Goal: Task Accomplishment & Management: Manage account settings

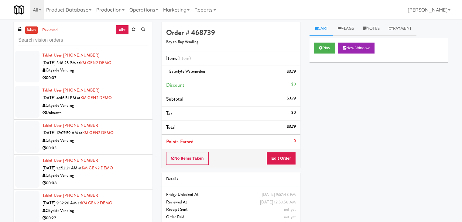
scroll to position [19, 0]
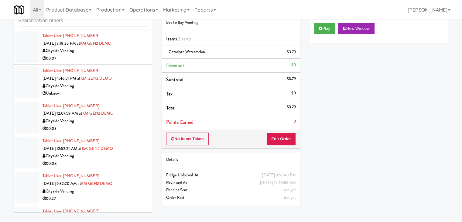
drag, startPoint x: 0, startPoint y: 0, endPoint x: 120, endPoint y: 89, distance: 149.6
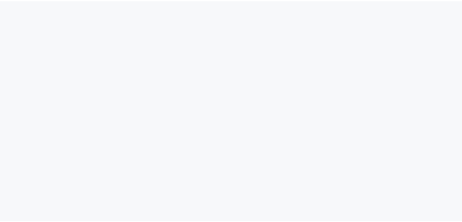
scroll to position [19, 0]
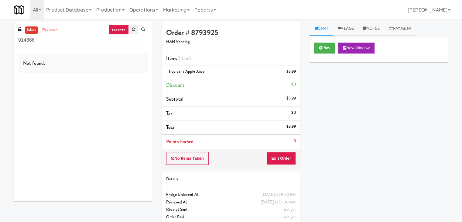
click at [132, 29] on icon at bounding box center [133, 29] width 3 height 4
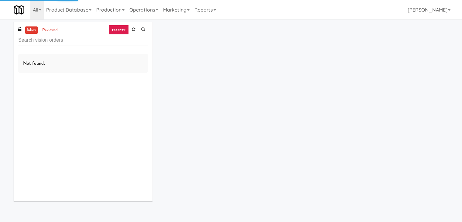
click at [119, 29] on link "recent" at bounding box center [119, 30] width 20 height 10
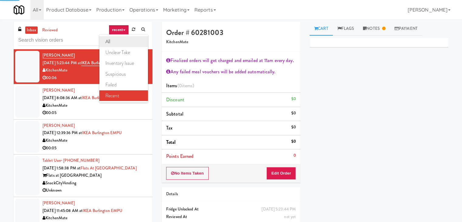
click at [121, 40] on link "all" at bounding box center [123, 41] width 49 height 11
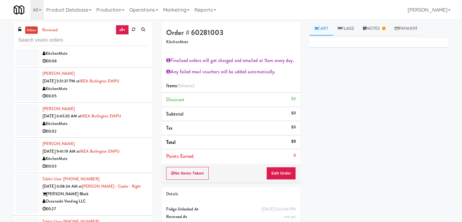
scroll to position [1239, 0]
click at [97, 95] on div "00:05" at bounding box center [95, 96] width 105 height 8
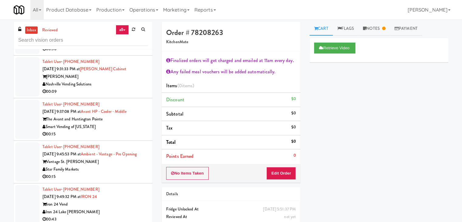
scroll to position [2881, 0]
click at [114, 162] on div "Vantage St. [PERSON_NAME]" at bounding box center [95, 162] width 105 height 8
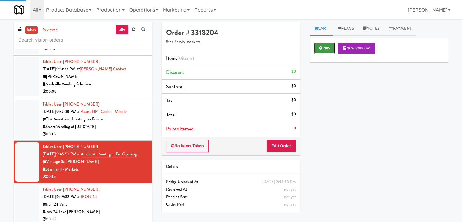
click at [321, 49] on icon at bounding box center [320, 48] width 3 height 4
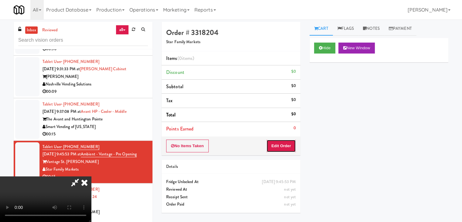
click at [283, 147] on button "Edit Order" at bounding box center [281, 146] width 29 height 13
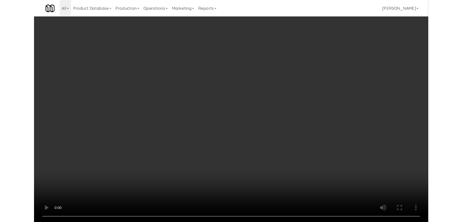
scroll to position [2866, 0]
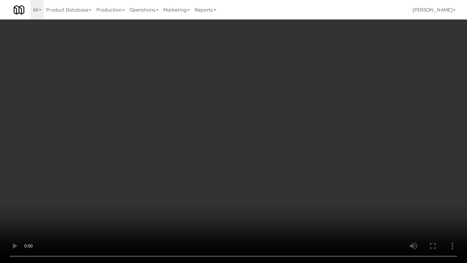
click at [261, 186] on video at bounding box center [233, 131] width 467 height 263
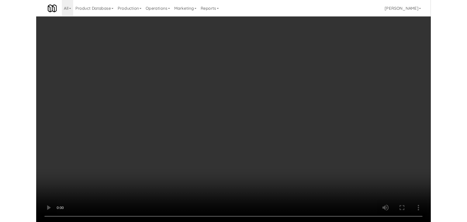
scroll to position [2881, 0]
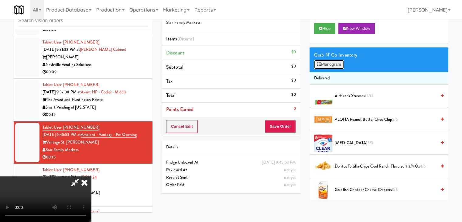
click at [339, 60] on button "Planogram" at bounding box center [329, 64] width 30 height 9
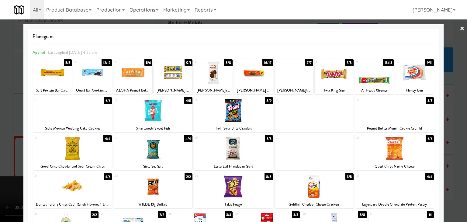
click at [389, 113] on div at bounding box center [394, 110] width 79 height 23
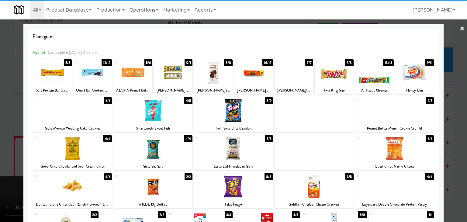
click at [75, 149] on div at bounding box center [72, 148] width 79 height 23
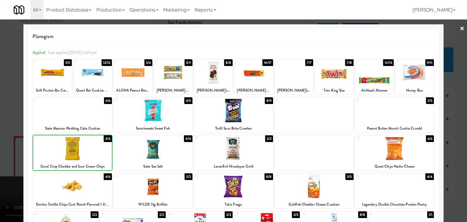
drag, startPoint x: 0, startPoint y: 144, endPoint x: 78, endPoint y: 133, distance: 78.6
click at [4, 143] on div at bounding box center [233, 111] width 467 height 222
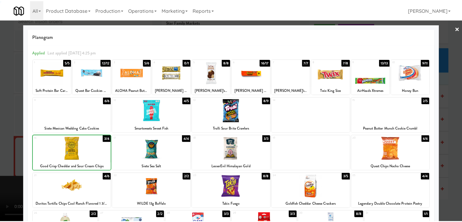
scroll to position [2881, 0]
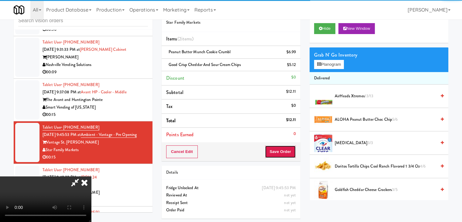
click at [288, 148] on button "Save Order" at bounding box center [280, 151] width 31 height 13
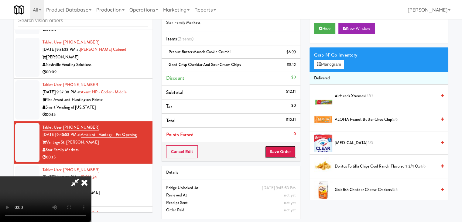
click at [288, 149] on button "Save Order" at bounding box center [280, 151] width 31 height 13
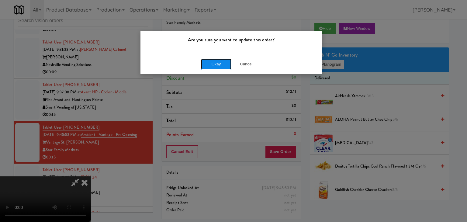
click at [224, 64] on button "Okay" at bounding box center [216, 64] width 30 height 11
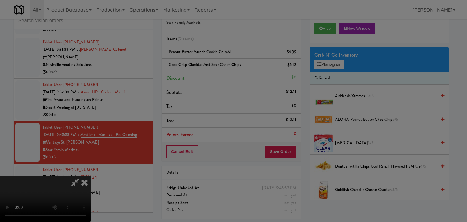
click at [224, 63] on div "Okay Cancel" at bounding box center [231, 53] width 182 height 20
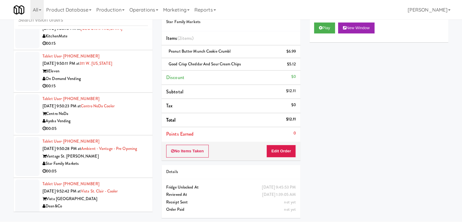
scroll to position [3094, 0]
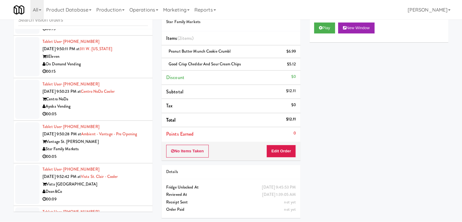
click at [133, 106] on div "Ayoba Vending" at bounding box center [95, 107] width 105 height 8
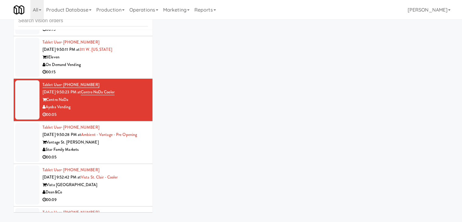
scroll to position [19, 0]
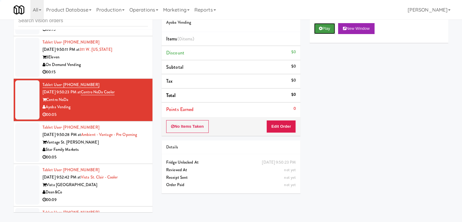
click at [326, 33] on button "Play" at bounding box center [324, 28] width 21 height 11
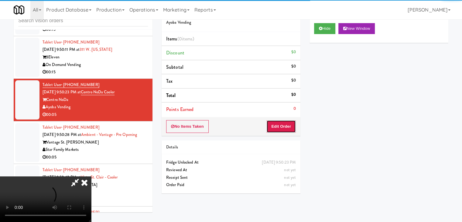
click at [289, 121] on button "Edit Order" at bounding box center [281, 126] width 29 height 13
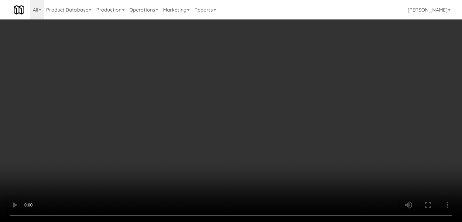
scroll to position [3079, 0]
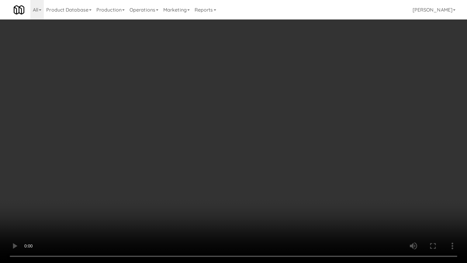
click at [257, 178] on video at bounding box center [233, 131] width 467 height 263
click at [259, 181] on video at bounding box center [233, 131] width 467 height 263
click at [261, 181] on video at bounding box center [233, 131] width 467 height 263
click at [272, 173] on video at bounding box center [233, 131] width 467 height 263
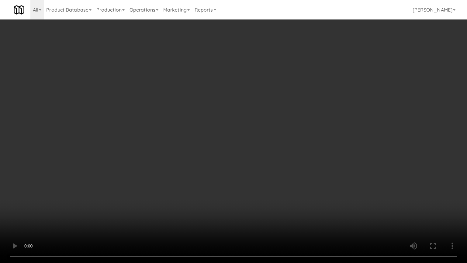
drag, startPoint x: 272, startPoint y: 173, endPoint x: 311, endPoint y: 97, distance: 85.7
click at [274, 170] on video at bounding box center [233, 131] width 467 height 263
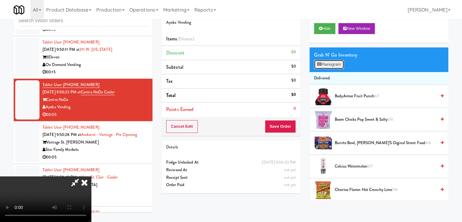
click at [337, 62] on button "Planogram" at bounding box center [329, 64] width 30 height 9
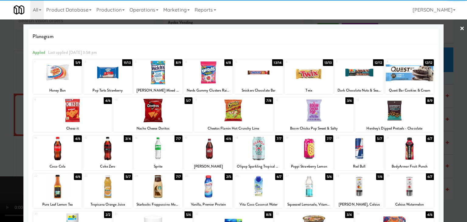
click at [206, 76] on div at bounding box center [208, 72] width 49 height 23
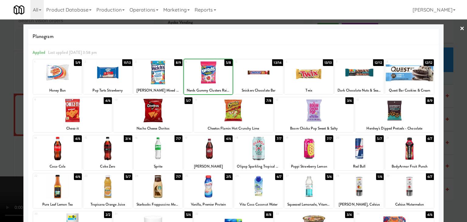
drag, startPoint x: 0, startPoint y: 130, endPoint x: 128, endPoint y: 134, distance: 127.8
click at [9, 129] on div at bounding box center [233, 111] width 467 height 222
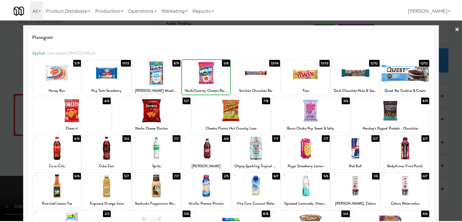
scroll to position [3094, 0]
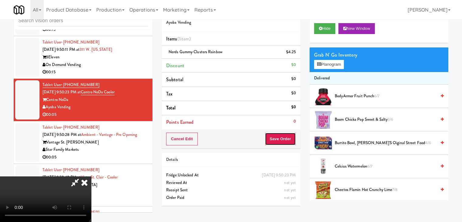
click at [281, 138] on button "Save Order" at bounding box center [280, 139] width 31 height 13
click at [281, 137] on button "Save Order" at bounding box center [280, 139] width 31 height 13
click at [281, 133] on button "Save Order" at bounding box center [280, 139] width 31 height 13
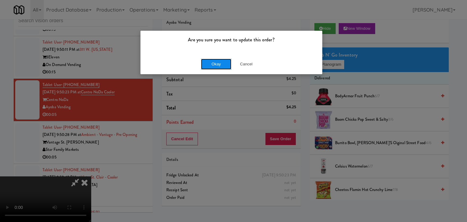
click at [223, 63] on button "Okay" at bounding box center [216, 64] width 30 height 11
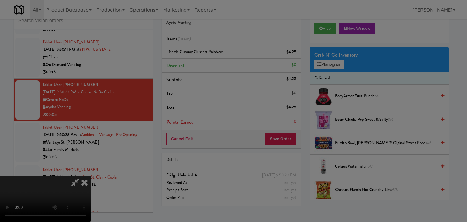
click at [223, 63] on div "Okay Cancel" at bounding box center [231, 53] width 182 height 20
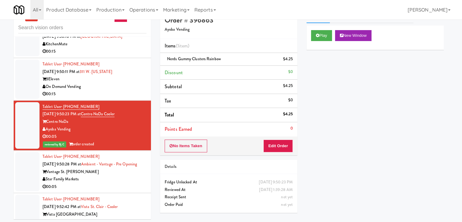
scroll to position [19, 0]
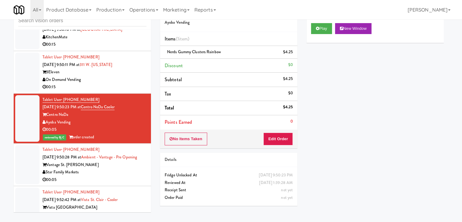
click at [109, 162] on div at bounding box center [231, 111] width 462 height 222
drag, startPoint x: 148, startPoint y: 143, endPoint x: 150, endPoint y: 136, distance: 6.8
click at [150, 136] on div at bounding box center [231, 111] width 462 height 222
click at [133, 111] on div at bounding box center [231, 111] width 462 height 222
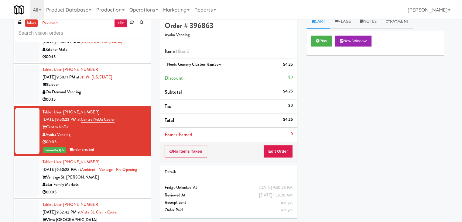
scroll to position [0, 0]
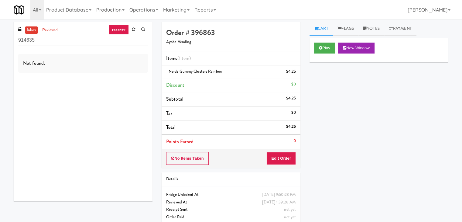
click at [121, 28] on link "recent" at bounding box center [119, 30] width 20 height 10
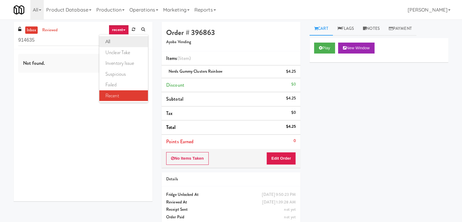
click at [119, 44] on link "all" at bounding box center [123, 41] width 49 height 11
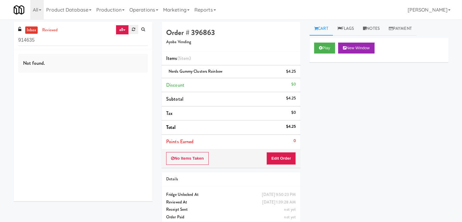
click at [134, 31] on icon at bounding box center [133, 29] width 3 height 4
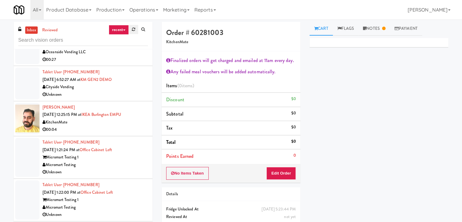
scroll to position [395, 0]
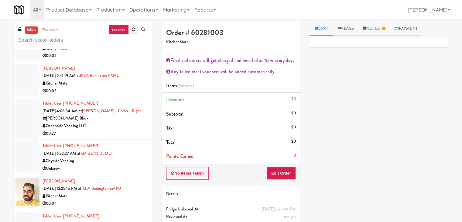
click at [133, 30] on icon at bounding box center [133, 29] width 3 height 4
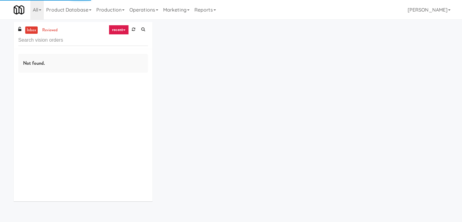
click at [121, 31] on link "recent" at bounding box center [119, 30] width 20 height 10
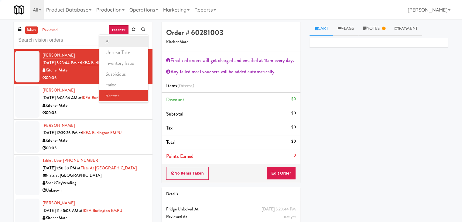
click at [118, 41] on link "all" at bounding box center [123, 41] width 49 height 11
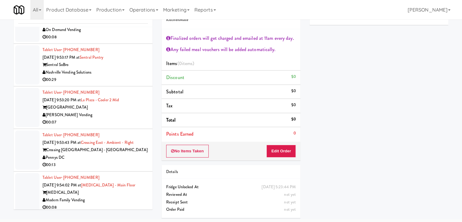
scroll to position [3192, 0]
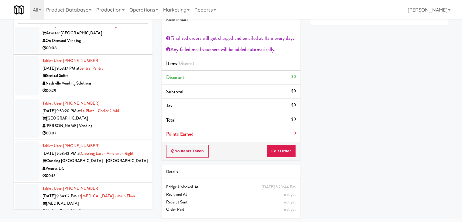
click at [112, 122] on div "[PERSON_NAME] Vending" at bounding box center [95, 126] width 105 height 8
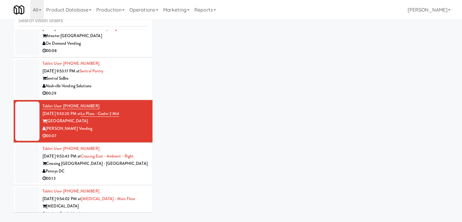
scroll to position [19, 0]
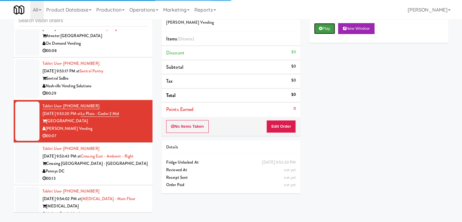
click at [326, 29] on button "Play" at bounding box center [324, 28] width 21 height 11
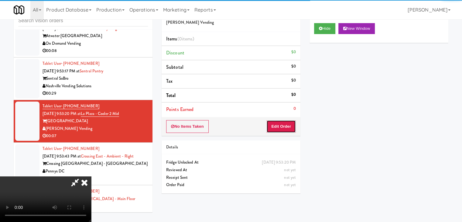
click at [283, 127] on button "Edit Order" at bounding box center [281, 126] width 29 height 13
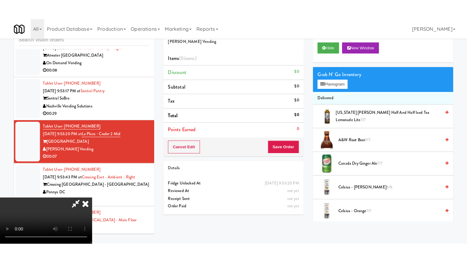
scroll to position [85, 0]
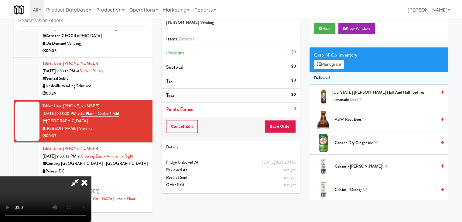
click at [91, 199] on video at bounding box center [45, 199] width 91 height 46
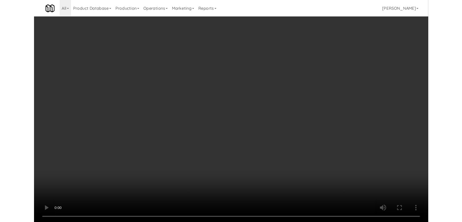
scroll to position [3177, 0]
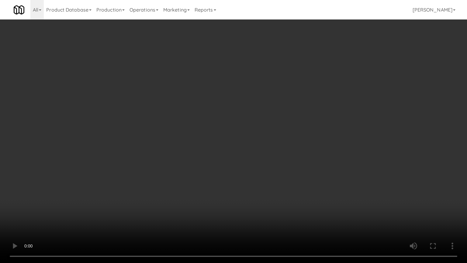
click at [228, 167] on video at bounding box center [233, 131] width 467 height 263
click at [249, 159] on video at bounding box center [233, 131] width 467 height 263
click at [250, 159] on video at bounding box center [233, 131] width 467 height 263
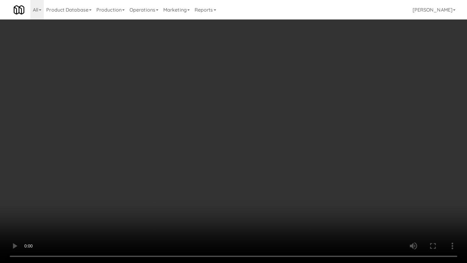
click at [250, 160] on video at bounding box center [233, 131] width 467 height 263
drag, startPoint x: 250, startPoint y: 160, endPoint x: 276, endPoint y: 90, distance: 74.0
click at [251, 158] on video at bounding box center [233, 131] width 467 height 263
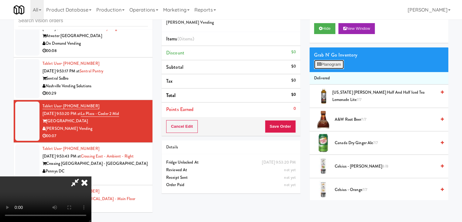
click at [332, 63] on button "Planogram" at bounding box center [329, 64] width 30 height 9
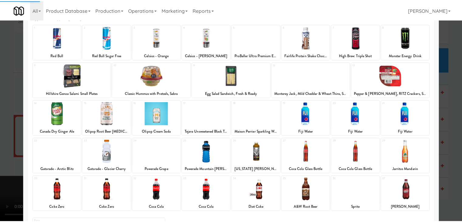
scroll to position [77, 0]
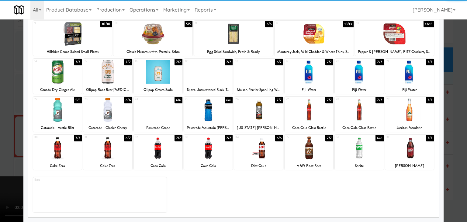
click at [212, 111] on div at bounding box center [208, 109] width 49 height 23
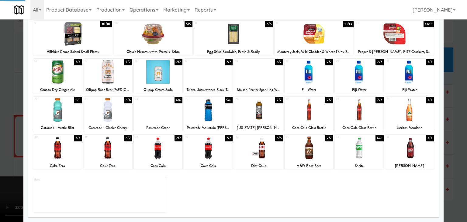
drag, startPoint x: 4, startPoint y: 127, endPoint x: 268, endPoint y: 127, distance: 264.5
click at [9, 126] on div at bounding box center [233, 111] width 467 height 222
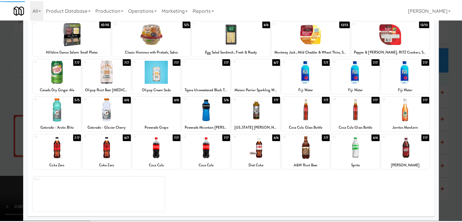
scroll to position [3192, 0]
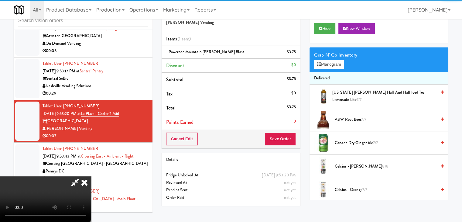
click at [287, 137] on div "Cancel Edit Save Order" at bounding box center [231, 139] width 139 height 19
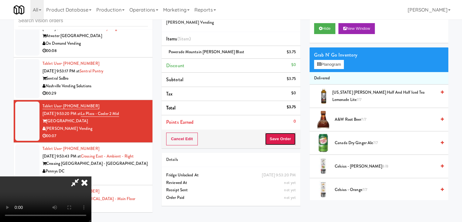
click at [287, 137] on button "Save Order" at bounding box center [280, 139] width 31 height 13
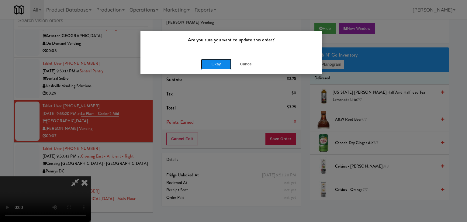
click at [222, 63] on button "Okay" at bounding box center [216, 64] width 30 height 11
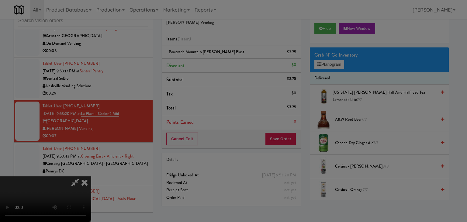
click at [222, 63] on div "Okay Cancel" at bounding box center [231, 53] width 182 height 20
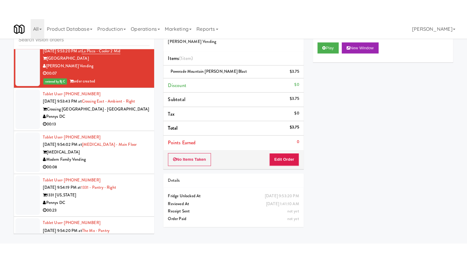
scroll to position [3284, 0]
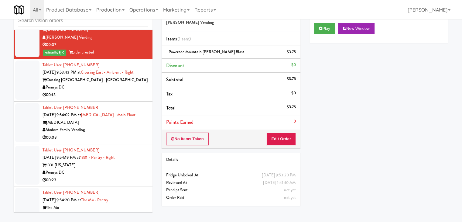
click at [131, 94] on div "Tablet User · (240) 483-5165 [DATE] 9:53:43 PM at [GEOGRAPHIC_DATA] - Ambient -…" at bounding box center [95, 79] width 105 height 37
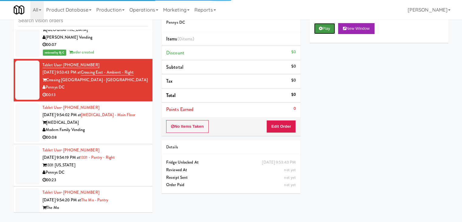
click at [322, 32] on button "Play" at bounding box center [324, 28] width 21 height 11
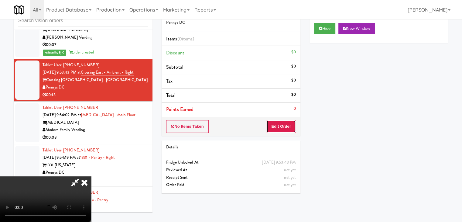
click at [288, 126] on button "Edit Order" at bounding box center [281, 126] width 29 height 13
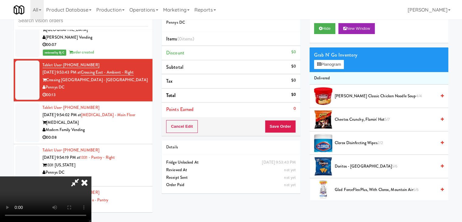
scroll to position [3269, 0]
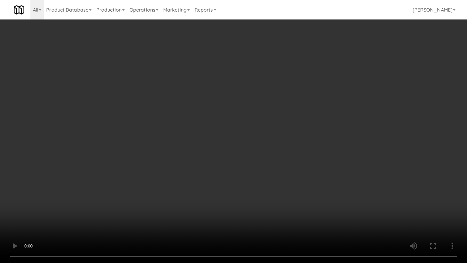
click at [243, 157] on video at bounding box center [233, 131] width 467 height 263
click at [248, 157] on video at bounding box center [233, 131] width 467 height 263
click at [250, 157] on video at bounding box center [233, 131] width 467 height 263
click at [252, 157] on video at bounding box center [233, 131] width 467 height 263
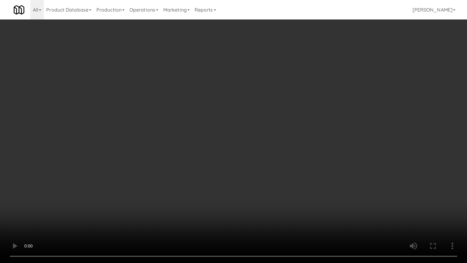
click at [253, 156] on video at bounding box center [233, 131] width 467 height 263
click at [254, 155] on video at bounding box center [233, 131] width 467 height 263
click at [263, 150] on video at bounding box center [233, 131] width 467 height 263
drag, startPoint x: 263, startPoint y: 150, endPoint x: 288, endPoint y: 87, distance: 68.1
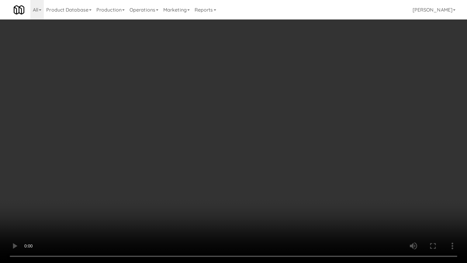
click at [263, 150] on video at bounding box center [233, 131] width 467 height 263
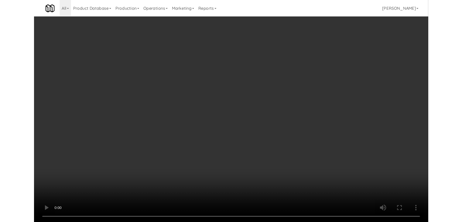
scroll to position [3284, 0]
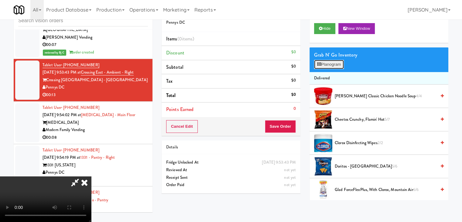
click at [333, 65] on button "Planogram" at bounding box center [329, 64] width 30 height 9
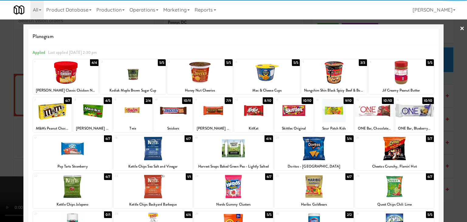
click at [401, 144] on div at bounding box center [394, 148] width 79 height 23
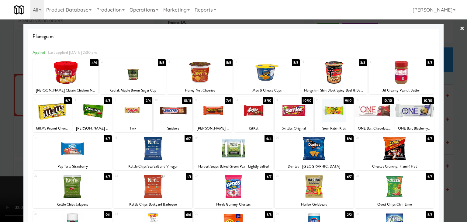
click at [325, 189] on div at bounding box center [314, 186] width 79 height 23
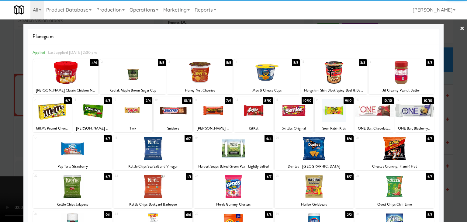
drag, startPoint x: 287, startPoint y: 118, endPoint x: 283, endPoint y: 119, distance: 4.6
click at [287, 118] on div at bounding box center [294, 110] width 39 height 23
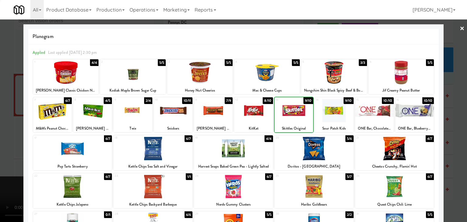
drag, startPoint x: 0, startPoint y: 168, endPoint x: 98, endPoint y: 164, distance: 97.9
click at [7, 167] on div at bounding box center [233, 111] width 467 height 222
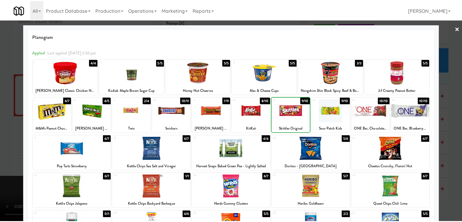
scroll to position [3284, 0]
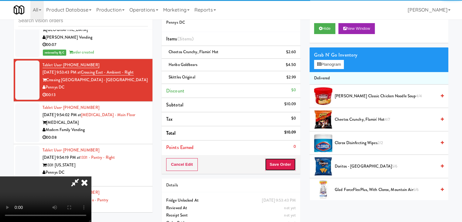
click at [283, 159] on button "Save Order" at bounding box center [280, 164] width 31 height 13
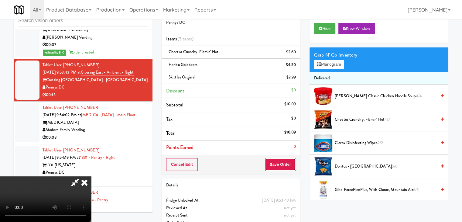
click at [283, 160] on button "Save Order" at bounding box center [280, 164] width 31 height 13
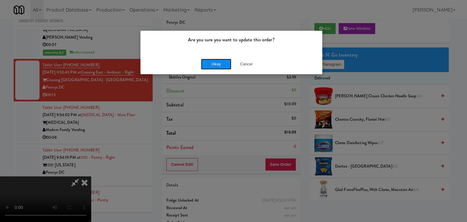
click at [229, 63] on button "Okay" at bounding box center [216, 64] width 30 height 11
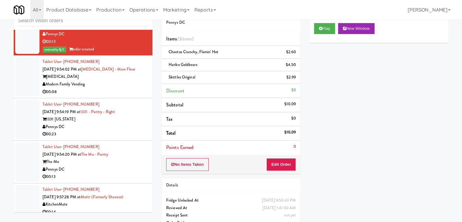
scroll to position [3344, 0]
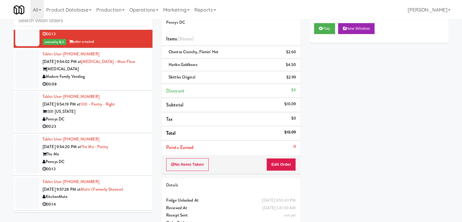
click at [126, 86] on div "00:08" at bounding box center [95, 85] width 105 height 8
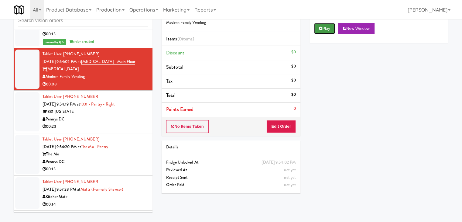
click at [331, 31] on button "Play" at bounding box center [324, 28] width 21 height 11
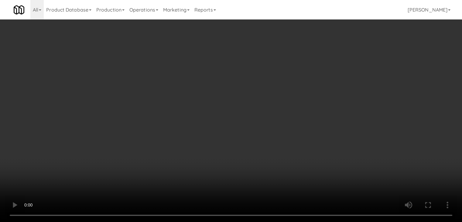
scroll to position [3322, 0]
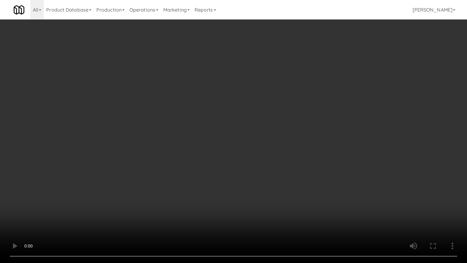
click at [255, 181] on video at bounding box center [233, 131] width 467 height 263
click at [264, 188] on video at bounding box center [233, 131] width 467 height 263
click at [271, 190] on video at bounding box center [233, 131] width 467 height 263
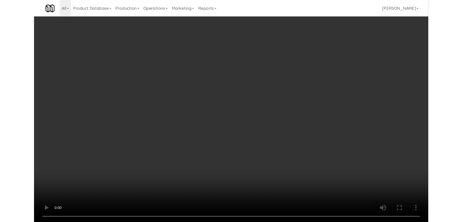
scroll to position [3344, 0]
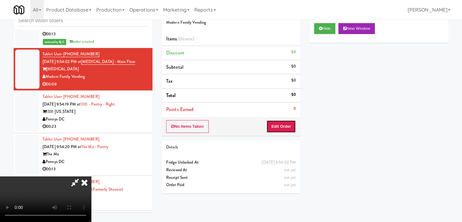
click at [283, 124] on button "Edit Order" at bounding box center [281, 126] width 29 height 13
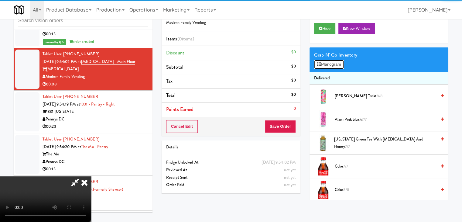
click at [339, 66] on button "Planogram" at bounding box center [329, 64] width 30 height 9
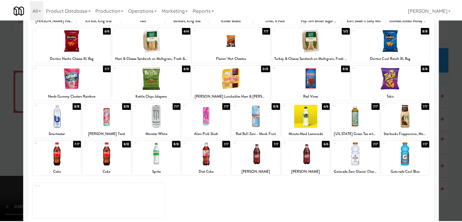
scroll to position [77, 0]
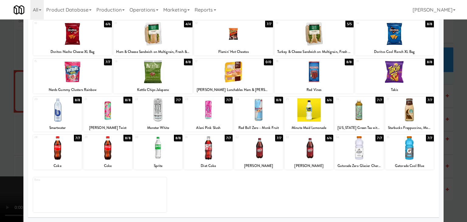
click at [170, 147] on div at bounding box center [158, 147] width 49 height 23
click at [21, 145] on div at bounding box center [233, 111] width 467 height 222
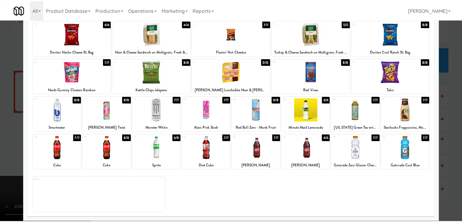
scroll to position [3344, 0]
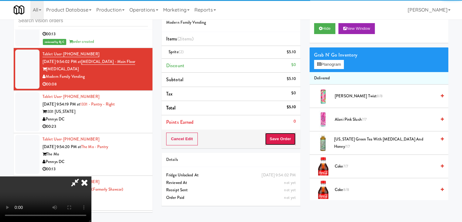
click at [286, 141] on button "Save Order" at bounding box center [280, 139] width 31 height 13
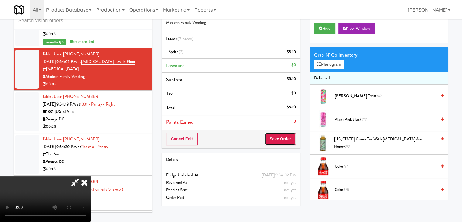
click at [286, 141] on button "Save Order" at bounding box center [280, 139] width 31 height 13
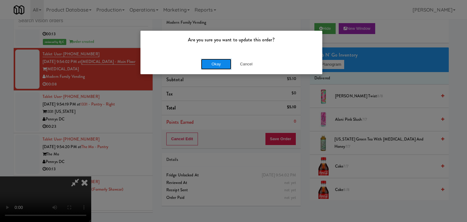
click at [221, 60] on button "Okay" at bounding box center [216, 64] width 30 height 11
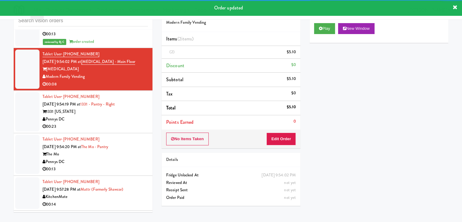
scroll to position [3375, 0]
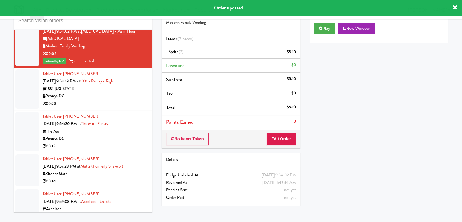
click at [143, 107] on div "00:23" at bounding box center [95, 104] width 105 height 8
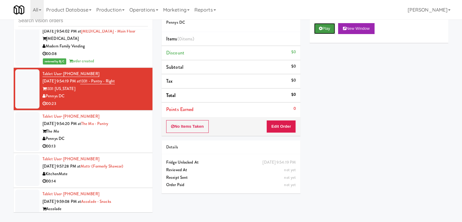
click at [328, 28] on button "Play" at bounding box center [324, 28] width 21 height 11
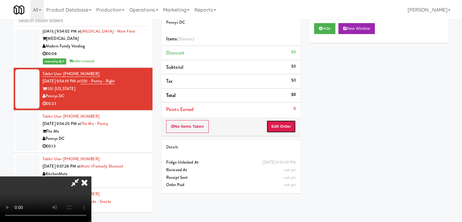
click at [279, 128] on button "Edit Order" at bounding box center [281, 126] width 29 height 13
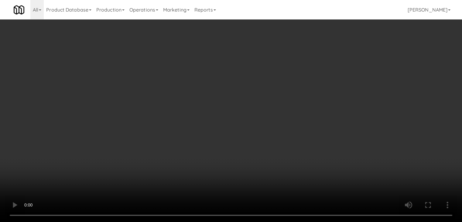
scroll to position [3353, 0]
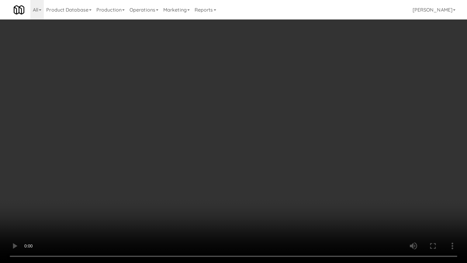
click at [270, 184] on video at bounding box center [233, 131] width 467 height 263
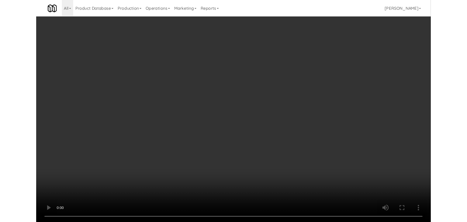
scroll to position [3375, 0]
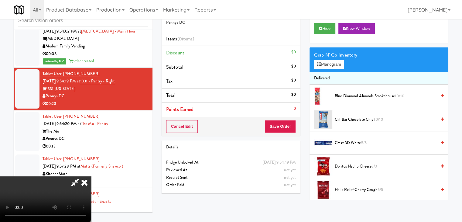
click at [91, 176] on video at bounding box center [45, 199] width 91 height 46
drag, startPoint x: 234, startPoint y: 95, endPoint x: 314, endPoint y: 49, distance: 92.3
click at [91, 176] on video at bounding box center [45, 199] width 91 height 46
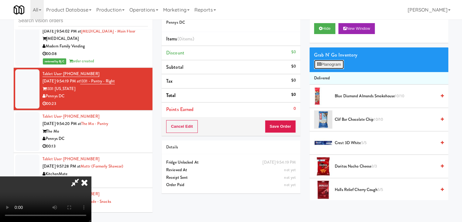
click at [341, 64] on button "Planogram" at bounding box center [329, 64] width 30 height 9
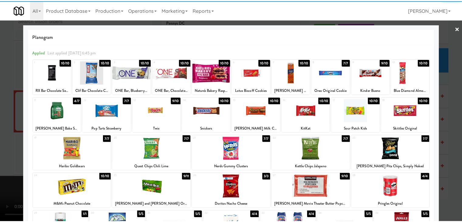
scroll to position [77, 0]
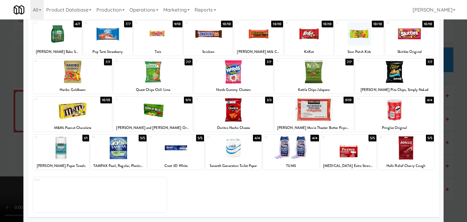
click at [408, 72] on div at bounding box center [394, 71] width 79 height 23
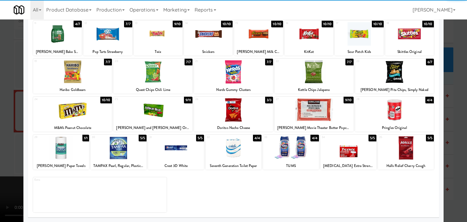
click at [153, 109] on div at bounding box center [152, 109] width 79 height 23
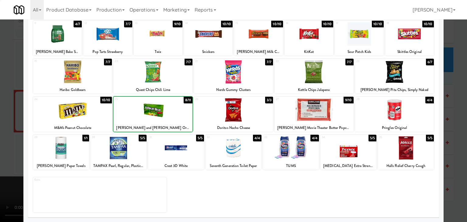
drag, startPoint x: 0, startPoint y: 135, endPoint x: 74, endPoint y: 137, distance: 74.2
click at [10, 135] on div at bounding box center [233, 111] width 467 height 222
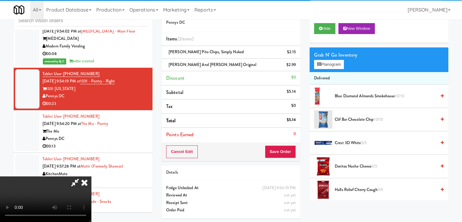
click at [91, 181] on video at bounding box center [45, 199] width 91 height 46
drag, startPoint x: 209, startPoint y: 181, endPoint x: 220, endPoint y: 214, distance: 34.9
click at [91, 181] on video at bounding box center [45, 199] width 91 height 46
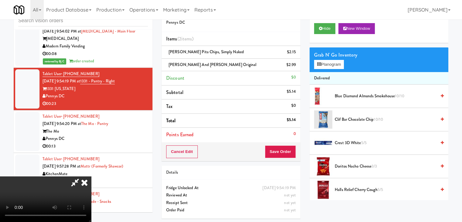
scroll to position [3353, 0]
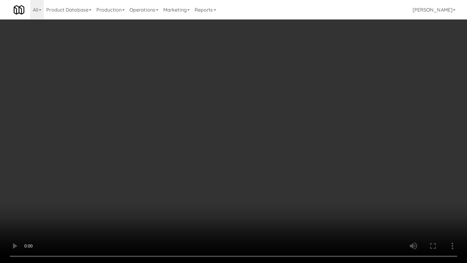
click at [322, 204] on video at bounding box center [233, 131] width 467 height 263
click at [322, 202] on video at bounding box center [233, 131] width 467 height 263
drag, startPoint x: 317, startPoint y: 207, endPoint x: 316, endPoint y: 211, distance: 4.0
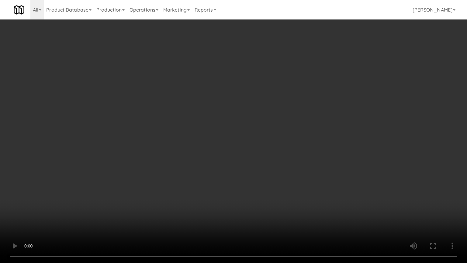
click at [316, 208] on video at bounding box center [233, 131] width 467 height 263
click at [321, 199] on video at bounding box center [233, 131] width 467 height 263
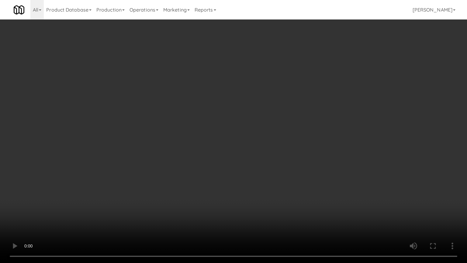
click at [321, 199] on video at bounding box center [233, 131] width 467 height 263
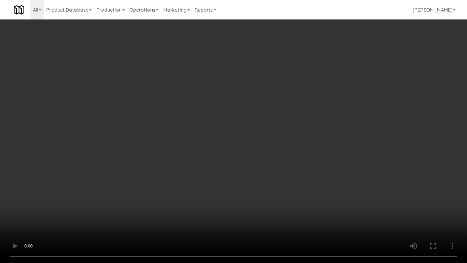
click at [303, 175] on video at bounding box center [233, 131] width 467 height 263
click at [303, 172] on video at bounding box center [233, 131] width 467 height 263
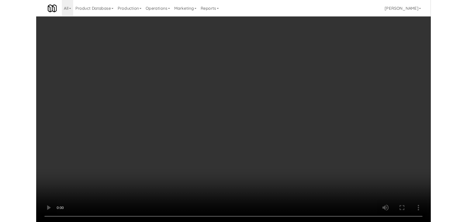
scroll to position [3375, 0]
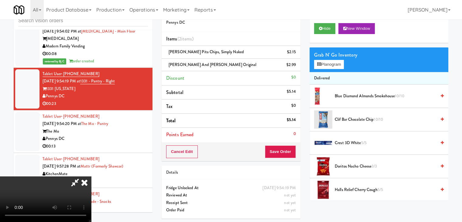
click at [338, 69] on div "Grab N' Go Inventory Planogram" at bounding box center [379, 59] width 139 height 25
click at [339, 64] on button "Planogram" at bounding box center [329, 64] width 30 height 9
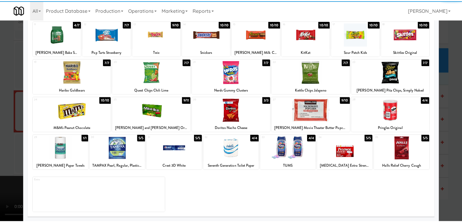
scroll to position [77, 0]
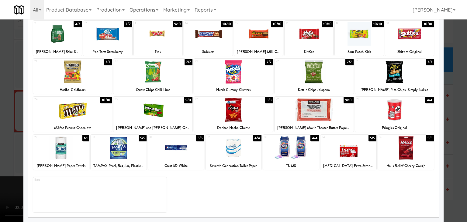
click at [319, 110] on div at bounding box center [314, 109] width 79 height 23
click at [0, 185] on div at bounding box center [233, 111] width 467 height 222
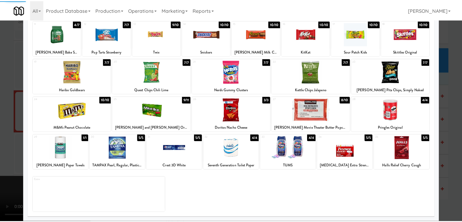
scroll to position [3375, 0]
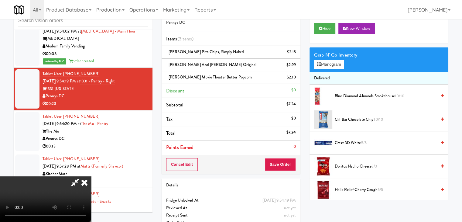
drag, startPoint x: 310, startPoint y: 169, endPoint x: 302, endPoint y: 170, distance: 8.0
click at [308, 170] on div "Cart Flags Notes Payment Hide New Window Grab N' Go Inventory Planogram Deliver…" at bounding box center [379, 101] width 148 height 198
click at [296, 170] on div "Cancel Edit Save Order" at bounding box center [231, 164] width 139 height 19
drag, startPoint x: 295, startPoint y: 169, endPoint x: 288, endPoint y: 164, distance: 8.0
click at [289, 164] on button "Save Order" at bounding box center [280, 164] width 31 height 13
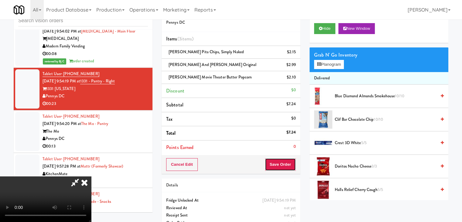
click at [285, 161] on button "Save Order" at bounding box center [280, 164] width 31 height 13
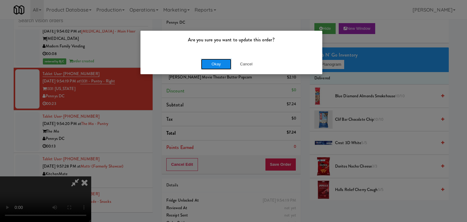
click at [228, 60] on button "Okay" at bounding box center [216, 64] width 30 height 11
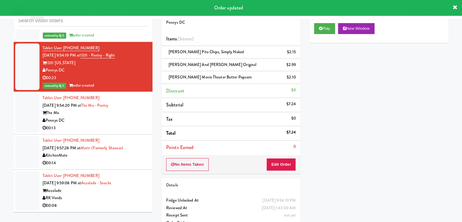
scroll to position [3436, 0]
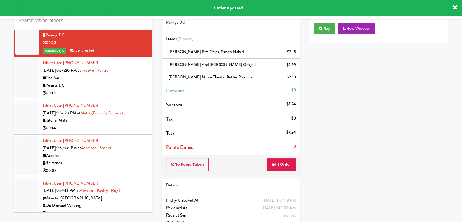
click at [129, 95] on div "00:13" at bounding box center [95, 93] width 105 height 8
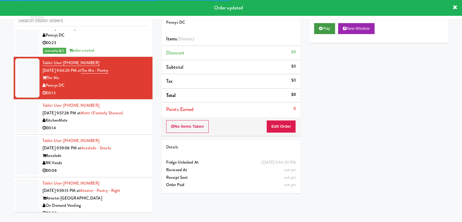
click at [316, 20] on div "Play New Window" at bounding box center [379, 31] width 139 height 24
drag, startPoint x: 319, startPoint y: 27, endPoint x: 313, endPoint y: 53, distance: 26.1
click at [319, 27] on button "Play" at bounding box center [324, 28] width 21 height 11
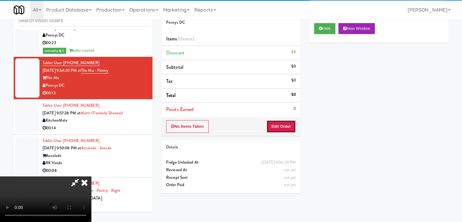
click at [290, 128] on button "Edit Order" at bounding box center [281, 126] width 29 height 13
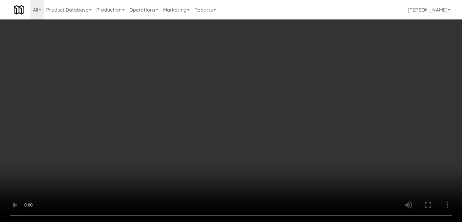
scroll to position [3413, 0]
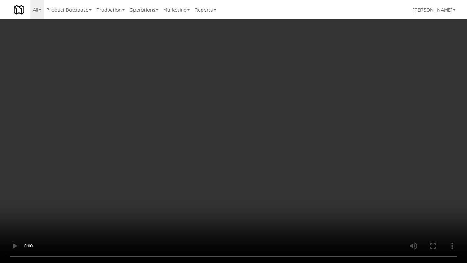
click at [269, 192] on video at bounding box center [233, 131] width 467 height 263
click at [270, 192] on video at bounding box center [233, 131] width 467 height 263
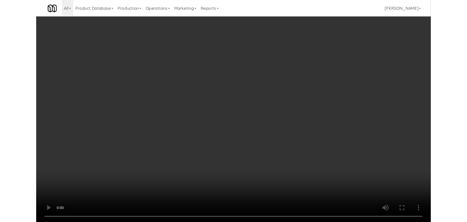
scroll to position [3436, 0]
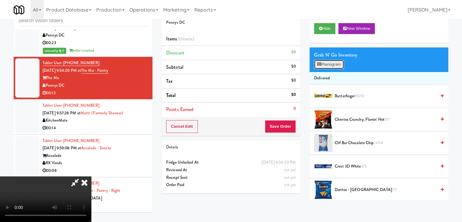
click at [340, 62] on button "Planogram" at bounding box center [329, 64] width 30 height 9
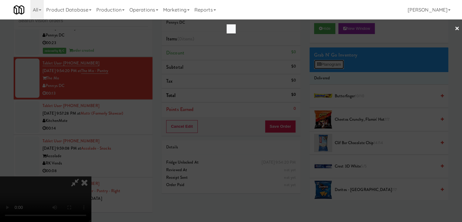
scroll to position [3413, 0]
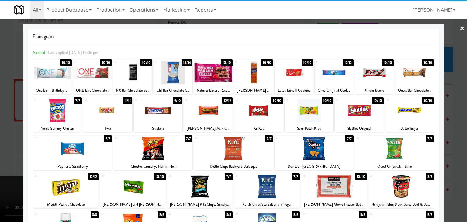
click at [369, 74] on div at bounding box center [374, 72] width 39 height 23
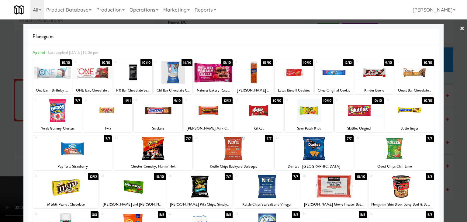
click at [398, 192] on div at bounding box center [401, 186] width 66 height 23
click at [456, 175] on div at bounding box center [233, 111] width 467 height 222
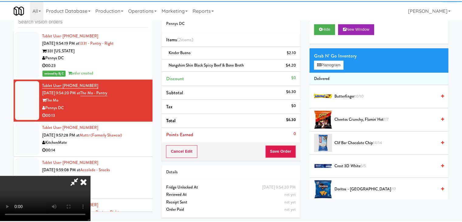
scroll to position [3436, 0]
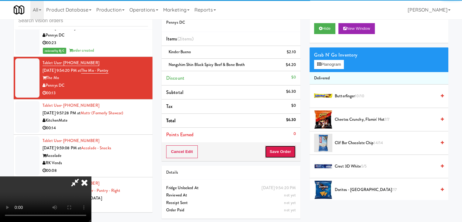
click at [288, 148] on button "Save Order" at bounding box center [280, 151] width 31 height 13
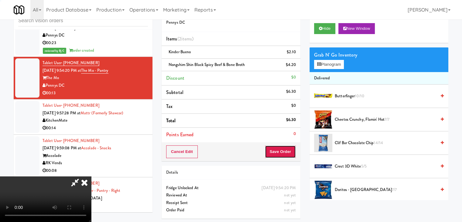
drag, startPoint x: 288, startPoint y: 148, endPoint x: 270, endPoint y: 131, distance: 25.2
click at [287, 147] on button "Save Order" at bounding box center [280, 151] width 31 height 13
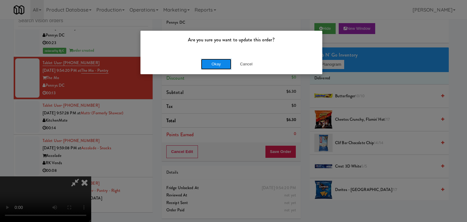
click at [213, 61] on button "Okay" at bounding box center [216, 64] width 30 height 11
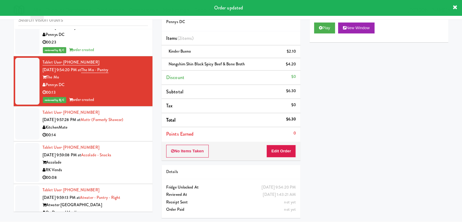
drag, startPoint x: 123, startPoint y: 141, endPoint x: 151, endPoint y: 135, distance: 28.9
click at [124, 139] on div "00:14" at bounding box center [95, 135] width 105 height 8
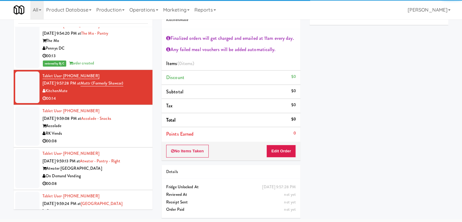
scroll to position [3527, 0]
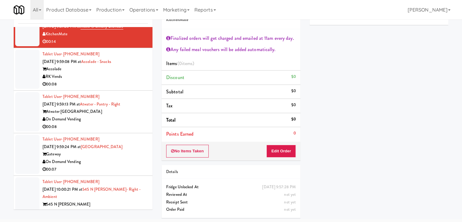
drag, startPoint x: 141, startPoint y: 81, endPoint x: 152, endPoint y: 79, distance: 10.7
click at [141, 80] on div "RK Vends" at bounding box center [95, 77] width 105 height 8
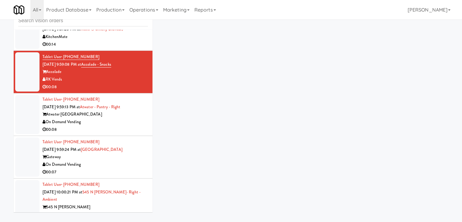
scroll to position [19, 0]
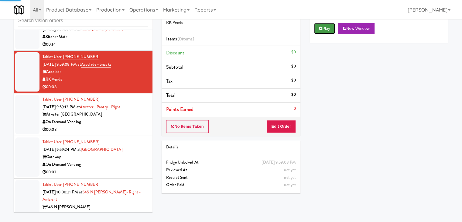
click at [330, 25] on button "Play" at bounding box center [324, 28] width 21 height 11
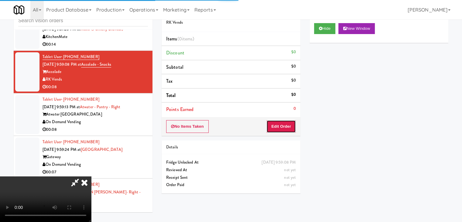
click at [280, 123] on button "Edit Order" at bounding box center [281, 126] width 29 height 13
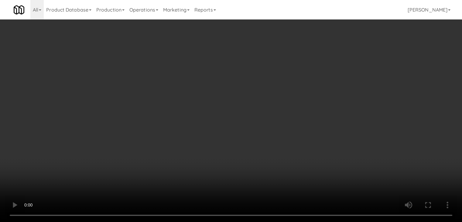
scroll to position [3504, 0]
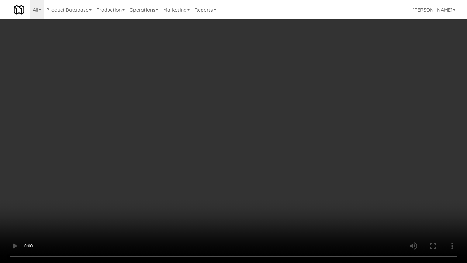
click at [270, 169] on video at bounding box center [233, 131] width 467 height 263
click at [275, 168] on video at bounding box center [233, 131] width 467 height 263
click at [276, 168] on video at bounding box center [233, 131] width 467 height 263
click at [279, 166] on video at bounding box center [233, 131] width 467 height 263
click at [300, 164] on video at bounding box center [233, 131] width 467 height 263
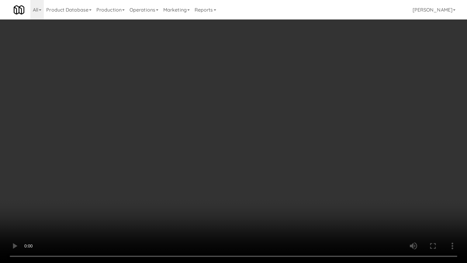
click at [300, 164] on video at bounding box center [233, 131] width 467 height 263
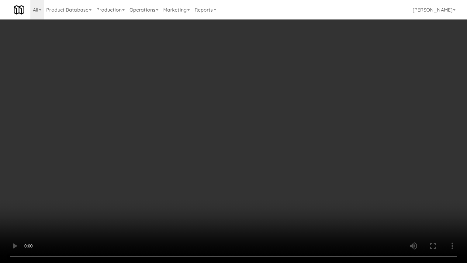
click at [307, 160] on video at bounding box center [233, 131] width 467 height 263
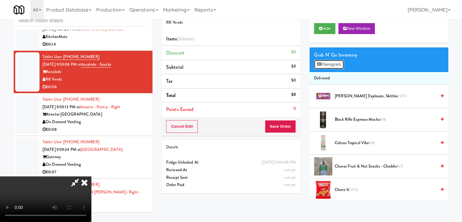
click at [341, 65] on button "Planogram" at bounding box center [329, 64] width 30 height 9
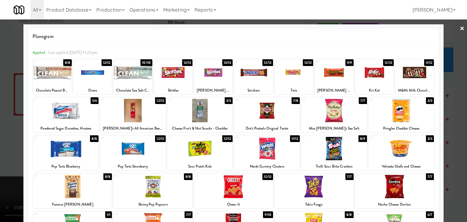
click at [318, 177] on div at bounding box center [314, 186] width 79 height 23
click at [0, 161] on div at bounding box center [233, 111] width 467 height 222
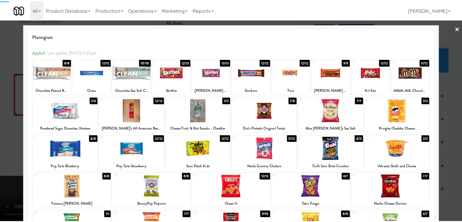
scroll to position [3527, 0]
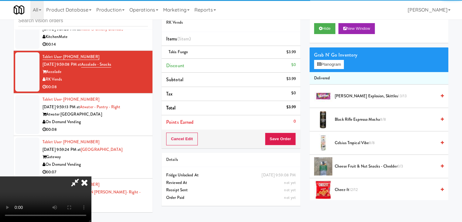
click at [91, 176] on video at bounding box center [45, 199] width 91 height 46
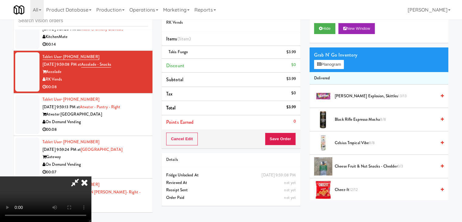
scroll to position [61, 0]
click at [283, 139] on button "Save Order" at bounding box center [280, 139] width 31 height 13
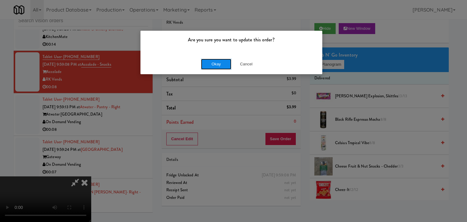
click at [224, 62] on button "Okay" at bounding box center [216, 64] width 30 height 11
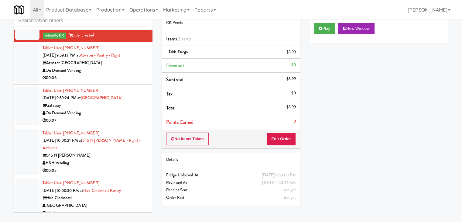
scroll to position [3588, 0]
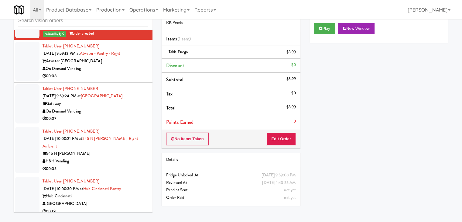
click at [138, 73] on div "On Demand Vending" at bounding box center [95, 69] width 105 height 8
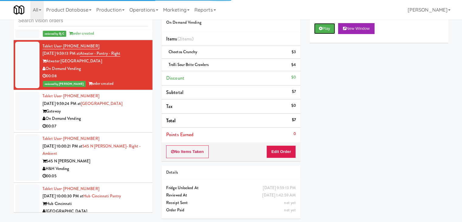
drag, startPoint x: 332, startPoint y: 30, endPoint x: 313, endPoint y: 86, distance: 58.8
click at [315, 85] on div "Play New Window Primary Flag Clear Flag if unable to determine what was taken o…" at bounding box center [379, 133] width 139 height 228
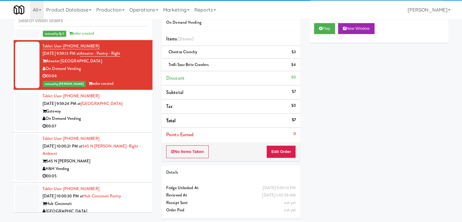
click at [102, 123] on div "On Demand Vending" at bounding box center [95, 119] width 105 height 8
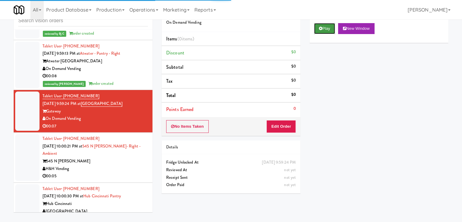
click at [327, 29] on button "Play" at bounding box center [324, 28] width 21 height 11
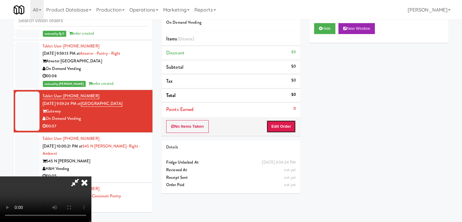
click at [282, 129] on button "Edit Order" at bounding box center [281, 126] width 29 height 13
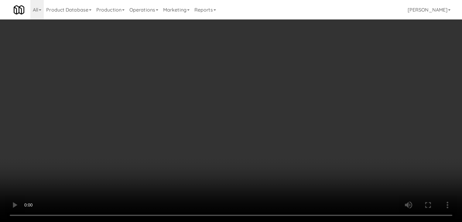
scroll to position [3565, 0]
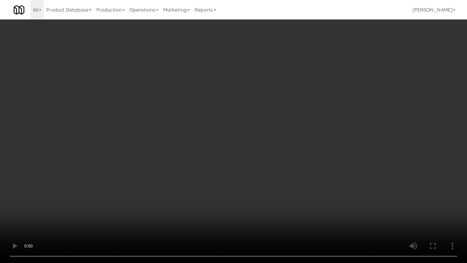
click at [292, 164] on video at bounding box center [233, 131] width 467 height 263
click at [291, 164] on video at bounding box center [233, 131] width 467 height 263
click at [291, 166] on video at bounding box center [233, 131] width 467 height 263
click at [292, 166] on video at bounding box center [233, 131] width 467 height 263
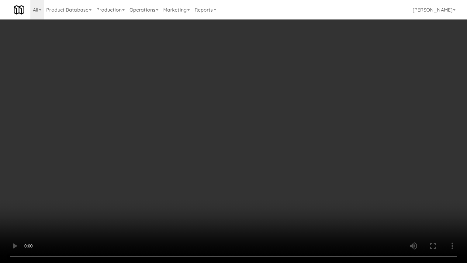
click at [292, 166] on video at bounding box center [233, 131] width 467 height 263
click at [305, 157] on video at bounding box center [233, 131] width 467 height 263
drag, startPoint x: 305, startPoint y: 157, endPoint x: 327, endPoint y: 94, distance: 66.9
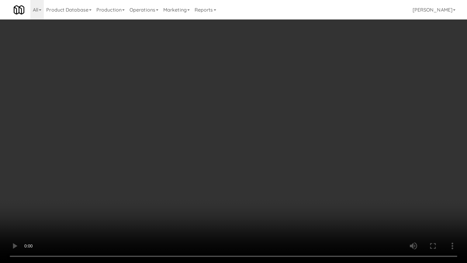
click at [305, 157] on video at bounding box center [233, 131] width 467 height 263
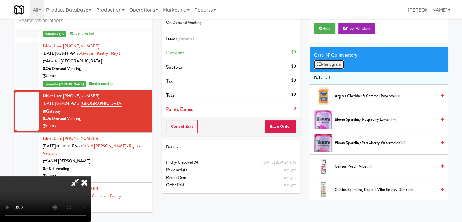
click at [341, 62] on button "Planogram" at bounding box center [329, 64] width 30 height 9
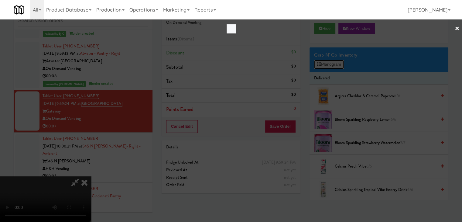
scroll to position [3565, 0]
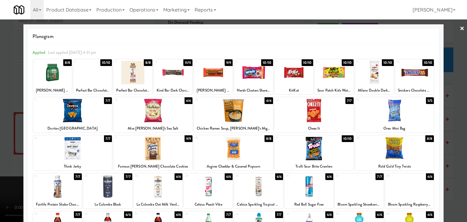
click at [251, 71] on div at bounding box center [253, 72] width 39 height 23
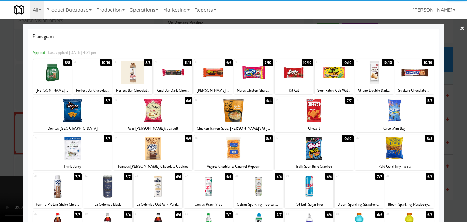
drag, startPoint x: 87, startPoint y: 76, endPoint x: 84, endPoint y: 77, distance: 3.4
click at [89, 76] on div at bounding box center [92, 72] width 39 height 23
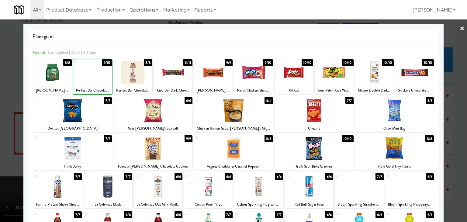
drag, startPoint x: 0, startPoint y: 88, endPoint x: 102, endPoint y: 92, distance: 102.2
click at [8, 89] on div at bounding box center [233, 111] width 467 height 222
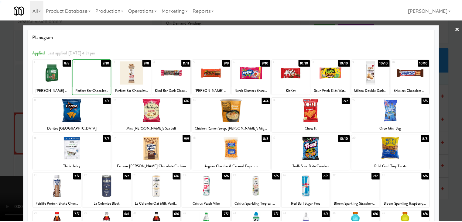
scroll to position [3588, 0]
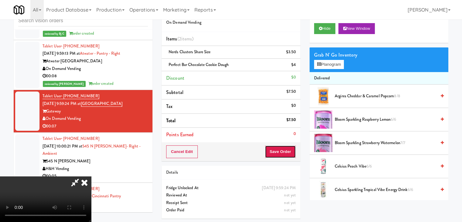
click at [288, 147] on button "Save Order" at bounding box center [280, 151] width 31 height 13
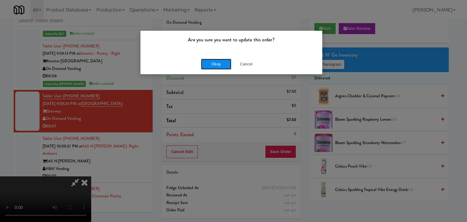
click at [223, 62] on button "Okay" at bounding box center [216, 64] width 30 height 11
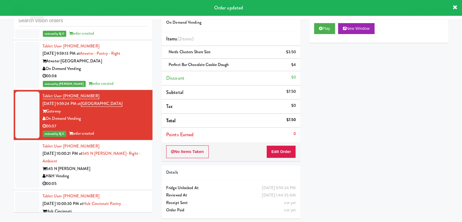
scroll to position [20, 0]
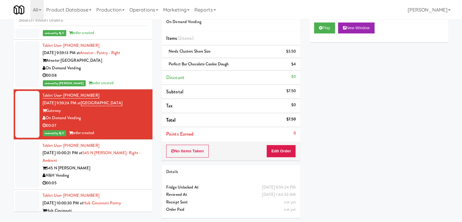
click at [109, 177] on div "H&H Vending" at bounding box center [95, 176] width 105 height 8
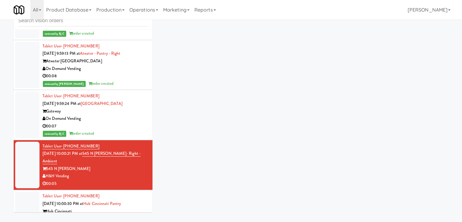
scroll to position [19, 0]
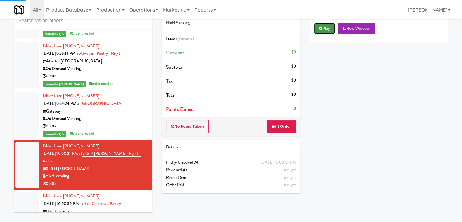
click at [326, 29] on button "Play" at bounding box center [324, 28] width 21 height 11
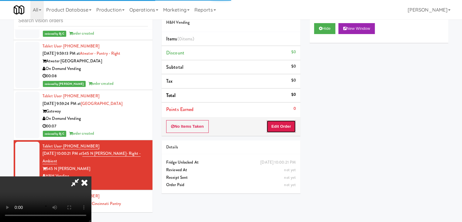
click at [287, 127] on button "Edit Order" at bounding box center [281, 126] width 29 height 13
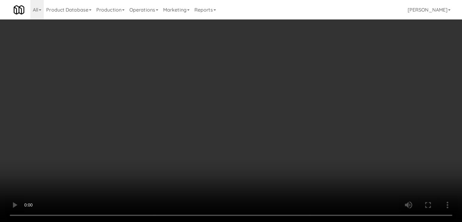
scroll to position [3565, 0]
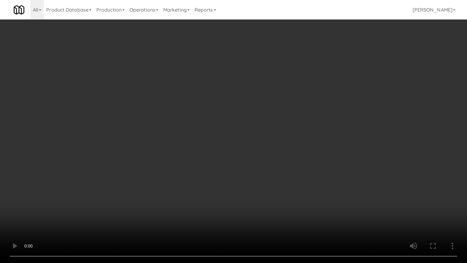
click at [285, 174] on video at bounding box center [233, 131] width 467 height 263
click at [294, 173] on video at bounding box center [233, 131] width 467 height 263
click at [306, 169] on video at bounding box center [233, 131] width 467 height 263
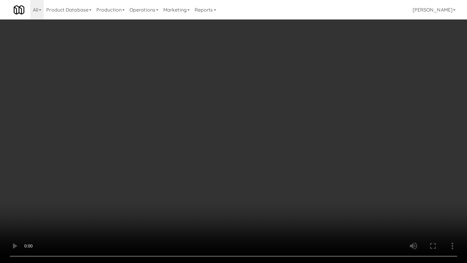
click at [306, 169] on video at bounding box center [233, 131] width 467 height 263
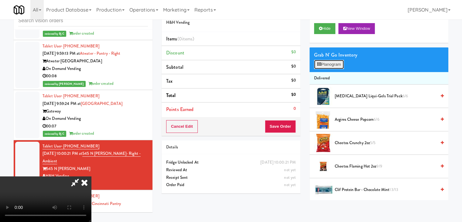
click at [338, 66] on button "Planogram" at bounding box center [329, 64] width 30 height 9
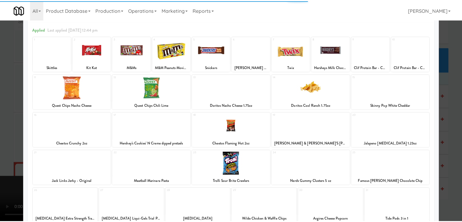
scroll to position [61, 0]
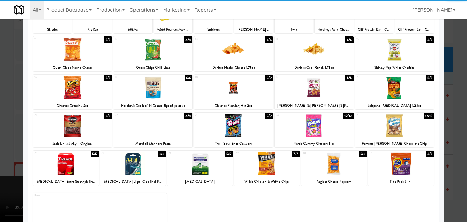
click at [233, 91] on div at bounding box center [233, 87] width 79 height 23
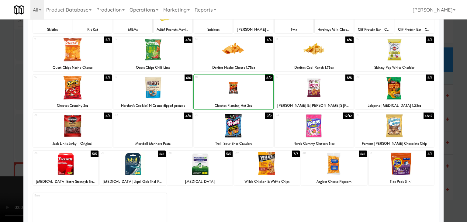
drag, startPoint x: 0, startPoint y: 132, endPoint x: 32, endPoint y: 129, distance: 31.7
click at [1, 132] on div at bounding box center [233, 111] width 467 height 222
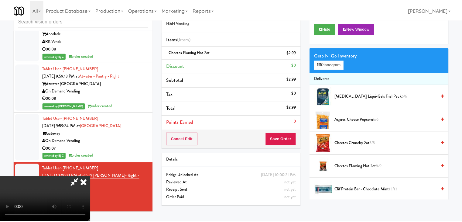
scroll to position [3588, 0]
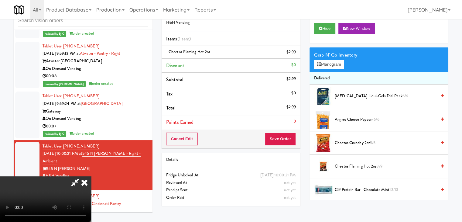
drag, startPoint x: 182, startPoint y: 143, endPoint x: 185, endPoint y: 144, distance: 3.4
click at [91, 176] on video at bounding box center [45, 199] width 91 height 46
click at [287, 138] on button "Save Order" at bounding box center [280, 139] width 31 height 13
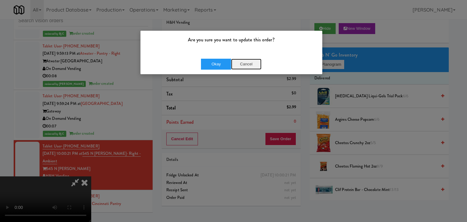
click at [240, 63] on button "Cancel" at bounding box center [246, 64] width 30 height 11
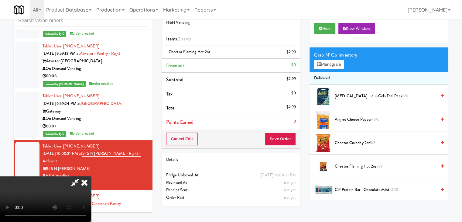
click at [91, 176] on video at bounding box center [45, 199] width 91 height 46
click at [91, 176] on icon at bounding box center [84, 182] width 13 height 12
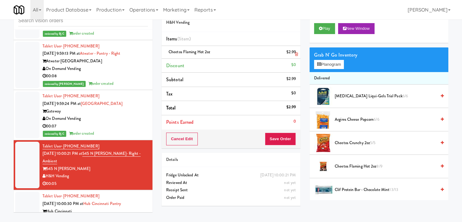
scroll to position [0, 0]
click at [286, 137] on button "Save Order" at bounding box center [280, 139] width 31 height 13
click at [285, 138] on button "Save Order" at bounding box center [280, 139] width 31 height 13
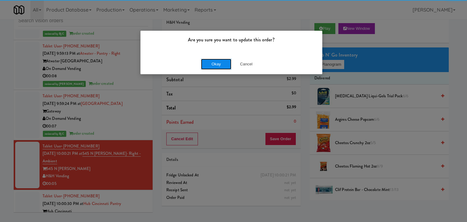
click at [225, 62] on button "Okay" at bounding box center [216, 64] width 30 height 11
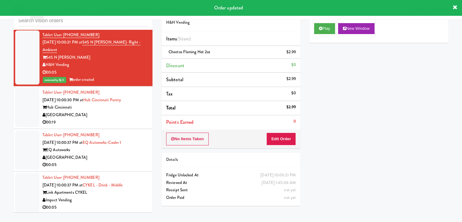
scroll to position [3709, 0]
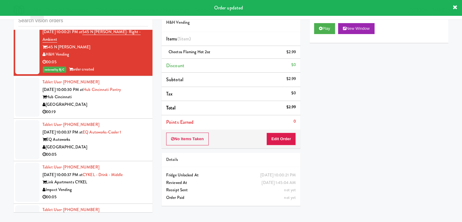
click at [118, 115] on div "00:19" at bounding box center [95, 112] width 105 height 8
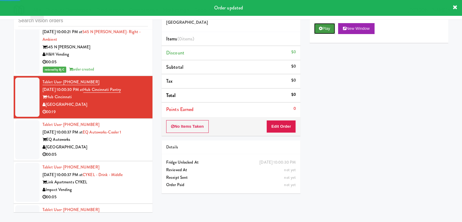
click at [326, 28] on button "Play" at bounding box center [324, 28] width 21 height 11
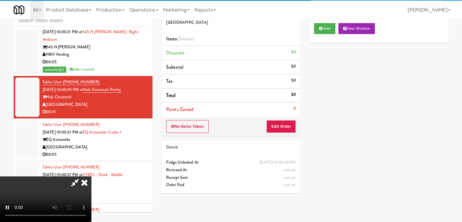
drag, startPoint x: 283, startPoint y: 117, endPoint x: 281, endPoint y: 123, distance: 5.9
click at [283, 119] on div "No Items Taken Edit Order" at bounding box center [231, 126] width 139 height 19
click at [281, 123] on button "Edit Order" at bounding box center [281, 126] width 29 height 13
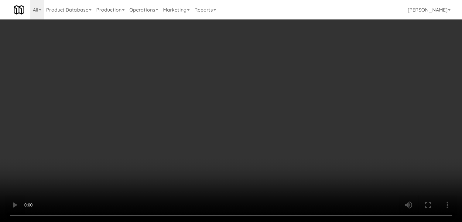
scroll to position [3687, 0]
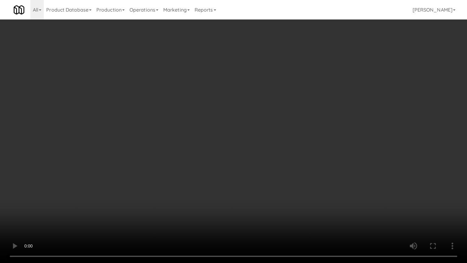
click at [262, 178] on video at bounding box center [233, 131] width 467 height 263
click at [263, 178] on video at bounding box center [233, 131] width 467 height 263
click at [267, 180] on video at bounding box center [233, 131] width 467 height 263
click at [268, 180] on video at bounding box center [233, 131] width 467 height 263
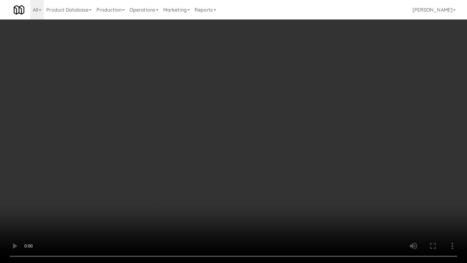
click at [268, 180] on video at bounding box center [233, 131] width 467 height 263
click at [268, 181] on video at bounding box center [233, 131] width 467 height 263
click at [268, 182] on video at bounding box center [233, 131] width 467 height 263
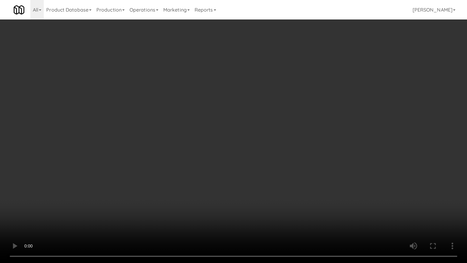
click at [296, 168] on video at bounding box center [233, 131] width 467 height 263
click at [293, 168] on video at bounding box center [233, 131] width 467 height 263
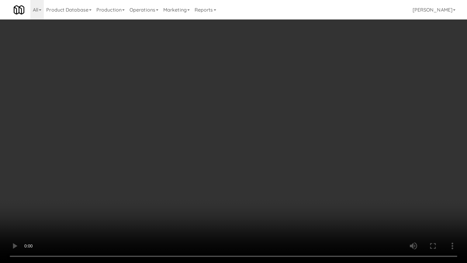
click at [293, 168] on video at bounding box center [233, 131] width 467 height 263
click at [295, 167] on video at bounding box center [233, 131] width 467 height 263
click at [296, 167] on video at bounding box center [233, 131] width 467 height 263
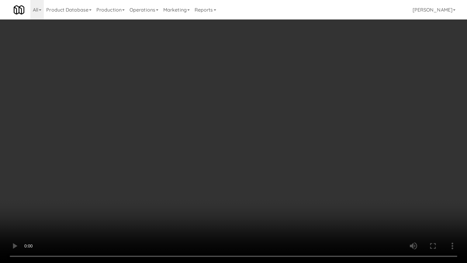
click at [297, 167] on video at bounding box center [233, 131] width 467 height 263
click at [310, 186] on video at bounding box center [233, 131] width 467 height 263
click at [309, 188] on video at bounding box center [233, 131] width 467 height 263
click at [308, 188] on video at bounding box center [233, 131] width 467 height 263
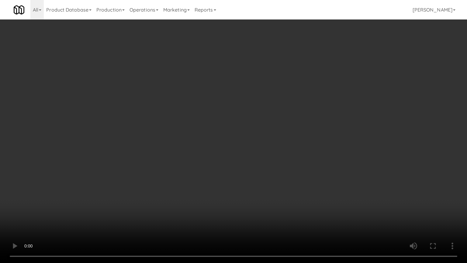
click at [308, 188] on video at bounding box center [233, 131] width 467 height 263
click at [307, 188] on video at bounding box center [233, 131] width 467 height 263
click at [307, 189] on video at bounding box center [233, 131] width 467 height 263
click at [306, 190] on video at bounding box center [233, 131] width 467 height 263
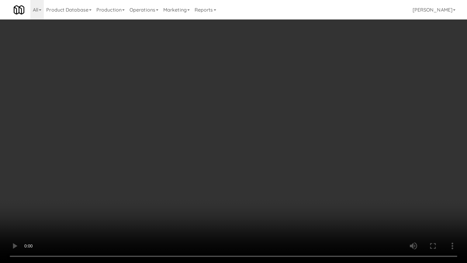
click at [306, 190] on video at bounding box center [233, 131] width 467 height 263
click at [302, 186] on video at bounding box center [233, 131] width 467 height 263
click at [304, 186] on video at bounding box center [233, 131] width 467 height 263
drag, startPoint x: 304, startPoint y: 186, endPoint x: 304, endPoint y: 151, distance: 35.6
click at [304, 186] on video at bounding box center [233, 131] width 467 height 263
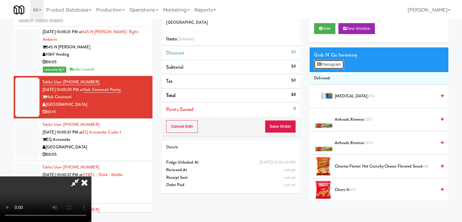
click at [330, 66] on button "Planogram" at bounding box center [329, 64] width 30 height 9
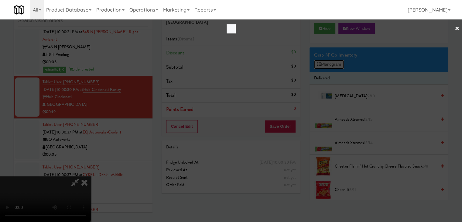
scroll to position [3687, 0]
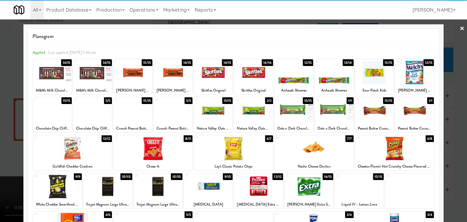
click at [416, 76] on div at bounding box center [414, 72] width 39 height 23
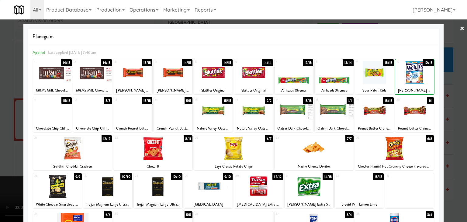
click at [449, 84] on div at bounding box center [233, 111] width 467 height 222
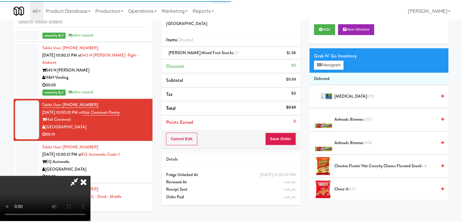
scroll to position [3709, 0]
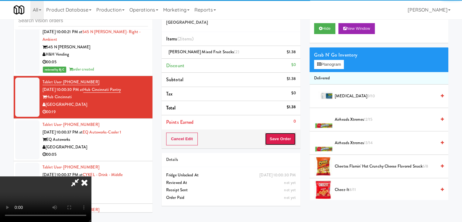
click at [289, 140] on button "Save Order" at bounding box center [280, 139] width 31 height 13
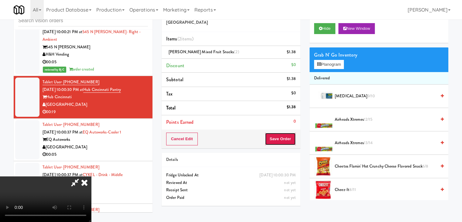
click at [289, 140] on button "Save Order" at bounding box center [280, 139] width 31 height 13
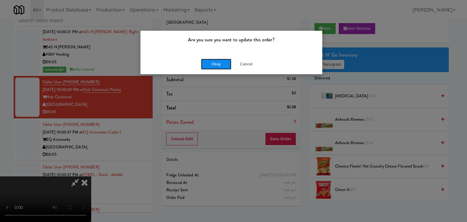
click at [212, 62] on button "Okay" at bounding box center [216, 64] width 30 height 11
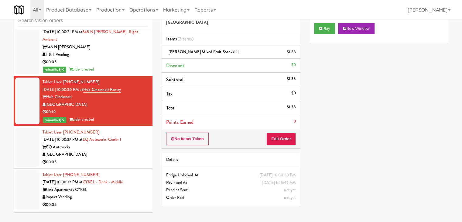
click at [86, 155] on div "[GEOGRAPHIC_DATA]" at bounding box center [95, 155] width 105 height 8
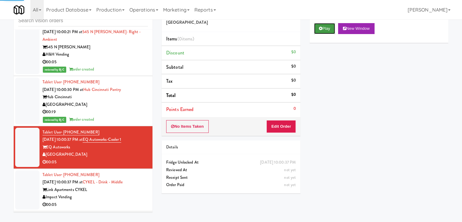
click at [323, 28] on button "Play" at bounding box center [324, 28] width 21 height 11
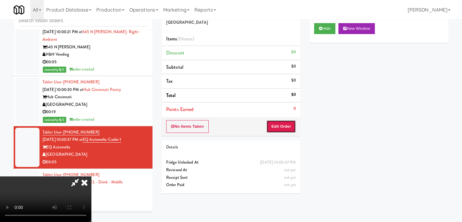
click at [292, 128] on button "Edit Order" at bounding box center [281, 126] width 29 height 13
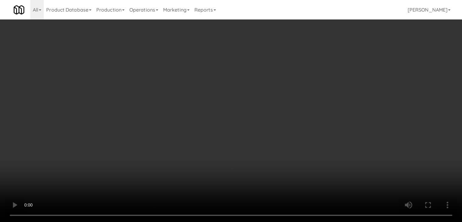
scroll to position [3687, 0]
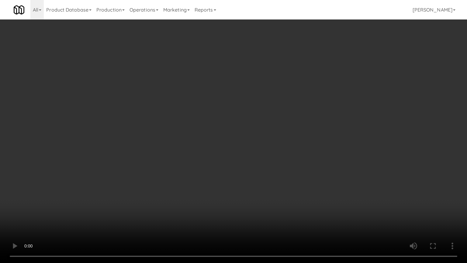
click at [259, 168] on video at bounding box center [233, 131] width 467 height 263
click at [264, 168] on video at bounding box center [233, 131] width 467 height 263
click at [265, 168] on video at bounding box center [233, 131] width 467 height 263
click at [271, 165] on video at bounding box center [233, 131] width 467 height 263
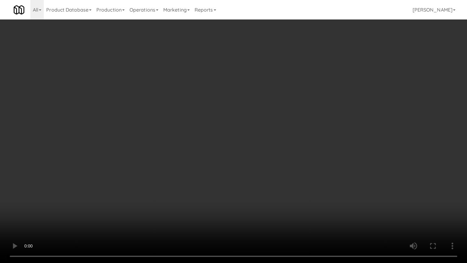
drag, startPoint x: 271, startPoint y: 165, endPoint x: 308, endPoint y: 92, distance: 82.5
click at [271, 163] on video at bounding box center [233, 131] width 467 height 263
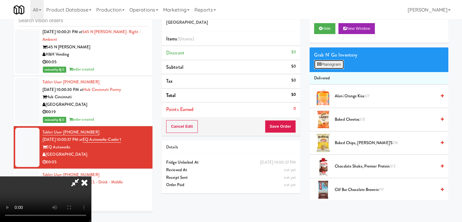
click at [331, 62] on button "Planogram" at bounding box center [329, 64] width 30 height 9
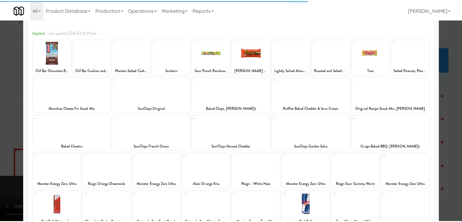
scroll to position [61, 0]
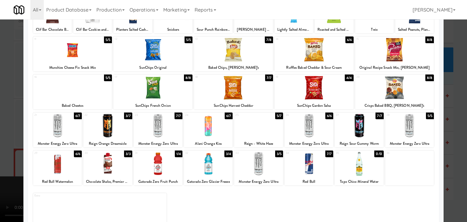
click at [268, 133] on div at bounding box center [258, 125] width 49 height 23
drag, startPoint x: 0, startPoint y: 156, endPoint x: 42, endPoint y: 154, distance: 41.7
click at [2, 156] on div at bounding box center [233, 111] width 467 height 222
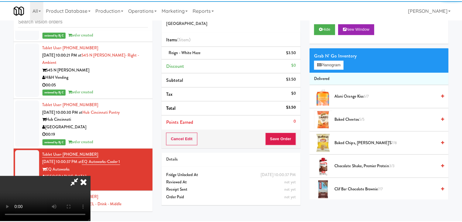
scroll to position [3709, 0]
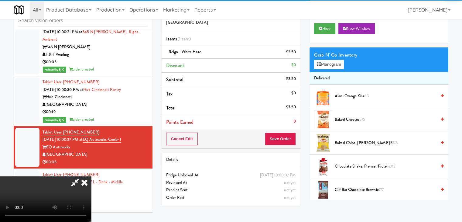
click at [91, 176] on video at bounding box center [45, 199] width 91 height 46
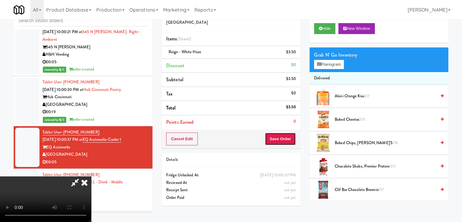
click at [285, 140] on button "Save Order" at bounding box center [280, 139] width 31 height 13
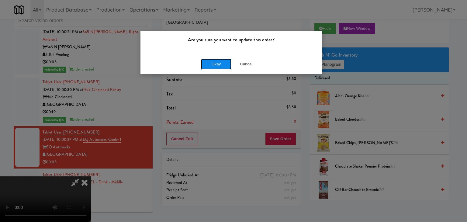
click at [216, 66] on button "Okay" at bounding box center [216, 64] width 30 height 11
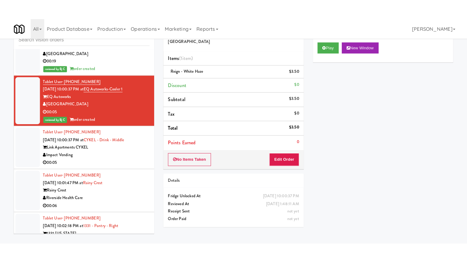
scroll to position [3831, 0]
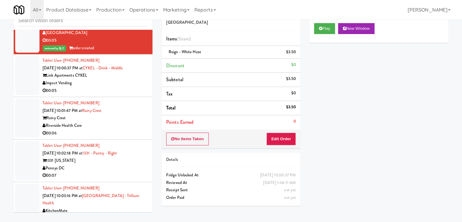
click at [129, 79] on div "Link Apartments CYKEL" at bounding box center [95, 76] width 105 height 8
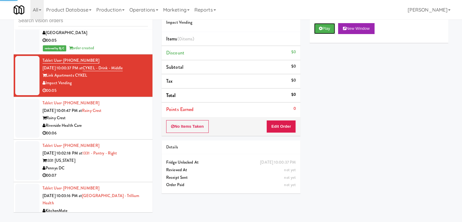
drag, startPoint x: 323, startPoint y: 28, endPoint x: 323, endPoint y: 36, distance: 8.0
click at [323, 28] on button "Play" at bounding box center [324, 28] width 21 height 11
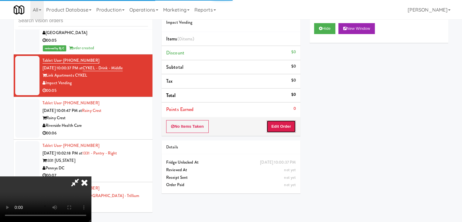
click at [280, 127] on button "Edit Order" at bounding box center [281, 126] width 29 height 13
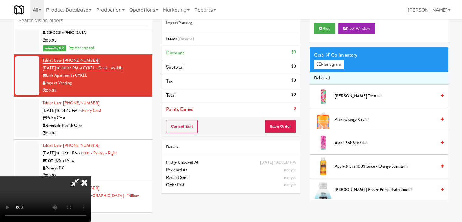
scroll to position [3809, 0]
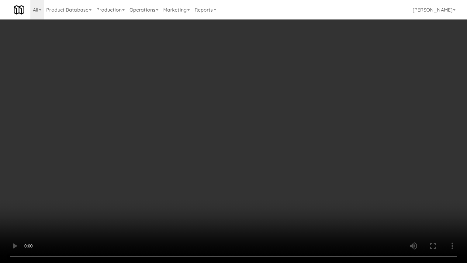
click at [278, 174] on video at bounding box center [233, 131] width 467 height 263
click at [279, 175] on video at bounding box center [233, 131] width 467 height 263
click at [279, 174] on video at bounding box center [233, 131] width 467 height 263
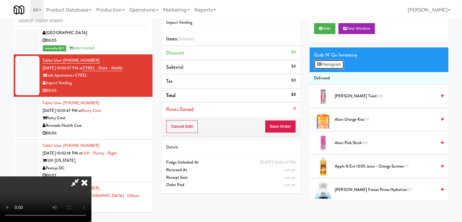
click at [330, 64] on button "Planogram" at bounding box center [329, 64] width 30 height 9
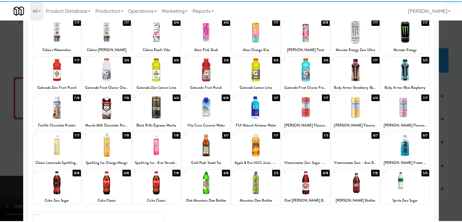
scroll to position [77, 0]
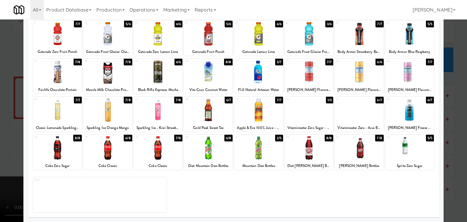
click at [157, 155] on div at bounding box center [158, 147] width 49 height 23
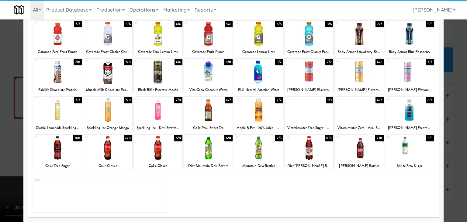
click at [0, 156] on div at bounding box center [233, 111] width 467 height 222
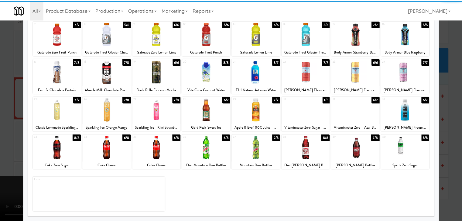
scroll to position [3831, 0]
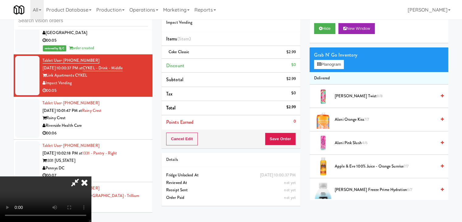
drag, startPoint x: 198, startPoint y: 153, endPoint x: 200, endPoint y: 156, distance: 3.7
click at [91, 176] on video at bounding box center [45, 199] width 91 height 46
click at [297, 53] on link at bounding box center [295, 55] width 5 height 8
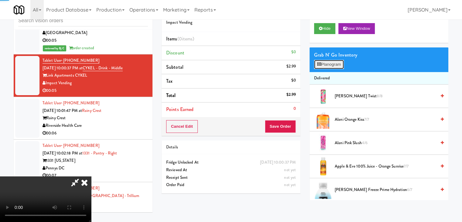
click at [334, 63] on button "Planogram" at bounding box center [329, 64] width 30 height 9
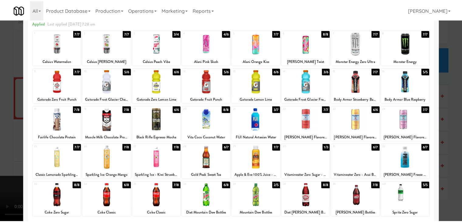
scroll to position [61, 0]
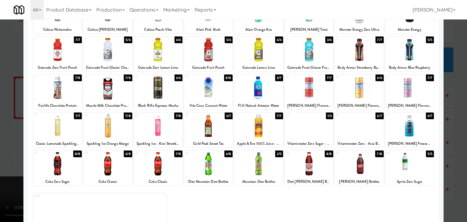
click at [0, 122] on div at bounding box center [233, 111] width 467 height 222
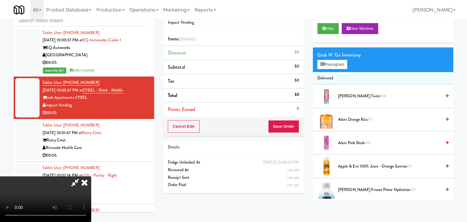
scroll to position [3831, 0]
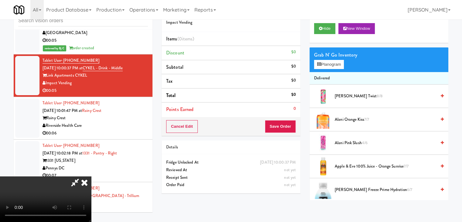
click at [91, 176] on video at bounding box center [45, 199] width 91 height 46
click at [335, 64] on button "Planogram" at bounding box center [329, 64] width 30 height 9
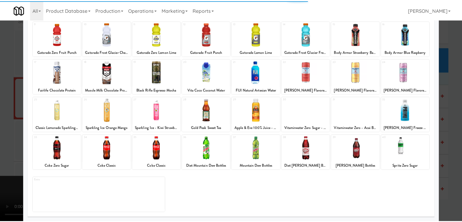
scroll to position [77, 0]
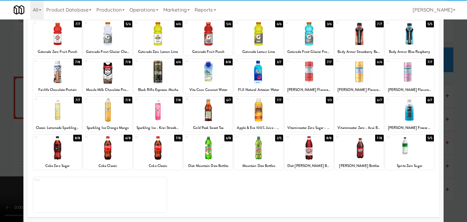
drag, startPoint x: 115, startPoint y: 152, endPoint x: 108, endPoint y: 152, distance: 7.6
click at [114, 152] on div at bounding box center [107, 147] width 49 height 23
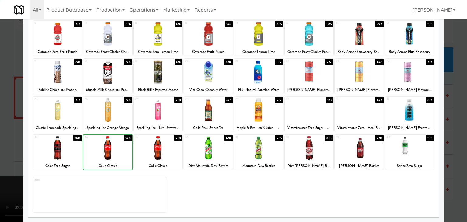
drag, startPoint x: 0, startPoint y: 147, endPoint x: 77, endPoint y: 146, distance: 76.6
click at [2, 146] on div at bounding box center [233, 111] width 467 height 222
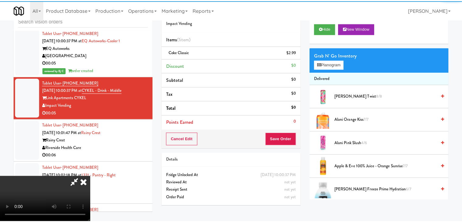
scroll to position [3831, 0]
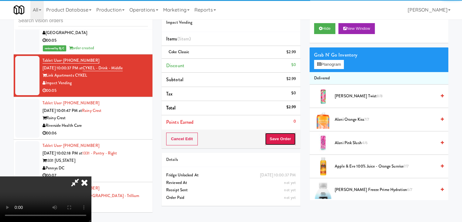
click at [288, 139] on button "Save Order" at bounding box center [280, 139] width 31 height 13
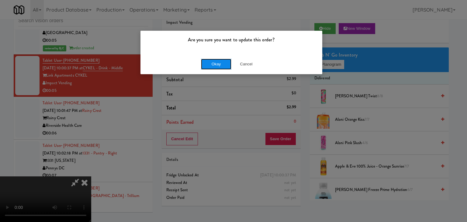
click at [222, 62] on button "Okay" at bounding box center [216, 64] width 30 height 11
click at [222, 62] on div "Okay Cancel" at bounding box center [231, 64] width 182 height 20
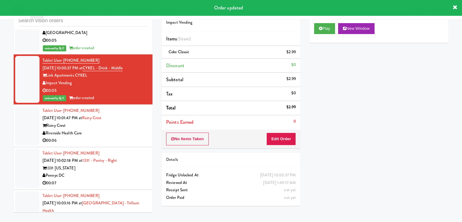
click at [125, 133] on div "Tablet User · (807) 274-1976 [DATE] 10:01:47 PM at [GEOGRAPHIC_DATA] Health Car…" at bounding box center [95, 125] width 105 height 37
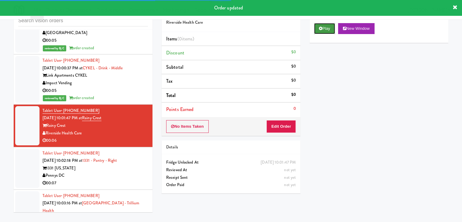
click at [321, 28] on icon at bounding box center [320, 28] width 3 height 4
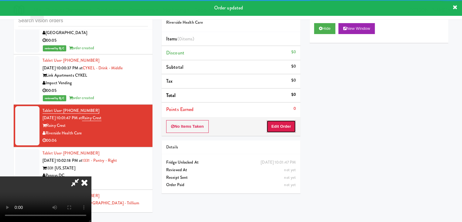
click at [282, 125] on button "Edit Order" at bounding box center [281, 126] width 29 height 13
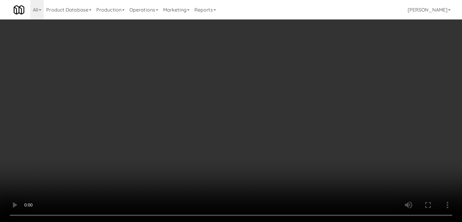
scroll to position [3809, 0]
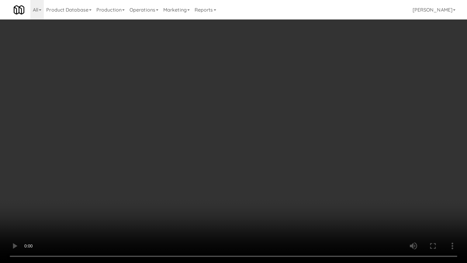
click at [275, 192] on video at bounding box center [233, 131] width 467 height 263
click at [277, 191] on video at bounding box center [233, 131] width 467 height 263
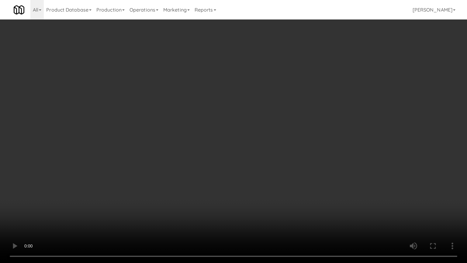
click at [278, 190] on video at bounding box center [233, 131] width 467 height 263
click at [271, 174] on video at bounding box center [233, 131] width 467 height 263
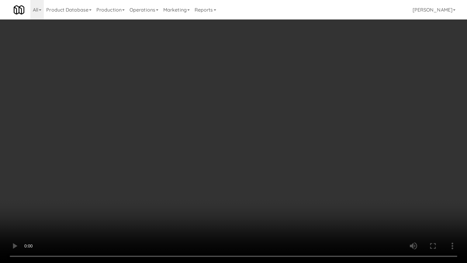
click at [271, 174] on video at bounding box center [233, 131] width 467 height 263
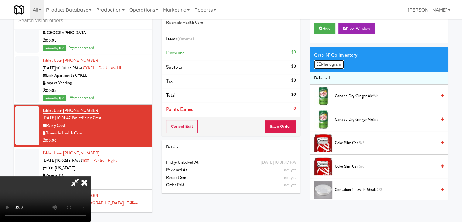
click at [330, 67] on button "Planogram" at bounding box center [329, 64] width 30 height 9
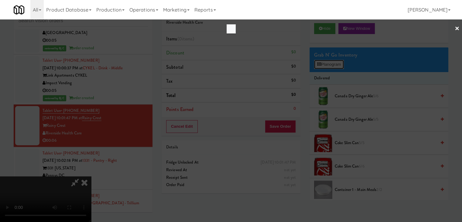
scroll to position [3809, 0]
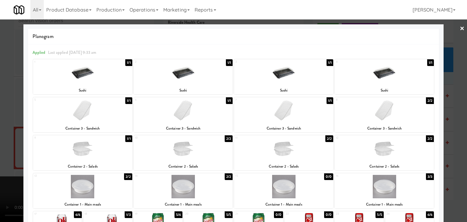
click at [183, 154] on div at bounding box center [183, 148] width 99 height 23
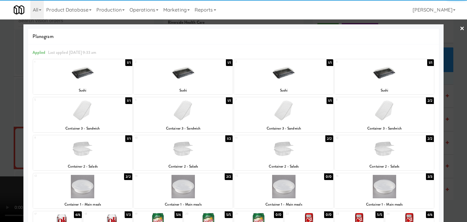
drag, startPoint x: 0, startPoint y: 149, endPoint x: 28, endPoint y: 147, distance: 27.7
click at [0, 149] on div at bounding box center [233, 111] width 467 height 222
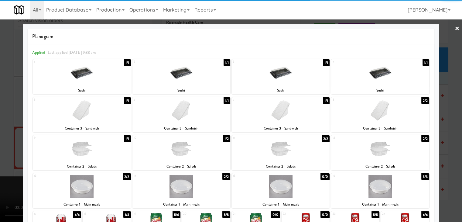
scroll to position [3831, 0]
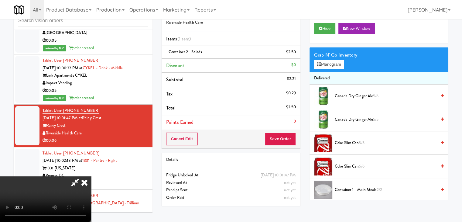
click at [91, 176] on video at bounding box center [45, 199] width 91 height 46
click at [289, 136] on button "Save Order" at bounding box center [280, 139] width 31 height 13
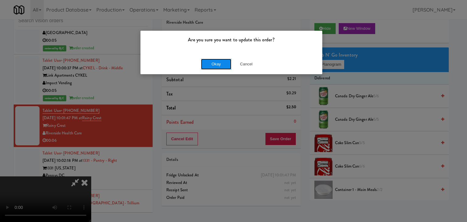
drag, startPoint x: 216, startPoint y: 62, endPoint x: 212, endPoint y: 62, distance: 4.9
click at [215, 62] on button "Okay" at bounding box center [216, 64] width 30 height 11
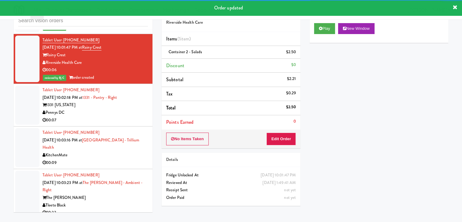
scroll to position [3922, 0]
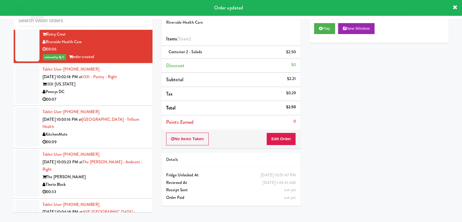
drag, startPoint x: 118, startPoint y: 95, endPoint x: 121, endPoint y: 101, distance: 6.9
click at [119, 96] on div "Pennys DC" at bounding box center [95, 92] width 105 height 8
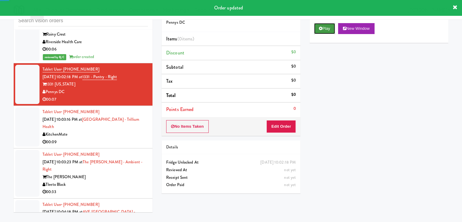
click at [321, 32] on button "Play" at bounding box center [324, 28] width 21 height 11
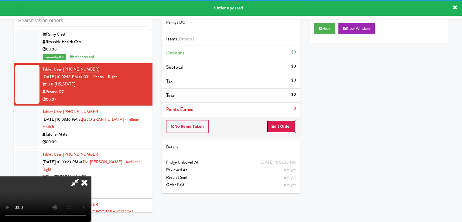
click at [282, 124] on button "Edit Order" at bounding box center [281, 126] width 29 height 13
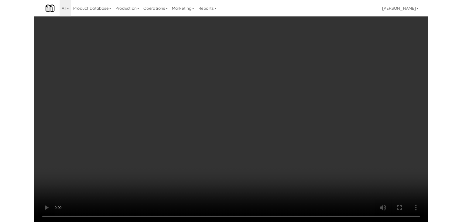
scroll to position [3899, 0]
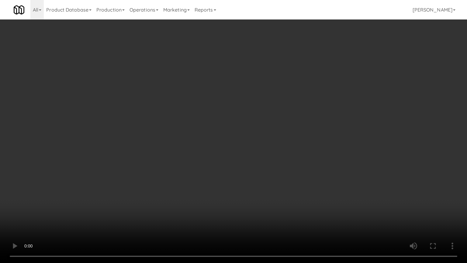
click at [256, 179] on video at bounding box center [233, 131] width 467 height 263
drag, startPoint x: 256, startPoint y: 179, endPoint x: 223, endPoint y: 153, distance: 41.9
click at [254, 179] on video at bounding box center [233, 131] width 467 height 263
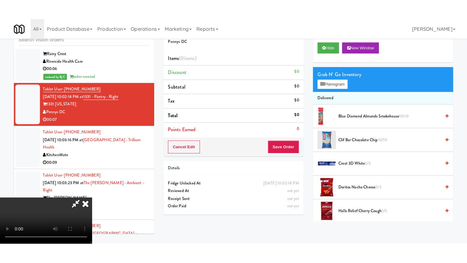
scroll to position [85, 0]
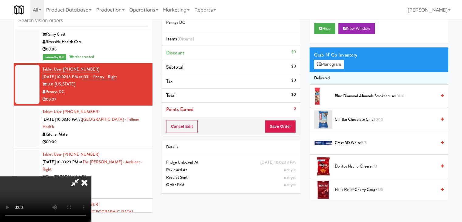
click at [91, 176] on video at bounding box center [45, 199] width 91 height 46
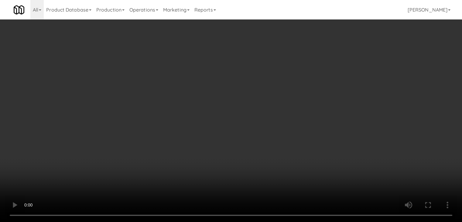
scroll to position [3899, 0]
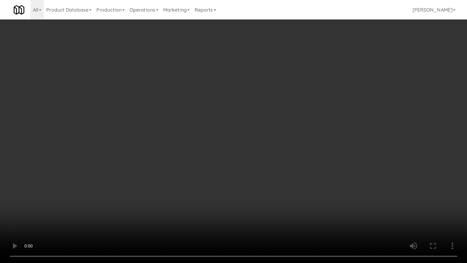
click at [260, 157] on video at bounding box center [233, 131] width 467 height 263
click at [295, 157] on video at bounding box center [233, 131] width 467 height 263
click at [308, 149] on video at bounding box center [233, 131] width 467 height 263
click at [315, 191] on video at bounding box center [233, 131] width 467 height 263
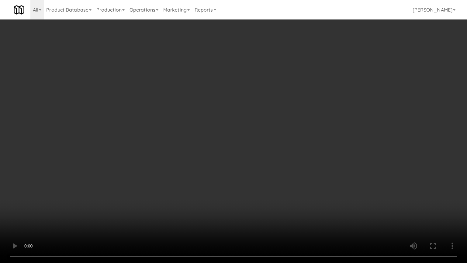
click at [317, 191] on video at bounding box center [233, 131] width 467 height 263
click at [318, 191] on video at bounding box center [233, 131] width 467 height 263
click at [319, 187] on video at bounding box center [233, 131] width 467 height 263
drag, startPoint x: 319, startPoint y: 187, endPoint x: 322, endPoint y: 140, distance: 47.2
click at [319, 185] on video at bounding box center [233, 131] width 467 height 263
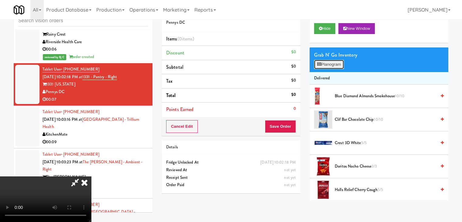
click at [336, 68] on button "Planogram" at bounding box center [329, 64] width 30 height 9
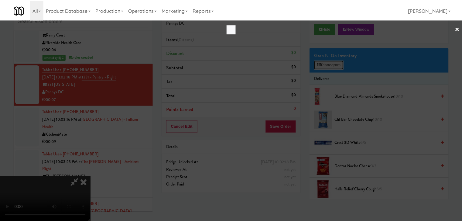
scroll to position [3899, 0]
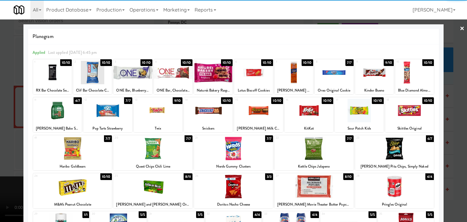
click at [384, 191] on div at bounding box center [394, 186] width 79 height 23
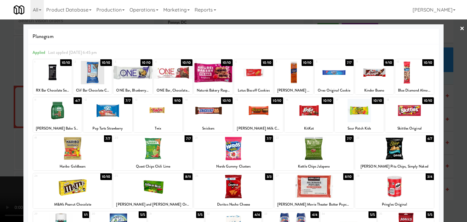
drag, startPoint x: 161, startPoint y: 145, endPoint x: 140, endPoint y: 148, distance: 21.8
click at [161, 144] on div at bounding box center [152, 148] width 79 height 23
drag, startPoint x: 0, startPoint y: 155, endPoint x: 118, endPoint y: 152, distance: 117.7
click at [13, 155] on div at bounding box center [233, 111] width 467 height 222
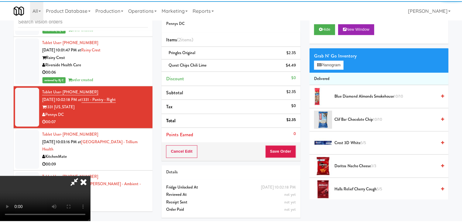
scroll to position [3922, 0]
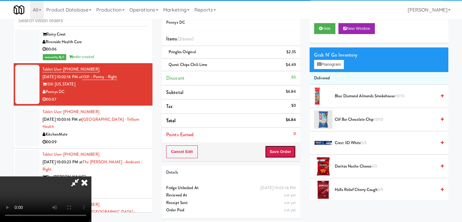
click at [289, 151] on button "Save Order" at bounding box center [280, 151] width 31 height 13
drag, startPoint x: 290, startPoint y: 151, endPoint x: 263, endPoint y: 133, distance: 33.0
click at [290, 151] on button "Save Order" at bounding box center [280, 151] width 31 height 13
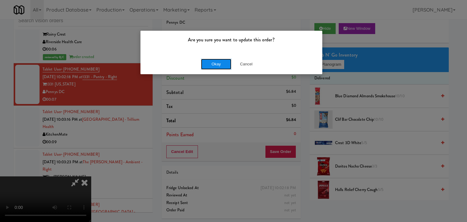
click at [212, 64] on button "Okay" at bounding box center [216, 64] width 30 height 11
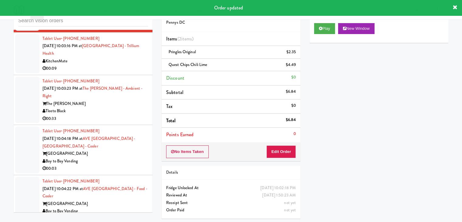
scroll to position [4013, 0]
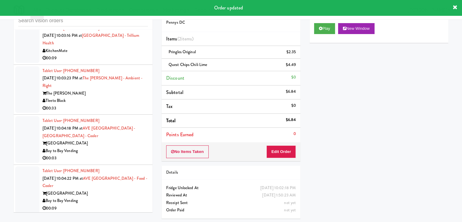
click at [112, 54] on div "KitchenMate" at bounding box center [95, 51] width 105 height 8
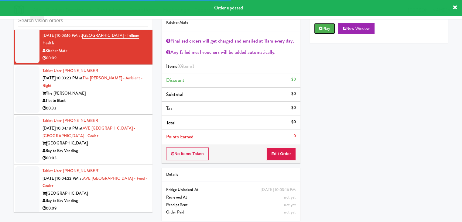
drag, startPoint x: 331, startPoint y: 31, endPoint x: 321, endPoint y: 52, distance: 23.1
click at [331, 31] on button "Play" at bounding box center [324, 28] width 21 height 11
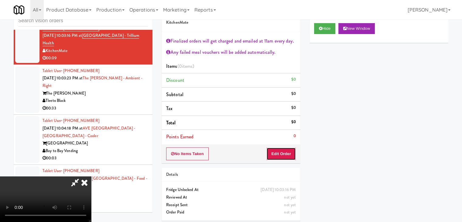
drag, startPoint x: 289, startPoint y: 151, endPoint x: 288, endPoint y: 154, distance: 3.3
click at [288, 154] on button "Edit Order" at bounding box center [281, 153] width 29 height 13
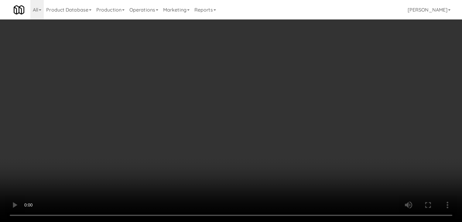
scroll to position [3991, 0]
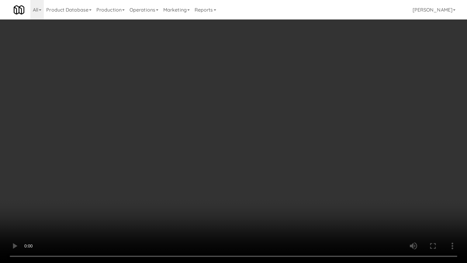
click at [269, 188] on video at bounding box center [233, 131] width 467 height 263
click at [269, 189] on video at bounding box center [233, 131] width 467 height 263
click at [269, 188] on video at bounding box center [233, 131] width 467 height 263
click at [286, 160] on video at bounding box center [233, 131] width 467 height 263
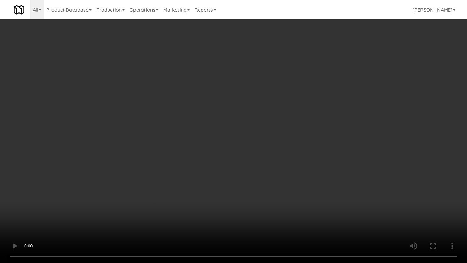
click at [286, 160] on video at bounding box center [233, 131] width 467 height 263
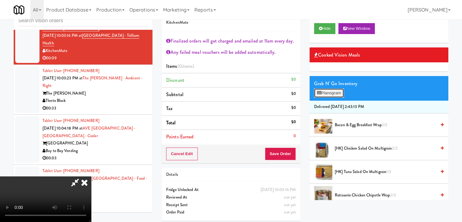
click at [338, 92] on button "Planogram" at bounding box center [329, 92] width 30 height 9
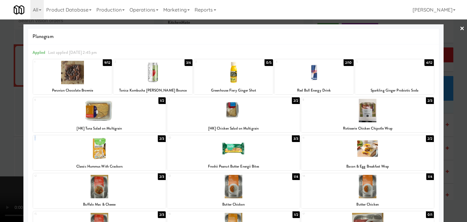
drag, startPoint x: 153, startPoint y: 134, endPoint x: 147, endPoint y: 141, distance: 9.7
click at [147, 141] on div "1 9/12 Peruvian Chocolate Brownie 2 3/6 Tonica Kombucha [PERSON_NAME] Bounce 3 …" at bounding box center [234, 193] width 402 height 269
click at [147, 141] on div at bounding box center [99, 148] width 133 height 23
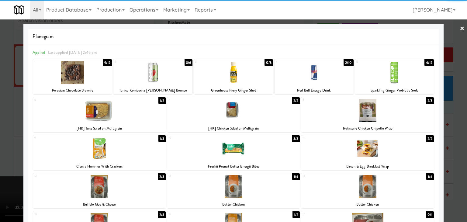
drag, startPoint x: 0, startPoint y: 141, endPoint x: 32, endPoint y: 140, distance: 31.9
click at [1, 140] on div at bounding box center [233, 111] width 467 height 222
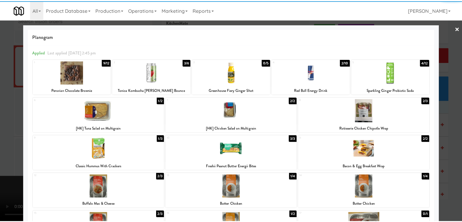
scroll to position [4013, 0]
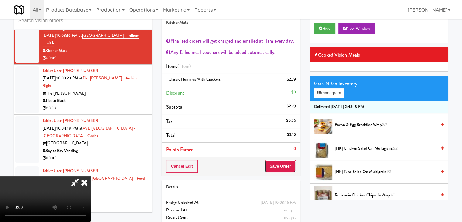
click at [278, 164] on button "Save Order" at bounding box center [280, 166] width 31 height 13
click at [279, 164] on button "Save Order" at bounding box center [280, 166] width 31 height 13
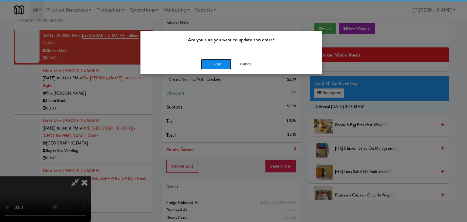
click at [216, 65] on button "Okay" at bounding box center [216, 64] width 30 height 11
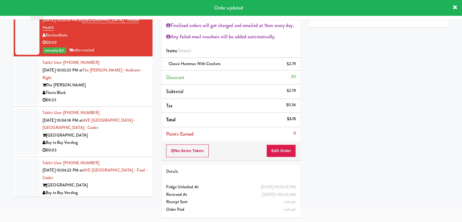
click at [116, 89] on div "Tleeto Black" at bounding box center [95, 93] width 105 height 8
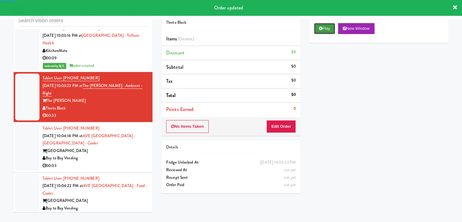
click at [327, 29] on button "Play" at bounding box center [324, 28] width 21 height 11
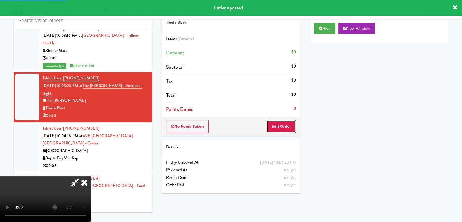
click at [279, 127] on button "Edit Order" at bounding box center [281, 126] width 29 height 13
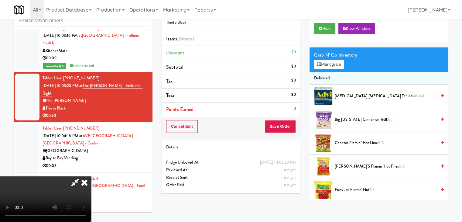
click at [88, 182] on icon at bounding box center [84, 182] width 13 height 12
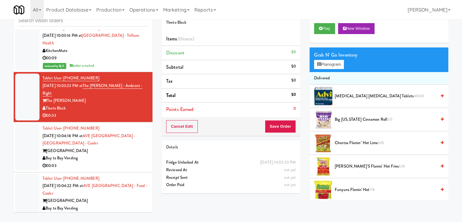
click at [117, 154] on div "Bay to Bay Vending" at bounding box center [95, 158] width 105 height 8
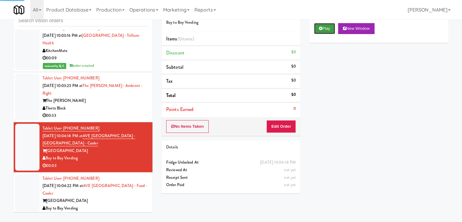
click at [332, 26] on button "Play" at bounding box center [324, 28] width 21 height 11
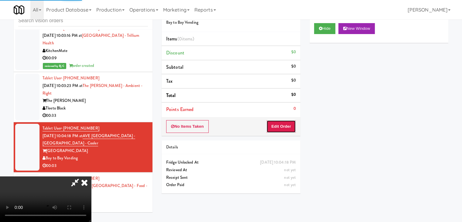
click at [288, 128] on button "Edit Order" at bounding box center [281, 126] width 29 height 13
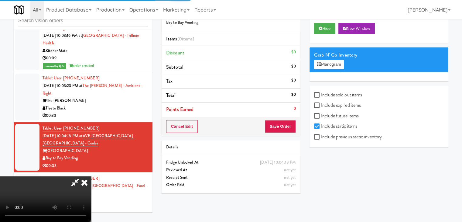
click at [326, 139] on label "Include previous static inventory" at bounding box center [348, 136] width 68 height 9
click at [321, 139] on input "Include previous static inventory" at bounding box center [317, 137] width 7 height 5
checkbox input "true"
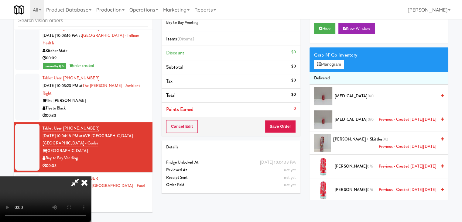
click at [91, 176] on video at bounding box center [45, 199] width 91 height 46
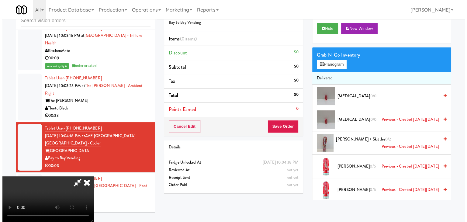
scroll to position [25, 0]
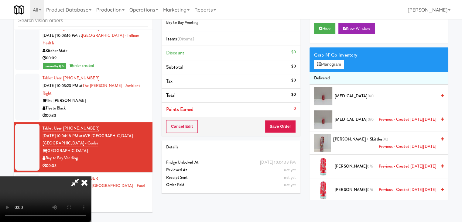
click at [91, 176] on video at bounding box center [45, 199] width 91 height 46
click at [342, 60] on button "Planogram" at bounding box center [329, 64] width 30 height 9
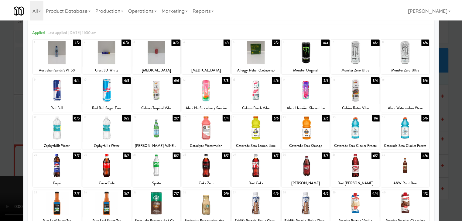
scroll to position [77, 0]
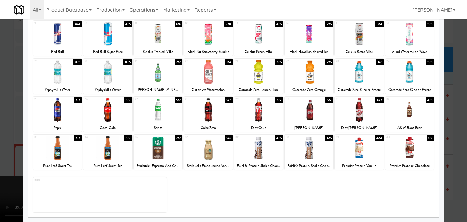
click at [112, 143] on div at bounding box center [107, 147] width 49 height 23
drag, startPoint x: 0, startPoint y: 144, endPoint x: 186, endPoint y: 129, distance: 186.6
click at [10, 142] on div at bounding box center [233, 111] width 467 height 222
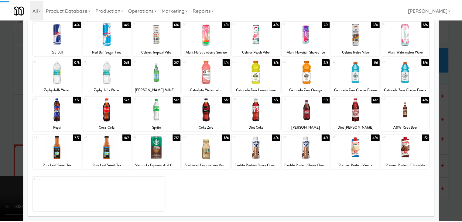
scroll to position [4013, 0]
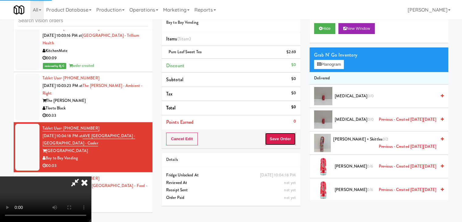
click at [289, 142] on button "Save Order" at bounding box center [280, 139] width 31 height 13
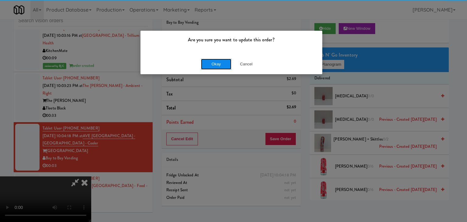
click at [221, 63] on button "Okay" at bounding box center [216, 64] width 30 height 11
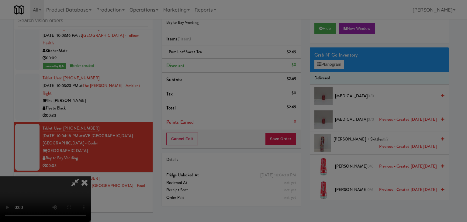
click at [221, 58] on button "Okay" at bounding box center [216, 52] width 30 height 11
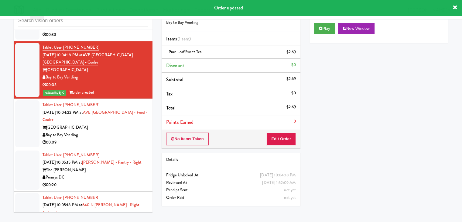
scroll to position [4104, 0]
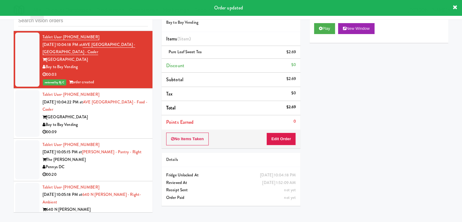
click at [128, 122] on div "Bay to Bay Vending" at bounding box center [95, 125] width 105 height 8
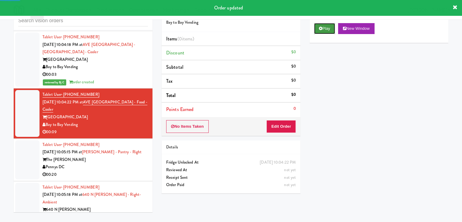
click at [323, 30] on button "Play" at bounding box center [324, 28] width 21 height 11
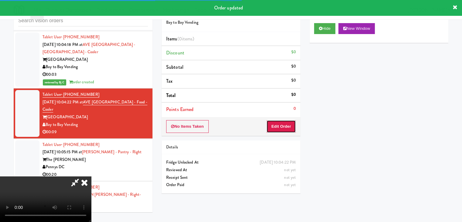
click at [283, 125] on button "Edit Order" at bounding box center [281, 126] width 29 height 13
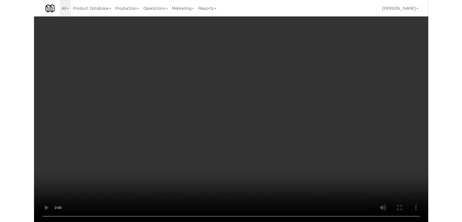
scroll to position [4082, 0]
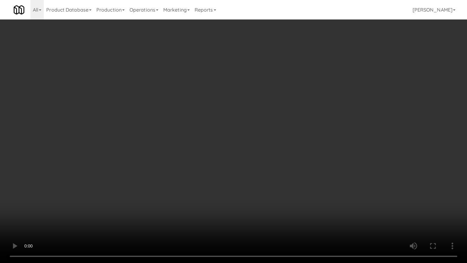
click at [248, 178] on video at bounding box center [233, 131] width 467 height 263
click at [249, 177] on video at bounding box center [233, 131] width 467 height 263
click at [250, 177] on video at bounding box center [233, 131] width 467 height 263
click at [264, 176] on video at bounding box center [233, 131] width 467 height 263
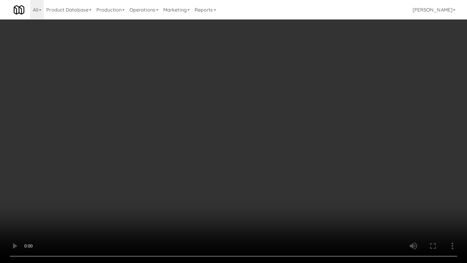
click at [264, 176] on video at bounding box center [233, 131] width 467 height 263
click at [263, 170] on video at bounding box center [233, 131] width 467 height 263
click at [268, 169] on video at bounding box center [233, 131] width 467 height 263
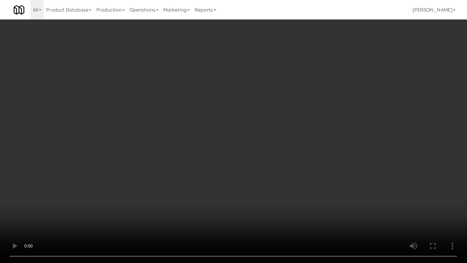
click at [268, 169] on video at bounding box center [233, 131] width 467 height 263
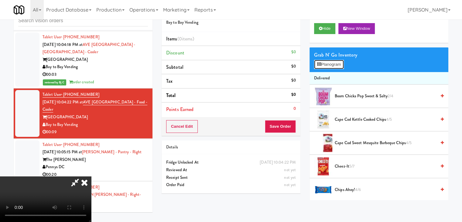
click at [342, 62] on button "Planogram" at bounding box center [329, 64] width 30 height 9
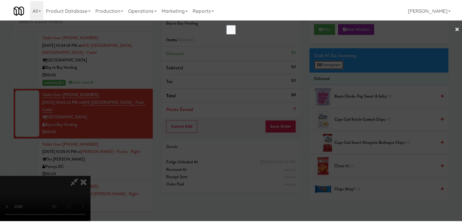
scroll to position [4082, 0]
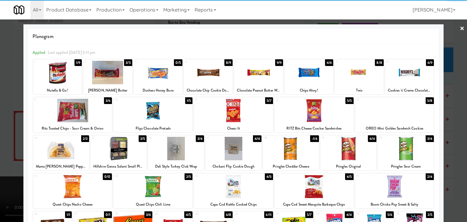
click at [305, 149] on div at bounding box center [291, 148] width 56 height 23
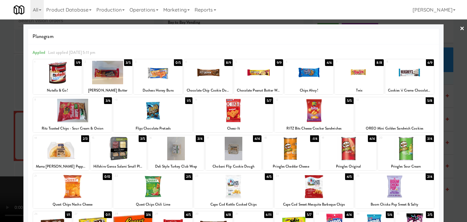
click at [52, 75] on div at bounding box center [57, 72] width 49 height 23
click at [6, 83] on div at bounding box center [233, 111] width 467 height 222
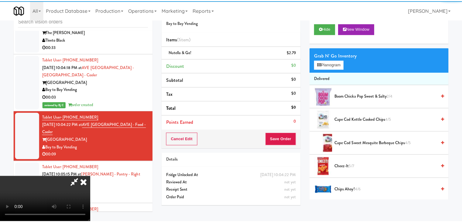
scroll to position [4104, 0]
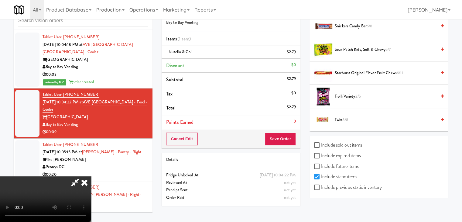
click at [378, 189] on label "Include previous static inventory" at bounding box center [348, 187] width 68 height 9
click at [321, 189] on input "Include previous static inventory" at bounding box center [317, 187] width 7 height 5
checkbox input "true"
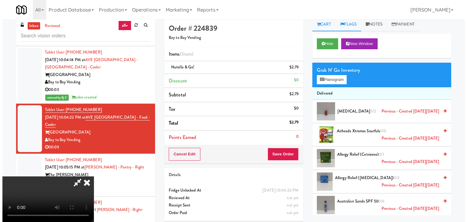
scroll to position [0, 0]
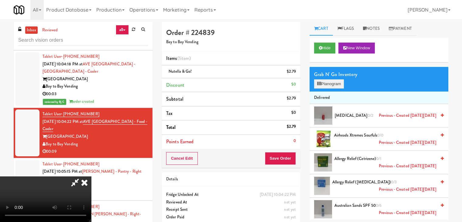
drag, startPoint x: 334, startPoint y: 89, endPoint x: 337, endPoint y: 87, distance: 3.5
click at [335, 89] on div "Grab N' Go Inventory Planogram" at bounding box center [379, 79] width 139 height 25
click at [337, 85] on button "Planogram" at bounding box center [329, 83] width 30 height 9
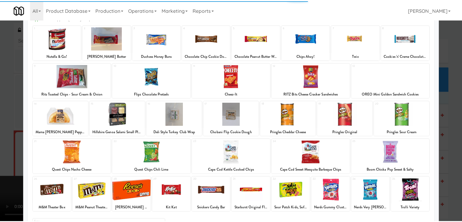
scroll to position [61, 0]
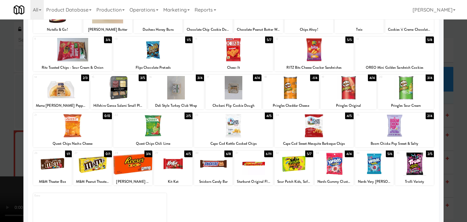
click at [296, 86] on div at bounding box center [291, 87] width 56 height 23
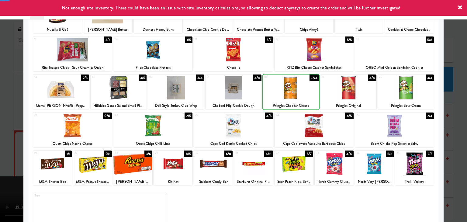
drag, startPoint x: 4, startPoint y: 109, endPoint x: 207, endPoint y: 119, distance: 203.3
click at [9, 109] on div at bounding box center [233, 111] width 467 height 222
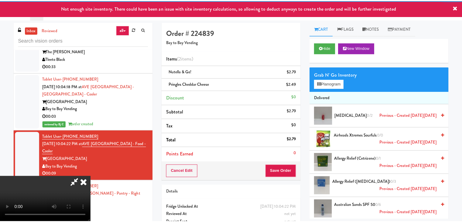
scroll to position [4104, 0]
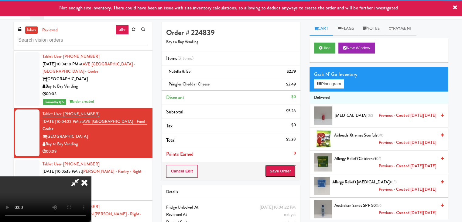
click at [292, 179] on div "Cancel Edit Save Order" at bounding box center [231, 171] width 139 height 19
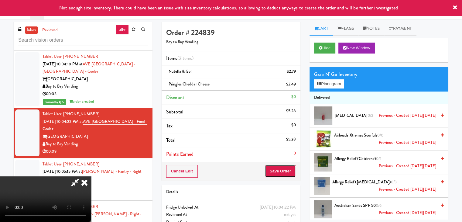
click at [292, 172] on button "Save Order" at bounding box center [280, 171] width 31 height 13
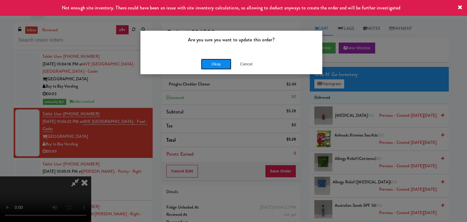
click at [216, 64] on button "Okay" at bounding box center [216, 64] width 30 height 11
click at [216, 64] on div "Okay Cancel" at bounding box center [231, 64] width 182 height 20
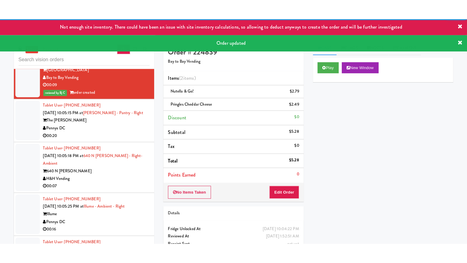
scroll to position [4196, 0]
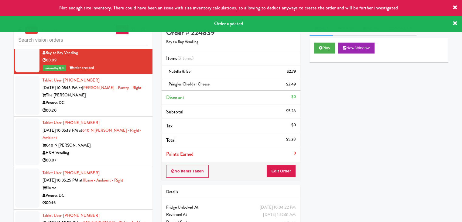
click at [126, 104] on div "Tablet User · (202) 615-0604 [DATE] 10:05:15 PM at [PERSON_NAME] - Pantry - Rig…" at bounding box center [95, 95] width 105 height 37
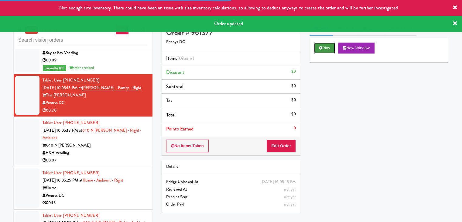
click at [323, 51] on button "Play" at bounding box center [324, 48] width 21 height 11
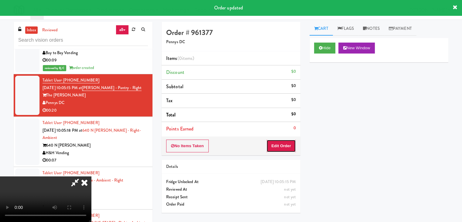
click at [289, 142] on button "Edit Order" at bounding box center [281, 146] width 29 height 13
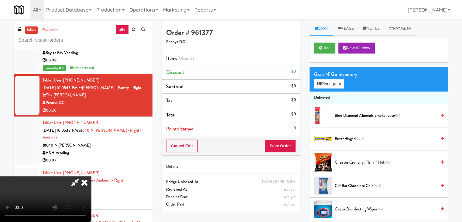
click at [91, 199] on video at bounding box center [45, 199] width 91 height 46
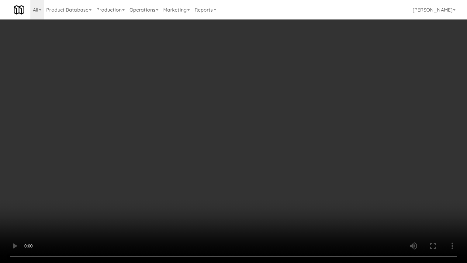
click at [269, 204] on video at bounding box center [233, 131] width 467 height 263
click at [286, 199] on video at bounding box center [233, 131] width 467 height 263
click at [287, 199] on video at bounding box center [233, 131] width 467 height 263
click at [289, 198] on video at bounding box center [233, 131] width 467 height 263
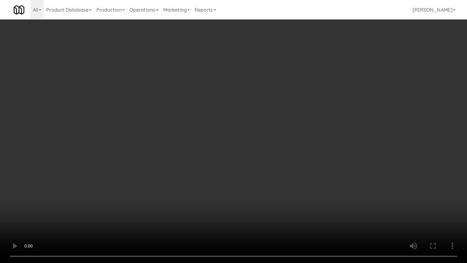
click at [289, 198] on video at bounding box center [233, 131] width 467 height 263
click at [290, 198] on video at bounding box center [233, 131] width 467 height 263
click at [301, 178] on video at bounding box center [233, 131] width 467 height 263
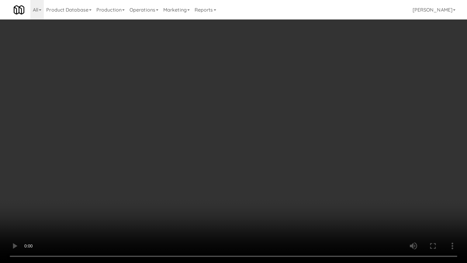
drag, startPoint x: 301, startPoint y: 178, endPoint x: 306, endPoint y: 139, distance: 38.6
click at [301, 175] on video at bounding box center [233, 131] width 467 height 263
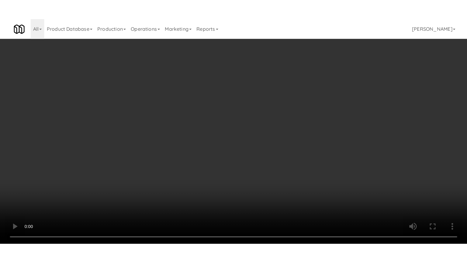
scroll to position [4196, 0]
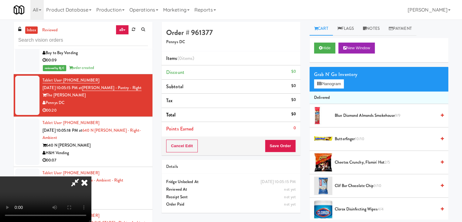
click at [91, 176] on video at bounding box center [45, 199] width 91 height 46
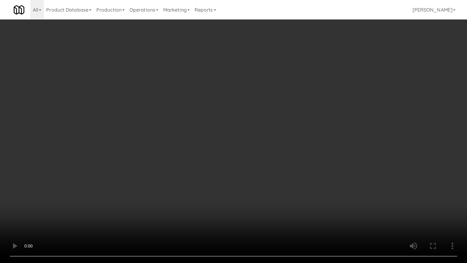
click at [260, 131] on video at bounding box center [233, 131] width 467 height 263
click at [263, 129] on video at bounding box center [233, 131] width 467 height 263
click at [264, 129] on video at bounding box center [233, 131] width 467 height 263
click at [272, 127] on video at bounding box center [233, 131] width 467 height 263
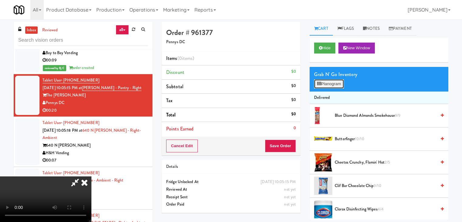
click at [334, 85] on button "Planogram" at bounding box center [329, 83] width 30 height 9
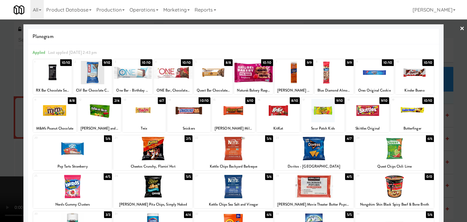
click at [324, 104] on div at bounding box center [322, 110] width 43 height 23
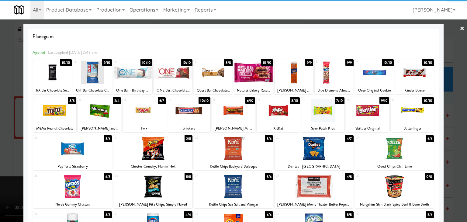
click at [408, 77] on div at bounding box center [414, 72] width 39 height 23
drag, startPoint x: 60, startPoint y: 110, endPoint x: 18, endPoint y: 111, distance: 41.4
click at [61, 109] on div at bounding box center [54, 110] width 43 height 23
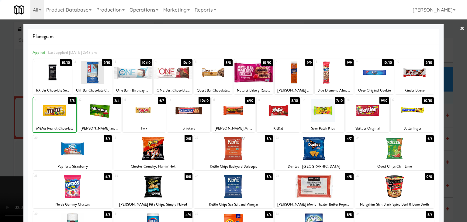
drag, startPoint x: 0, startPoint y: 113, endPoint x: 100, endPoint y: 124, distance: 100.6
click at [2, 113] on div at bounding box center [233, 111] width 467 height 222
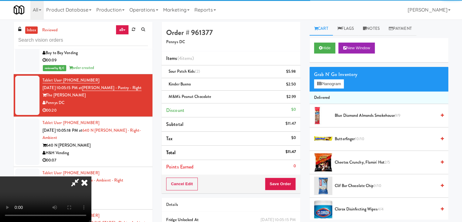
click at [91, 176] on video at bounding box center [45, 199] width 91 height 46
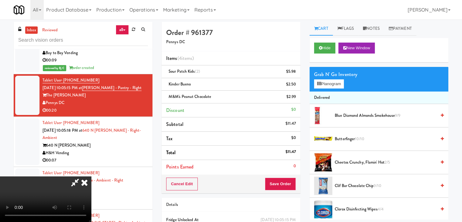
scroll to position [4173, 0]
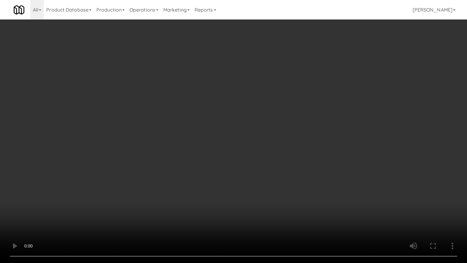
click at [323, 209] on video at bounding box center [233, 131] width 467 height 263
click at [330, 187] on video at bounding box center [233, 131] width 467 height 263
click at [329, 185] on video at bounding box center [233, 131] width 467 height 263
click at [326, 184] on video at bounding box center [233, 131] width 467 height 263
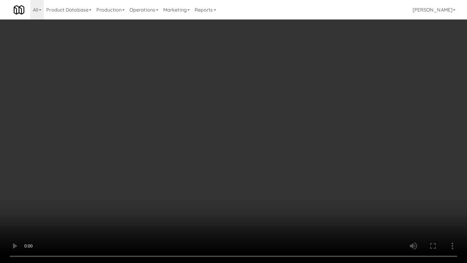
click at [325, 180] on video at bounding box center [233, 131] width 467 height 263
drag, startPoint x: 325, startPoint y: 180, endPoint x: 339, endPoint y: 110, distance: 71.4
click at [325, 178] on video at bounding box center [233, 131] width 467 height 263
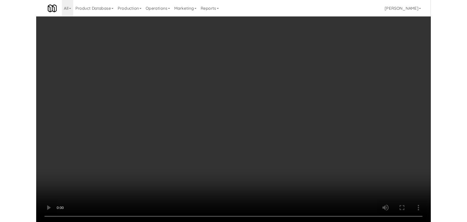
scroll to position [4196, 0]
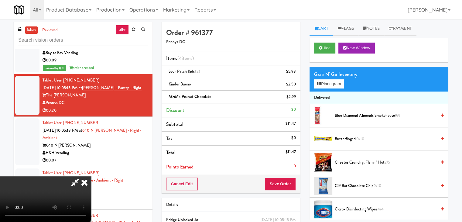
click at [340, 76] on div "Grab N' Go Inventory" at bounding box center [379, 74] width 130 height 9
click at [339, 79] on button "Planogram" at bounding box center [329, 83] width 30 height 9
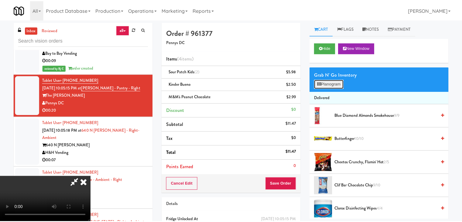
scroll to position [4173, 0]
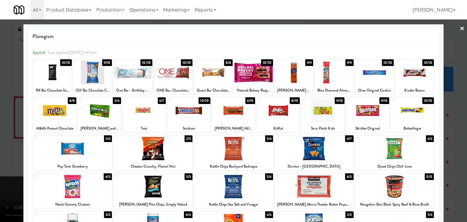
click at [311, 189] on div at bounding box center [314, 186] width 79 height 23
drag, startPoint x: 0, startPoint y: 162, endPoint x: 54, endPoint y: 156, distance: 53.8
click at [4, 162] on div at bounding box center [233, 111] width 467 height 222
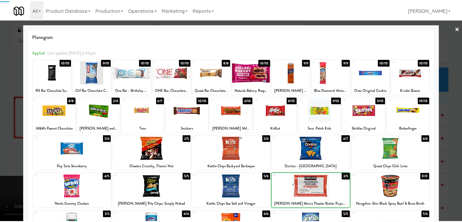
scroll to position [4196, 0]
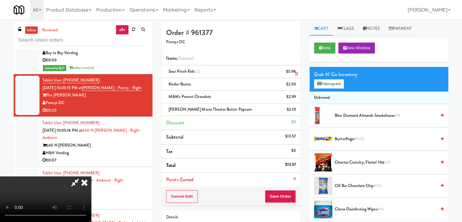
click at [91, 176] on icon at bounding box center [84, 182] width 13 height 12
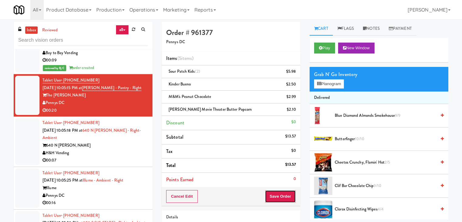
click at [284, 190] on button "Save Order" at bounding box center [280, 196] width 31 height 13
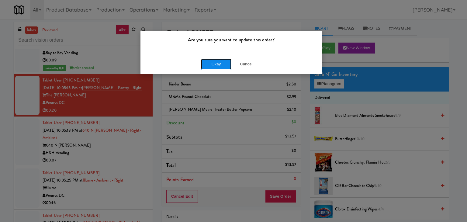
click at [224, 63] on button "Okay" at bounding box center [216, 64] width 30 height 11
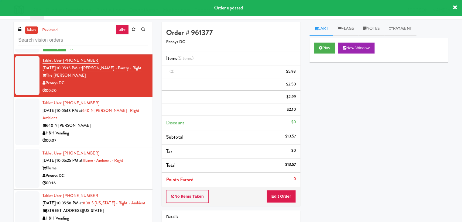
scroll to position [4226, 0]
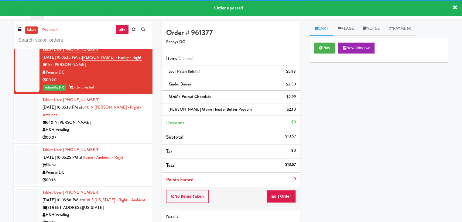
click at [106, 119] on div "640 N [PERSON_NAME]" at bounding box center [95, 123] width 105 height 8
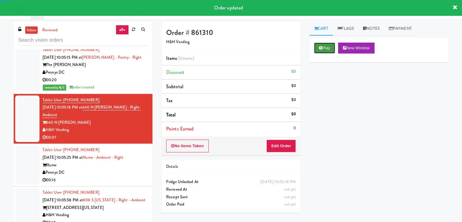
click at [326, 50] on button "Play" at bounding box center [324, 48] width 21 height 11
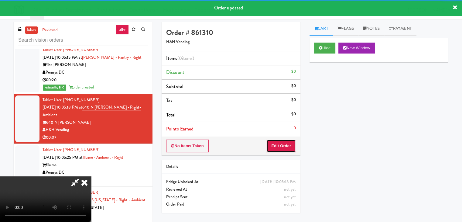
click at [280, 146] on button "Edit Order" at bounding box center [281, 146] width 29 height 13
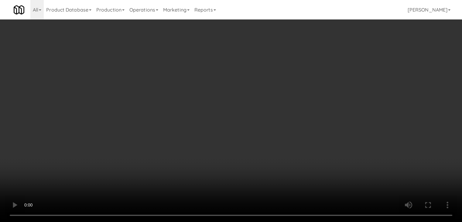
scroll to position [4204, 0]
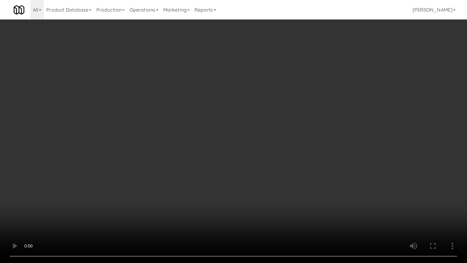
click at [280, 140] on video at bounding box center [233, 131] width 467 height 263
click at [290, 139] on video at bounding box center [233, 131] width 467 height 263
click at [292, 139] on video at bounding box center [233, 131] width 467 height 263
click at [296, 140] on video at bounding box center [233, 131] width 467 height 263
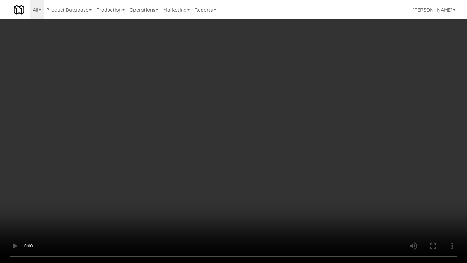
click at [296, 140] on video at bounding box center [233, 131] width 467 height 263
click at [297, 140] on video at bounding box center [233, 131] width 467 height 263
click at [298, 140] on video at bounding box center [233, 131] width 467 height 263
click at [300, 140] on video at bounding box center [233, 131] width 467 height 263
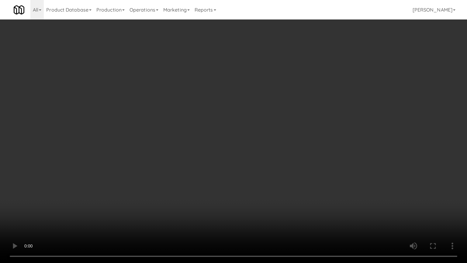
click at [301, 140] on video at bounding box center [233, 131] width 467 height 263
click at [300, 140] on video at bounding box center [233, 131] width 467 height 263
click at [301, 138] on video at bounding box center [233, 131] width 467 height 263
drag, startPoint x: 301, startPoint y: 138, endPoint x: 337, endPoint y: 75, distance: 71.8
click at [302, 137] on video at bounding box center [233, 131] width 467 height 263
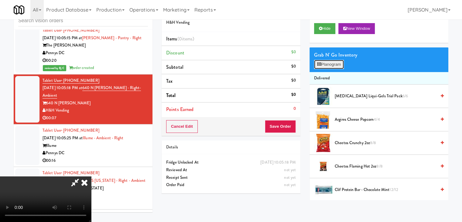
click at [338, 62] on button "Planogram" at bounding box center [329, 64] width 30 height 9
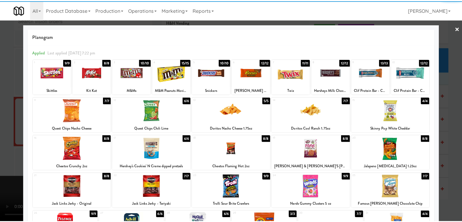
scroll to position [61, 0]
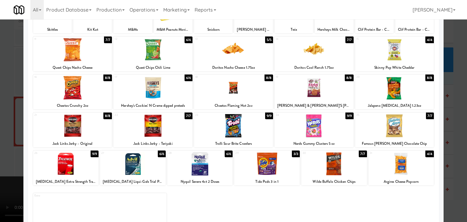
click at [401, 91] on div at bounding box center [394, 87] width 79 height 23
click at [460, 97] on div at bounding box center [233, 111] width 467 height 222
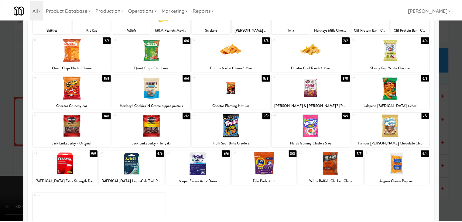
scroll to position [4226, 0]
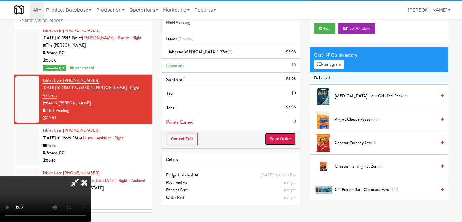
click at [293, 134] on button "Save Order" at bounding box center [280, 139] width 31 height 13
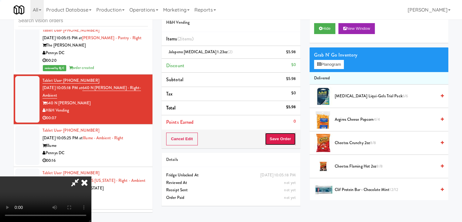
click at [293, 134] on button "Save Order" at bounding box center [280, 139] width 31 height 13
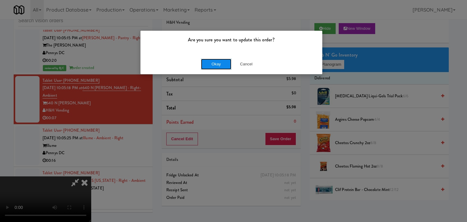
click at [225, 62] on button "Okay" at bounding box center [216, 64] width 30 height 11
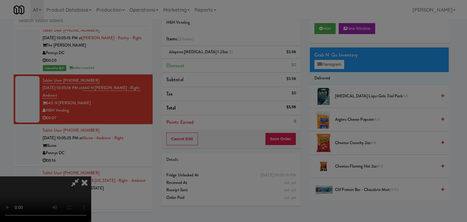
click at [225, 58] on button "Okay" at bounding box center [216, 52] width 30 height 11
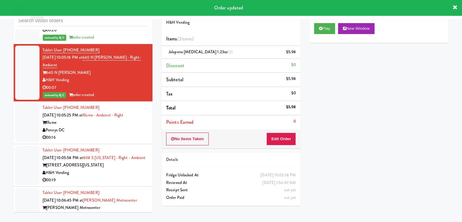
click at [114, 126] on div "Pennys DC" at bounding box center [95, 130] width 105 height 8
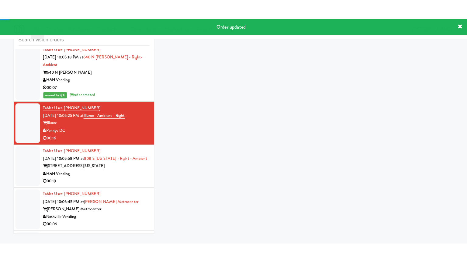
scroll to position [4287, 0]
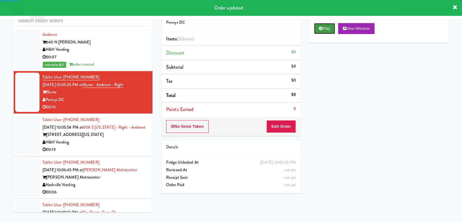
click at [327, 30] on button "Play" at bounding box center [324, 28] width 21 height 11
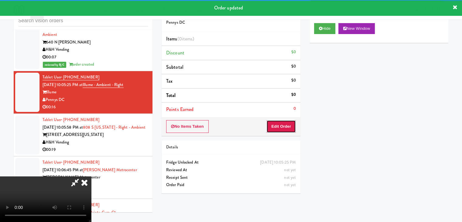
click at [288, 122] on button "Edit Order" at bounding box center [281, 126] width 29 height 13
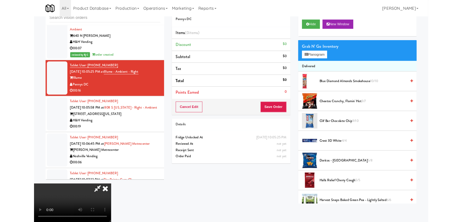
scroll to position [4265, 0]
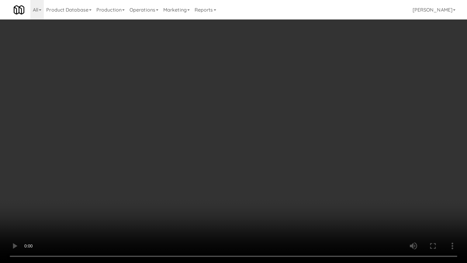
click at [267, 196] on video at bounding box center [233, 131] width 467 height 263
click at [246, 196] on video at bounding box center [233, 131] width 467 height 263
drag, startPoint x: 246, startPoint y: 196, endPoint x: 246, endPoint y: 171, distance: 25.2
click at [246, 196] on video at bounding box center [233, 131] width 467 height 263
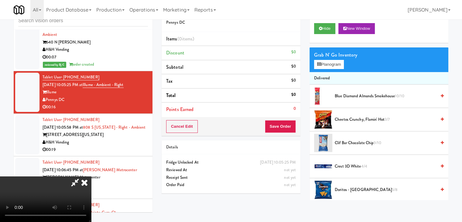
click at [91, 176] on video at bounding box center [45, 199] width 91 height 46
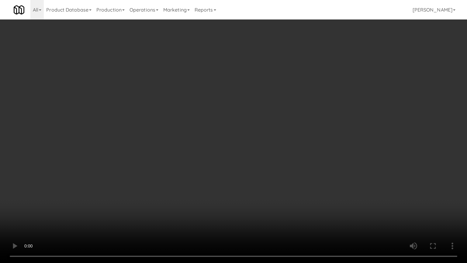
click at [285, 172] on video at bounding box center [233, 131] width 467 height 263
click at [287, 171] on video at bounding box center [233, 131] width 467 height 263
click at [289, 171] on video at bounding box center [233, 131] width 467 height 263
click at [290, 169] on video at bounding box center [233, 131] width 467 height 263
click at [290, 130] on video at bounding box center [233, 131] width 467 height 263
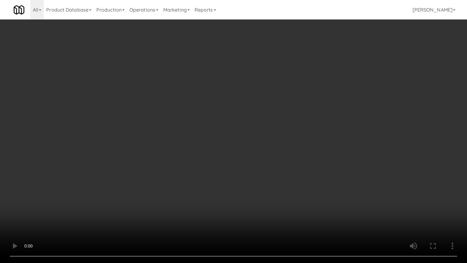
click at [290, 130] on video at bounding box center [233, 131] width 467 height 263
click at [292, 129] on video at bounding box center [233, 131] width 467 height 263
click at [293, 129] on video at bounding box center [233, 131] width 467 height 263
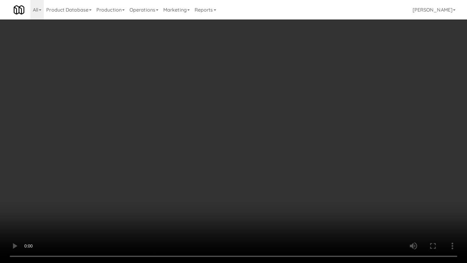
click at [293, 128] on video at bounding box center [233, 131] width 467 height 263
click at [293, 126] on video at bounding box center [233, 131] width 467 height 263
click at [291, 113] on video at bounding box center [233, 131] width 467 height 263
click at [290, 113] on video at bounding box center [233, 131] width 467 height 263
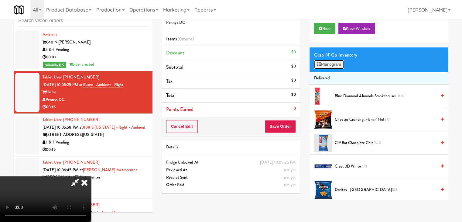
click at [331, 62] on button "Planogram" at bounding box center [329, 64] width 30 height 9
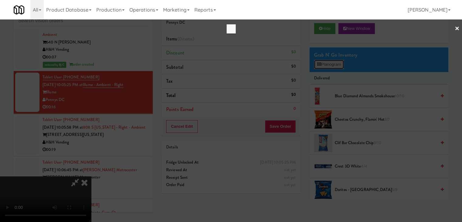
scroll to position [4265, 0]
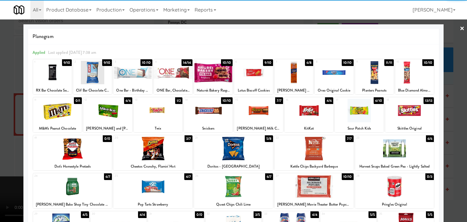
click at [218, 110] on div at bounding box center [208, 110] width 49 height 23
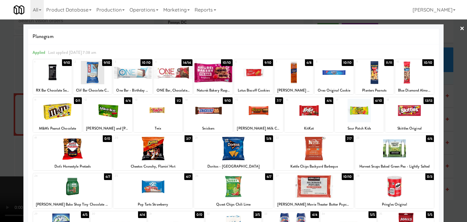
click at [111, 110] on div at bounding box center [107, 110] width 49 height 23
drag, startPoint x: 5, startPoint y: 109, endPoint x: 82, endPoint y: 108, distance: 77.8
click at [7, 108] on div at bounding box center [233, 111] width 467 height 222
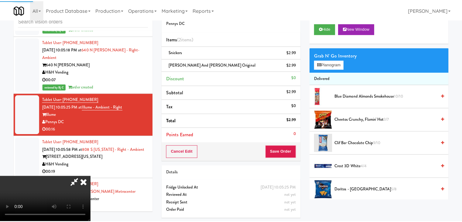
scroll to position [4287, 0]
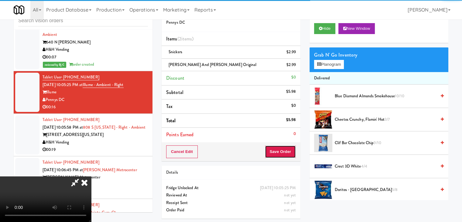
click at [287, 154] on button "Save Order" at bounding box center [280, 151] width 31 height 13
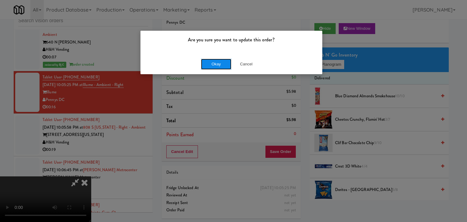
click at [220, 64] on button "Okay" at bounding box center [216, 64] width 30 height 11
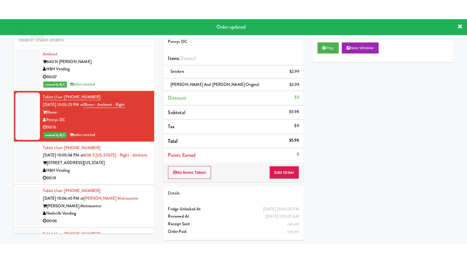
scroll to position [4348, 0]
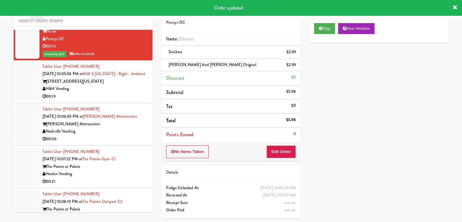
click at [122, 93] on div "00:19" at bounding box center [95, 97] width 105 height 8
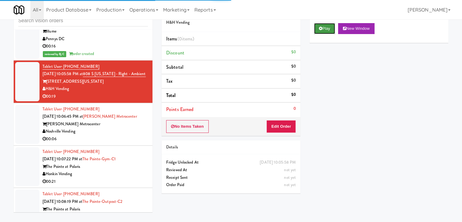
click at [324, 29] on button "Play" at bounding box center [324, 28] width 21 height 11
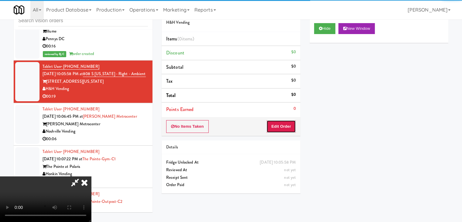
click at [282, 125] on button "Edit Order" at bounding box center [281, 126] width 29 height 13
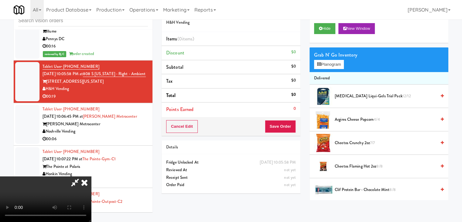
scroll to position [4325, 0]
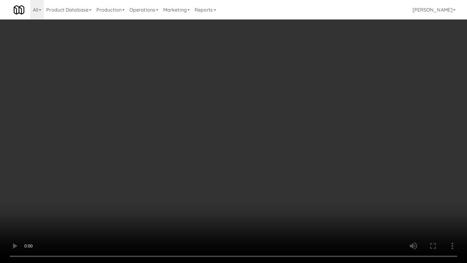
click at [304, 148] on video at bounding box center [233, 131] width 467 height 263
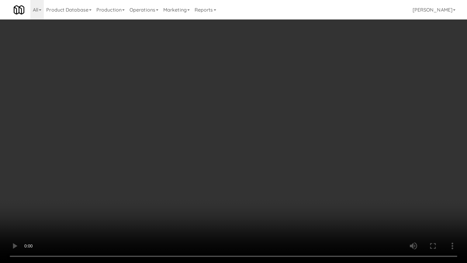
click at [304, 148] on video at bounding box center [233, 131] width 467 height 263
click at [306, 151] on video at bounding box center [233, 131] width 467 height 263
click at [306, 150] on video at bounding box center [233, 131] width 467 height 263
click at [318, 144] on video at bounding box center [233, 131] width 467 height 263
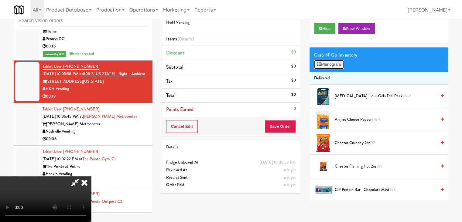
click at [340, 63] on button "Planogram" at bounding box center [329, 64] width 30 height 9
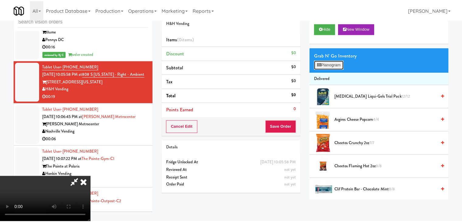
scroll to position [4325, 0]
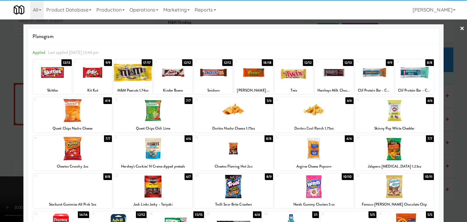
click at [78, 149] on div at bounding box center [72, 148] width 79 height 23
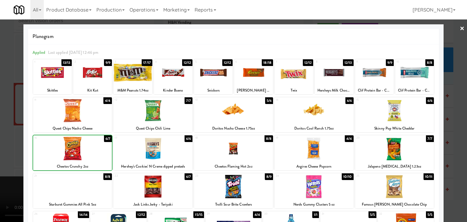
drag, startPoint x: 0, startPoint y: 146, endPoint x: 95, endPoint y: 140, distance: 95.7
click at [7, 145] on div at bounding box center [233, 111] width 467 height 222
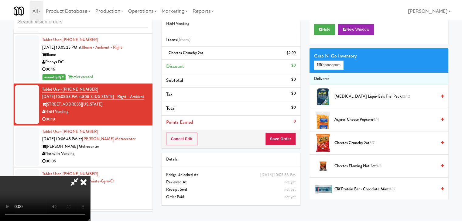
scroll to position [4348, 0]
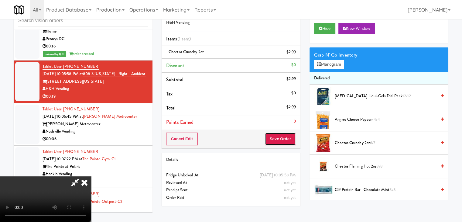
click at [286, 141] on button "Save Order" at bounding box center [280, 139] width 31 height 13
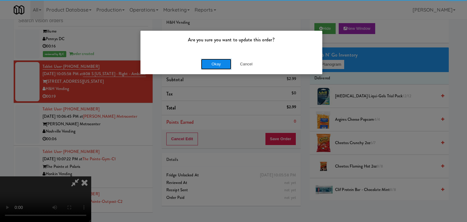
click at [210, 65] on button "Okay" at bounding box center [216, 64] width 30 height 11
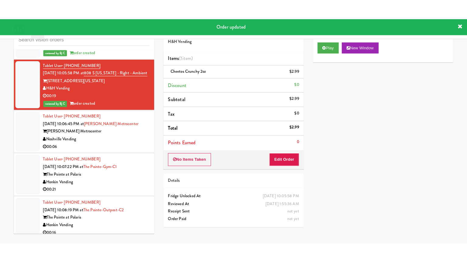
scroll to position [4378, 0]
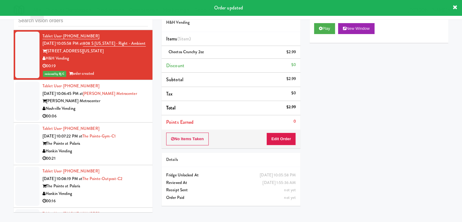
click at [129, 105] on div "Noshville Vending" at bounding box center [95, 109] width 105 height 8
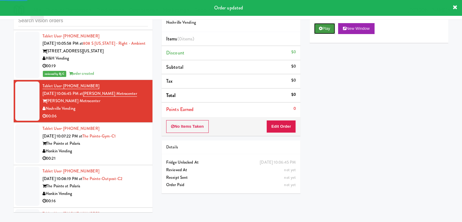
click at [329, 26] on button "Play" at bounding box center [324, 28] width 21 height 11
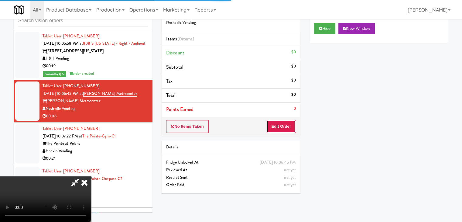
click at [282, 123] on button "Edit Order" at bounding box center [281, 126] width 29 height 13
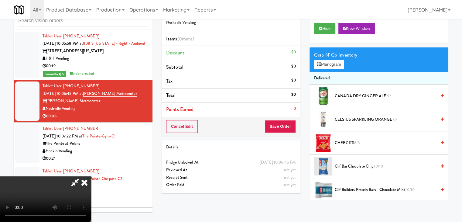
scroll to position [4355, 0]
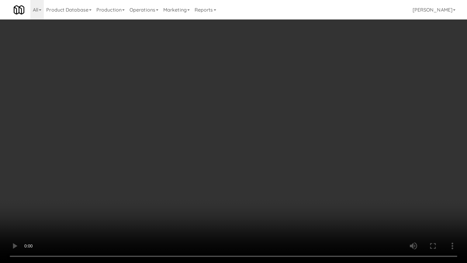
click at [303, 176] on video at bounding box center [233, 131] width 467 height 263
click at [310, 169] on video at bounding box center [233, 131] width 467 height 263
drag, startPoint x: 310, startPoint y: 169, endPoint x: 326, endPoint y: 116, distance: 55.9
click at [311, 168] on video at bounding box center [233, 131] width 467 height 263
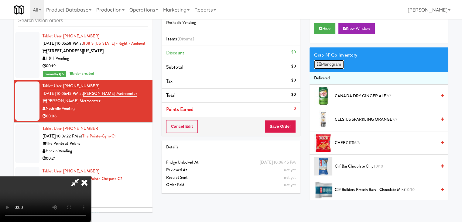
click at [339, 65] on button "Planogram" at bounding box center [329, 64] width 30 height 9
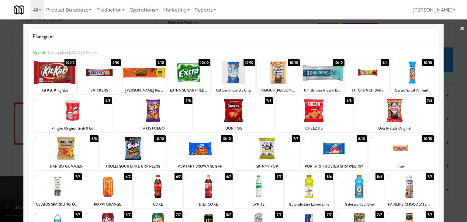
drag, startPoint x: 400, startPoint y: 191, endPoint x: 421, endPoint y: 183, distance: 22.7
click at [400, 191] on div at bounding box center [409, 186] width 49 height 23
click at [453, 175] on div at bounding box center [233, 111] width 467 height 222
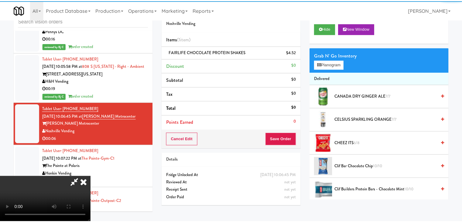
scroll to position [4378, 0]
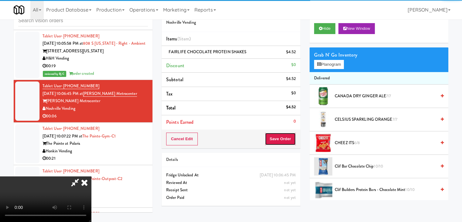
click at [280, 138] on button "Save Order" at bounding box center [280, 139] width 31 height 13
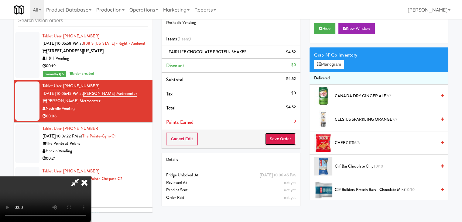
click at [280, 138] on button "Save Order" at bounding box center [280, 139] width 31 height 13
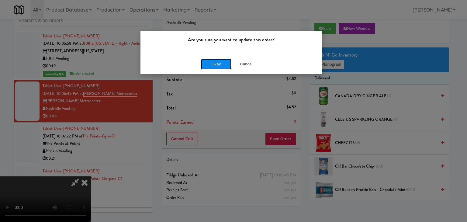
click at [216, 63] on button "Okay" at bounding box center [216, 64] width 30 height 11
click at [216, 63] on div "Okay Cancel" at bounding box center [231, 64] width 182 height 20
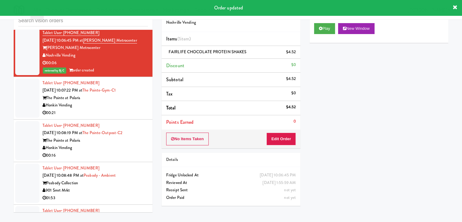
scroll to position [4439, 0]
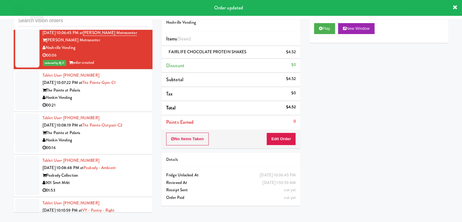
drag, startPoint x: 124, startPoint y: 103, endPoint x: 140, endPoint y: 100, distance: 16.3
click at [124, 103] on div "00:21" at bounding box center [95, 106] width 105 height 8
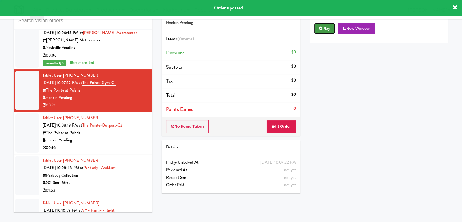
click at [333, 29] on button "Play" at bounding box center [324, 28] width 21 height 11
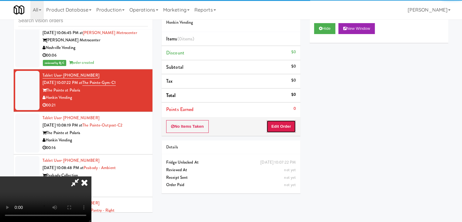
click at [285, 123] on button "Edit Order" at bounding box center [281, 126] width 29 height 13
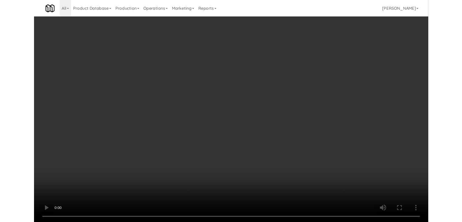
scroll to position [4417, 0]
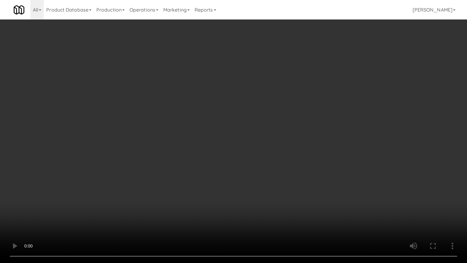
click at [303, 182] on video at bounding box center [233, 131] width 467 height 263
click at [301, 183] on video at bounding box center [233, 131] width 467 height 263
click at [294, 180] on video at bounding box center [233, 131] width 467 height 263
click at [294, 179] on video at bounding box center [233, 131] width 467 height 263
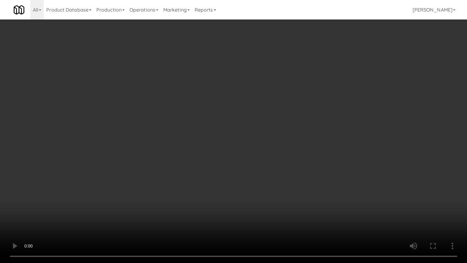
click at [294, 179] on video at bounding box center [233, 131] width 467 height 263
click at [295, 178] on video at bounding box center [233, 131] width 467 height 263
click at [295, 177] on video at bounding box center [233, 131] width 467 height 263
click at [295, 179] on video at bounding box center [233, 131] width 467 height 263
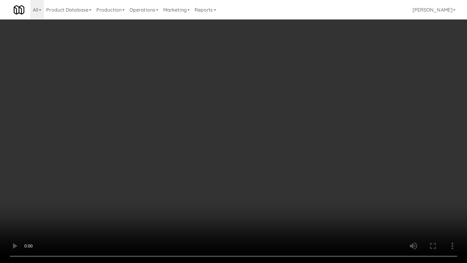
click at [296, 179] on video at bounding box center [233, 131] width 467 height 263
click at [297, 179] on video at bounding box center [233, 131] width 467 height 263
click at [296, 180] on video at bounding box center [233, 131] width 467 height 263
click at [302, 177] on video at bounding box center [233, 131] width 467 height 263
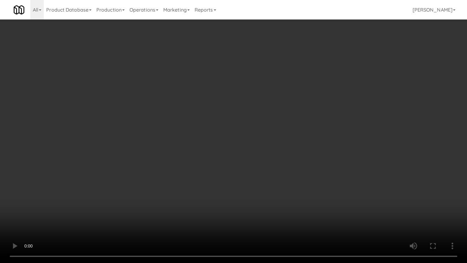
click at [302, 177] on video at bounding box center [233, 131] width 467 height 263
click at [303, 176] on video at bounding box center [233, 131] width 467 height 263
click at [306, 173] on video at bounding box center [233, 131] width 467 height 263
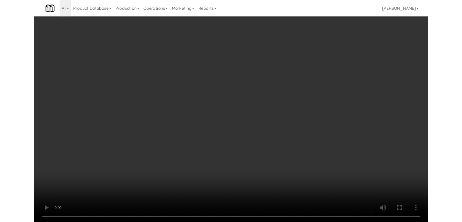
scroll to position [4439, 0]
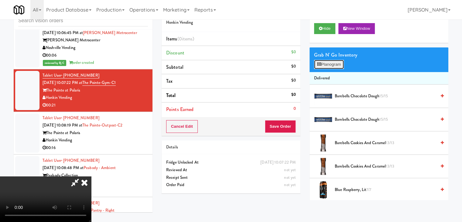
click at [340, 62] on button "Planogram" at bounding box center [329, 64] width 30 height 9
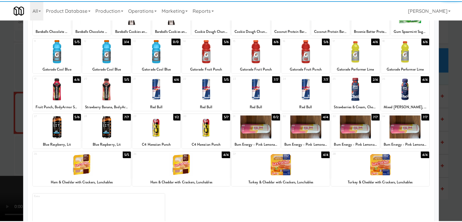
scroll to position [61, 0]
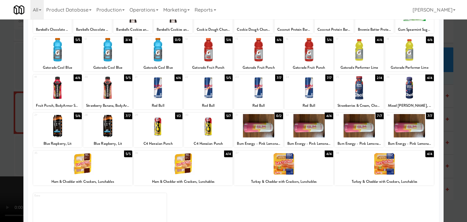
click at [177, 166] on div at bounding box center [183, 163] width 99 height 23
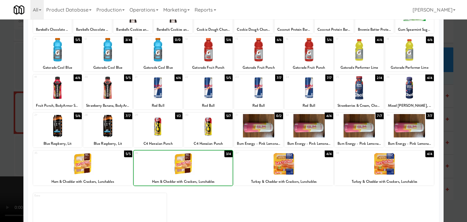
drag, startPoint x: 2, startPoint y: 161, endPoint x: 60, endPoint y: 155, distance: 58.4
click at [4, 161] on div at bounding box center [233, 111] width 467 height 222
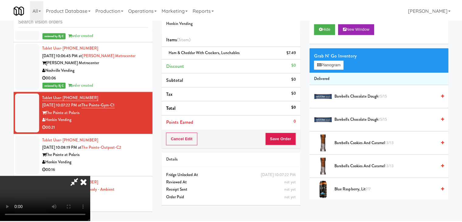
scroll to position [4439, 0]
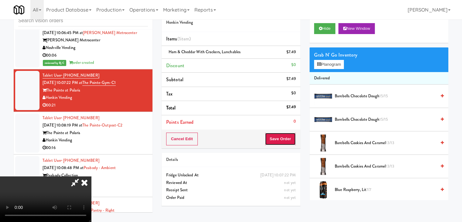
click at [280, 141] on button "Save Order" at bounding box center [280, 139] width 31 height 13
click at [280, 140] on body "Are you sure you want to update this order? Okay Cancel Okay Are you sure you w…" at bounding box center [231, 111] width 462 height 222
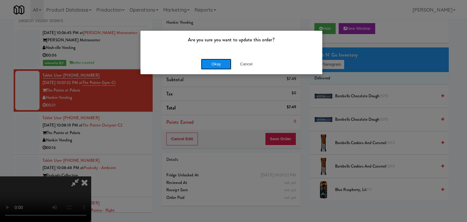
click at [222, 67] on button "Okay" at bounding box center [216, 64] width 30 height 11
click at [222, 67] on div "Okay Cancel" at bounding box center [231, 64] width 182 height 20
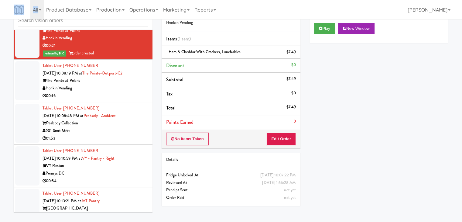
scroll to position [4500, 0]
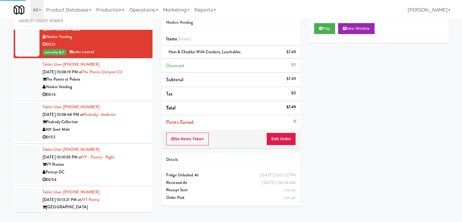
click at [123, 85] on div "Honkin Vending" at bounding box center [95, 87] width 105 height 8
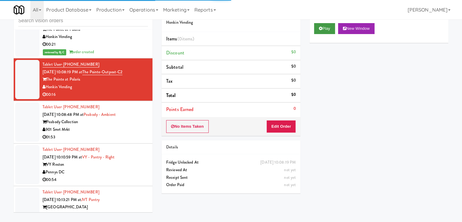
click at [315, 30] on div "Play New Window" at bounding box center [379, 31] width 139 height 24
drag, startPoint x: 322, startPoint y: 31, endPoint x: 311, endPoint y: 65, distance: 35.7
click at [322, 31] on button "Play" at bounding box center [324, 28] width 21 height 11
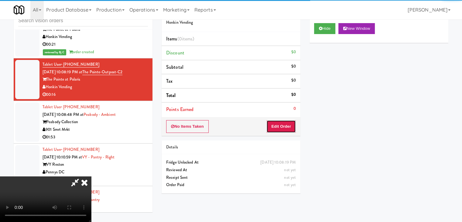
click at [289, 125] on button "Edit Order" at bounding box center [281, 126] width 29 height 13
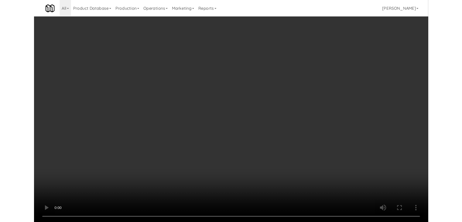
scroll to position [4477, 0]
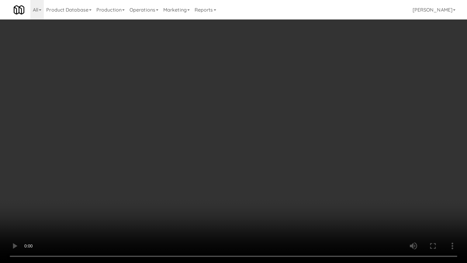
click at [269, 203] on video at bounding box center [233, 131] width 467 height 263
click at [270, 205] on video at bounding box center [233, 131] width 467 height 263
click at [274, 211] on video at bounding box center [233, 131] width 467 height 263
drag, startPoint x: 276, startPoint y: 210, endPoint x: 280, endPoint y: 212, distance: 4.2
click at [276, 210] on video at bounding box center [233, 131] width 467 height 263
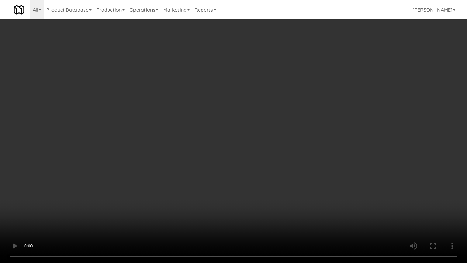
click at [281, 212] on video at bounding box center [233, 131] width 467 height 263
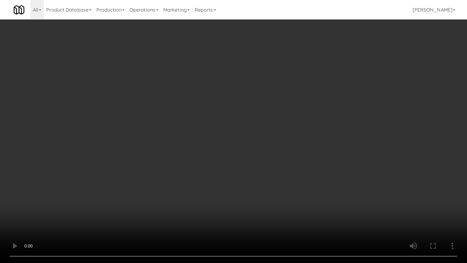
click at [281, 212] on video at bounding box center [233, 131] width 467 height 263
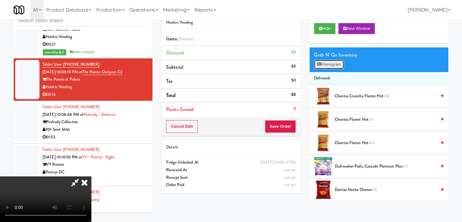
click at [335, 64] on button "Planogram" at bounding box center [329, 64] width 30 height 9
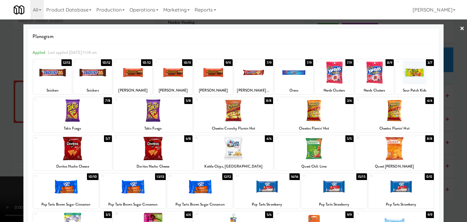
click at [240, 77] on div at bounding box center [253, 72] width 39 height 23
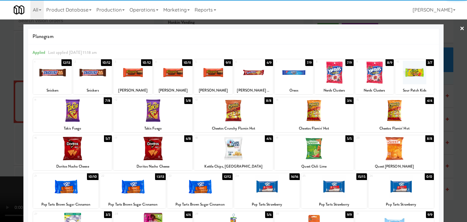
click at [30, 71] on div "Applied Last applied [DATE] 11:18 am 1 12/13 Snickers 2 10/12 Snickers 3 10/12 …" at bounding box center [233, 169] width 411 height 250
click at [41, 73] on div at bounding box center [52, 72] width 39 height 23
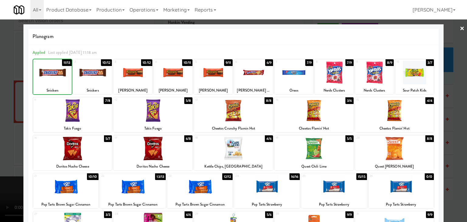
drag, startPoint x: 3, startPoint y: 81, endPoint x: 46, endPoint y: 87, distance: 43.2
click at [3, 82] on div at bounding box center [233, 111] width 467 height 222
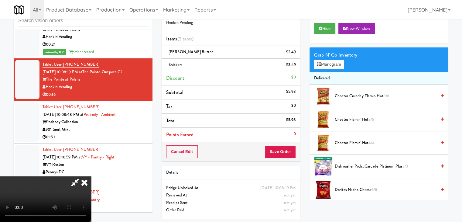
click at [91, 178] on video at bounding box center [45, 199] width 91 height 46
click at [291, 148] on button "Save Order" at bounding box center [280, 151] width 31 height 13
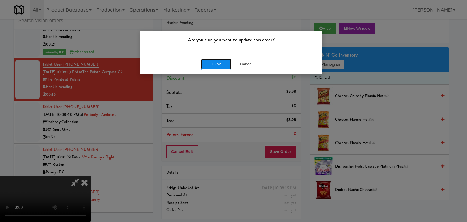
click at [214, 60] on button "Okay" at bounding box center [216, 64] width 30 height 11
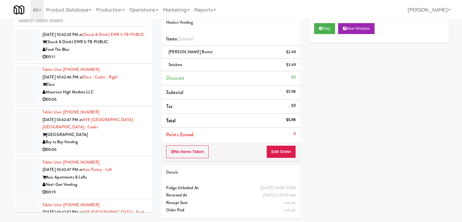
scroll to position [5044, 0]
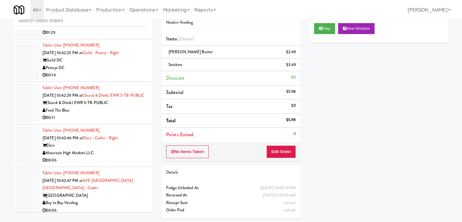
click at [110, 107] on div "Feed The Blue" at bounding box center [95, 111] width 105 height 8
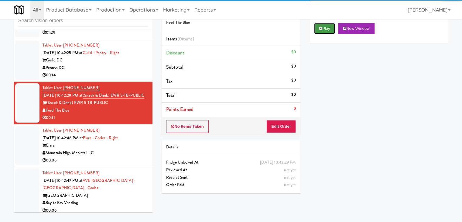
click at [329, 25] on button "Play" at bounding box center [324, 28] width 21 height 11
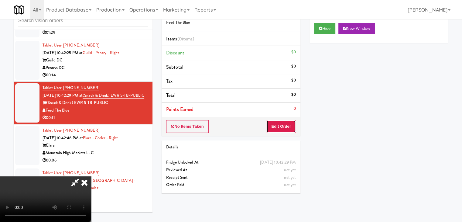
click at [279, 129] on button "Edit Order" at bounding box center [281, 126] width 29 height 13
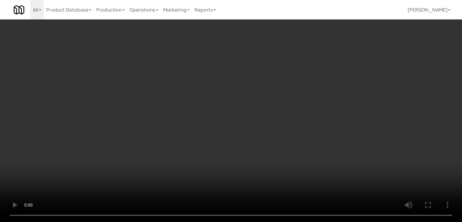
scroll to position [5022, 0]
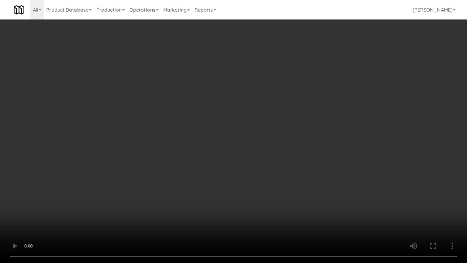
click at [261, 202] on video at bounding box center [233, 131] width 467 height 263
click at [261, 205] on video at bounding box center [233, 131] width 467 height 263
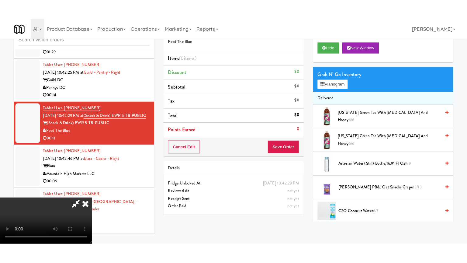
scroll to position [85, 0]
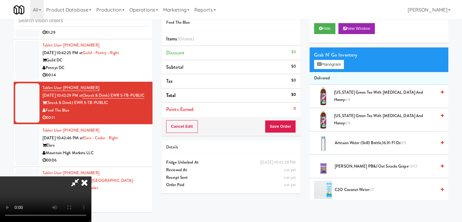
click at [91, 176] on video at bounding box center [45, 199] width 91 height 46
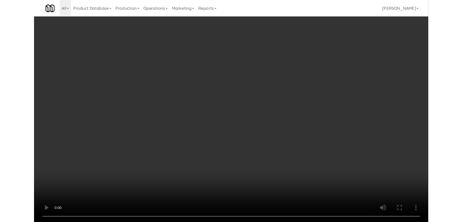
scroll to position [5022, 0]
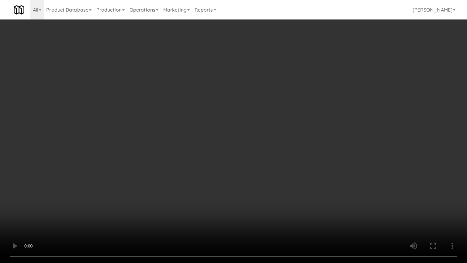
click at [354, 199] on video at bounding box center [233, 131] width 467 height 263
drag, startPoint x: 354, startPoint y: 199, endPoint x: 354, endPoint y: 162, distance: 37.4
click at [354, 199] on video at bounding box center [233, 131] width 467 height 263
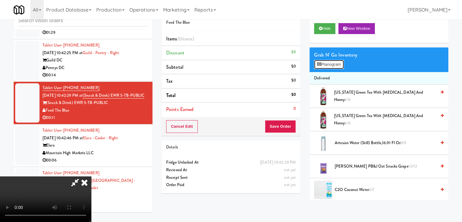
click at [337, 60] on button "Planogram" at bounding box center [329, 64] width 30 height 9
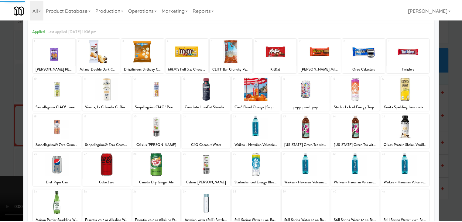
scroll to position [77, 0]
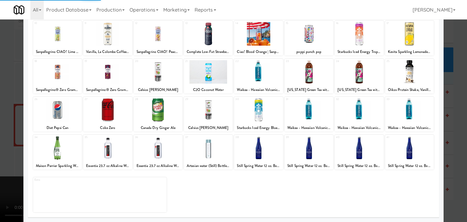
click at [163, 147] on div at bounding box center [158, 147] width 49 height 23
click at [0, 144] on div at bounding box center [233, 111] width 467 height 222
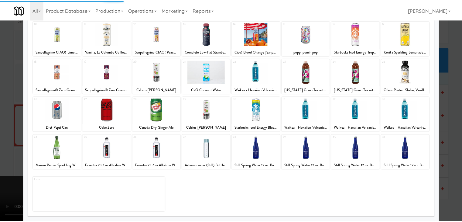
scroll to position [5044, 0]
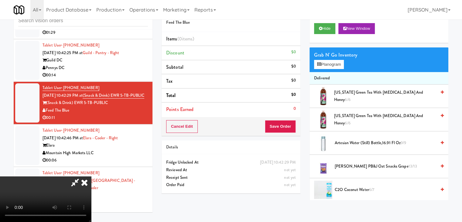
click at [297, 125] on div "Cancel Edit Save Order" at bounding box center [231, 126] width 139 height 19
click at [295, 123] on div "Cancel Edit Save Order" at bounding box center [231, 126] width 139 height 19
click at [341, 55] on div "Grab N' Go Inventory" at bounding box center [379, 54] width 130 height 9
click at [341, 56] on div "Grab N' Go Inventory" at bounding box center [379, 54] width 130 height 9
click at [339, 59] on div "Grab N' Go Inventory" at bounding box center [379, 54] width 130 height 9
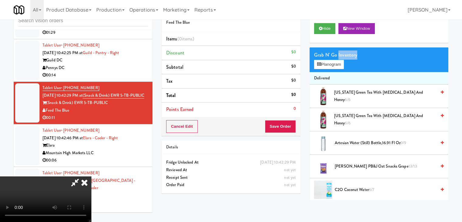
click at [339, 59] on div "Grab N' Go Inventory" at bounding box center [379, 54] width 130 height 9
click at [338, 63] on button "Planogram" at bounding box center [329, 64] width 30 height 9
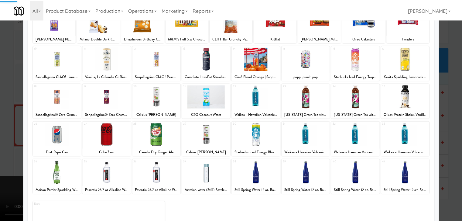
scroll to position [77, 0]
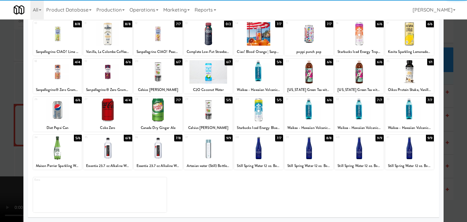
click at [165, 150] on div at bounding box center [158, 147] width 49 height 23
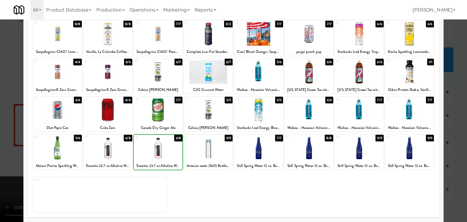
click at [9, 145] on div at bounding box center [233, 111] width 467 height 222
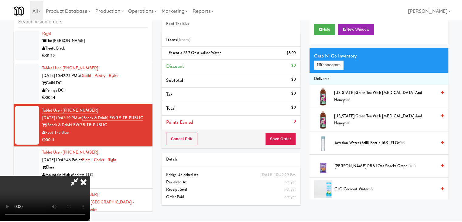
scroll to position [5044, 0]
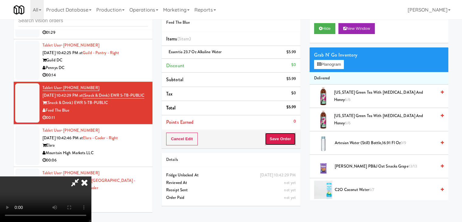
click at [287, 143] on button "Save Order" at bounding box center [280, 139] width 31 height 13
click at [287, 142] on button "Save Order" at bounding box center [280, 139] width 31 height 13
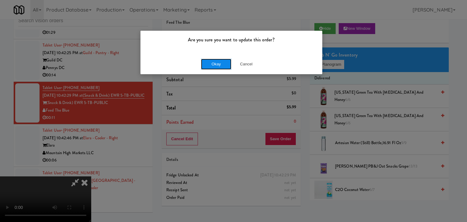
drag, startPoint x: 225, startPoint y: 67, endPoint x: 222, endPoint y: 64, distance: 4.9
click at [223, 64] on button "Okay" at bounding box center [216, 64] width 30 height 11
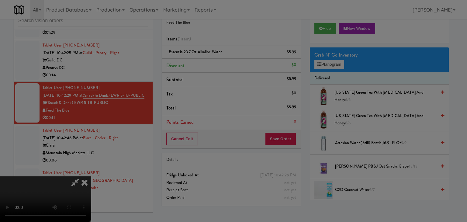
click at [222, 63] on div "Okay Cancel" at bounding box center [231, 53] width 182 height 20
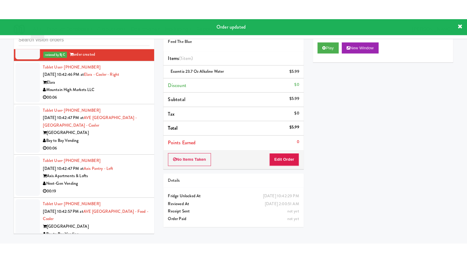
scroll to position [5135, 0]
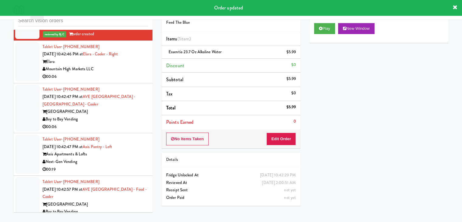
drag, startPoint x: 133, startPoint y: 70, endPoint x: 136, endPoint y: 66, distance: 5.2
click at [136, 66] on div "Tablet User · (231) 286-1962 [DATE] 10:42:46 PM at Elara - Cooler - Right Elara…" at bounding box center [95, 61] width 105 height 37
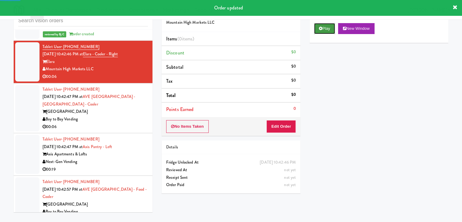
click at [321, 24] on button "Play" at bounding box center [324, 28] width 21 height 11
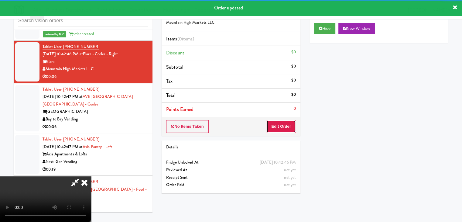
click at [283, 124] on button "Edit Order" at bounding box center [281, 126] width 29 height 13
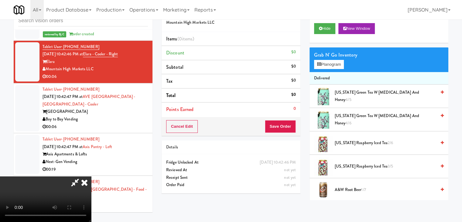
scroll to position [5113, 0]
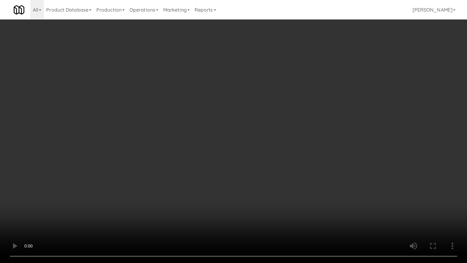
click at [286, 184] on video at bounding box center [233, 131] width 467 height 263
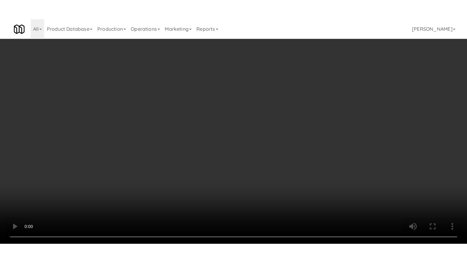
scroll to position [5135, 0]
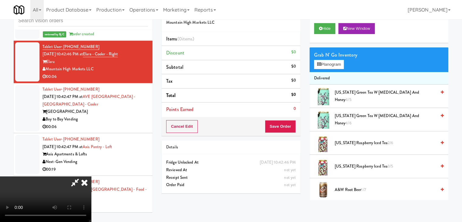
click at [91, 176] on video at bounding box center [45, 199] width 91 height 46
drag, startPoint x: 244, startPoint y: 151, endPoint x: 248, endPoint y: 178, distance: 27.6
click at [91, 176] on video at bounding box center [45, 199] width 91 height 46
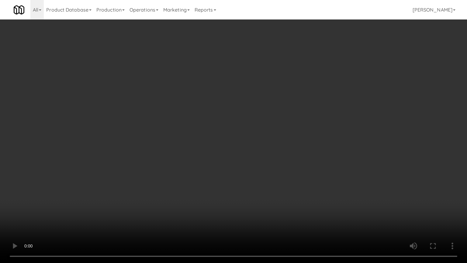
click at [262, 176] on video at bounding box center [233, 131] width 467 height 263
click at [274, 175] on video at bounding box center [233, 131] width 467 height 263
drag, startPoint x: 274, startPoint y: 175, endPoint x: 320, endPoint y: 89, distance: 98.2
click at [275, 174] on video at bounding box center [233, 131] width 467 height 263
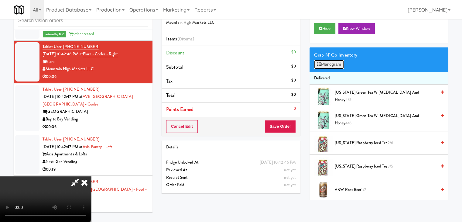
click at [334, 64] on button "Planogram" at bounding box center [329, 64] width 30 height 9
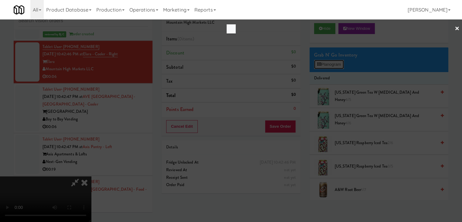
scroll to position [5113, 0]
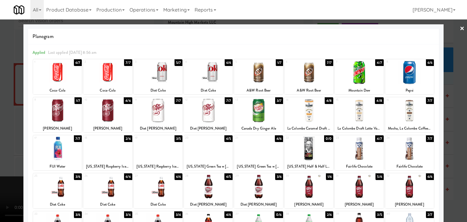
click at [259, 115] on div at bounding box center [258, 110] width 49 height 23
drag, startPoint x: 0, startPoint y: 121, endPoint x: 11, endPoint y: 118, distance: 11.2
click at [1, 121] on div at bounding box center [233, 111] width 467 height 222
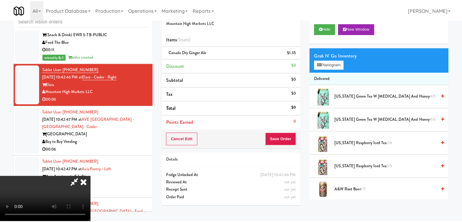
scroll to position [5135, 0]
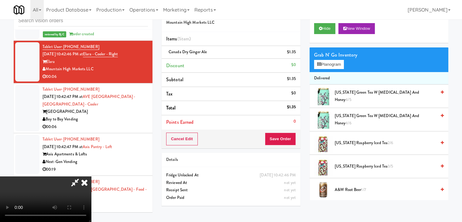
click at [91, 176] on video at bounding box center [45, 199] width 91 height 46
click at [285, 136] on button "Save Order" at bounding box center [280, 139] width 31 height 13
click at [286, 139] on button "Save Order" at bounding box center [280, 139] width 31 height 13
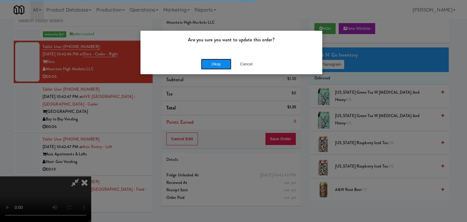
click at [214, 64] on button "Okay" at bounding box center [216, 64] width 30 height 11
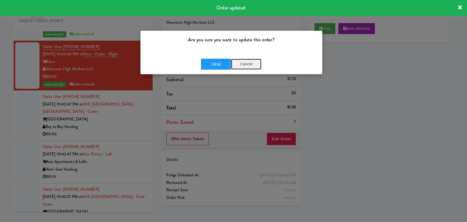
click at [241, 66] on button "Cancel" at bounding box center [246, 64] width 30 height 11
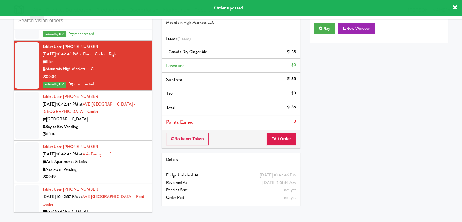
click at [122, 131] on div "00:06" at bounding box center [95, 134] width 105 height 8
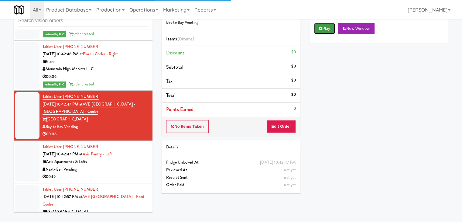
click at [325, 33] on button "Play" at bounding box center [324, 28] width 21 height 11
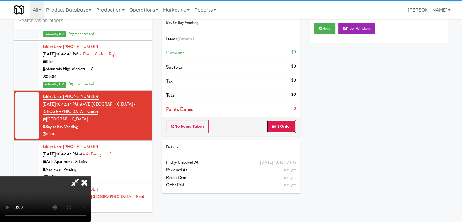
click at [286, 128] on button "Edit Order" at bounding box center [281, 126] width 29 height 13
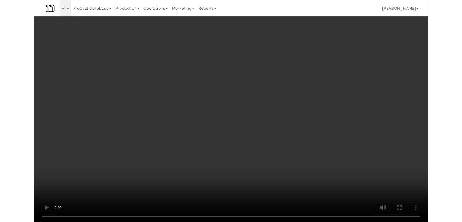
scroll to position [5113, 0]
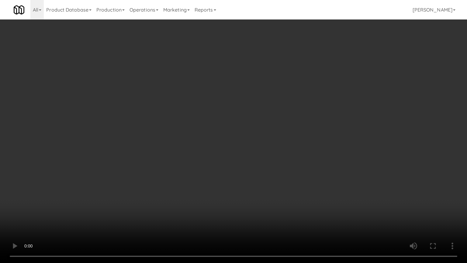
click at [284, 185] on video at bounding box center [233, 131] width 467 height 263
drag, startPoint x: 284, startPoint y: 185, endPoint x: 316, endPoint y: 102, distance: 88.6
click at [284, 184] on video at bounding box center [233, 131] width 467 height 263
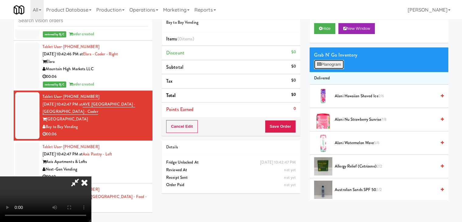
click at [336, 66] on button "Planogram" at bounding box center [329, 64] width 30 height 9
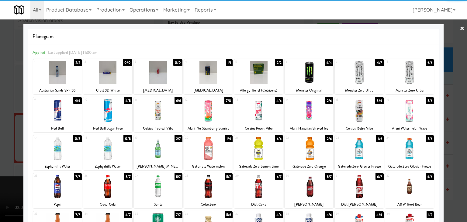
click at [263, 150] on div at bounding box center [258, 148] width 49 height 23
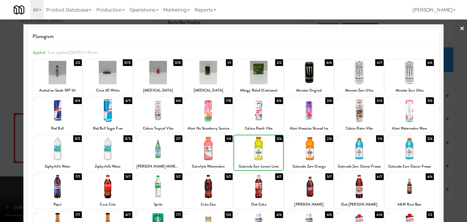
click at [299, 149] on div at bounding box center [309, 148] width 49 height 23
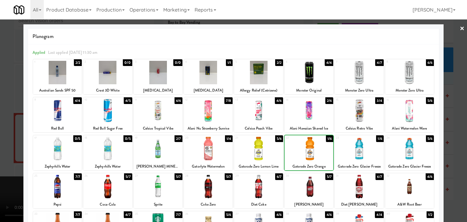
drag, startPoint x: 0, startPoint y: 150, endPoint x: 83, endPoint y: 144, distance: 82.9
click at [2, 150] on div at bounding box center [233, 111] width 467 height 222
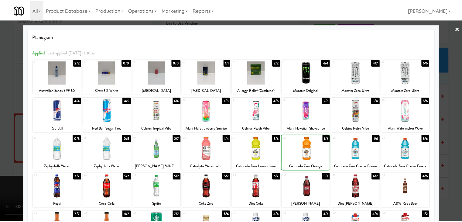
scroll to position [5135, 0]
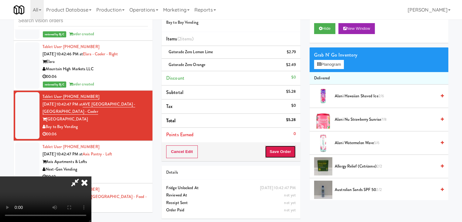
click at [289, 150] on button "Save Order" at bounding box center [280, 151] width 31 height 13
click at [288, 150] on button "Save Order" at bounding box center [280, 151] width 31 height 13
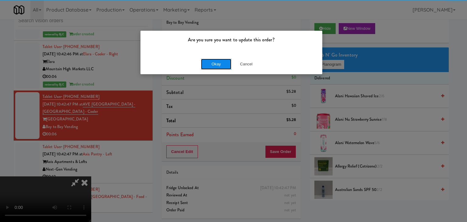
click at [223, 64] on button "Okay" at bounding box center [216, 64] width 30 height 11
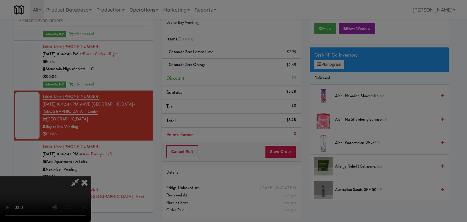
click at [223, 58] on button "Okay" at bounding box center [216, 52] width 30 height 11
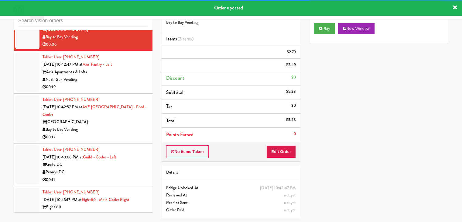
scroll to position [5227, 0]
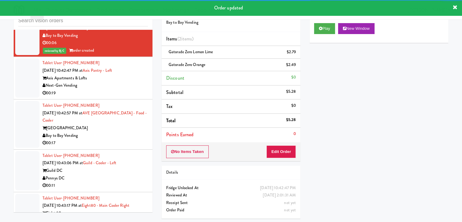
click at [134, 82] on div "Next-Gen Vending" at bounding box center [95, 86] width 105 height 8
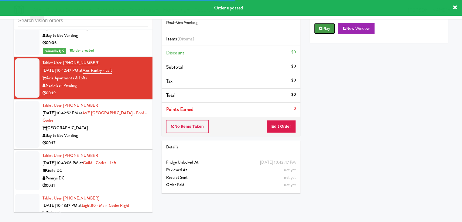
click at [329, 25] on button "Play" at bounding box center [324, 28] width 21 height 11
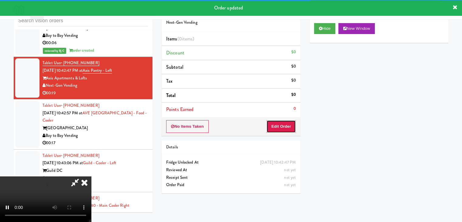
click at [282, 129] on button "Edit Order" at bounding box center [281, 126] width 29 height 13
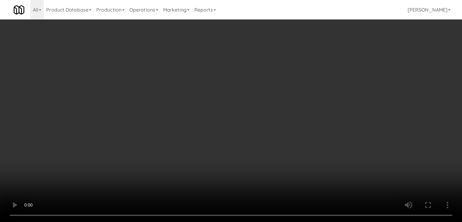
scroll to position [5205, 0]
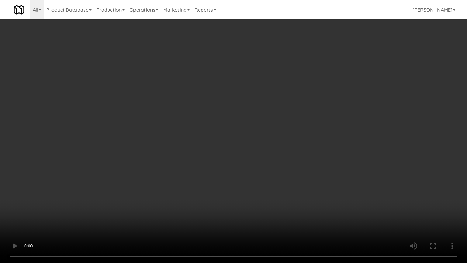
click at [325, 163] on video at bounding box center [233, 131] width 467 height 263
click at [329, 153] on video at bounding box center [233, 131] width 467 height 263
click at [330, 153] on video at bounding box center [233, 131] width 467 height 263
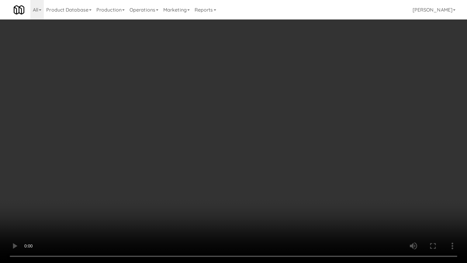
click at [330, 153] on video at bounding box center [233, 131] width 467 height 263
click at [345, 153] on video at bounding box center [233, 131] width 467 height 263
click at [344, 179] on video at bounding box center [233, 131] width 467 height 263
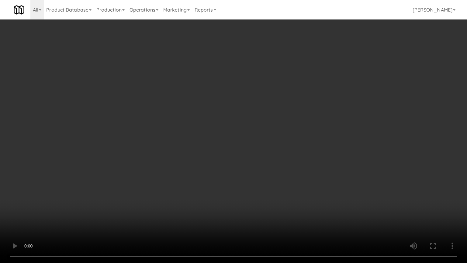
click at [342, 179] on video at bounding box center [233, 131] width 467 height 263
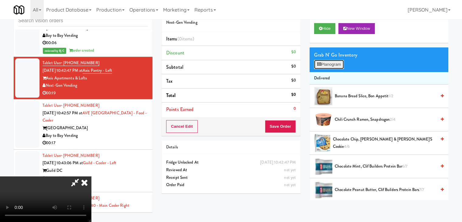
click at [343, 62] on button "Planogram" at bounding box center [329, 64] width 30 height 9
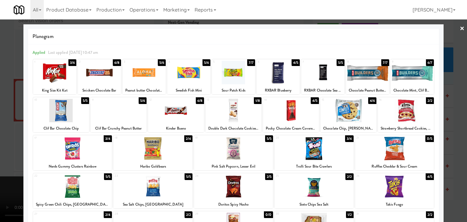
click at [156, 155] on div at bounding box center [152, 148] width 79 height 23
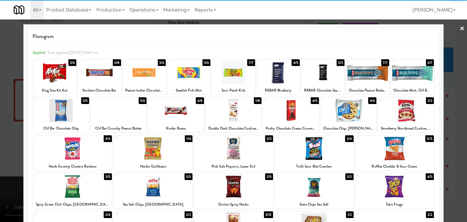
click at [76, 195] on div at bounding box center [72, 186] width 79 height 23
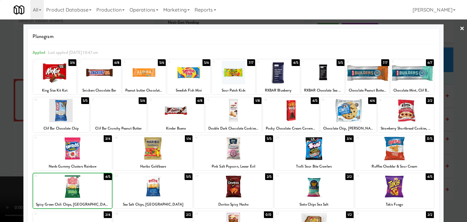
drag, startPoint x: 1, startPoint y: 176, endPoint x: 124, endPoint y: 168, distance: 123.4
click at [12, 173] on div at bounding box center [233, 111] width 467 height 222
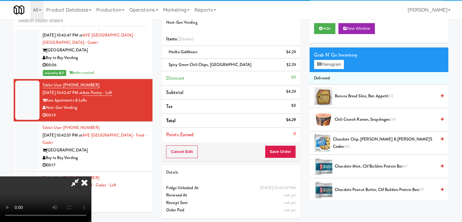
scroll to position [5227, 0]
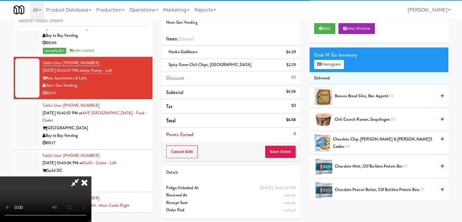
click at [91, 176] on video at bounding box center [45, 199] width 91 height 46
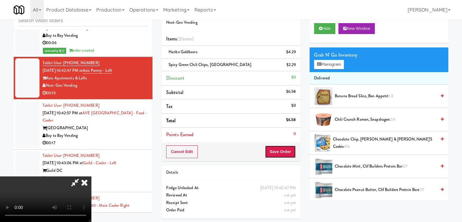
click at [287, 149] on button "Save Order" at bounding box center [280, 151] width 31 height 13
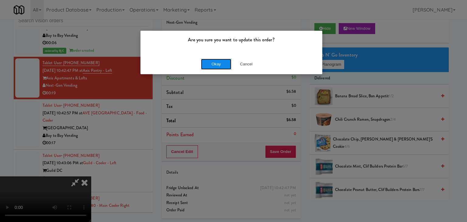
click at [224, 67] on button "Okay" at bounding box center [216, 64] width 30 height 11
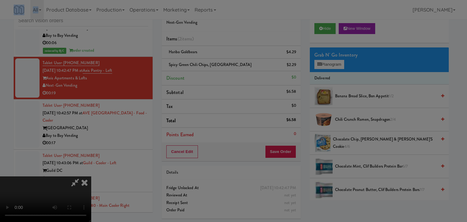
click at [224, 67] on div "Are you sure you want to update this order? Okay Cancel" at bounding box center [233, 111] width 467 height 222
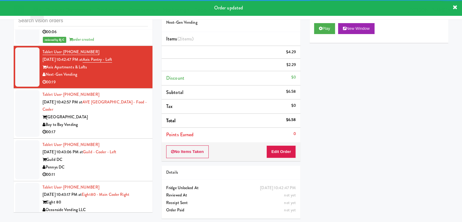
scroll to position [5257, 0]
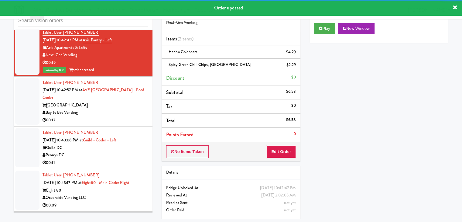
click at [119, 109] on div "Bay to Bay Vending" at bounding box center [95, 113] width 105 height 8
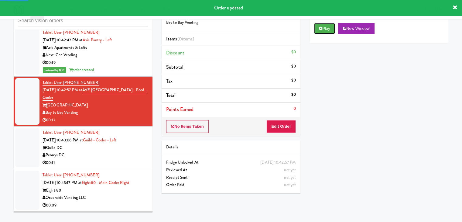
click at [325, 31] on button "Play" at bounding box center [324, 28] width 21 height 11
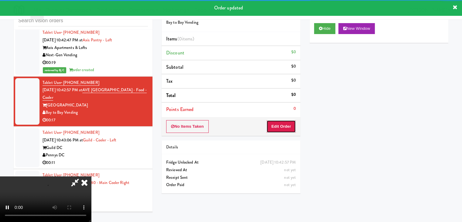
click at [289, 126] on button "Edit Order" at bounding box center [281, 126] width 29 height 13
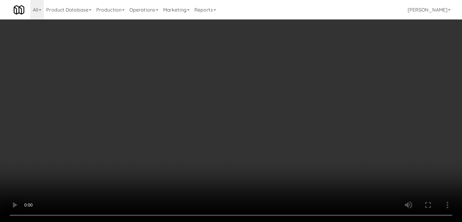
scroll to position [5205, 0]
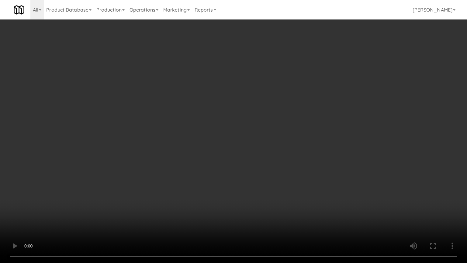
drag, startPoint x: 275, startPoint y: 152, endPoint x: 275, endPoint y: 157, distance: 5.2
click at [275, 153] on video at bounding box center [233, 131] width 467 height 263
drag, startPoint x: 275, startPoint y: 158, endPoint x: 279, endPoint y: 157, distance: 4.0
click at [276, 158] on video at bounding box center [233, 131] width 467 height 263
click at [294, 169] on video at bounding box center [233, 131] width 467 height 263
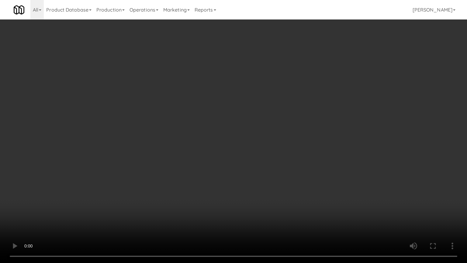
click at [298, 171] on video at bounding box center [233, 131] width 467 height 263
click at [301, 165] on video at bounding box center [233, 131] width 467 height 263
drag, startPoint x: 301, startPoint y: 165, endPoint x: 341, endPoint y: 62, distance: 110.3
click at [303, 161] on video at bounding box center [233, 131] width 467 height 263
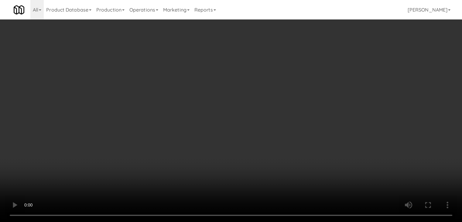
scroll to position [5227, 0]
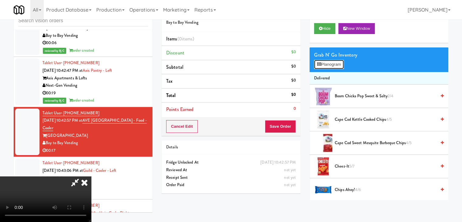
drag, startPoint x: 341, startPoint y: 62, endPoint x: 351, endPoint y: 98, distance: 37.2
click at [351, 98] on span "Boom Chicka Pop Sweet & Salty 2/4" at bounding box center [386, 96] width 102 height 8
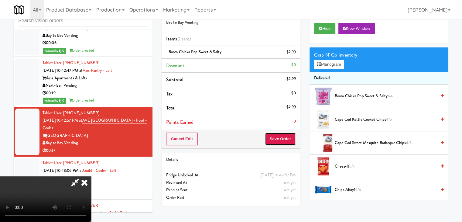
click at [292, 140] on button "Save Order" at bounding box center [280, 139] width 31 height 13
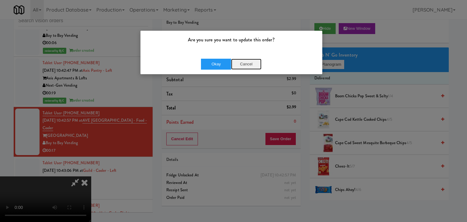
click at [244, 67] on button "Cancel" at bounding box center [246, 64] width 30 height 11
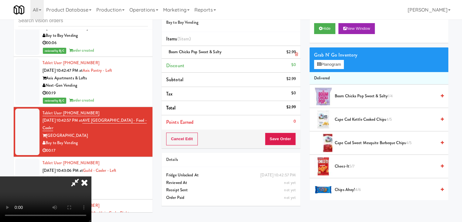
click at [297, 52] on icon at bounding box center [296, 54] width 3 height 4
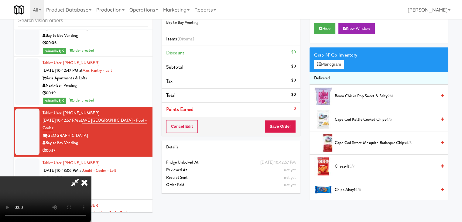
scroll to position [0, 0]
click at [91, 176] on video at bounding box center [45, 199] width 91 height 46
click at [339, 65] on button "Planogram" at bounding box center [329, 64] width 30 height 9
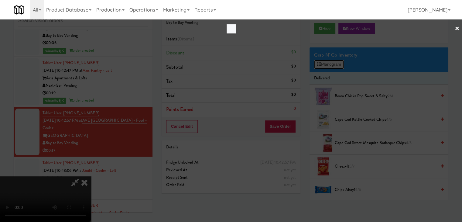
scroll to position [5205, 0]
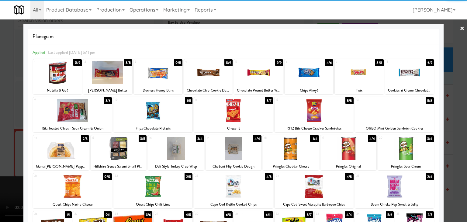
click at [80, 122] on div at bounding box center [72, 110] width 79 height 23
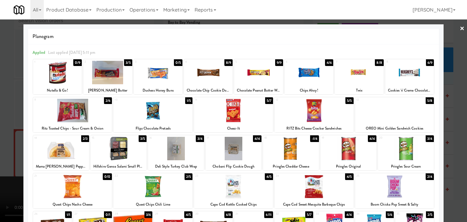
drag, startPoint x: 0, startPoint y: 158, endPoint x: 100, endPoint y: 154, distance: 99.8
click at [3, 157] on div at bounding box center [233, 111] width 467 height 222
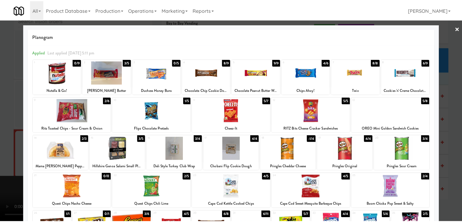
scroll to position [5227, 0]
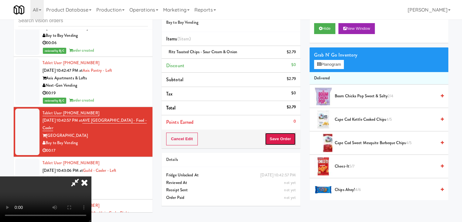
click at [292, 140] on button "Save Order" at bounding box center [280, 139] width 31 height 13
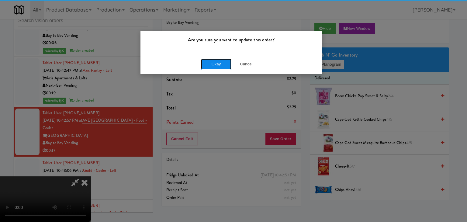
click at [218, 59] on button "Okay" at bounding box center [216, 64] width 30 height 11
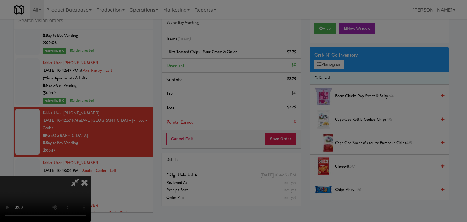
click at [218, 58] on button "Okay" at bounding box center [216, 52] width 30 height 11
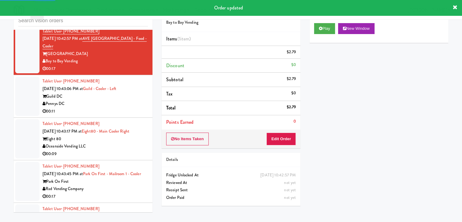
scroll to position [5318, 0]
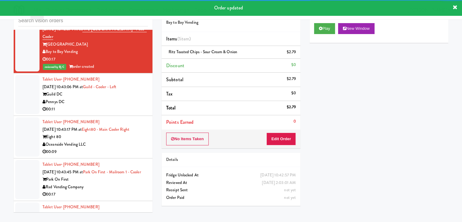
click at [131, 98] on div "Pennys DC" at bounding box center [95, 102] width 105 height 8
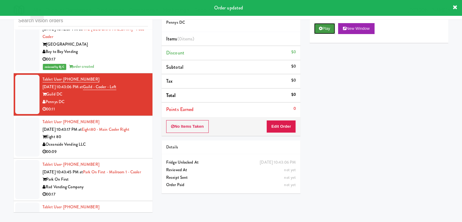
click at [322, 26] on button "Play" at bounding box center [324, 28] width 21 height 11
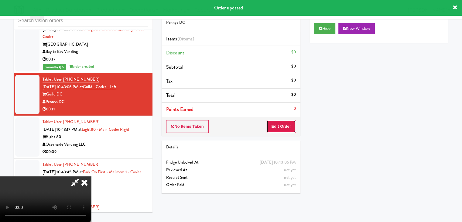
click at [282, 126] on button "Edit Order" at bounding box center [281, 126] width 29 height 13
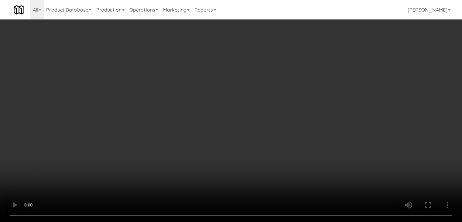
scroll to position [5295, 0]
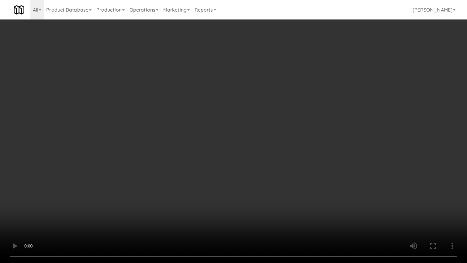
click at [287, 148] on video at bounding box center [233, 131] width 467 height 263
click at [288, 148] on video at bounding box center [233, 131] width 467 height 263
click at [287, 144] on video at bounding box center [233, 131] width 467 height 263
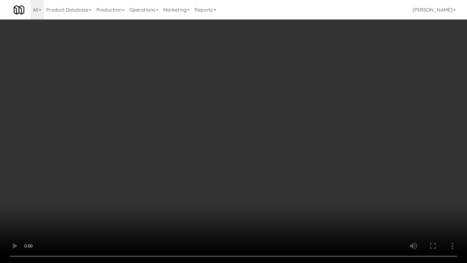
click at [288, 143] on video at bounding box center [233, 131] width 467 height 263
click at [290, 140] on video at bounding box center [233, 131] width 467 height 263
drag, startPoint x: 290, startPoint y: 140, endPoint x: 307, endPoint y: 92, distance: 51.2
click at [293, 134] on video at bounding box center [233, 131] width 467 height 263
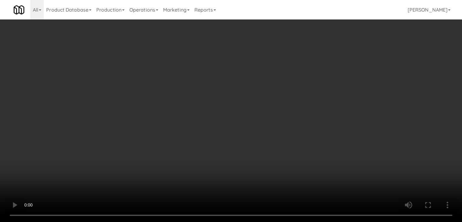
scroll to position [5318, 0]
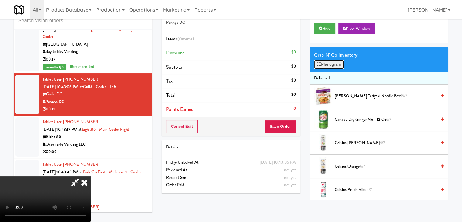
click at [338, 62] on button "Planogram" at bounding box center [329, 64] width 30 height 9
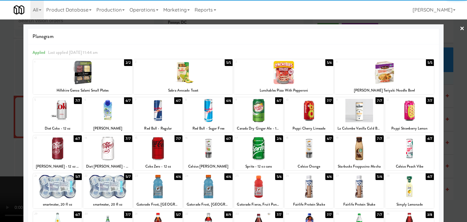
click at [353, 118] on div at bounding box center [359, 110] width 49 height 23
click at [50, 117] on div at bounding box center [57, 110] width 49 height 23
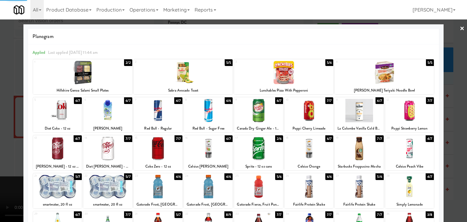
drag, startPoint x: 0, startPoint y: 122, endPoint x: 88, endPoint y: 120, distance: 88.2
click at [6, 120] on div at bounding box center [233, 111] width 467 height 222
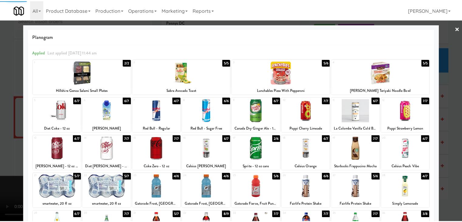
scroll to position [5318, 0]
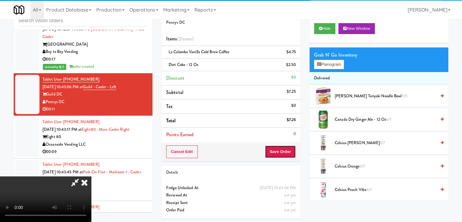
click at [291, 151] on button "Save Order" at bounding box center [280, 151] width 31 height 13
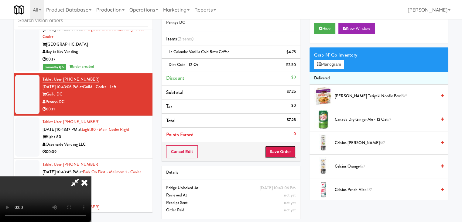
click at [291, 151] on button "Save Order" at bounding box center [280, 151] width 31 height 13
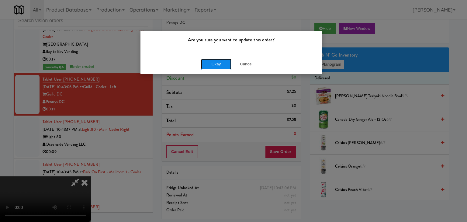
click at [209, 65] on button "Okay" at bounding box center [216, 64] width 30 height 11
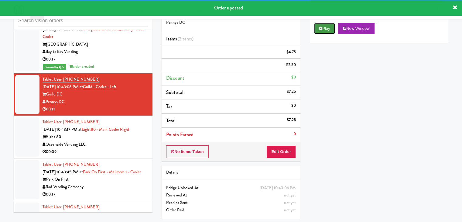
click at [325, 25] on button "Play" at bounding box center [324, 28] width 21 height 11
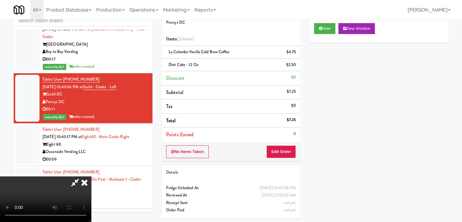
click at [91, 176] on video at bounding box center [45, 199] width 91 height 46
click at [287, 152] on button "Edit Order" at bounding box center [281, 151] width 29 height 13
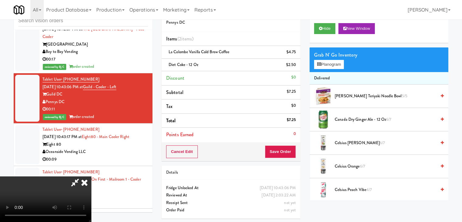
click at [91, 176] on icon at bounding box center [84, 182] width 13 height 12
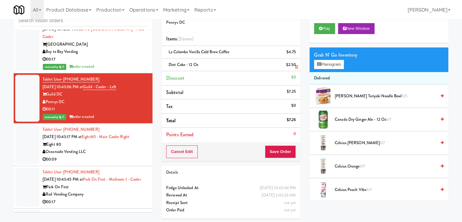
click at [294, 67] on link at bounding box center [295, 68] width 5 height 8
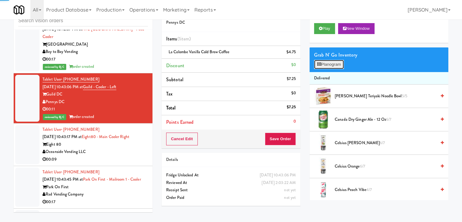
click at [331, 66] on button "Planogram" at bounding box center [329, 64] width 30 height 9
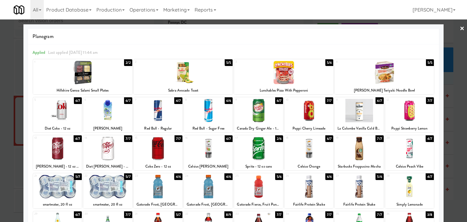
click at [63, 151] on div at bounding box center [57, 148] width 49 height 23
click at [4, 139] on div at bounding box center [233, 111] width 467 height 222
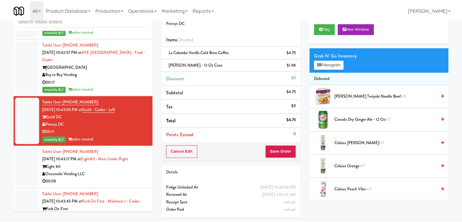
scroll to position [5318, 0]
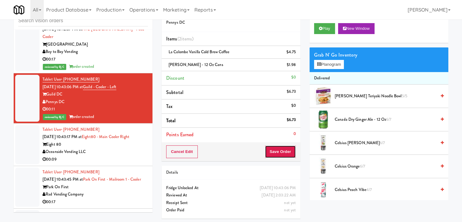
click at [286, 149] on button "Save Order" at bounding box center [280, 151] width 31 height 13
click at [285, 149] on button "Save Order" at bounding box center [280, 151] width 31 height 13
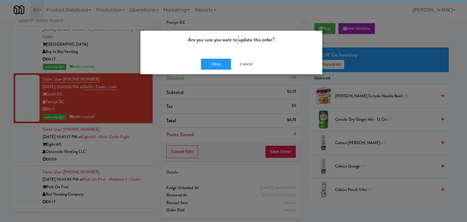
drag, startPoint x: 238, startPoint y: 53, endPoint x: 229, endPoint y: 57, distance: 10.3
click at [233, 55] on div "Are you sure you want to update this order? Okay Cancel" at bounding box center [231, 52] width 182 height 44
click at [220, 62] on button "Okay" at bounding box center [216, 64] width 30 height 11
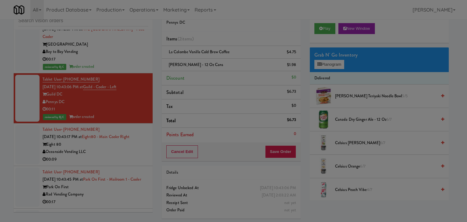
click at [220, 58] on button "Okay" at bounding box center [216, 52] width 30 height 11
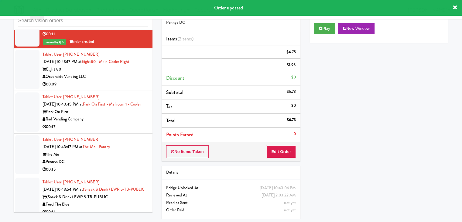
scroll to position [5409, 0]
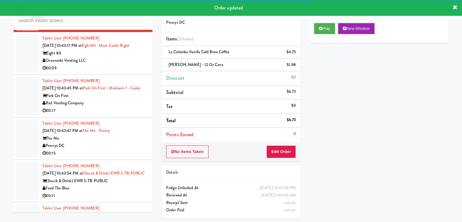
drag, startPoint x: 121, startPoint y: 64, endPoint x: 121, endPoint y: 69, distance: 4.3
click at [121, 64] on div "00:09" at bounding box center [95, 68] width 105 height 8
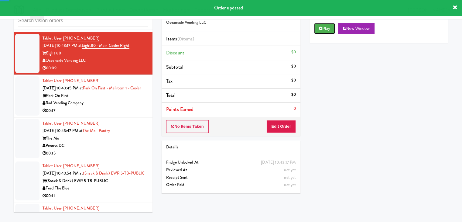
click at [323, 29] on button "Play" at bounding box center [324, 28] width 21 height 11
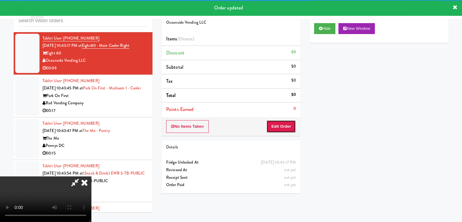
click at [275, 127] on button "Edit Order" at bounding box center [281, 126] width 29 height 13
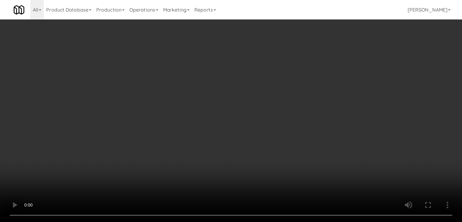
scroll to position [5387, 0]
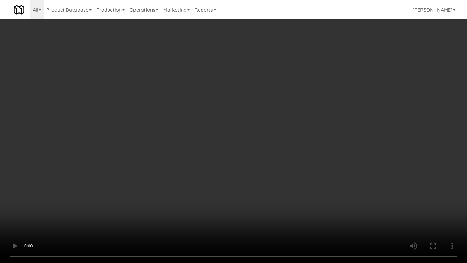
click at [255, 119] on video at bounding box center [233, 131] width 467 height 263
click at [254, 157] on video at bounding box center [233, 131] width 467 height 263
click at [259, 157] on video at bounding box center [233, 131] width 467 height 263
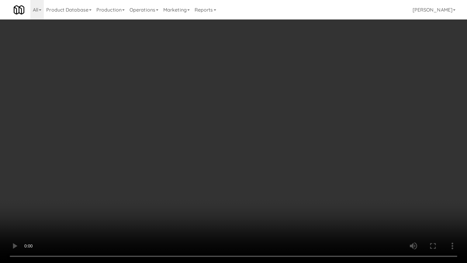
click at [259, 157] on video at bounding box center [233, 131] width 467 height 263
click at [269, 155] on video at bounding box center [233, 131] width 467 height 263
drag, startPoint x: 269, startPoint y: 154, endPoint x: 314, endPoint y: 82, distance: 84.8
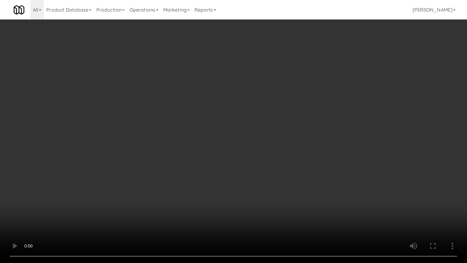
click at [272, 151] on video at bounding box center [233, 131] width 467 height 263
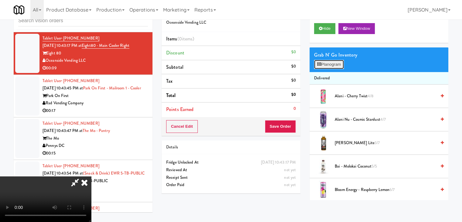
click at [328, 65] on button "Planogram" at bounding box center [329, 64] width 30 height 9
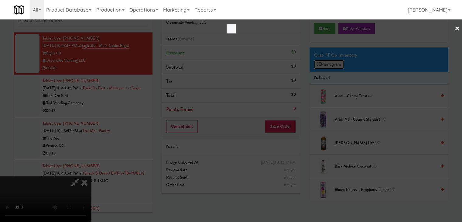
scroll to position [5387, 0]
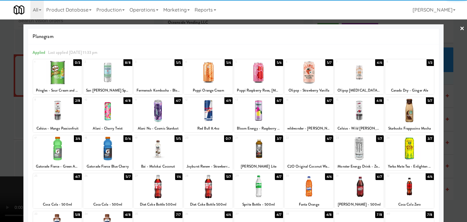
click at [120, 102] on div at bounding box center [107, 110] width 49 height 23
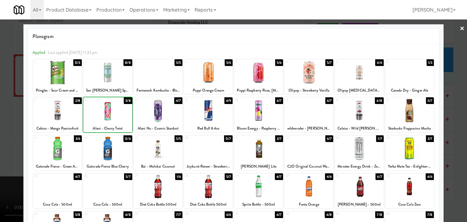
drag, startPoint x: 8, startPoint y: 127, endPoint x: 137, endPoint y: 121, distance: 129.6
click at [12, 126] on div at bounding box center [233, 111] width 467 height 222
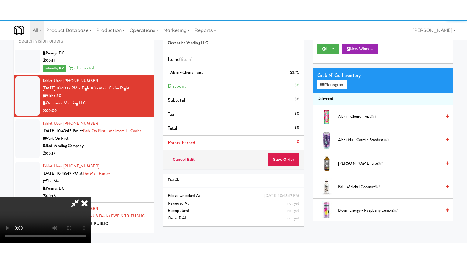
scroll to position [5409, 0]
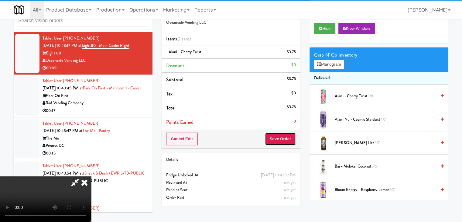
click at [292, 138] on button "Save Order" at bounding box center [280, 139] width 31 height 13
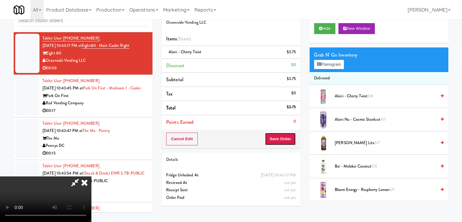
click at [291, 138] on button "Save Order" at bounding box center [280, 139] width 31 height 13
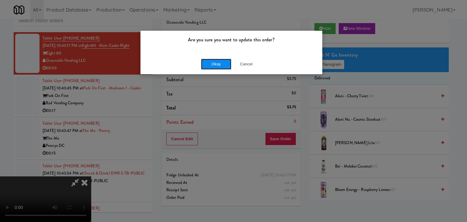
click at [206, 61] on button "Okay" at bounding box center [216, 64] width 30 height 11
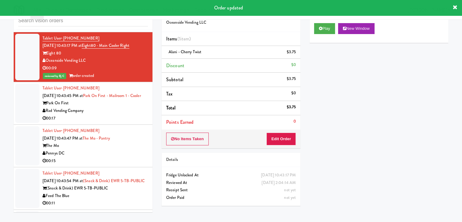
click at [133, 104] on div "Park On First" at bounding box center [95, 103] width 105 height 8
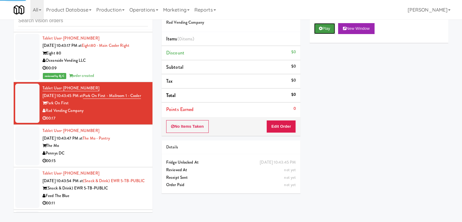
click at [332, 32] on button "Play" at bounding box center [324, 28] width 21 height 11
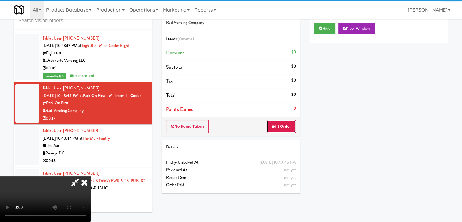
click at [288, 127] on button "Edit Order" at bounding box center [281, 126] width 29 height 13
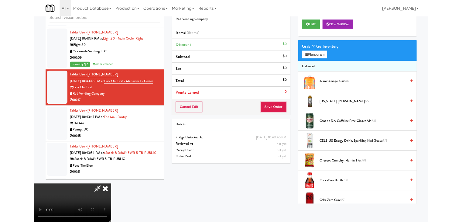
scroll to position [5387, 0]
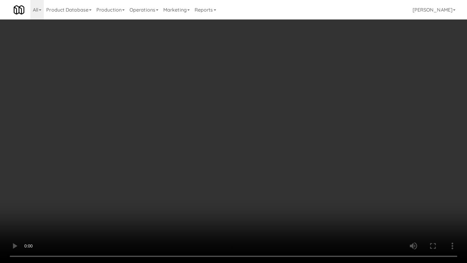
click at [291, 172] on video at bounding box center [233, 131] width 467 height 263
click at [291, 171] on video at bounding box center [233, 131] width 467 height 263
click at [293, 171] on video at bounding box center [233, 131] width 467 height 263
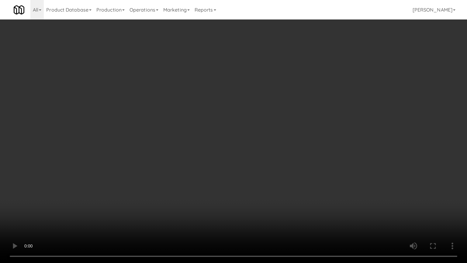
click at [294, 170] on video at bounding box center [233, 131] width 467 height 263
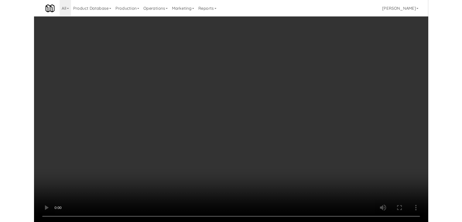
scroll to position [5409, 0]
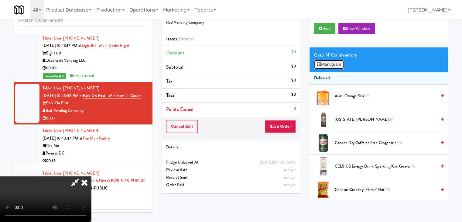
click at [333, 64] on button "Planogram" at bounding box center [329, 64] width 30 height 9
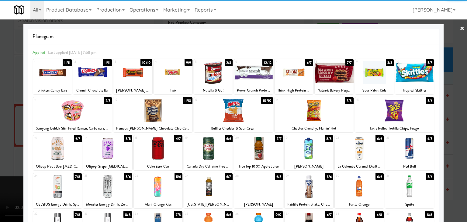
click at [86, 110] on div at bounding box center [72, 110] width 79 height 23
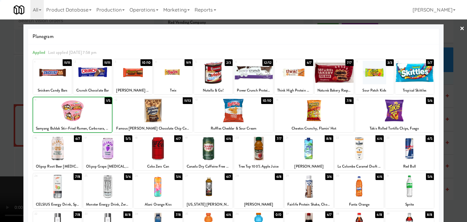
click at [86, 110] on div at bounding box center [72, 110] width 79 height 23
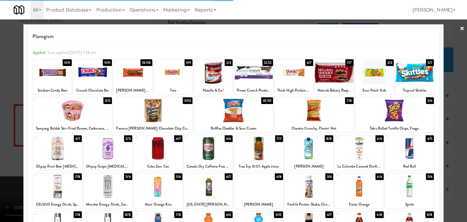
drag, startPoint x: 1, startPoint y: 129, endPoint x: 145, endPoint y: 128, distance: 144.4
click at [5, 128] on div at bounding box center [233, 111] width 467 height 222
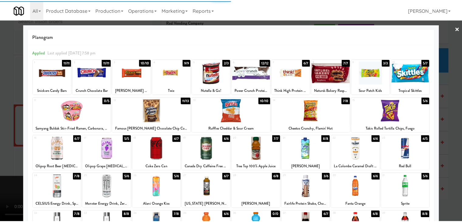
scroll to position [5409, 0]
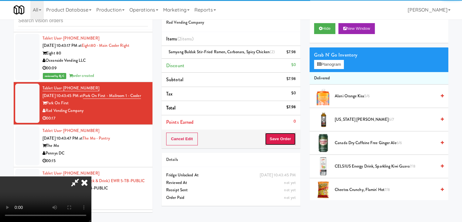
click at [288, 139] on button "Save Order" at bounding box center [280, 139] width 31 height 13
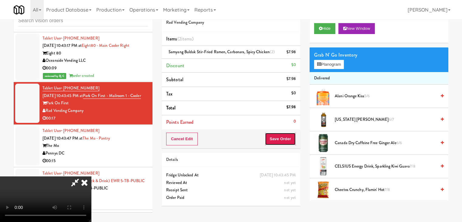
click at [288, 139] on button "Save Order" at bounding box center [280, 139] width 31 height 13
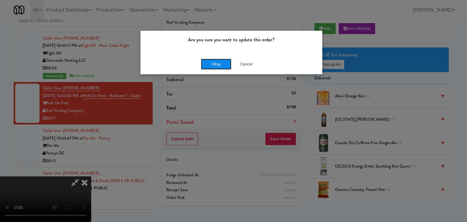
click at [212, 66] on button "Okay" at bounding box center [216, 64] width 30 height 11
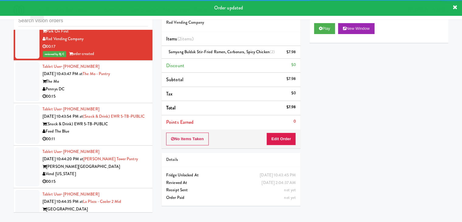
scroll to position [5500, 0]
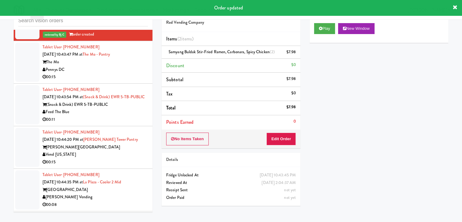
click at [137, 76] on div "00:15" at bounding box center [95, 77] width 105 height 8
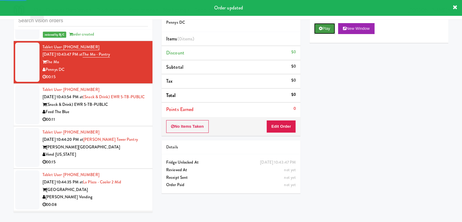
click at [322, 32] on button "Play" at bounding box center [324, 28] width 21 height 11
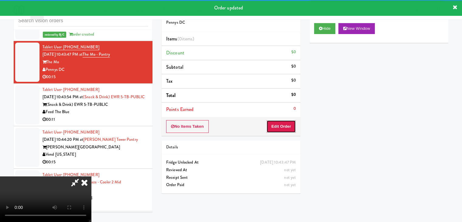
click at [284, 126] on button "Edit Order" at bounding box center [281, 126] width 29 height 13
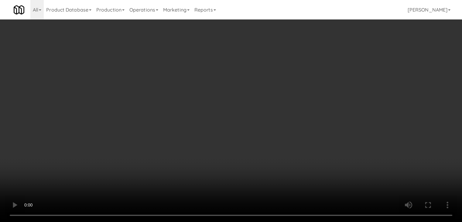
scroll to position [5478, 0]
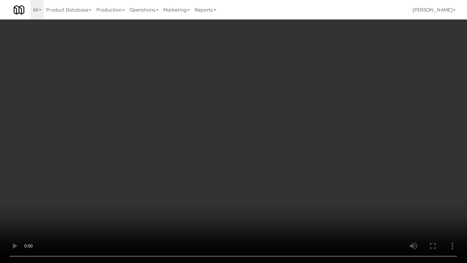
click at [272, 136] on video at bounding box center [233, 131] width 467 height 263
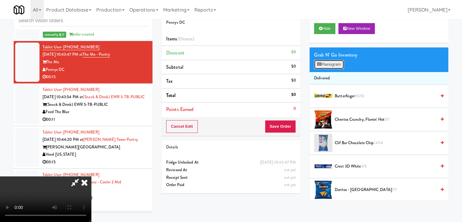
click at [323, 65] on button "Planogram" at bounding box center [329, 64] width 30 height 9
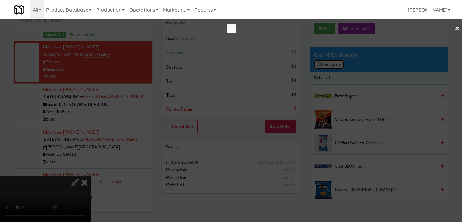
scroll to position [5478, 0]
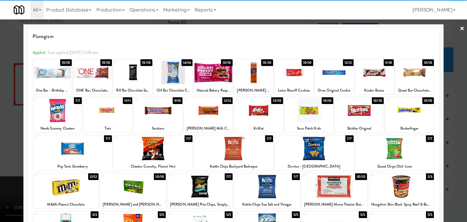
drag, startPoint x: 258, startPoint y: 116, endPoint x: 297, endPoint y: 104, distance: 41.3
click at [258, 116] on div at bounding box center [258, 110] width 49 height 23
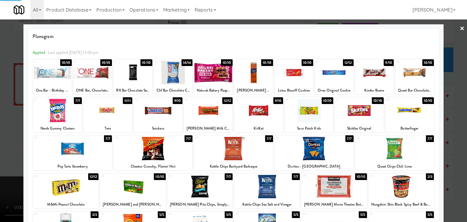
click at [373, 78] on div at bounding box center [374, 72] width 39 height 23
drag, startPoint x: 452, startPoint y: 109, endPoint x: 395, endPoint y: 114, distance: 57.1
click at [450, 109] on div at bounding box center [233, 111] width 467 height 222
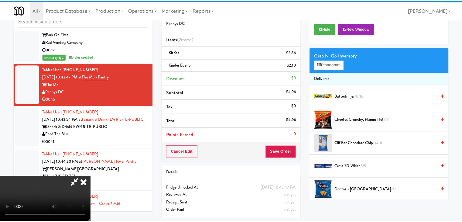
scroll to position [5500, 0]
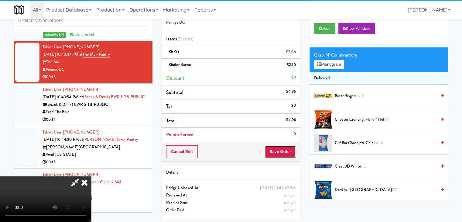
click at [291, 152] on button "Save Order" at bounding box center [280, 151] width 31 height 13
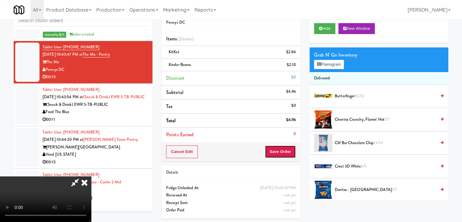
click at [291, 152] on button "Save Order" at bounding box center [280, 151] width 31 height 13
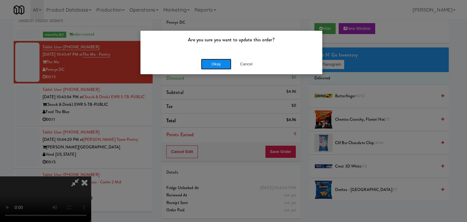
click at [217, 64] on button "Okay" at bounding box center [216, 64] width 30 height 11
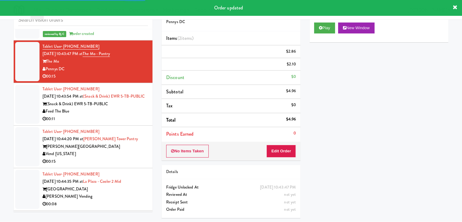
click at [123, 115] on div "Feed The Blue" at bounding box center [95, 112] width 105 height 8
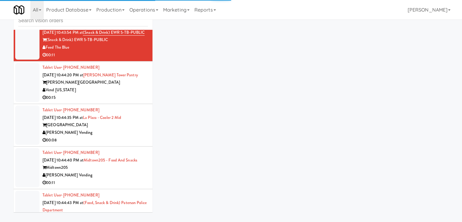
scroll to position [5569, 0]
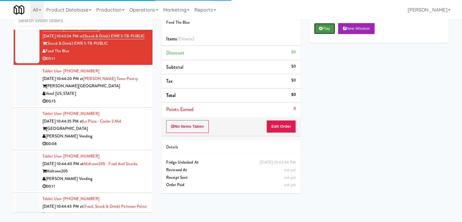
click at [329, 25] on button "Play" at bounding box center [324, 28] width 21 height 11
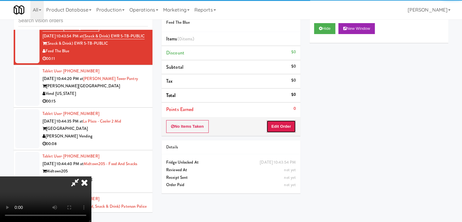
click at [279, 128] on button "Edit Order" at bounding box center [281, 126] width 29 height 13
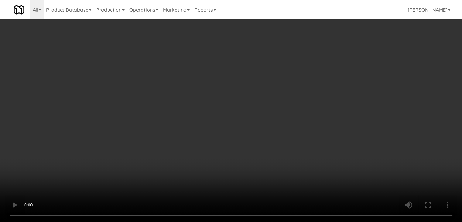
scroll to position [5546, 0]
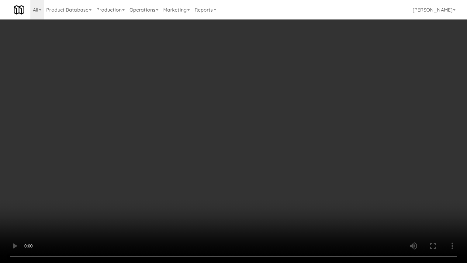
click at [274, 184] on video at bounding box center [233, 131] width 467 height 263
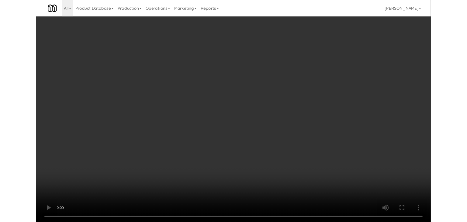
click
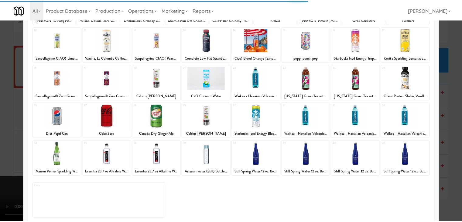
scroll to position [77, 0]
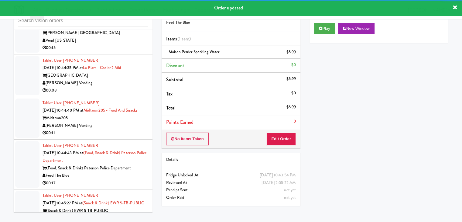
scroll to position [5637, 0]
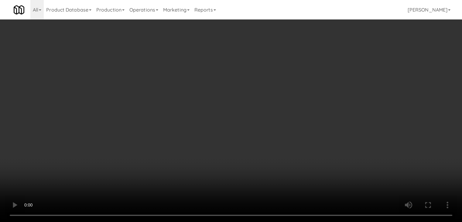
scroll to position [5614, 0]
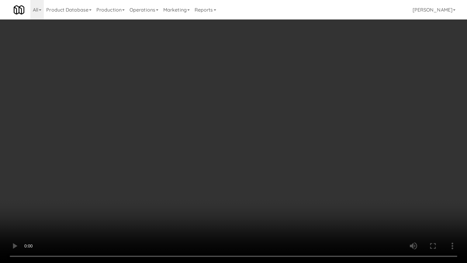
drag, startPoint x: 305, startPoint y: 185, endPoint x: 322, endPoint y: 74, distance: 111.6
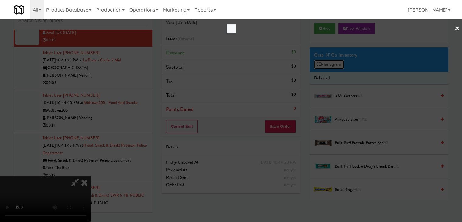
scroll to position [5614, 0]
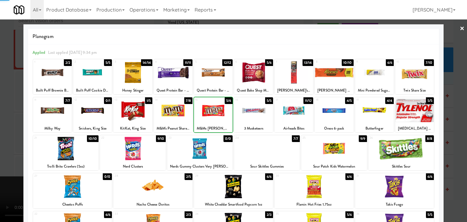
drag, startPoint x: 6, startPoint y: 128, endPoint x: 148, endPoint y: 126, distance: 141.4
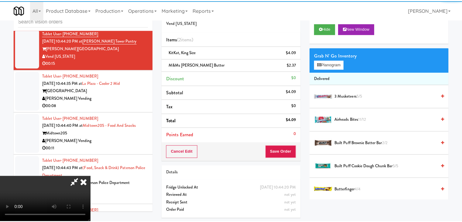
scroll to position [5637, 0]
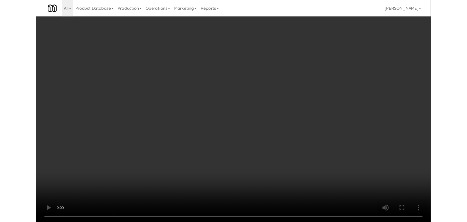
scroll to position [5637, 0]
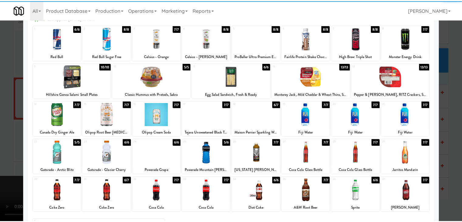
scroll to position [77, 0]
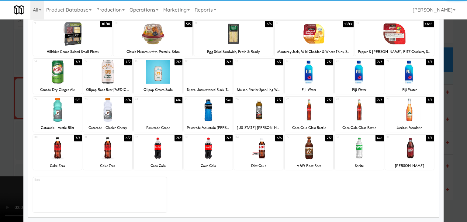
drag, startPoint x: 114, startPoint y: 144, endPoint x: 82, endPoint y: 146, distance: 32.0
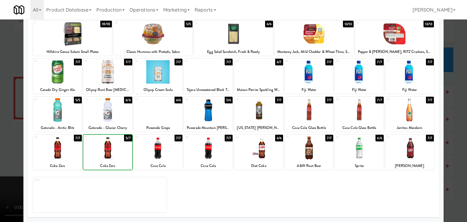
drag, startPoint x: 1, startPoint y: 140, endPoint x: 106, endPoint y: 139, distance: 105.2
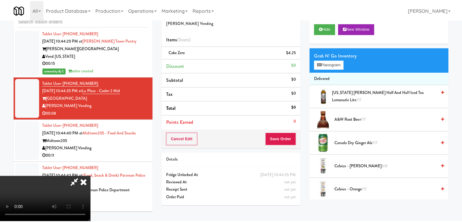
scroll to position [5637, 0]
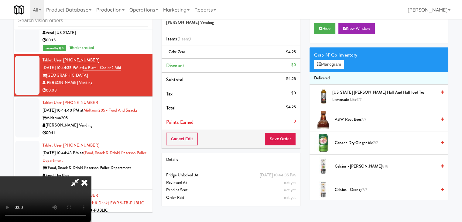
drag, startPoint x: 282, startPoint y: 145, endPoint x: 282, endPoint y: 139, distance: 6.1
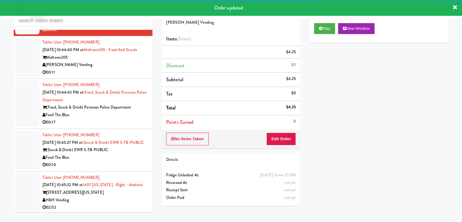
scroll to position [5698, 0]
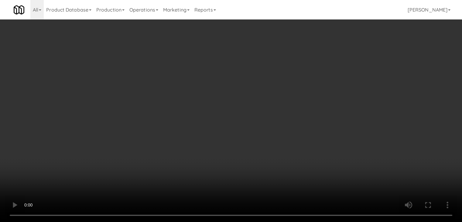
scroll to position [5675, 0]
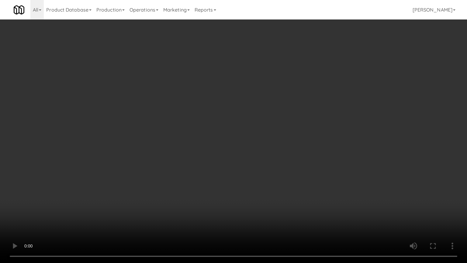
drag, startPoint x: 315, startPoint y: 145, endPoint x: 344, endPoint y: 67, distance: 82.9
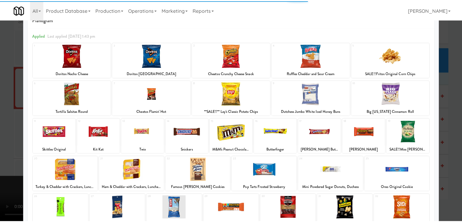
scroll to position [61, 0]
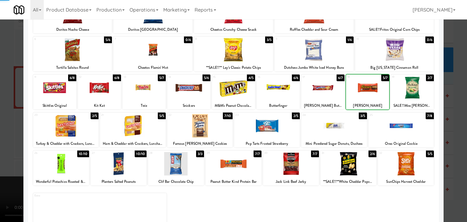
drag, startPoint x: 0, startPoint y: 119, endPoint x: 102, endPoint y: 117, distance: 102.2
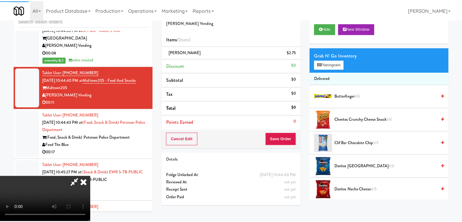
scroll to position [5698, 0]
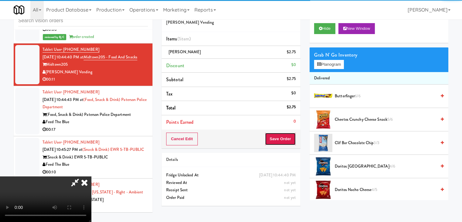
drag, startPoint x: 281, startPoint y: 135, endPoint x: 290, endPoint y: 135, distance: 9.4
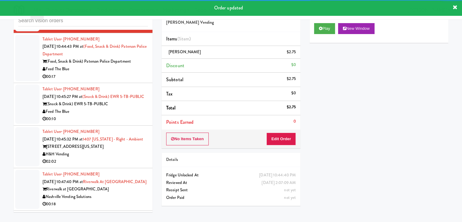
scroll to position [5759, 0]
drag, startPoint x: 134, startPoint y: 82, endPoint x: 138, endPoint y: 85, distance: 4.5
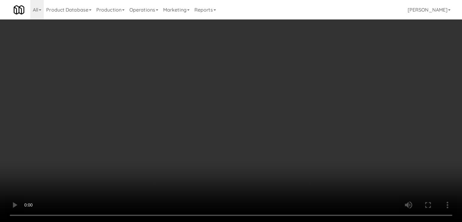
scroll to position [5736, 0]
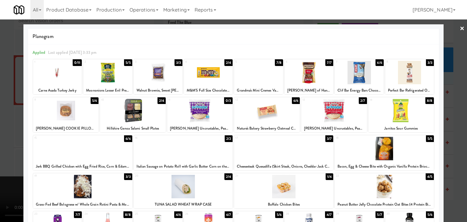
drag, startPoint x: 416, startPoint y: 79, endPoint x: 445, endPoint y: 91, distance: 30.8
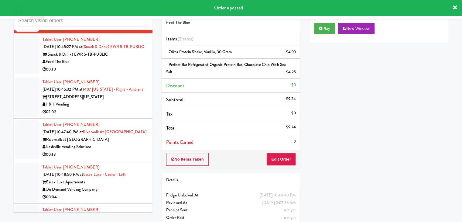
scroll to position [5819, 0]
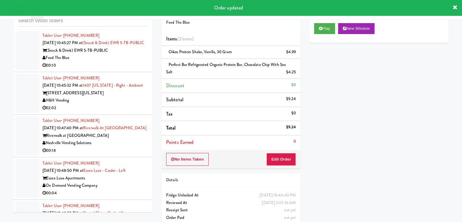
drag, startPoint x: 131, startPoint y: 87, endPoint x: 136, endPoint y: 89, distance: 4.8
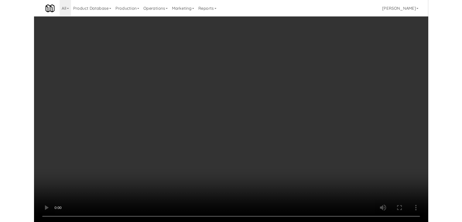
scroll to position [5797, 0]
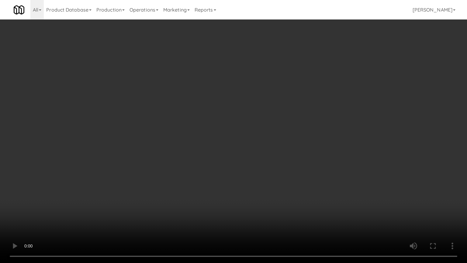
drag, startPoint x: 264, startPoint y: 151, endPoint x: 298, endPoint y: 89, distance: 70.6
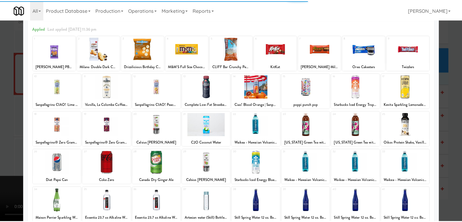
scroll to position [61, 0]
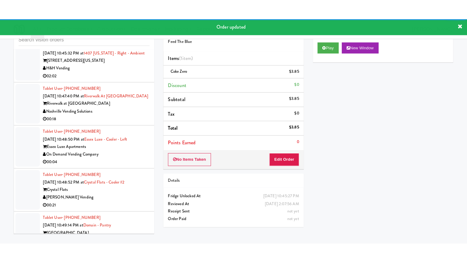
scroll to position [5880, 0]
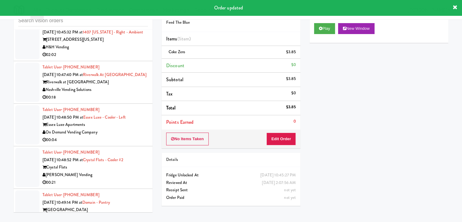
drag, startPoint x: 126, startPoint y: 85, endPoint x: 131, endPoint y: 88, distance: 4.8
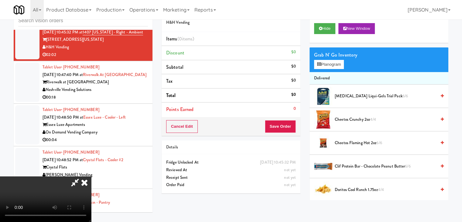
scroll to position [5857, 0]
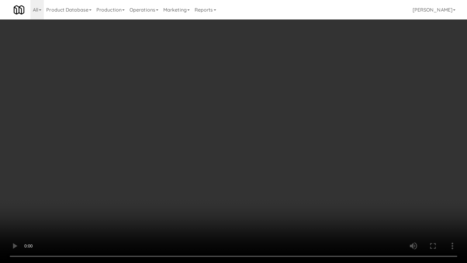
drag, startPoint x: 368, startPoint y: 103, endPoint x: 369, endPoint y: 65, distance: 37.4
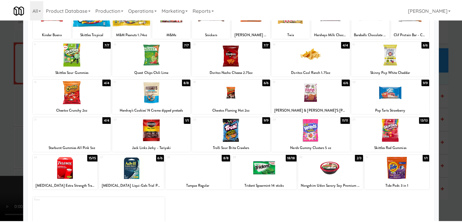
scroll to position [46, 0]
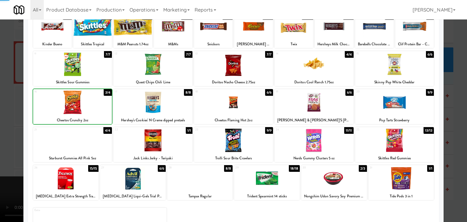
drag, startPoint x: 0, startPoint y: 121, endPoint x: 28, endPoint y: 119, distance: 27.7
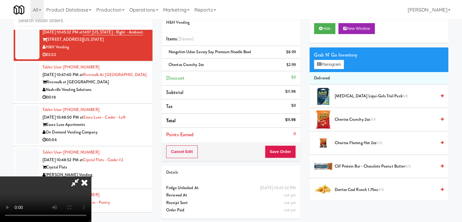
scroll to position [5857, 0]
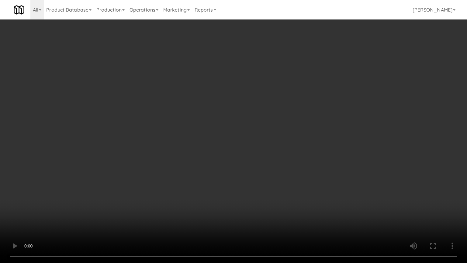
drag, startPoint x: 275, startPoint y: 174, endPoint x: 273, endPoint y: 126, distance: 48.7
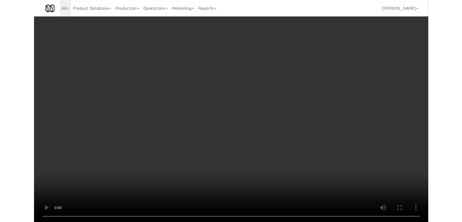
scroll to position [5880, 0]
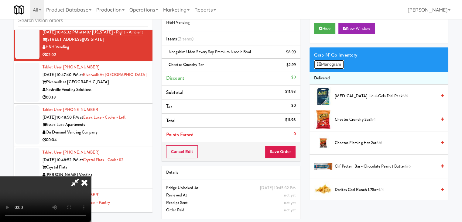
scroll to position [5857, 0]
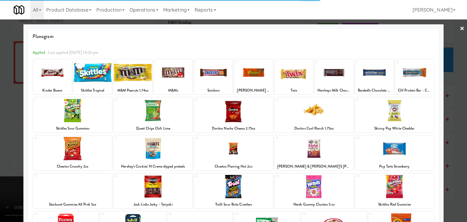
drag, startPoint x: 331, startPoint y: 75, endPoint x: 320, endPoint y: 75, distance: 11.2
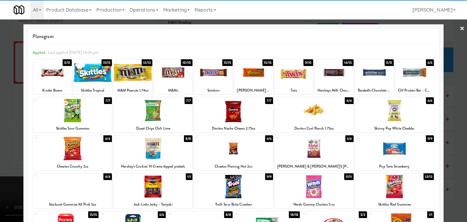
drag, startPoint x: 0, startPoint y: 118, endPoint x: 78, endPoint y: 116, distance: 77.8
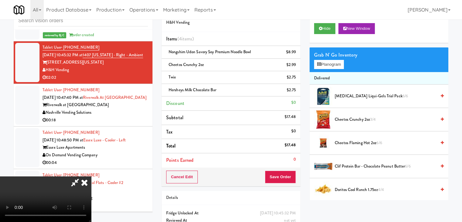
scroll to position [5880, 0]
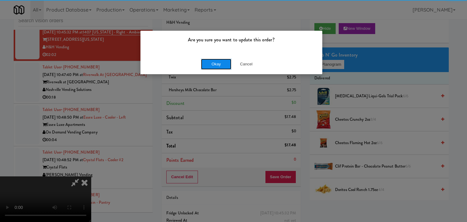
drag, startPoint x: 226, startPoint y: 66, endPoint x: 221, endPoint y: 65, distance: 5.3
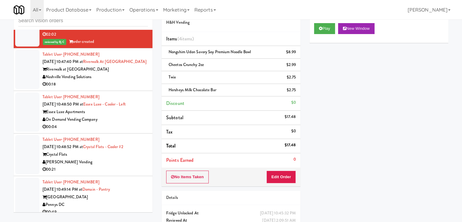
scroll to position [5971, 0]
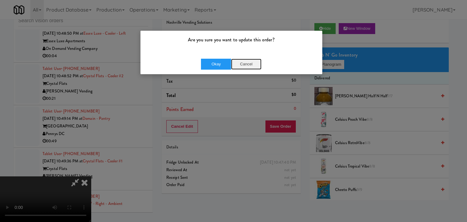
drag, startPoint x: 245, startPoint y: 64, endPoint x: 275, endPoint y: 106, distance: 52.0
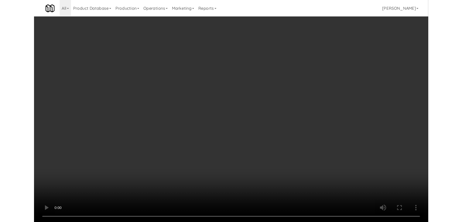
scroll to position [5949, 0]
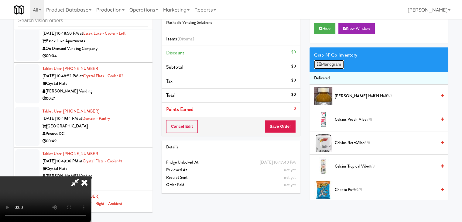
scroll to position [5949, 0]
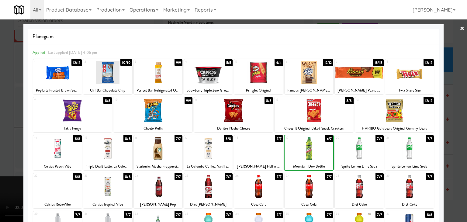
drag, startPoint x: 0, startPoint y: 152, endPoint x: 110, endPoint y: 142, distance: 110.5
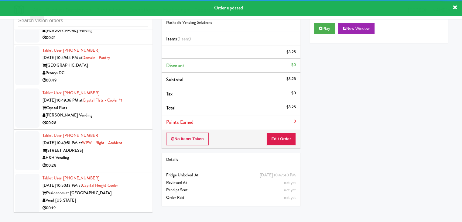
scroll to position [6040, 0]
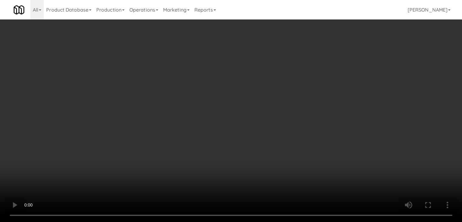
scroll to position [6017, 0]
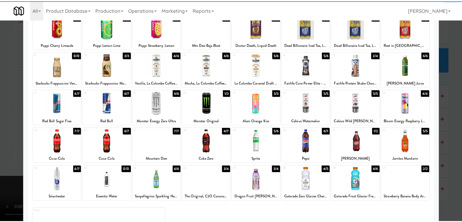
scroll to position [61, 0]
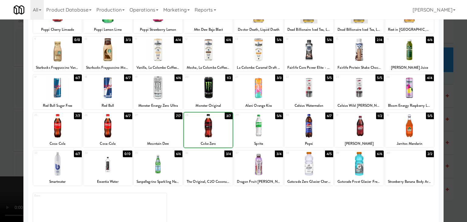
drag, startPoint x: 0, startPoint y: 137, endPoint x: 171, endPoint y: 129, distance: 170.7
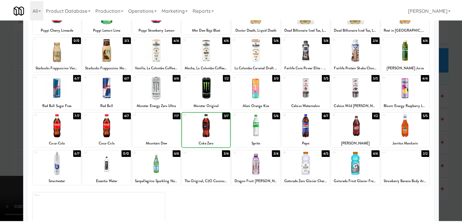
scroll to position [6040, 0]
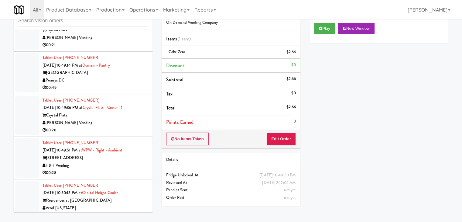
drag, startPoint x: 113, startPoint y: 80, endPoint x: 126, endPoint y: 79, distance: 13.7
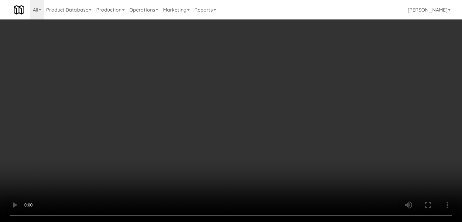
scroll to position [6017, 0]
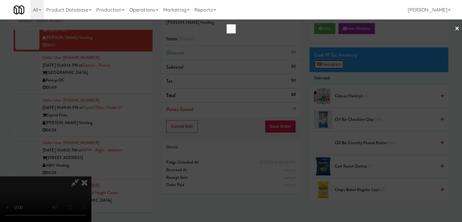
scroll to position [6017, 0]
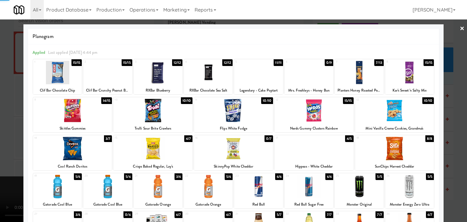
drag, startPoint x: 0, startPoint y: 179, endPoint x: 122, endPoint y: 177, distance: 121.9
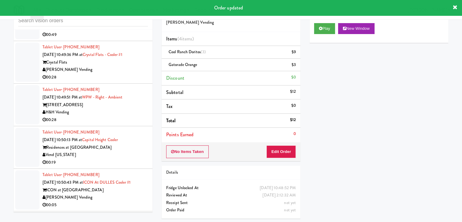
scroll to position [6101, 0]
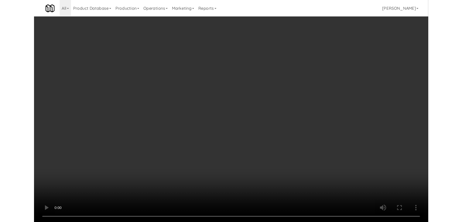
scroll to position [6078, 0]
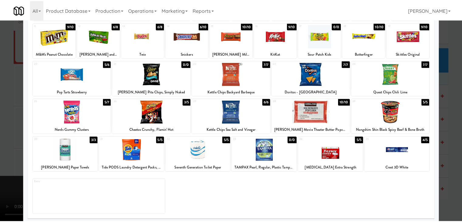
scroll to position [77, 0]
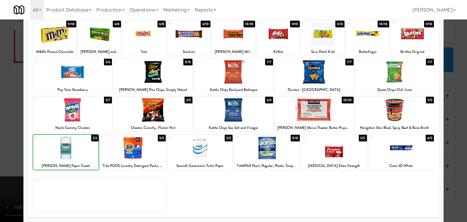
drag, startPoint x: 0, startPoint y: 147, endPoint x: 97, endPoint y: 144, distance: 96.7
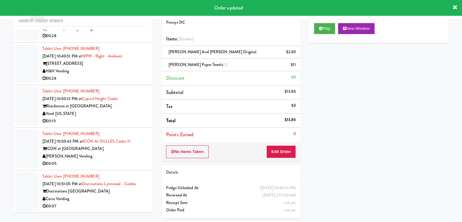
scroll to position [6138, 0]
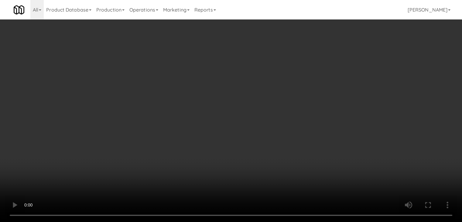
scroll to position [6116, 0]
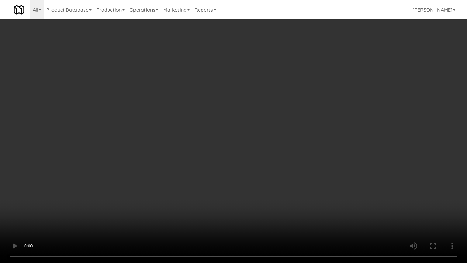
drag, startPoint x: 227, startPoint y: 206, endPoint x: 226, endPoint y: 179, distance: 26.5
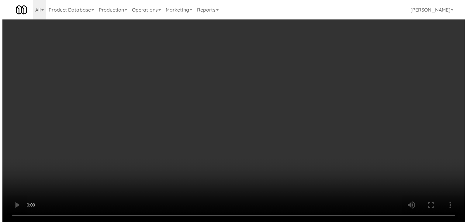
scroll to position [6138, 0]
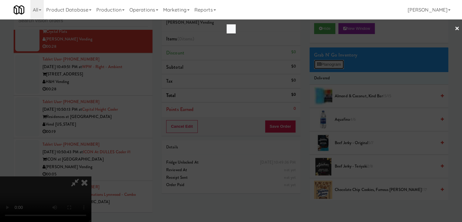
scroll to position [6116, 0]
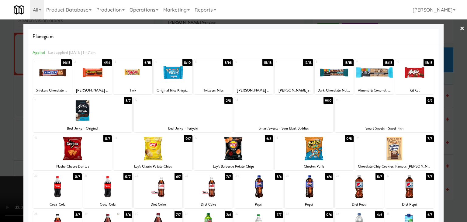
drag, startPoint x: 0, startPoint y: 138, endPoint x: 62, endPoint y: 136, distance: 62.0
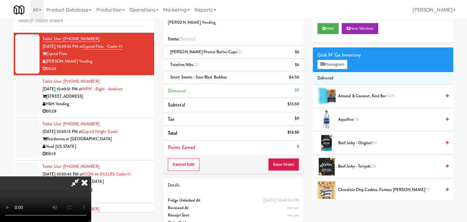
scroll to position [6138, 0]
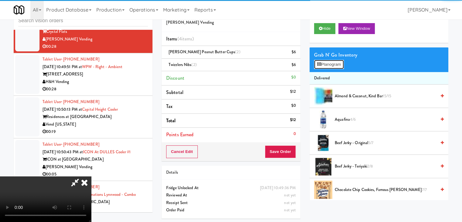
scroll to position [6116, 0]
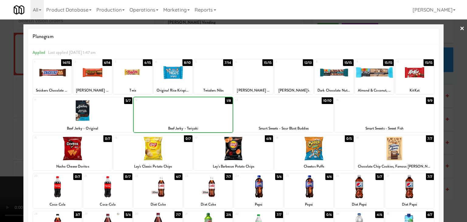
drag, startPoint x: 0, startPoint y: 156, endPoint x: 130, endPoint y: 150, distance: 129.6
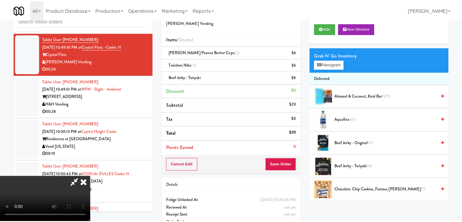
scroll to position [6138, 0]
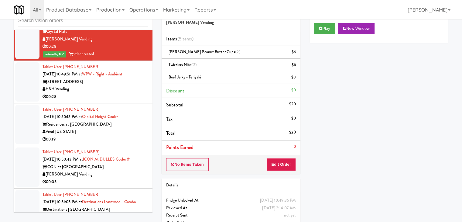
drag, startPoint x: 89, startPoint y: 57, endPoint x: 64, endPoint y: 57, distance: 25.5
copy span "[PHONE_NUMBER]"
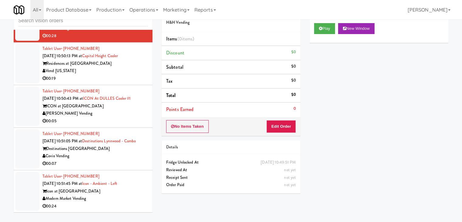
scroll to position [6230, 0]
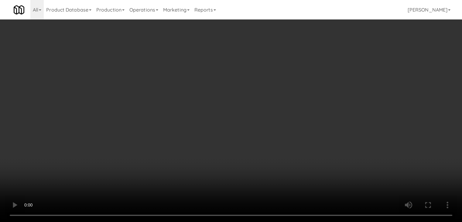
scroll to position [6207, 0]
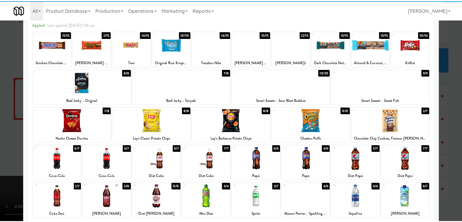
scroll to position [61, 0]
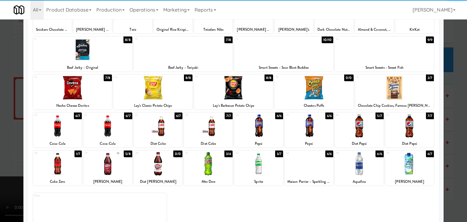
drag, startPoint x: 110, startPoint y: 117, endPoint x: 108, endPoint y: 139, distance: 22.3
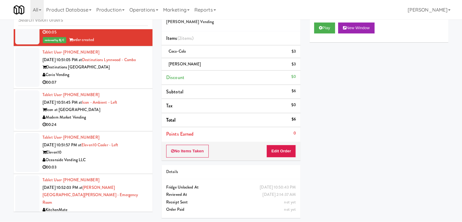
scroll to position [6290, 0]
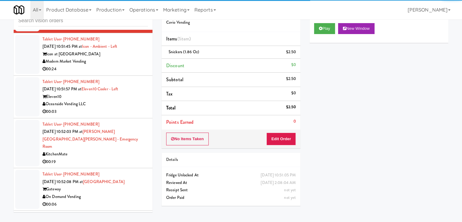
scroll to position [6351, 0]
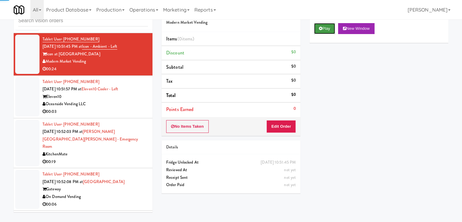
drag, startPoint x: 332, startPoint y: 30, endPoint x: 323, endPoint y: 47, distance: 18.9
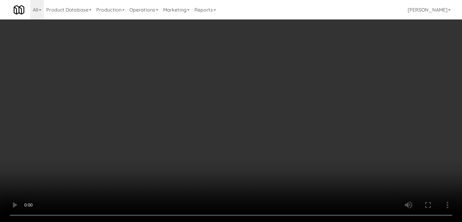
scroll to position [6329, 0]
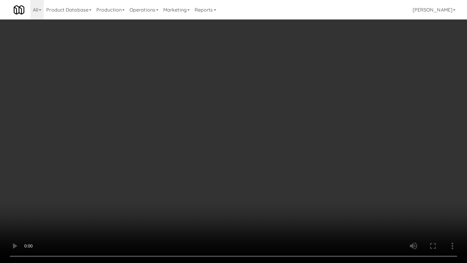
drag, startPoint x: 298, startPoint y: 184, endPoint x: 308, endPoint y: 102, distance: 82.4
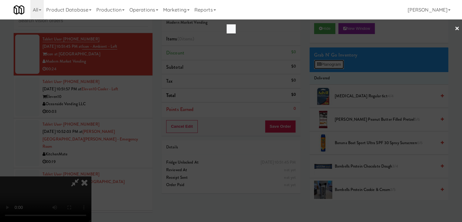
scroll to position [6329, 0]
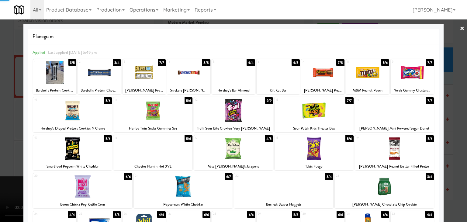
drag, startPoint x: 0, startPoint y: 142, endPoint x: 158, endPoint y: 136, distance: 158.2
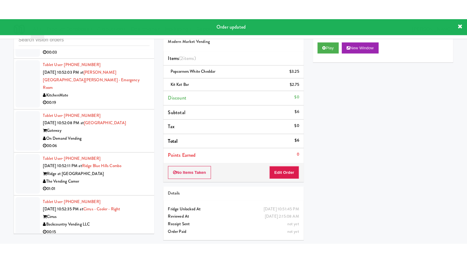
scroll to position [6442, 0]
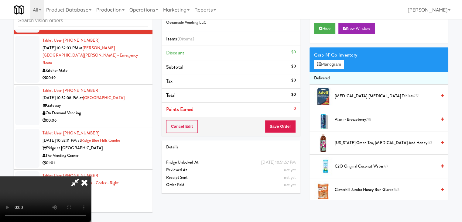
scroll to position [6420, 0]
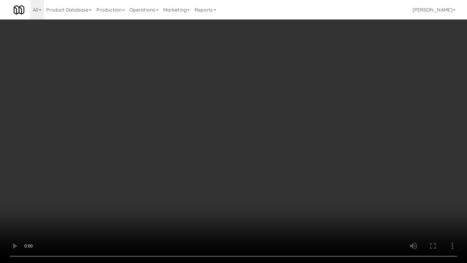
drag, startPoint x: 281, startPoint y: 180, endPoint x: 314, endPoint y: 128, distance: 61.7
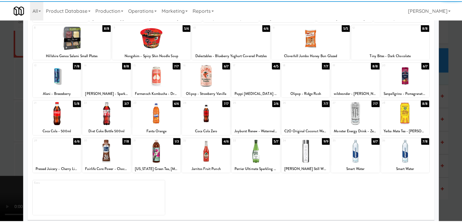
scroll to position [77, 0]
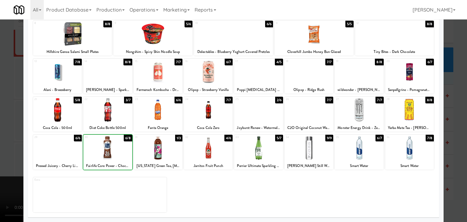
drag, startPoint x: 0, startPoint y: 155, endPoint x: 79, endPoint y: 153, distance: 79.4
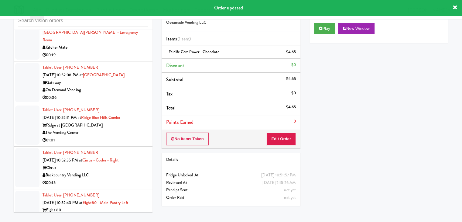
scroll to position [6503, 0]
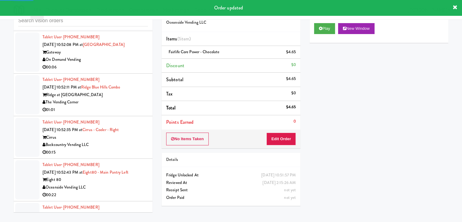
drag, startPoint x: 127, startPoint y: 85, endPoint x: 140, endPoint y: 85, distance: 13.1
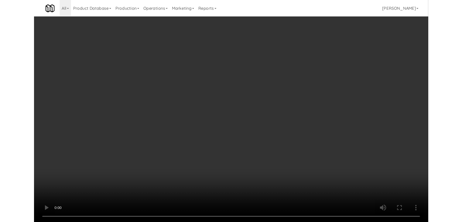
scroll to position [6481, 0]
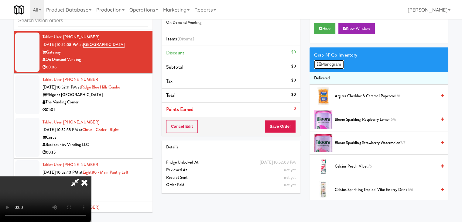
scroll to position [6481, 0]
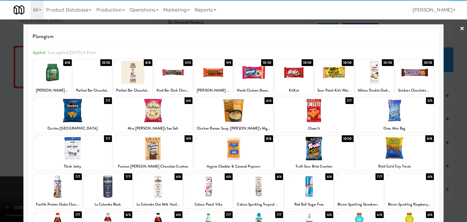
drag, startPoint x: 60, startPoint y: 75, endPoint x: 68, endPoint y: 75, distance: 7.9
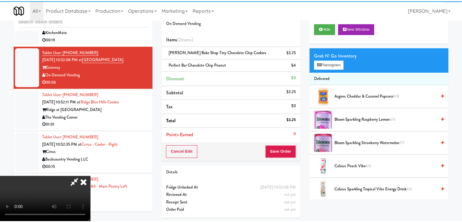
scroll to position [6503, 0]
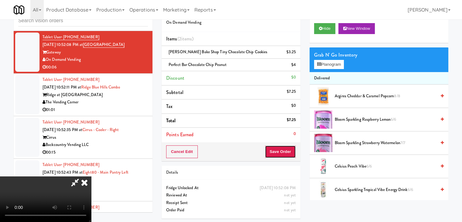
drag, startPoint x: 280, startPoint y: 147, endPoint x: 275, endPoint y: 141, distance: 8.2
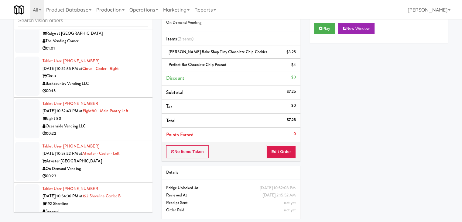
scroll to position [6572, 0]
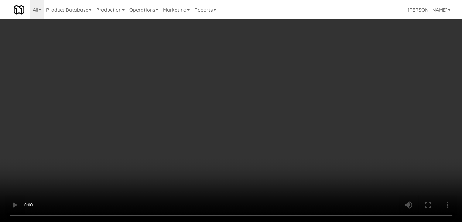
scroll to position [6549, 0]
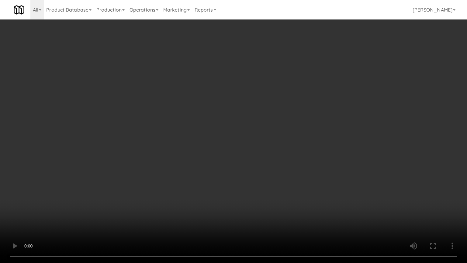
click at [264, 166] on video at bounding box center [233, 131] width 467 height 263
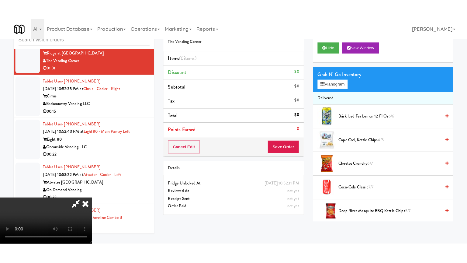
scroll to position [25, 0]
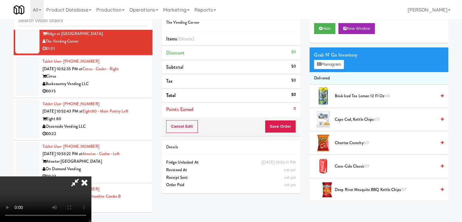
click at [91, 176] on video at bounding box center [45, 199] width 91 height 46
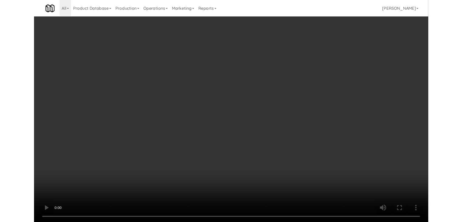
scroll to position [6549, 0]
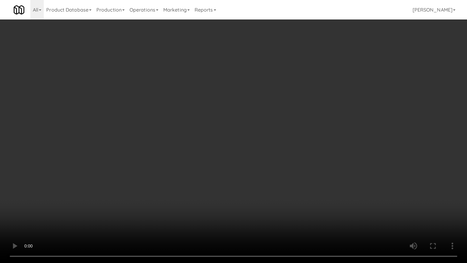
click at [265, 141] on video at bounding box center [233, 131] width 467 height 263
click at [265, 136] on video at bounding box center [233, 131] width 467 height 263
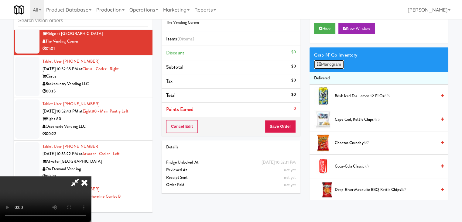
click at [321, 64] on icon at bounding box center [319, 64] width 4 height 4
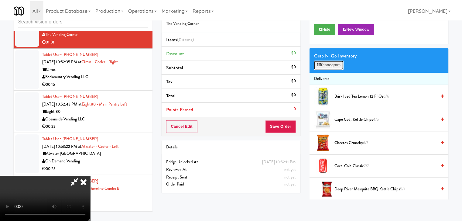
scroll to position [6549, 0]
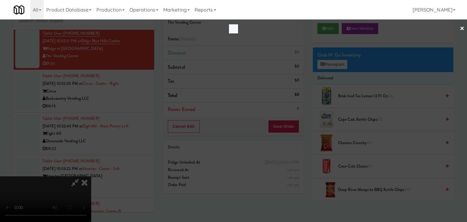
click at [203, 149] on div at bounding box center [233, 111] width 467 height 222
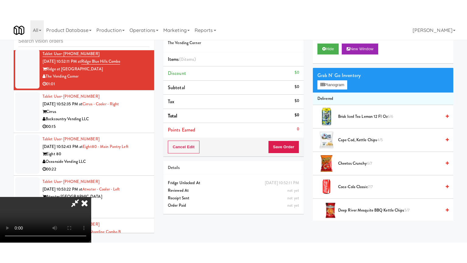
scroll to position [6572, 0]
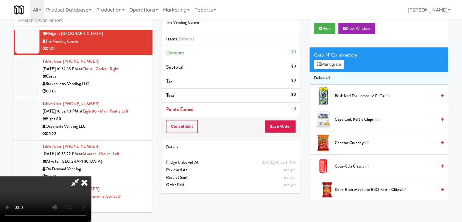
click at [91, 176] on video at bounding box center [45, 199] width 91 height 46
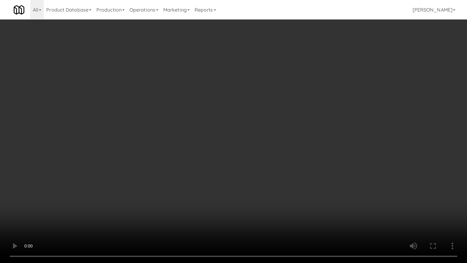
click at [250, 178] on video at bounding box center [233, 131] width 467 height 263
click at [293, 152] on video at bounding box center [233, 131] width 467 height 263
click at [298, 151] on video at bounding box center [233, 131] width 467 height 263
drag, startPoint x: 298, startPoint y: 151, endPoint x: 346, endPoint y: 61, distance: 101.5
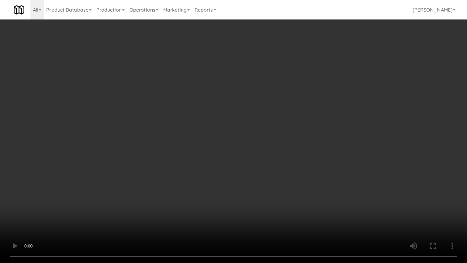
click at [298, 149] on video at bounding box center [233, 131] width 467 height 263
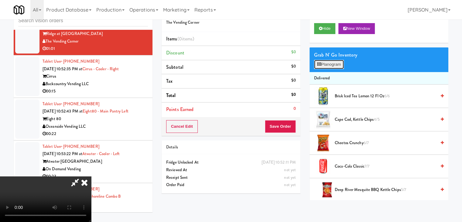
click at [336, 64] on button "Planogram" at bounding box center [329, 64] width 30 height 9
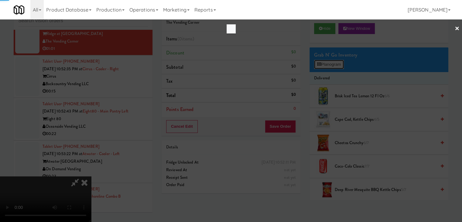
scroll to position [6549, 0]
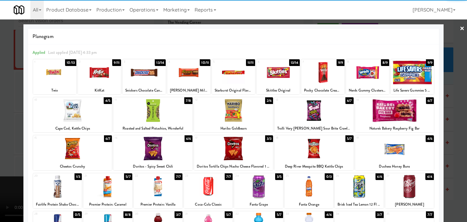
click at [148, 116] on div at bounding box center [152, 110] width 79 height 23
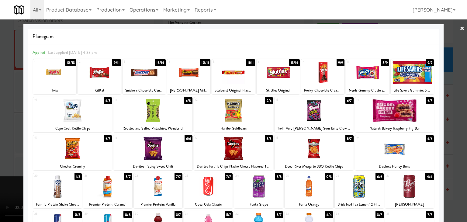
drag, startPoint x: 317, startPoint y: 156, endPoint x: 233, endPoint y: 154, distance: 83.9
click at [317, 156] on div at bounding box center [314, 148] width 79 height 23
drag, startPoint x: 0, startPoint y: 166, endPoint x: 108, endPoint y: 157, distance: 108.6
click at [44, 163] on div "× Planogram Applied Last applied [DATE] 4:33 pm 1 10/13 Twix 2 9/11 KitKat 3 13…" at bounding box center [233, 111] width 467 height 222
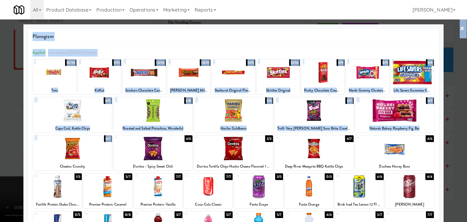
click at [10, 152] on div at bounding box center [233, 111] width 467 height 222
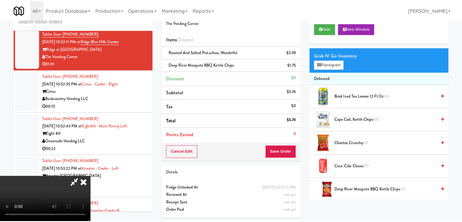
scroll to position [6572, 0]
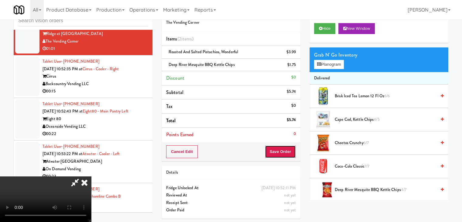
click at [291, 156] on button "Save Order" at bounding box center [280, 151] width 31 height 13
click at [289, 150] on button "Save Order" at bounding box center [280, 151] width 31 height 13
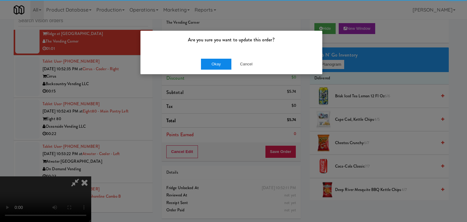
click at [223, 69] on div "Okay Cancel" at bounding box center [231, 64] width 182 height 20
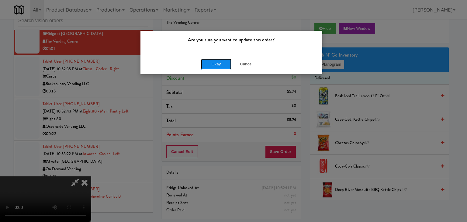
click at [222, 66] on button "Okay" at bounding box center [216, 64] width 30 height 11
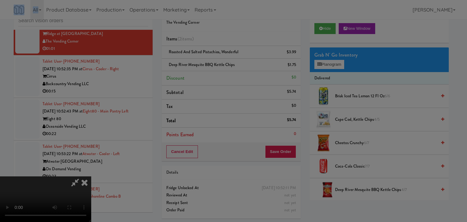
click at [222, 63] on div "Okay Cancel" at bounding box center [231, 53] width 182 height 20
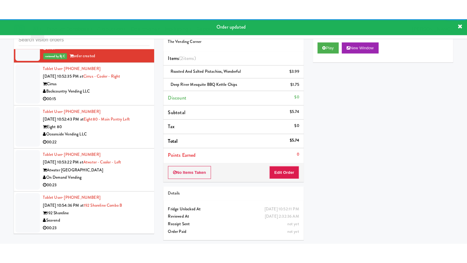
scroll to position [6602, 0]
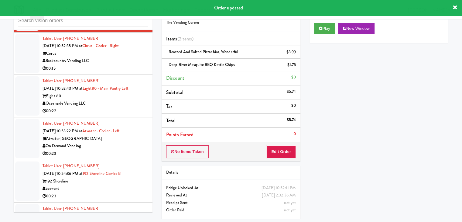
click at [125, 65] on div "Backcountry Vending LLC" at bounding box center [95, 61] width 105 height 8
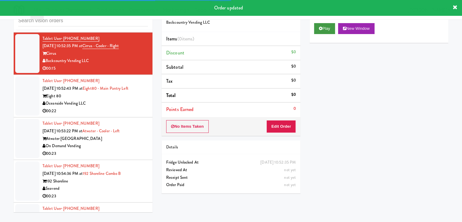
click at [321, 23] on div "Play New Window" at bounding box center [379, 31] width 139 height 24
click at [323, 25] on button "Play" at bounding box center [324, 28] width 21 height 11
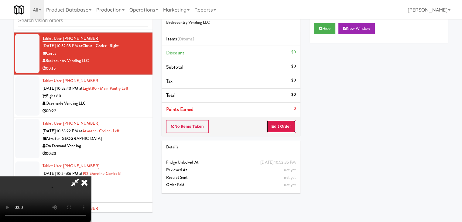
click at [284, 124] on button "Edit Order" at bounding box center [281, 126] width 29 height 13
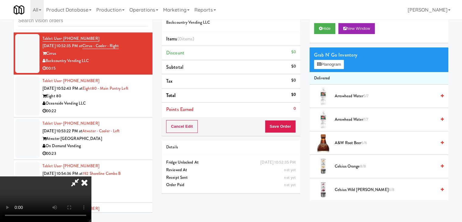
scroll to position [6580, 0]
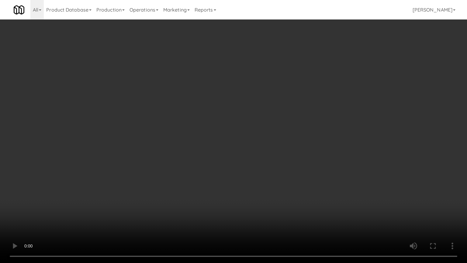
click at [294, 171] on video at bounding box center [233, 131] width 467 height 263
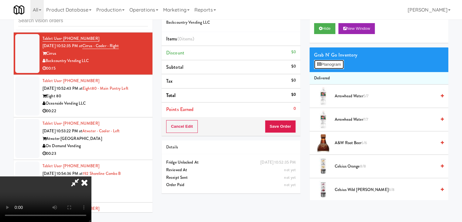
click at [336, 64] on button "Planogram" at bounding box center [329, 64] width 30 height 9
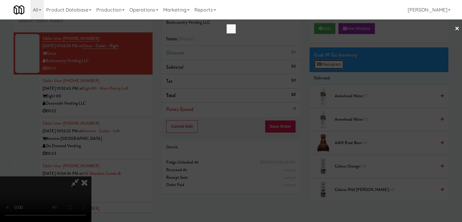
scroll to position [6580, 0]
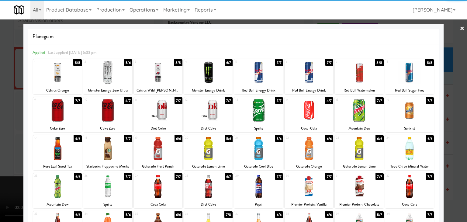
click at [404, 141] on div at bounding box center [409, 148] width 49 height 23
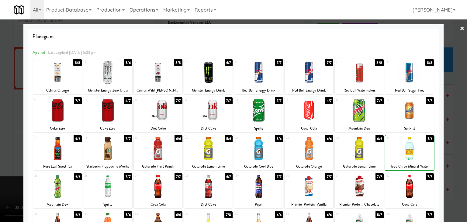
drag, startPoint x: 460, startPoint y: 144, endPoint x: 429, endPoint y: 141, distance: 30.9
click at [458, 143] on div at bounding box center [233, 111] width 467 height 222
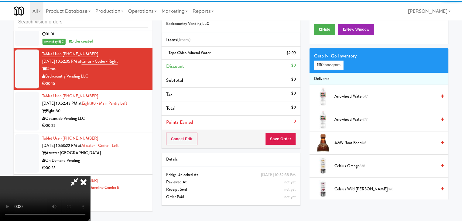
scroll to position [6602, 0]
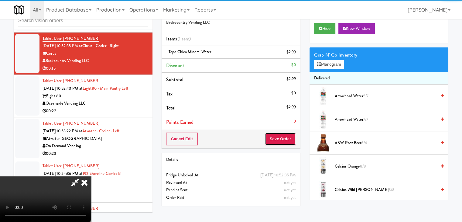
click at [288, 135] on button "Save Order" at bounding box center [280, 139] width 31 height 13
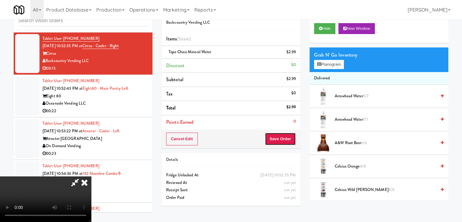
click at [288, 135] on button "Save Order" at bounding box center [280, 139] width 31 height 13
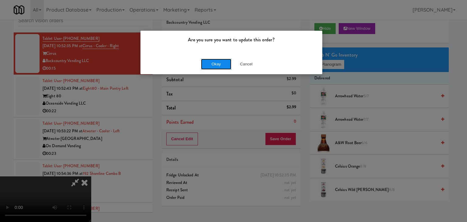
click at [215, 64] on button "Okay" at bounding box center [216, 64] width 30 height 11
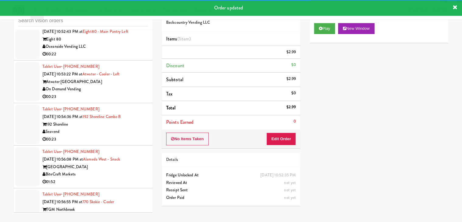
scroll to position [6663, 0]
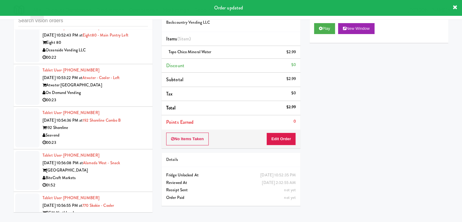
click at [130, 54] on div "Oceanside Vending LLC" at bounding box center [95, 51] width 105 height 8
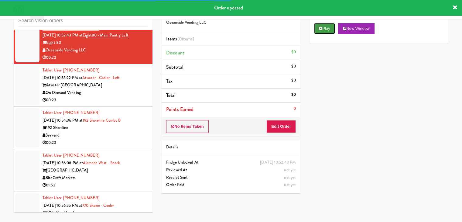
click at [324, 28] on button "Play" at bounding box center [324, 28] width 21 height 11
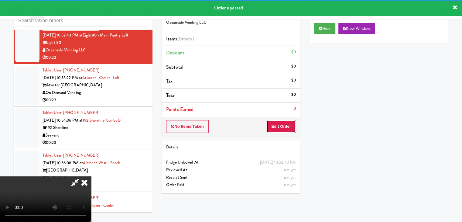
click at [287, 123] on button "Edit Order" at bounding box center [281, 126] width 29 height 13
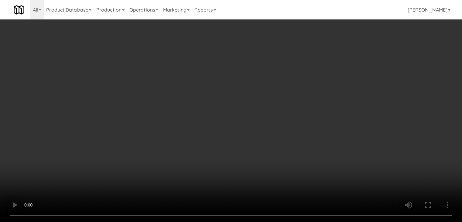
scroll to position [6640, 0]
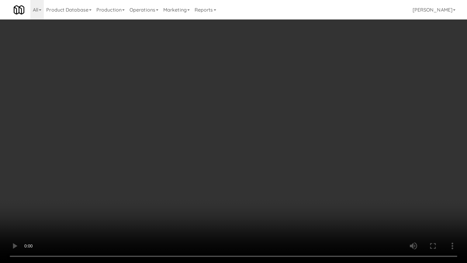
click at [279, 195] on video at bounding box center [233, 131] width 467 height 263
click at [281, 195] on video at bounding box center [233, 131] width 467 height 263
click at [282, 196] on video at bounding box center [233, 131] width 467 height 263
click at [287, 197] on video at bounding box center [233, 131] width 467 height 263
click at [289, 198] on video at bounding box center [233, 131] width 467 height 263
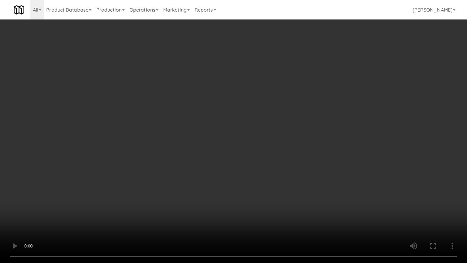
click at [292, 197] on video at bounding box center [233, 131] width 467 height 263
click at [296, 196] on video at bounding box center [233, 131] width 467 height 263
click at [298, 194] on video at bounding box center [233, 131] width 467 height 263
click at [306, 186] on video at bounding box center [233, 131] width 467 height 263
click at [321, 182] on video at bounding box center [233, 131] width 467 height 263
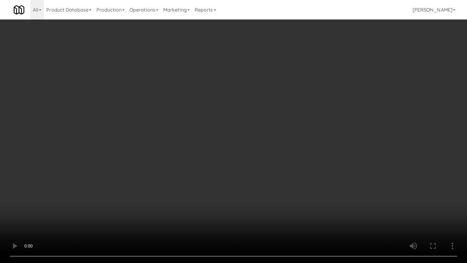
click at [325, 180] on video at bounding box center [233, 131] width 467 height 263
click at [326, 176] on video at bounding box center [233, 131] width 467 height 263
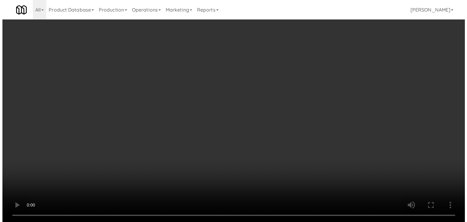
scroll to position [6663, 0]
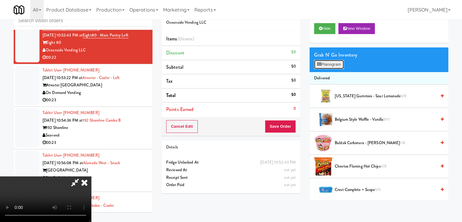
click at [340, 64] on button "Planogram" at bounding box center [329, 64] width 30 height 9
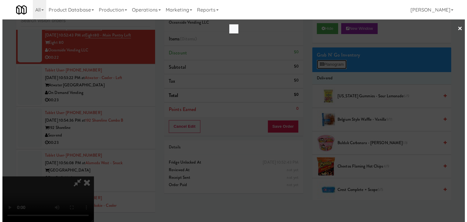
scroll to position [6640, 0]
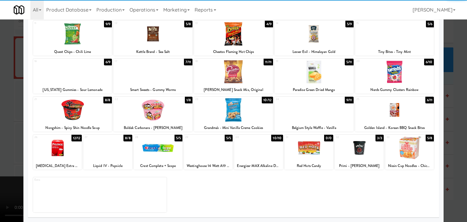
click at [397, 159] on div at bounding box center [409, 147] width 49 height 23
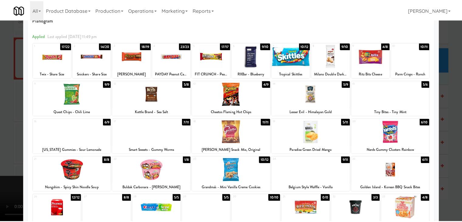
scroll to position [0, 0]
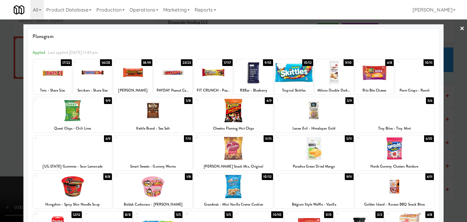
click at [230, 147] on div at bounding box center [233, 148] width 79 height 23
drag, startPoint x: 0, startPoint y: 149, endPoint x: 146, endPoint y: 151, distance: 145.9
click at [2, 149] on div at bounding box center [233, 111] width 467 height 222
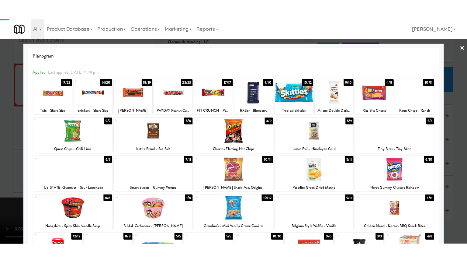
scroll to position [6663, 0]
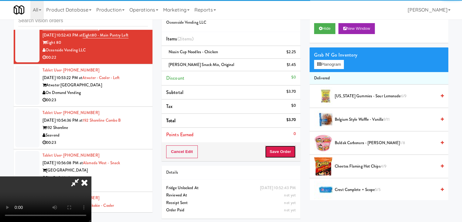
click at [291, 151] on button "Save Order" at bounding box center [280, 151] width 31 height 13
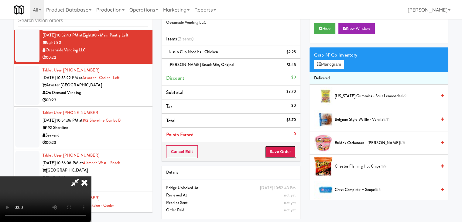
click at [290, 151] on button "Save Order" at bounding box center [280, 151] width 31 height 13
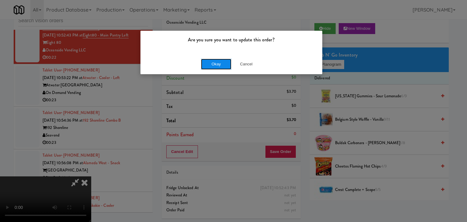
click at [215, 65] on button "Okay" at bounding box center [216, 64] width 30 height 11
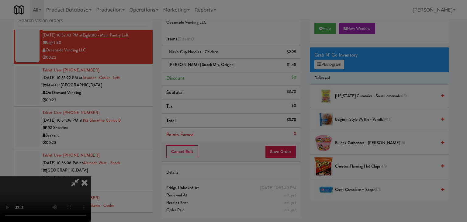
click at [215, 63] on div "Okay Cancel" at bounding box center [231, 53] width 182 height 20
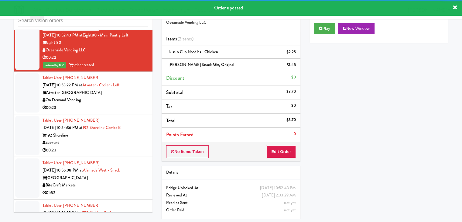
click at [113, 104] on div "On Demand Vending" at bounding box center [95, 100] width 105 height 8
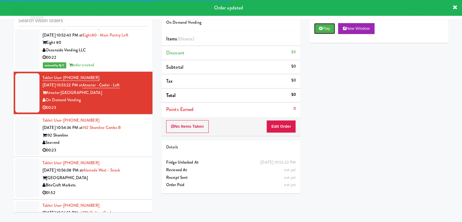
drag, startPoint x: 331, startPoint y: 26, endPoint x: 326, endPoint y: 36, distance: 10.3
click at [330, 26] on button "Play" at bounding box center [324, 28] width 21 height 11
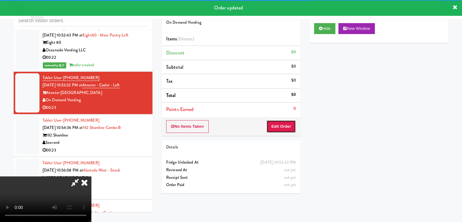
click at [283, 127] on button "Edit Order" at bounding box center [281, 126] width 29 height 13
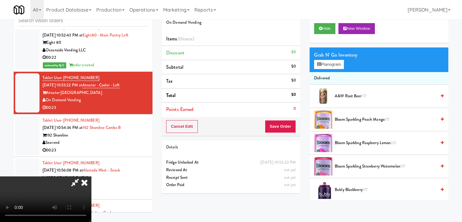
scroll to position [6640, 0]
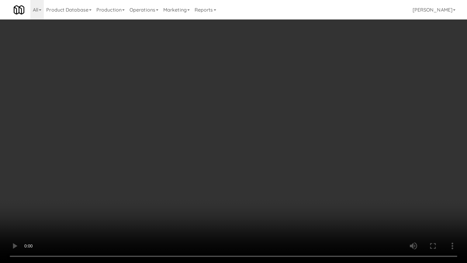
click at [268, 175] on video at bounding box center [233, 131] width 467 height 263
click at [270, 173] on video at bounding box center [233, 131] width 467 height 263
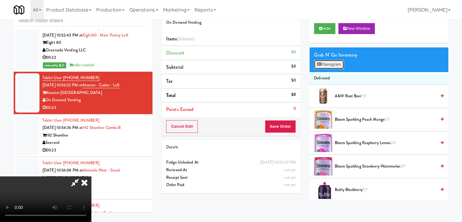
click at [336, 64] on button "Planogram" at bounding box center [329, 64] width 30 height 9
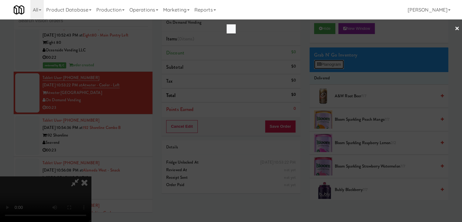
scroll to position [6640, 0]
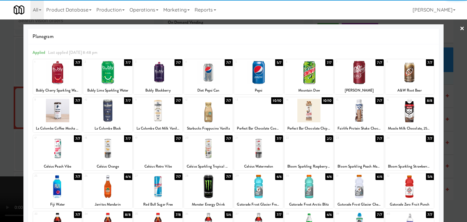
click at [307, 113] on div at bounding box center [309, 110] width 49 height 23
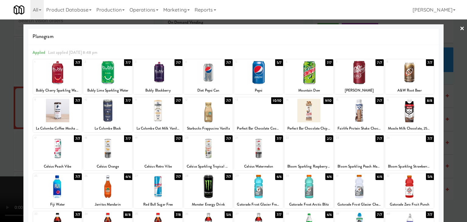
drag, startPoint x: 0, startPoint y: 143, endPoint x: 210, endPoint y: 144, distance: 210.4
click at [17, 143] on div at bounding box center [233, 111] width 467 height 222
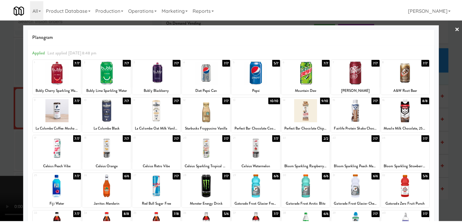
scroll to position [6663, 0]
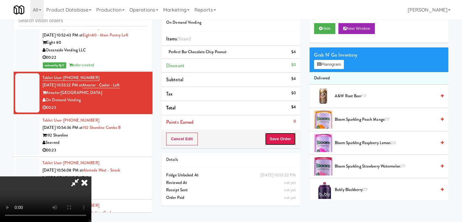
click at [281, 142] on button "Save Order" at bounding box center [280, 139] width 31 height 13
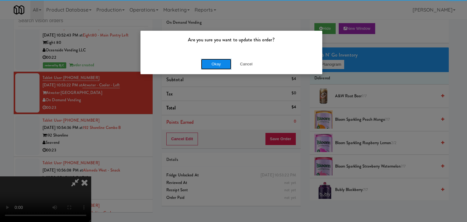
click at [223, 59] on button "Okay" at bounding box center [216, 64] width 30 height 11
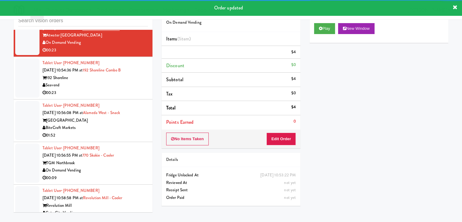
scroll to position [6724, 0]
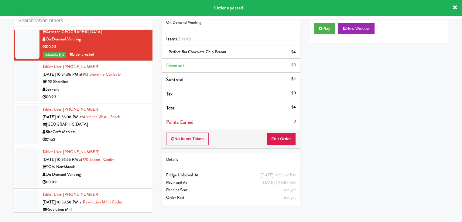
drag, startPoint x: 130, startPoint y: 125, endPoint x: 130, endPoint y: 129, distance: 3.4
click at [130, 101] on div "Tablet User · (206) 981-9816 [DATE] 10:54:36 PM at [STREET_ADDRESS] Shoreline S…" at bounding box center [95, 81] width 105 height 37
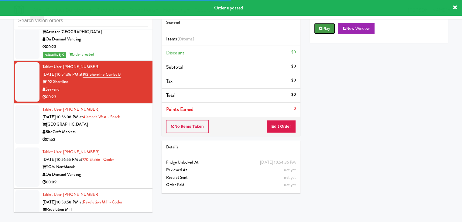
click at [329, 28] on button "Play" at bounding box center [324, 28] width 21 height 11
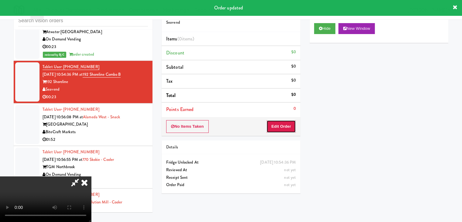
click at [270, 129] on button "Edit Order" at bounding box center [281, 126] width 29 height 13
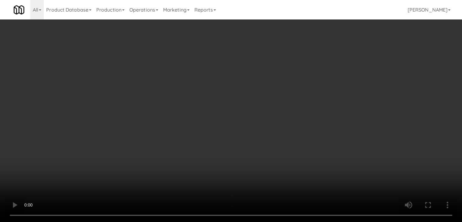
scroll to position [6701, 0]
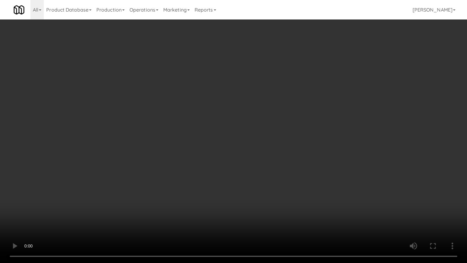
click at [292, 183] on video at bounding box center [233, 131] width 467 height 263
click at [293, 184] on video at bounding box center [233, 131] width 467 height 263
click at [306, 180] on video at bounding box center [233, 131] width 467 height 263
click at [308, 180] on video at bounding box center [233, 131] width 467 height 263
click at [315, 177] on video at bounding box center [233, 131] width 467 height 263
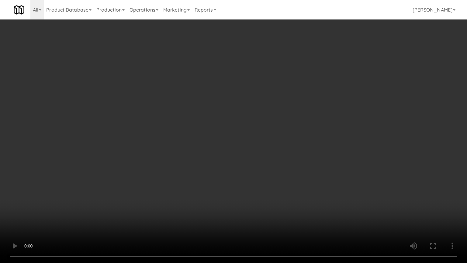
click at [283, 195] on video at bounding box center [233, 131] width 467 height 263
click at [283, 196] on video at bounding box center [233, 131] width 467 height 263
click at [286, 195] on video at bounding box center [233, 131] width 467 height 263
click at [289, 196] on video at bounding box center [233, 131] width 467 height 263
click at [284, 204] on video at bounding box center [233, 131] width 467 height 263
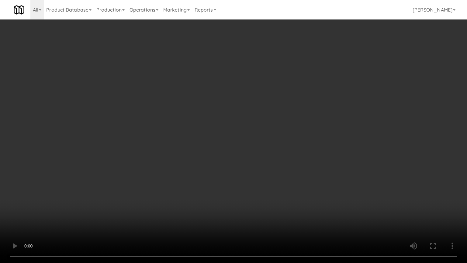
click at [304, 205] on video at bounding box center [233, 131] width 467 height 263
click at [121, 222] on video at bounding box center [233, 131] width 467 height 263
click at [94, 222] on video at bounding box center [233, 131] width 467 height 263
click at [299, 212] on video at bounding box center [233, 131] width 467 height 263
click at [303, 206] on video at bounding box center [233, 131] width 467 height 263
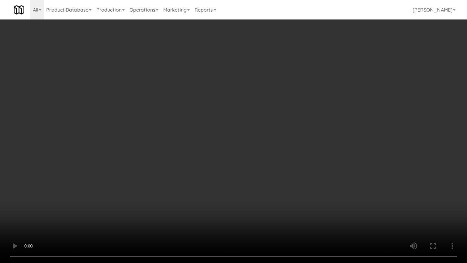
click at [302, 207] on video at bounding box center [233, 131] width 467 height 263
click at [302, 206] on video at bounding box center [233, 131] width 467 height 263
click at [305, 207] on video at bounding box center [233, 131] width 467 height 263
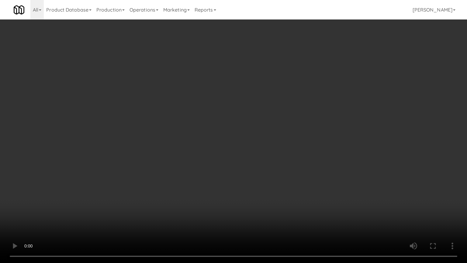
click at [305, 207] on video at bounding box center [233, 131] width 467 height 263
click at [306, 207] on video at bounding box center [233, 131] width 467 height 263
click at [305, 201] on video at bounding box center [233, 131] width 467 height 263
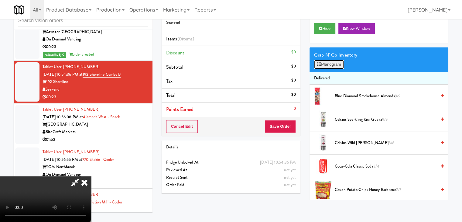
click at [337, 65] on button "Planogram" at bounding box center [329, 64] width 30 height 9
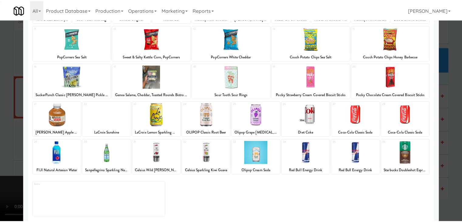
scroll to position [77, 0]
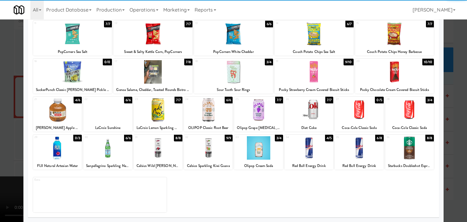
drag, startPoint x: 254, startPoint y: 155, endPoint x: 96, endPoint y: 155, distance: 158.1
click at [252, 155] on div at bounding box center [258, 147] width 49 height 23
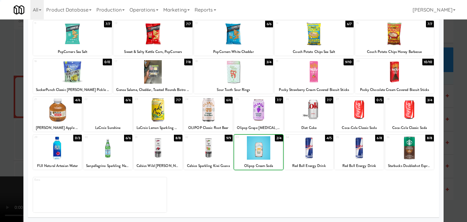
drag, startPoint x: 0, startPoint y: 156, endPoint x: 149, endPoint y: 155, distance: 148.7
click at [13, 155] on div at bounding box center [233, 111] width 467 height 222
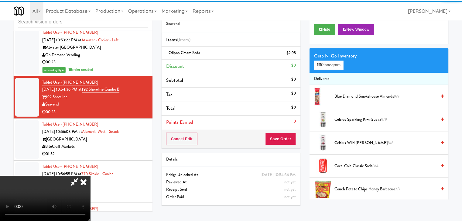
scroll to position [6724, 0]
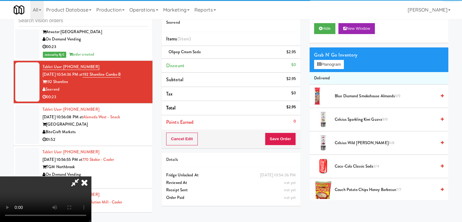
drag, startPoint x: 233, startPoint y: 159, endPoint x: 278, endPoint y: 156, distance: 44.8
click at [91, 176] on video at bounding box center [45, 199] width 91 height 46
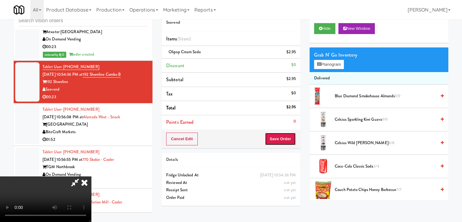
click at [288, 138] on button "Save Order" at bounding box center [280, 139] width 31 height 13
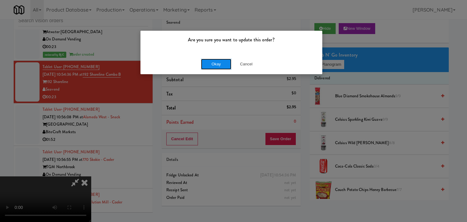
click at [220, 66] on button "Okay" at bounding box center [216, 64] width 30 height 11
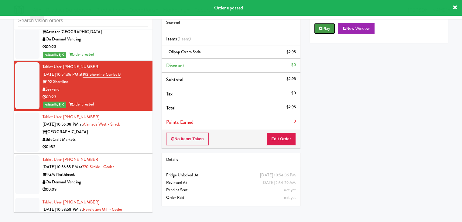
click at [322, 33] on button "Play" at bounding box center [324, 28] width 21 height 11
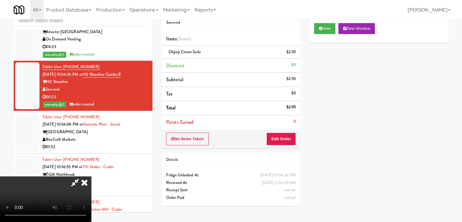
scroll to position [0, 0]
click at [91, 176] on icon at bounding box center [84, 182] width 13 height 12
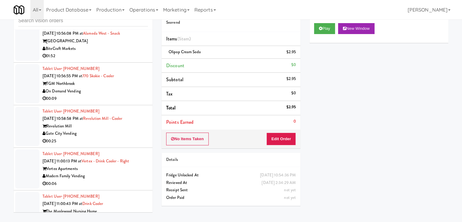
scroll to position [6815, 0]
drag, startPoint x: 125, startPoint y: 88, endPoint x: 126, endPoint y: 94, distance: 5.5
click at [125, 52] on div "BiteCraft Markets" at bounding box center [95, 49] width 105 height 8
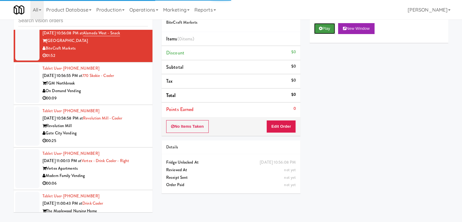
click at [326, 25] on button "Play" at bounding box center [324, 28] width 21 height 11
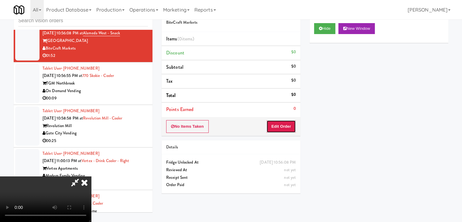
click at [285, 129] on button "Edit Order" at bounding box center [281, 126] width 29 height 13
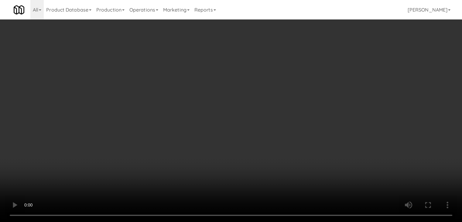
scroll to position [6793, 0]
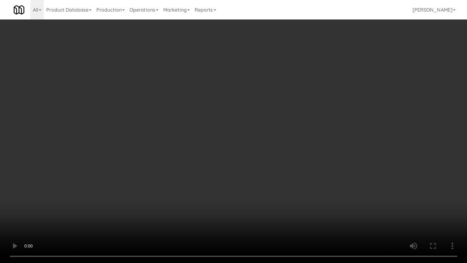
click at [284, 155] on video at bounding box center [233, 131] width 467 height 263
drag, startPoint x: 284, startPoint y: 156, endPoint x: 287, endPoint y: 156, distance: 3.1
click at [286, 156] on video at bounding box center [233, 131] width 467 height 263
click at [339, 92] on video at bounding box center [233, 131] width 467 height 263
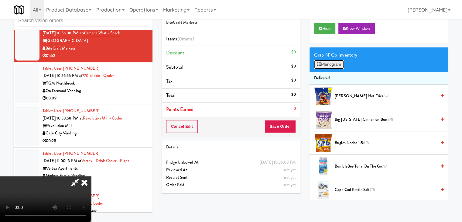
click at [340, 64] on button "Planogram" at bounding box center [329, 64] width 30 height 9
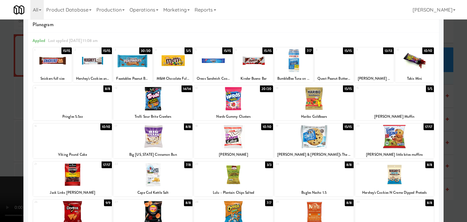
scroll to position [30, 0]
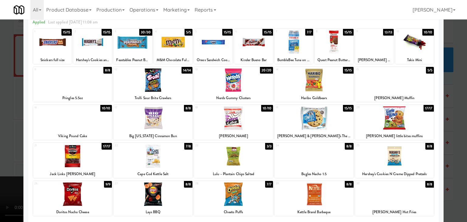
click at [151, 115] on div at bounding box center [152, 117] width 79 height 23
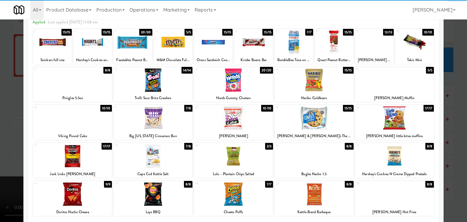
click at [410, 118] on div at bounding box center [394, 117] width 79 height 23
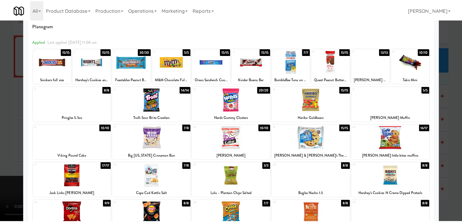
scroll to position [0, 0]
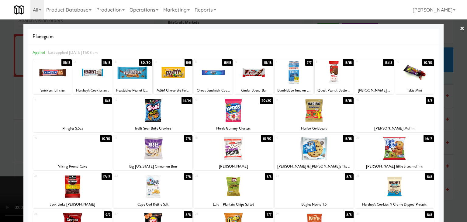
click at [91, 75] on div at bounding box center [92, 72] width 39 height 23
click at [0, 114] on div at bounding box center [233, 111] width 467 height 222
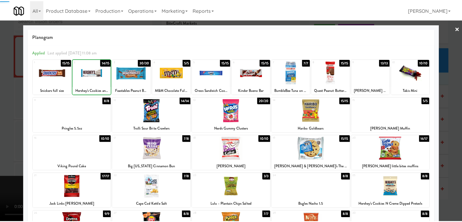
scroll to position [6815, 0]
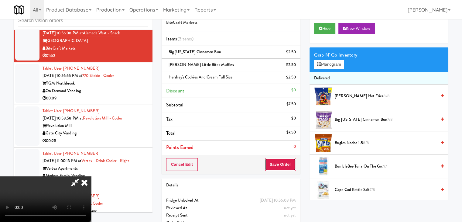
click at [290, 165] on button "Save Order" at bounding box center [280, 164] width 31 height 13
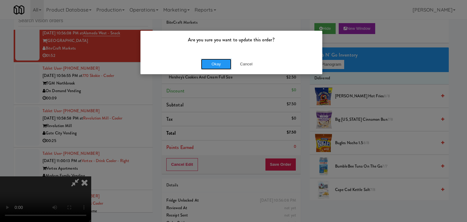
drag, startPoint x: 217, startPoint y: 63, endPoint x: 201, endPoint y: 58, distance: 17.4
click at [217, 63] on button "Okay" at bounding box center [216, 64] width 30 height 11
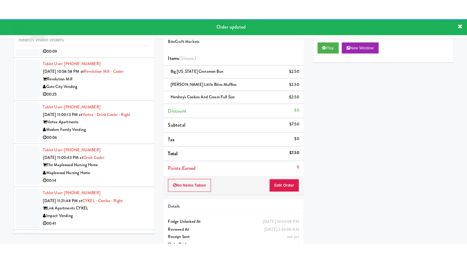
scroll to position [6914, 0]
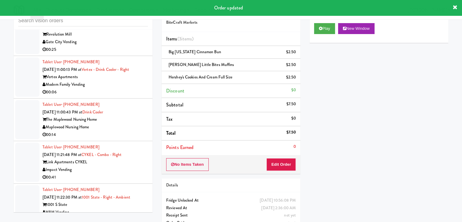
click at [140, 11] on div "00:09" at bounding box center [95, 7] width 105 height 8
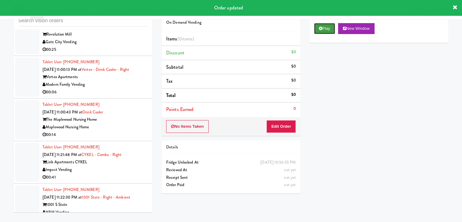
click at [332, 28] on button "Play" at bounding box center [324, 28] width 21 height 11
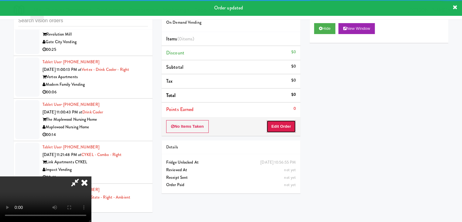
click at [287, 124] on button "Edit Order" at bounding box center [281, 126] width 29 height 13
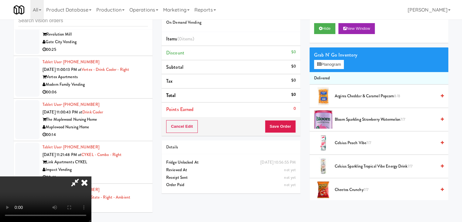
scroll to position [6891, 0]
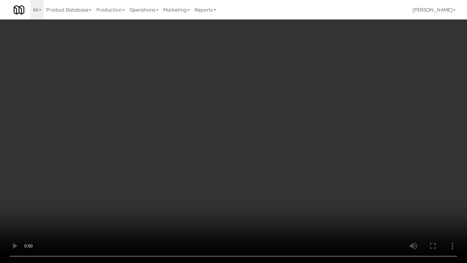
click at [260, 175] on video at bounding box center [233, 131] width 467 height 263
click at [259, 175] on video at bounding box center [233, 131] width 467 height 263
click at [260, 176] on video at bounding box center [233, 131] width 467 height 263
click at [263, 176] on video at bounding box center [233, 131] width 467 height 263
click at [268, 173] on video at bounding box center [233, 131] width 467 height 263
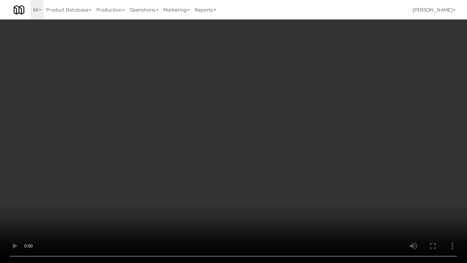
click at [268, 173] on video at bounding box center [233, 131] width 467 height 263
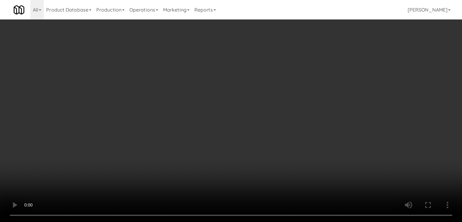
scroll to position [6914, 0]
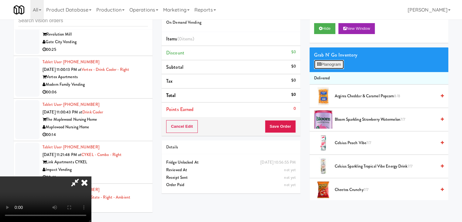
click at [336, 64] on button "Planogram" at bounding box center [329, 64] width 30 height 9
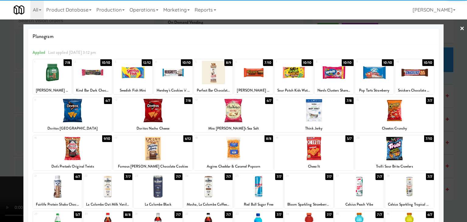
click at [178, 73] on div at bounding box center [173, 72] width 39 height 23
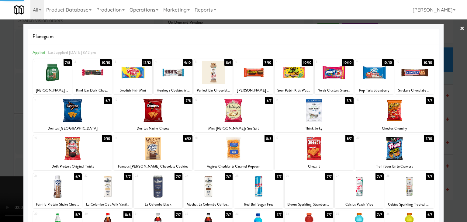
drag, startPoint x: 0, startPoint y: 117, endPoint x: 164, endPoint y: 128, distance: 164.8
click at [3, 117] on div at bounding box center [233, 111] width 467 height 222
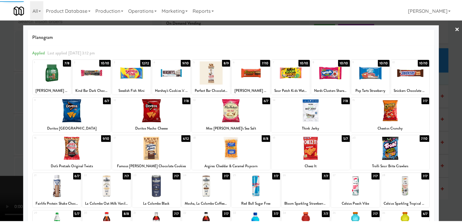
scroll to position [6914, 0]
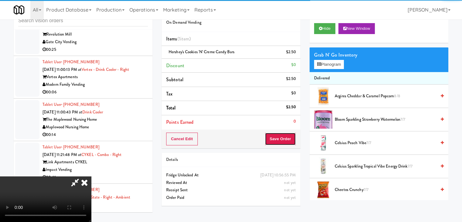
click at [285, 141] on button "Save Order" at bounding box center [280, 139] width 31 height 13
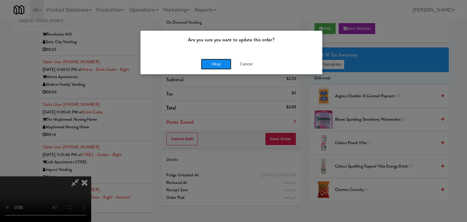
click at [205, 59] on button "Okay" at bounding box center [216, 64] width 30 height 11
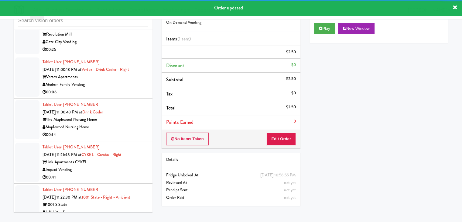
drag, startPoint x: 114, startPoint y: 88, endPoint x: 116, endPoint y: 89, distance: 3.1
click at [115, 46] on div "Gate City Vending" at bounding box center [95, 42] width 105 height 8
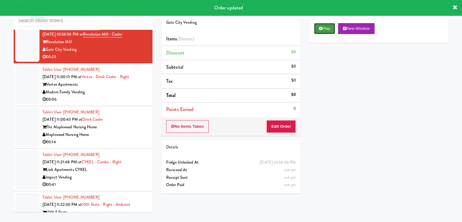
click at [332, 27] on button "Play" at bounding box center [324, 28] width 21 height 11
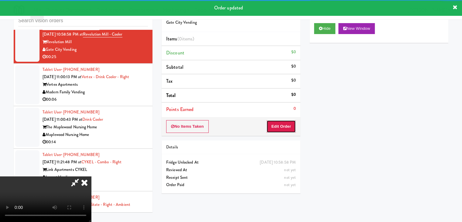
click at [283, 122] on button "Edit Order" at bounding box center [281, 126] width 29 height 13
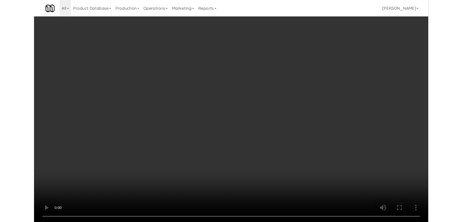
scroll to position [6891, 0]
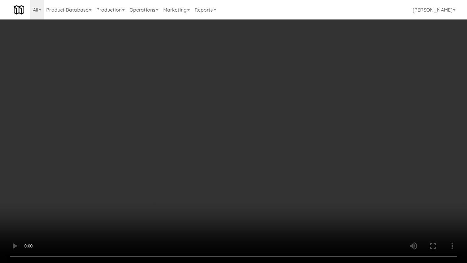
click at [268, 170] on video at bounding box center [233, 131] width 467 height 263
click at [270, 170] on video at bounding box center [233, 131] width 467 height 263
click at [283, 190] on video at bounding box center [233, 131] width 467 height 263
click at [311, 186] on video at bounding box center [233, 131] width 467 height 263
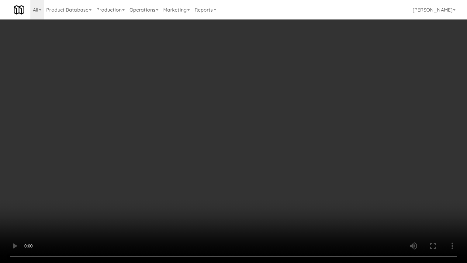
click at [311, 186] on video at bounding box center [233, 131] width 467 height 263
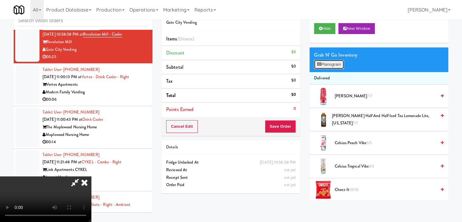
click at [336, 66] on button "Planogram" at bounding box center [329, 64] width 30 height 9
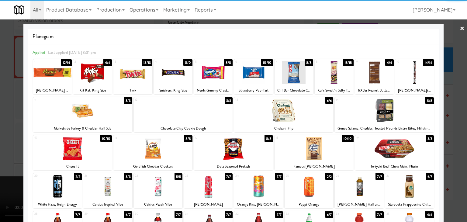
click at [379, 149] on div at bounding box center [394, 148] width 79 height 23
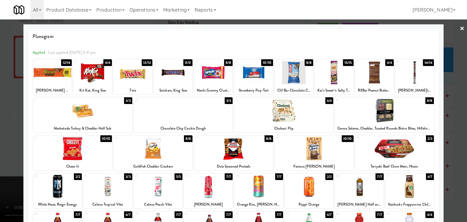
click at [232, 154] on div at bounding box center [233, 148] width 79 height 23
click at [3, 149] on div at bounding box center [233, 111] width 467 height 222
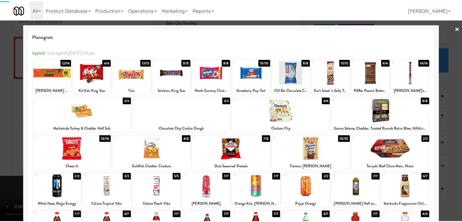
scroll to position [6914, 0]
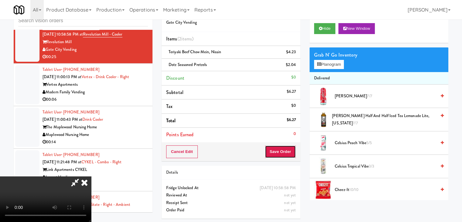
click at [293, 150] on button "Save Order" at bounding box center [280, 151] width 31 height 13
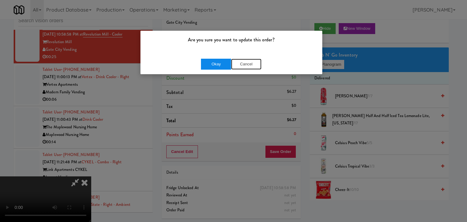
drag, startPoint x: 229, startPoint y: 61, endPoint x: 225, endPoint y: 61, distance: 4.0
click at [226, 61] on div "Okay Cancel" at bounding box center [231, 64] width 60 height 11
click at [225, 61] on button "Okay" at bounding box center [216, 64] width 30 height 11
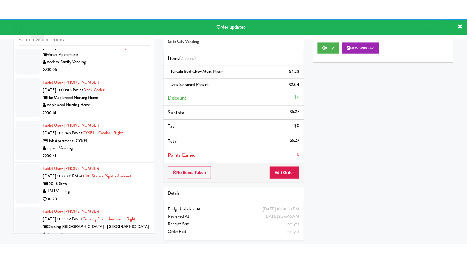
scroll to position [6974, 0]
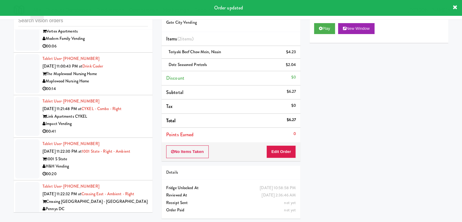
click at [118, 43] on div "Modern Family Vending" at bounding box center [95, 39] width 105 height 8
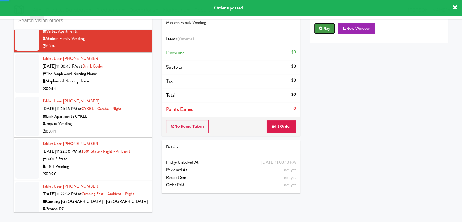
click at [322, 32] on button "Play" at bounding box center [324, 28] width 21 height 11
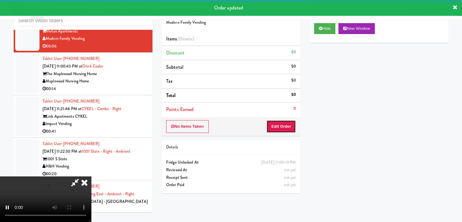
click at [283, 126] on button "Edit Order" at bounding box center [281, 126] width 29 height 13
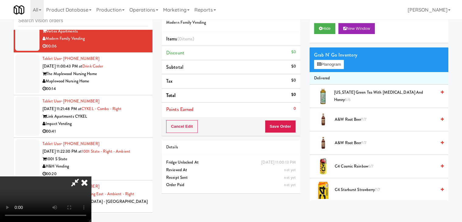
scroll to position [6952, 0]
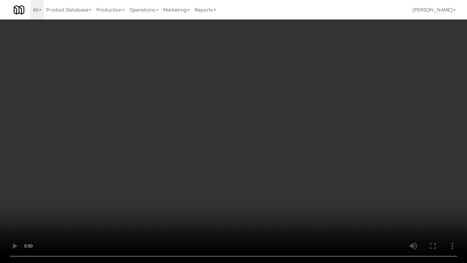
click at [270, 165] on video at bounding box center [233, 131] width 467 height 263
click at [271, 165] on video at bounding box center [233, 131] width 467 height 263
click at [275, 165] on video at bounding box center [233, 131] width 467 height 263
click at [283, 153] on video at bounding box center [233, 131] width 467 height 263
click at [285, 150] on video at bounding box center [233, 131] width 467 height 263
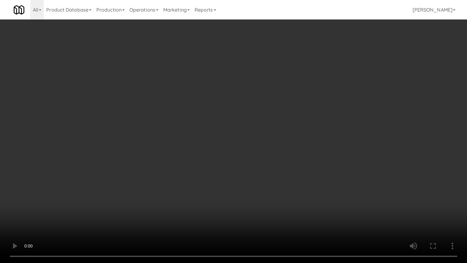
click at [285, 150] on video at bounding box center [233, 131] width 467 height 263
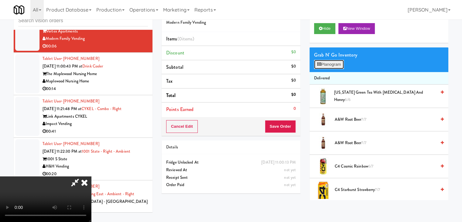
click at [329, 62] on button "Planogram" at bounding box center [329, 64] width 30 height 9
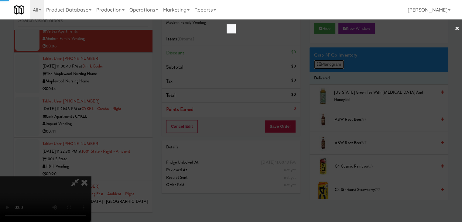
scroll to position [6952, 0]
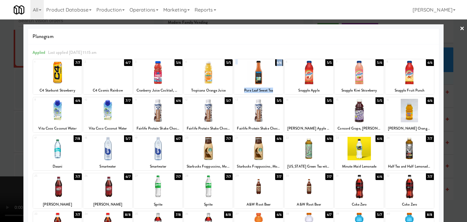
drag, startPoint x: 301, startPoint y: 79, endPoint x: 257, endPoint y: 78, distance: 43.5
click at [257, 78] on div "1 7/7 C4 Starburst Strawberry 2 6/7 C4 Cosmic Rainbow 3 5/6 Cranberry Juice Coc…" at bounding box center [233, 76] width 401 height 35
click at [258, 78] on div at bounding box center [258, 72] width 49 height 23
drag, startPoint x: 0, startPoint y: 83, endPoint x: 107, endPoint y: 91, distance: 107.3
click at [2, 83] on div at bounding box center [233, 111] width 467 height 222
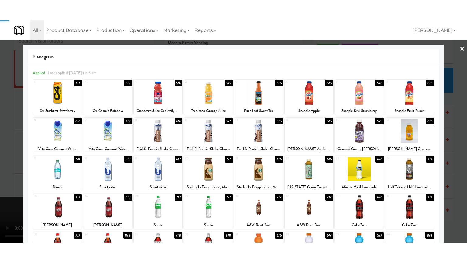
scroll to position [6974, 0]
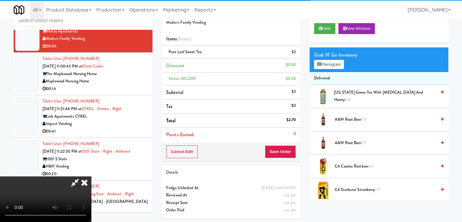
drag, startPoint x: 188, startPoint y: 108, endPoint x: 213, endPoint y: 111, distance: 24.8
click at [91, 176] on video at bounding box center [45, 199] width 91 height 46
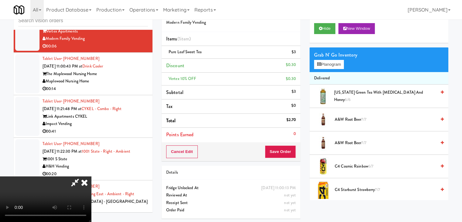
click at [91, 176] on video at bounding box center [45, 199] width 91 height 46
drag, startPoint x: 259, startPoint y: 147, endPoint x: 259, endPoint y: 174, distance: 26.4
click at [91, 176] on video at bounding box center [45, 199] width 91 height 46
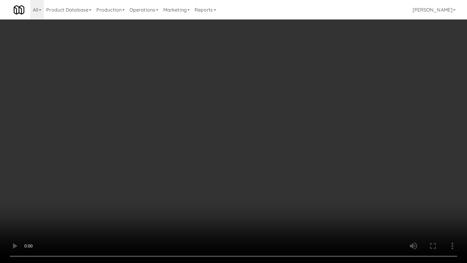
click at [281, 151] on video at bounding box center [233, 131] width 467 height 263
drag, startPoint x: 281, startPoint y: 151, endPoint x: 304, endPoint y: 63, distance: 91.2
click at [281, 151] on video at bounding box center [233, 131] width 467 height 263
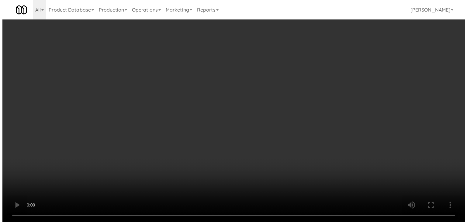
scroll to position [6974, 0]
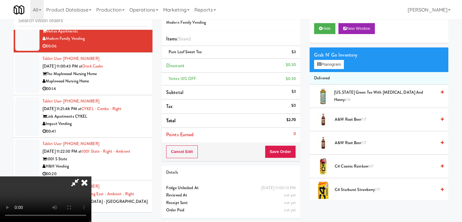
click at [295, 55] on icon at bounding box center [296, 54] width 3 height 4
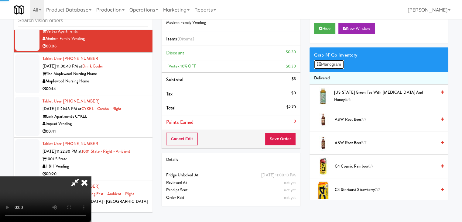
click at [330, 63] on button "Planogram" at bounding box center [329, 64] width 30 height 9
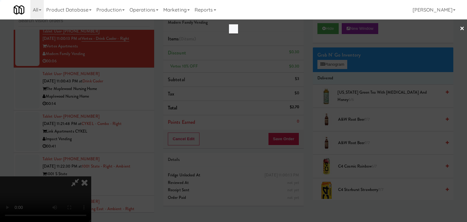
click at [332, 64] on div at bounding box center [233, 111] width 467 height 222
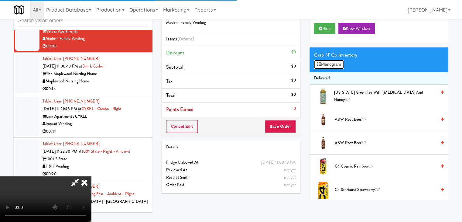
click at [333, 67] on button "Planogram" at bounding box center [329, 64] width 30 height 9
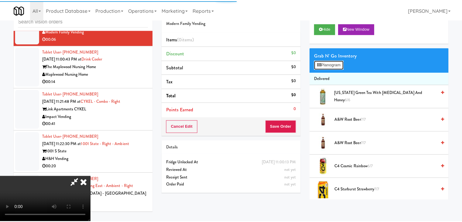
scroll to position [6952, 0]
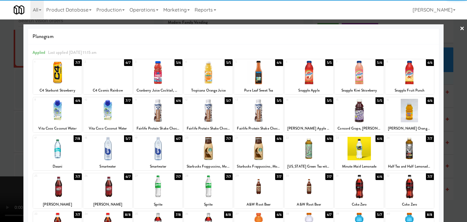
click at [311, 80] on div at bounding box center [309, 72] width 49 height 23
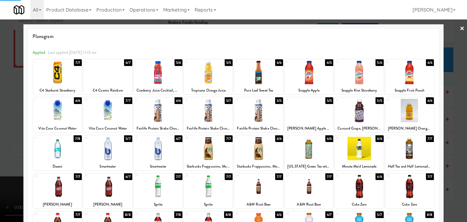
drag, startPoint x: 0, startPoint y: 121, endPoint x: 156, endPoint y: 121, distance: 156.0
click at [4, 120] on div at bounding box center [233, 111] width 467 height 222
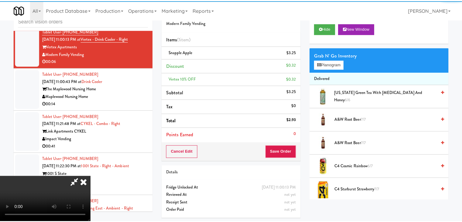
scroll to position [6974, 0]
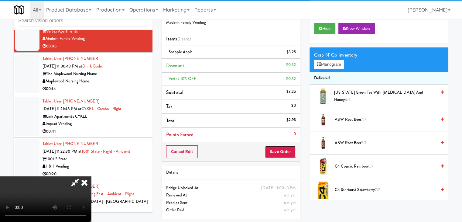
click at [289, 145] on button "Save Order" at bounding box center [280, 151] width 31 height 13
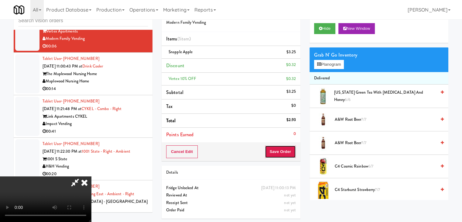
click at [289, 145] on button "Save Order" at bounding box center [280, 151] width 31 height 13
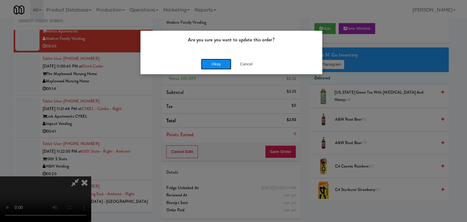
click at [223, 66] on button "Okay" at bounding box center [216, 64] width 30 height 11
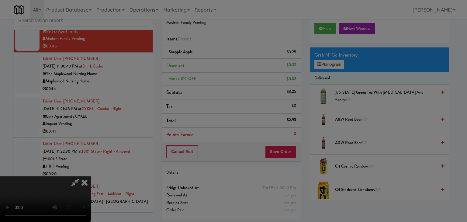
click at [223, 63] on div "Okay Cancel" at bounding box center [231, 53] width 182 height 20
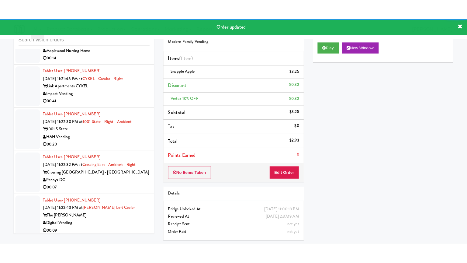
scroll to position [7035, 0]
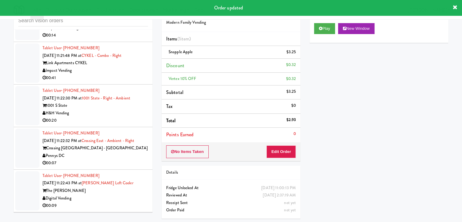
click at [126, 39] on div "00:14" at bounding box center [95, 36] width 105 height 8
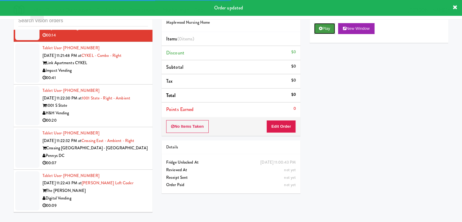
click at [332, 23] on button "Play" at bounding box center [324, 28] width 21 height 11
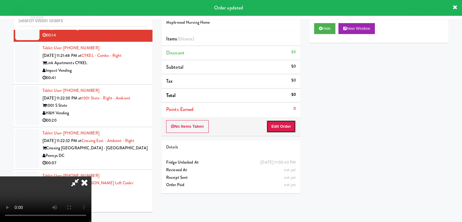
click at [285, 125] on button "Edit Order" at bounding box center [281, 126] width 29 height 13
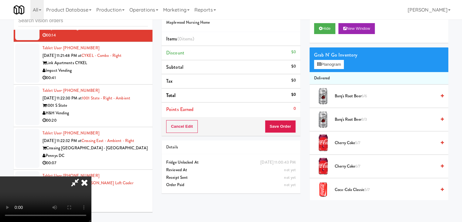
scroll to position [7013, 0]
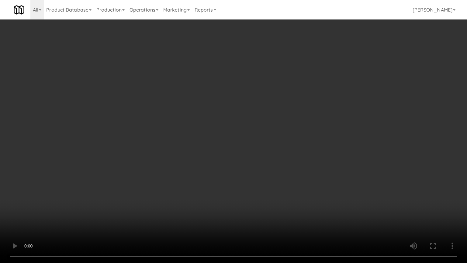
click at [281, 182] on video at bounding box center [233, 131] width 467 height 263
drag, startPoint x: 280, startPoint y: 184, endPoint x: 284, endPoint y: 182, distance: 3.8
click at [281, 184] on video at bounding box center [233, 131] width 467 height 263
click at [288, 176] on video at bounding box center [233, 131] width 467 height 263
click at [291, 174] on video at bounding box center [233, 131] width 467 height 263
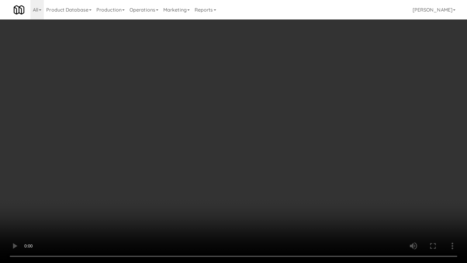
click at [293, 173] on video at bounding box center [233, 131] width 467 height 263
click at [310, 140] on video at bounding box center [233, 131] width 467 height 263
click at [309, 141] on video at bounding box center [233, 131] width 467 height 263
click at [309, 132] on video at bounding box center [233, 131] width 467 height 263
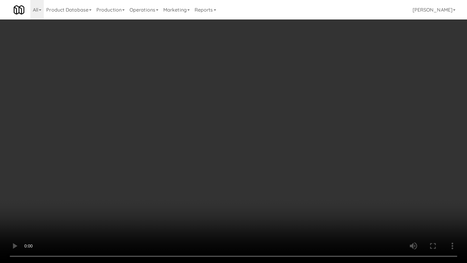
click at [309, 132] on video at bounding box center [233, 131] width 467 height 263
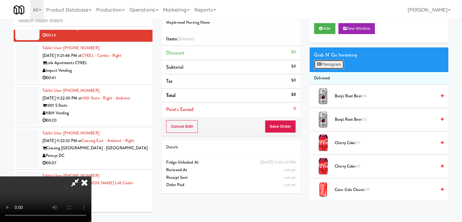
click at [329, 66] on button "Planogram" at bounding box center [329, 64] width 30 height 9
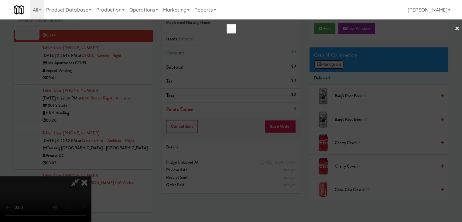
scroll to position [7013, 0]
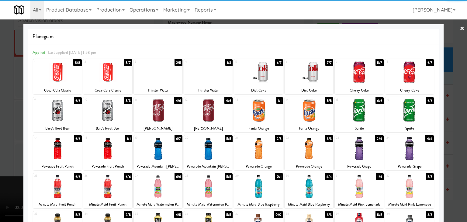
click at [255, 79] on div at bounding box center [258, 72] width 49 height 23
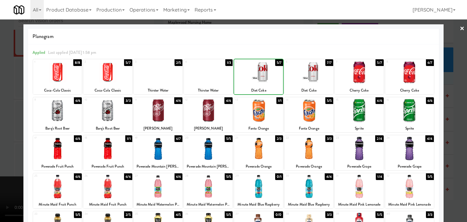
click at [209, 84] on div at bounding box center [208, 72] width 49 height 23
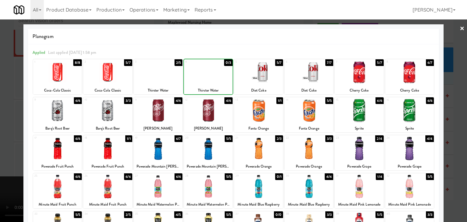
drag, startPoint x: 0, startPoint y: 112, endPoint x: 124, endPoint y: 123, distance: 124.5
click at [3, 111] on div at bounding box center [233, 111] width 467 height 222
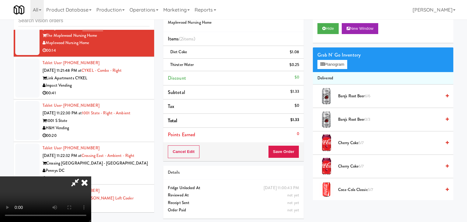
scroll to position [7035, 0]
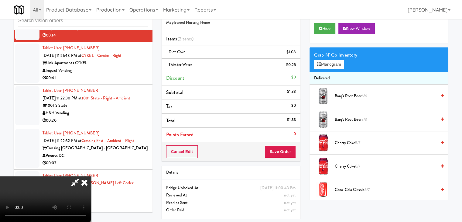
click at [91, 176] on video at bounding box center [45, 199] width 91 height 46
click at [333, 63] on button "Planogram" at bounding box center [329, 64] width 30 height 9
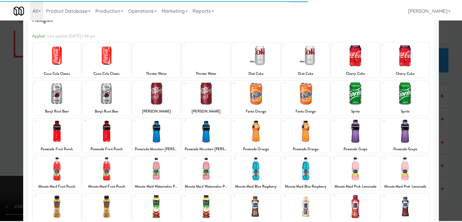
scroll to position [77, 0]
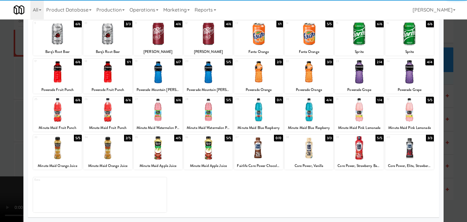
click at [310, 112] on div at bounding box center [309, 109] width 49 height 23
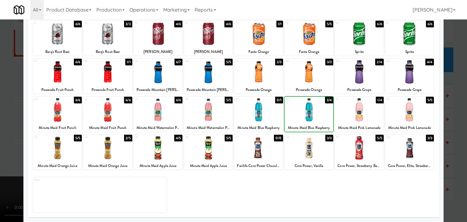
drag, startPoint x: 0, startPoint y: 141, endPoint x: 101, endPoint y: 136, distance: 101.0
click at [2, 141] on div at bounding box center [233, 111] width 467 height 222
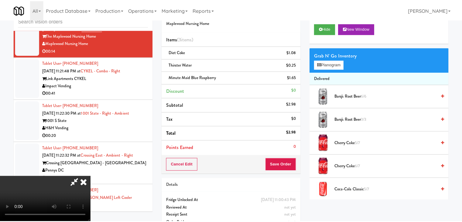
scroll to position [7035, 0]
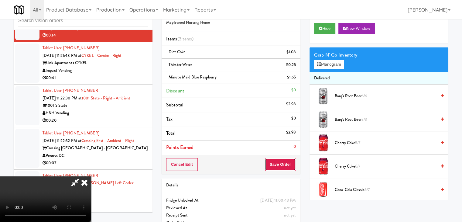
drag, startPoint x: 278, startPoint y: 159, endPoint x: 282, endPoint y: 159, distance: 3.7
click at [281, 159] on button "Save Order" at bounding box center [280, 164] width 31 height 13
click at [282, 159] on button "Save Order" at bounding box center [280, 164] width 31 height 13
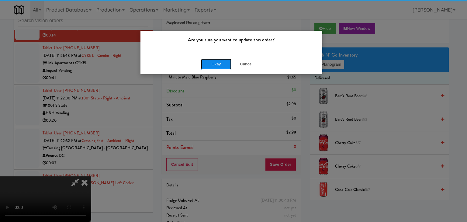
click at [208, 67] on button "Okay" at bounding box center [216, 64] width 30 height 11
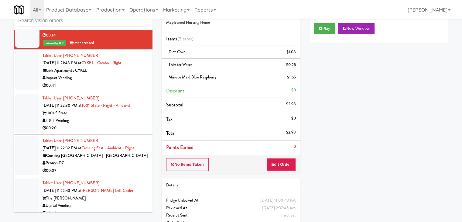
click at [116, 89] on div "00:41" at bounding box center [95, 86] width 105 height 8
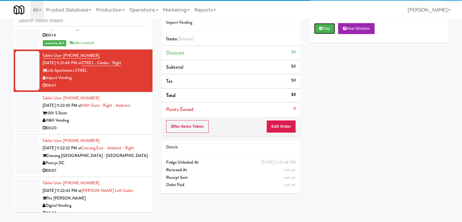
drag, startPoint x: 321, startPoint y: 30, endPoint x: 313, endPoint y: 70, distance: 40.5
click at [321, 30] on icon at bounding box center [320, 28] width 3 height 4
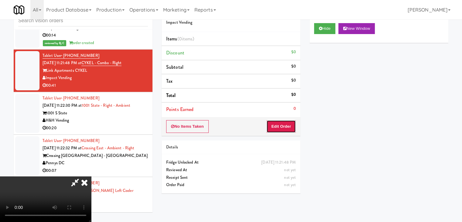
click at [285, 124] on button "Edit Order" at bounding box center [281, 126] width 29 height 13
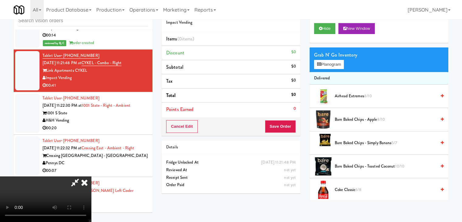
scroll to position [7013, 0]
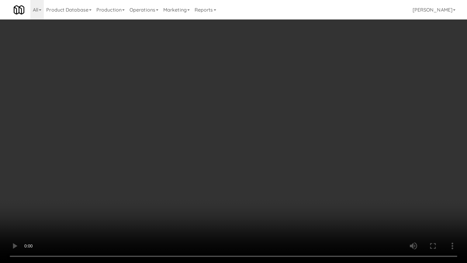
click at [282, 180] on video at bounding box center [233, 131] width 467 height 263
click at [284, 180] on video at bounding box center [233, 131] width 467 height 263
click at [283, 179] on video at bounding box center [233, 131] width 467 height 263
click at [283, 177] on video at bounding box center [233, 131] width 467 height 263
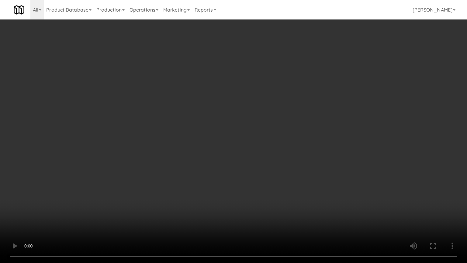
click at [295, 211] on video at bounding box center [233, 131] width 467 height 263
click at [302, 202] on video at bounding box center [233, 131] width 467 height 263
click at [289, 167] on video at bounding box center [233, 131] width 467 height 263
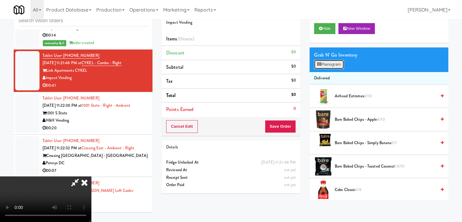
click at [330, 66] on button "Planogram" at bounding box center [329, 64] width 30 height 9
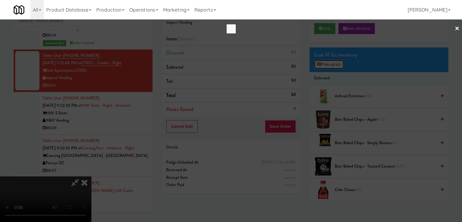
scroll to position [7013, 0]
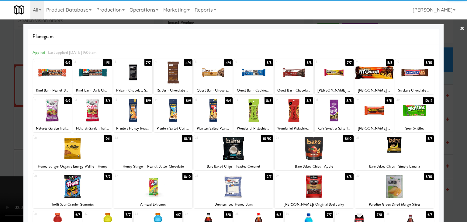
click at [93, 76] on div at bounding box center [92, 72] width 39 height 23
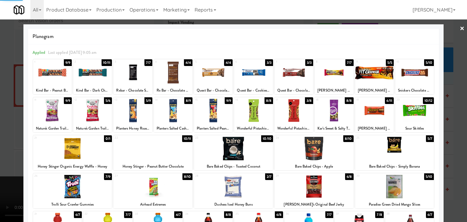
drag, startPoint x: 0, startPoint y: 105, endPoint x: 119, endPoint y: 125, distance: 120.1
click at [2, 105] on div at bounding box center [233, 111] width 467 height 222
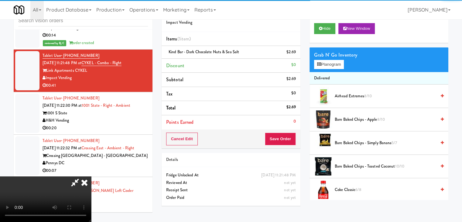
click at [91, 176] on video at bounding box center [45, 199] width 91 height 46
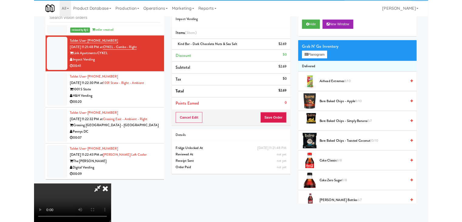
scroll to position [7013, 0]
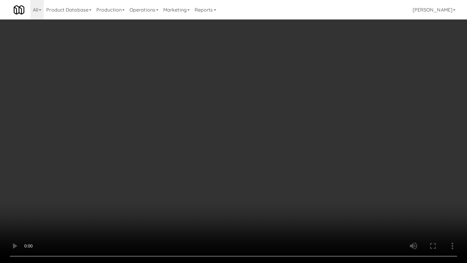
click at [199, 163] on video at bounding box center [233, 131] width 467 height 263
click at [299, 113] on video at bounding box center [233, 131] width 467 height 263
click at [298, 113] on video at bounding box center [233, 131] width 467 height 263
click at [299, 113] on video at bounding box center [233, 131] width 467 height 263
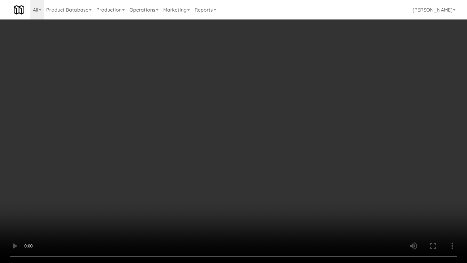
click at [304, 113] on video at bounding box center [233, 131] width 467 height 263
drag, startPoint x: 304, startPoint y: 113, endPoint x: 322, endPoint y: 70, distance: 46.6
click at [306, 111] on video at bounding box center [233, 131] width 467 height 263
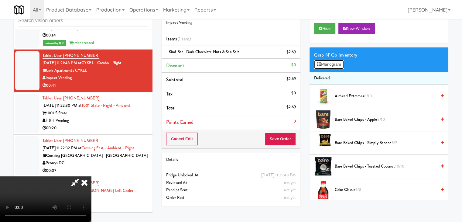
click at [337, 63] on button "Planogram" at bounding box center [329, 64] width 30 height 9
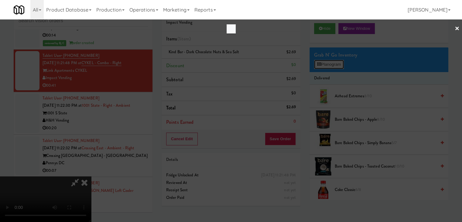
scroll to position [7013, 0]
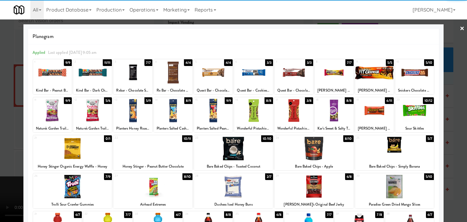
click at [394, 186] on div at bounding box center [394, 186] width 79 height 23
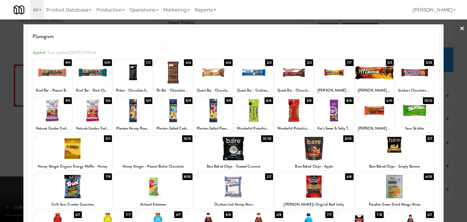
click at [52, 77] on div at bounding box center [52, 72] width 39 height 23
drag, startPoint x: 0, startPoint y: 100, endPoint x: 128, endPoint y: 105, distance: 128.1
click at [3, 100] on div at bounding box center [233, 111] width 467 height 222
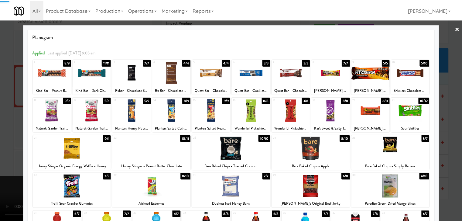
scroll to position [7035, 0]
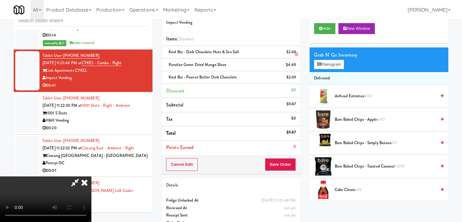
click at [295, 53] on icon at bounding box center [296, 54] width 3 height 4
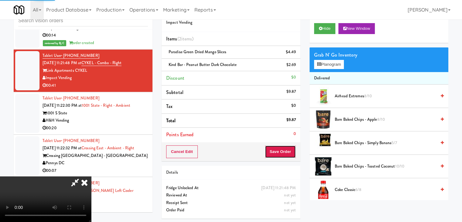
click at [286, 148] on button "Save Order" at bounding box center [280, 151] width 31 height 13
click at [286, 149] on button "Save Order" at bounding box center [280, 151] width 31 height 13
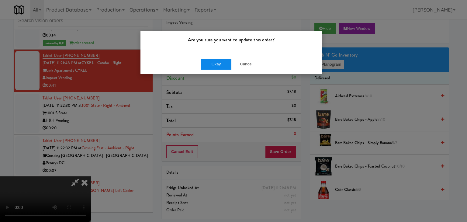
drag, startPoint x: 209, startPoint y: 59, endPoint x: 213, endPoint y: 62, distance: 4.7
click at [210, 60] on div "Okay Cancel" at bounding box center [231, 64] width 182 height 20
click at [213, 62] on button "Okay" at bounding box center [216, 64] width 30 height 11
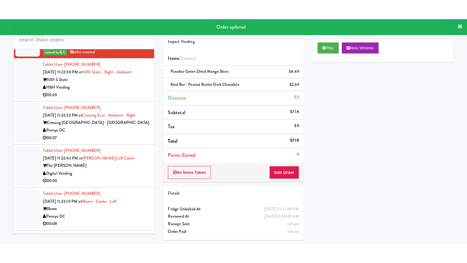
scroll to position [7096, 0]
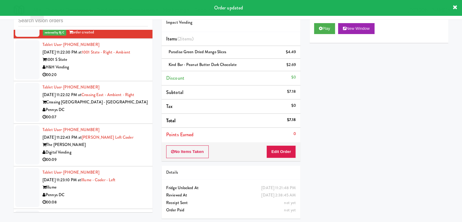
drag, startPoint x: 109, startPoint y: 104, endPoint x: 108, endPoint y: 108, distance: 4.0
click at [108, 71] on div "H&H Vending" at bounding box center [95, 68] width 105 height 8
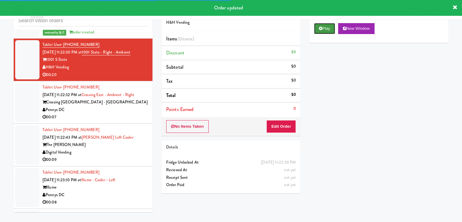
click at [330, 31] on button "Play" at bounding box center [324, 28] width 21 height 11
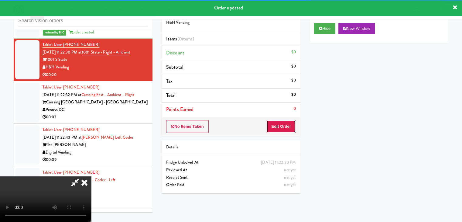
click at [279, 125] on button "Edit Order" at bounding box center [281, 126] width 29 height 13
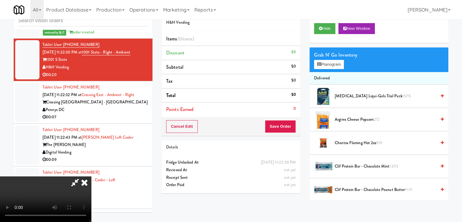
scroll to position [7074, 0]
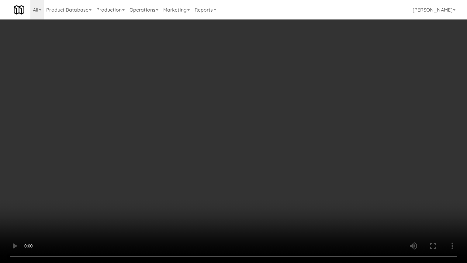
click at [266, 180] on video at bounding box center [233, 131] width 467 height 263
click at [265, 180] on video at bounding box center [233, 131] width 467 height 263
click at [266, 180] on video at bounding box center [233, 131] width 467 height 263
click at [274, 161] on video at bounding box center [233, 131] width 467 height 263
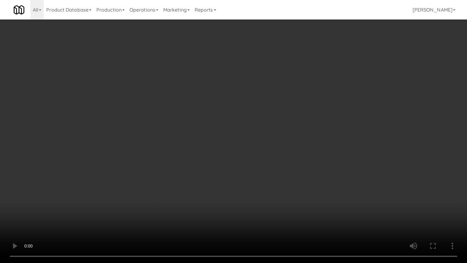
drag, startPoint x: 274, startPoint y: 161, endPoint x: 339, endPoint y: 72, distance: 110.2
click at [278, 157] on video at bounding box center [233, 131] width 467 height 263
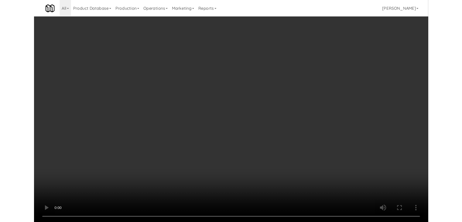
scroll to position [7096, 0]
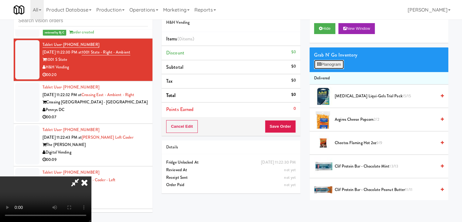
click at [335, 64] on button "Planogram" at bounding box center [329, 64] width 30 height 9
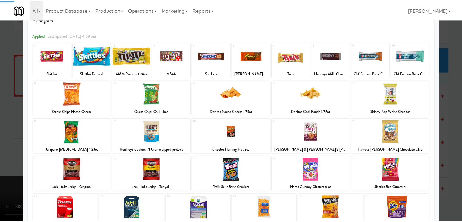
scroll to position [77, 0]
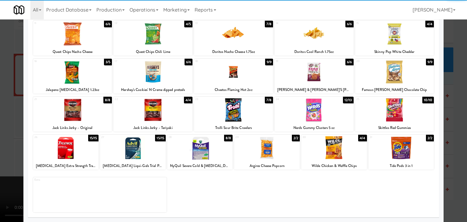
click at [236, 109] on div at bounding box center [233, 109] width 79 height 23
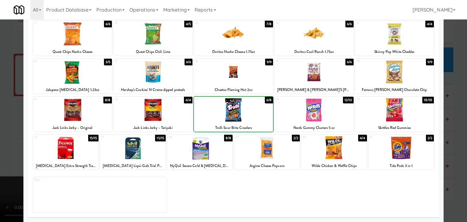
drag, startPoint x: 2, startPoint y: 123, endPoint x: 156, endPoint y: 118, distance: 154.2
click at [5, 122] on div at bounding box center [233, 111] width 467 height 222
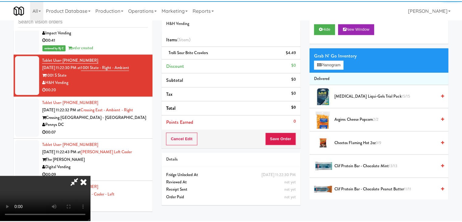
scroll to position [7096, 0]
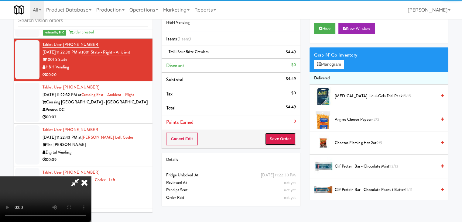
click at [291, 138] on button "Save Order" at bounding box center [280, 139] width 31 height 13
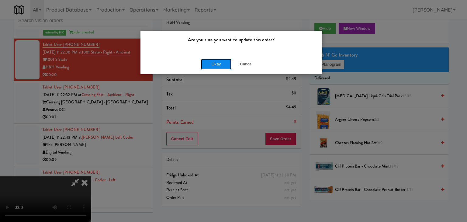
click at [209, 60] on button "Okay" at bounding box center [216, 64] width 30 height 11
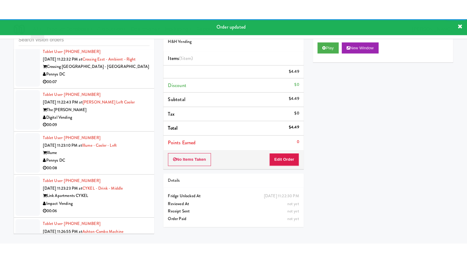
scroll to position [7157, 0]
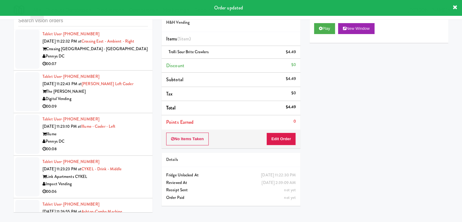
drag, startPoint x: 116, startPoint y: 102, endPoint x: 113, endPoint y: 111, distance: 9.2
click at [116, 60] on div "Pennys DC" at bounding box center [95, 57] width 105 height 8
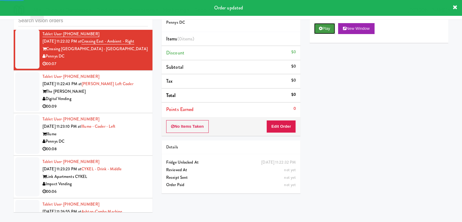
click at [325, 30] on button "Play" at bounding box center [324, 28] width 21 height 11
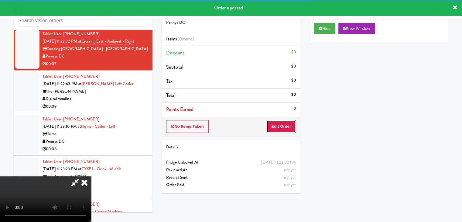
click at [282, 127] on button "Edit Order" at bounding box center [281, 126] width 29 height 13
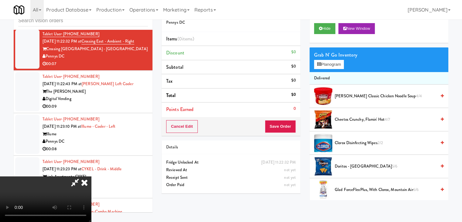
scroll to position [7134, 0]
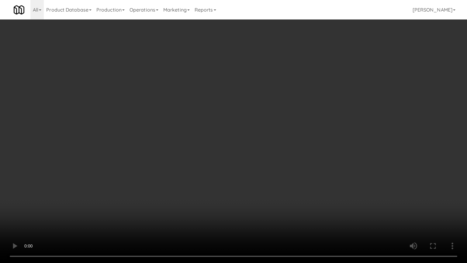
click at [296, 145] on video at bounding box center [233, 131] width 467 height 263
click at [295, 145] on video at bounding box center [233, 131] width 467 height 263
click at [295, 147] on video at bounding box center [233, 131] width 467 height 263
click at [292, 147] on video at bounding box center [233, 131] width 467 height 263
click at [288, 147] on video at bounding box center [233, 131] width 467 height 263
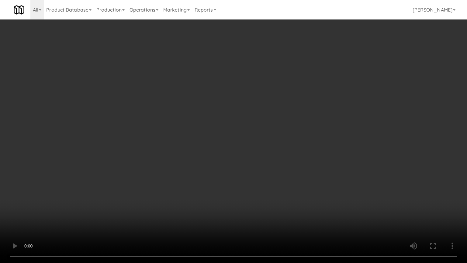
click at [288, 147] on video at bounding box center [233, 131] width 467 height 263
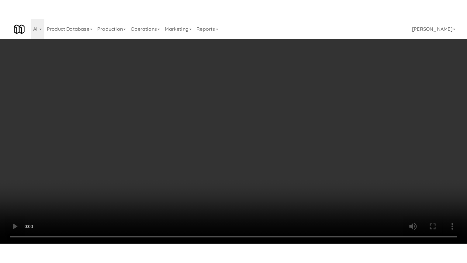
scroll to position [7157, 0]
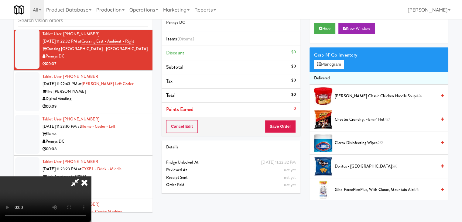
click at [91, 176] on video at bounding box center [45, 199] width 91 height 46
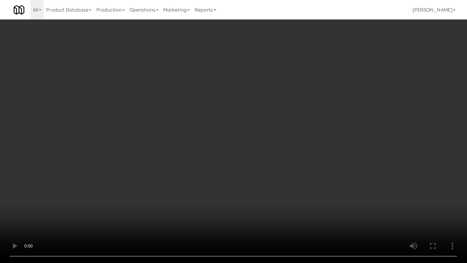
click at [270, 173] on video at bounding box center [233, 131] width 467 height 263
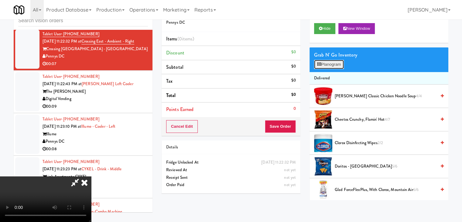
click at [330, 63] on button "Planogram" at bounding box center [329, 64] width 30 height 9
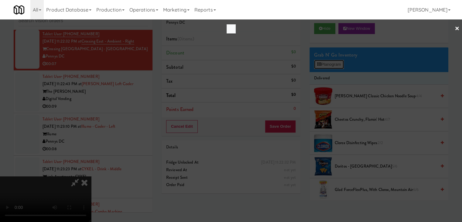
scroll to position [7134, 0]
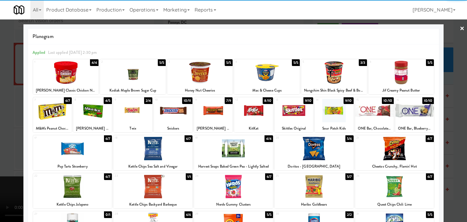
click at [87, 188] on div at bounding box center [72, 186] width 79 height 23
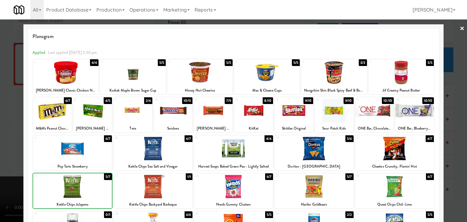
click at [85, 150] on div at bounding box center [72, 148] width 79 height 23
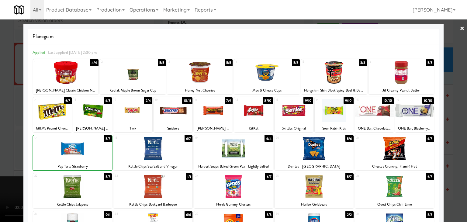
click at [0, 164] on div at bounding box center [233, 111] width 467 height 222
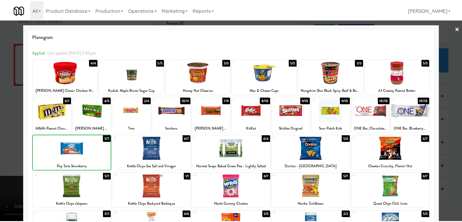
scroll to position [7157, 0]
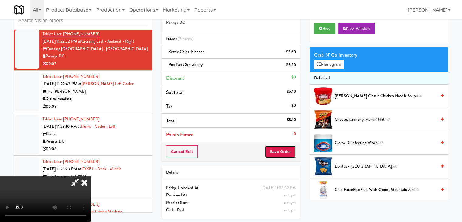
click at [291, 152] on button "Save Order" at bounding box center [280, 151] width 31 height 13
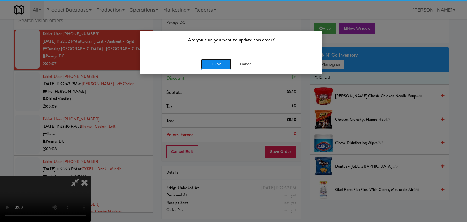
click at [213, 64] on button "Okay" at bounding box center [216, 64] width 30 height 11
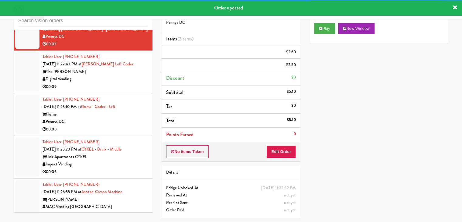
scroll to position [7187, 0]
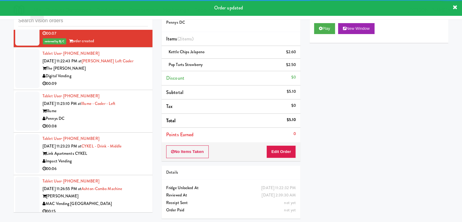
click at [129, 80] on div "Digital Vending" at bounding box center [95, 76] width 105 height 8
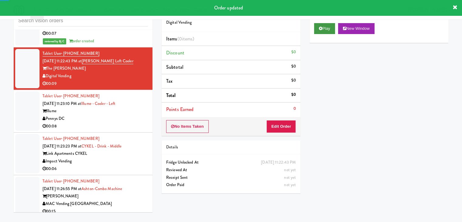
click at [335, 22] on div "Play New Window" at bounding box center [379, 31] width 139 height 24
click at [331, 26] on button "Play" at bounding box center [324, 28] width 21 height 11
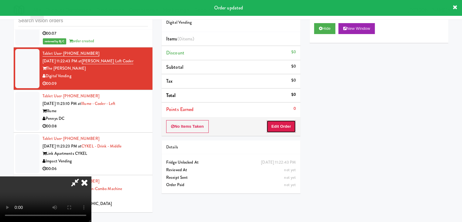
click at [281, 122] on button "Edit Order" at bounding box center [281, 126] width 29 height 13
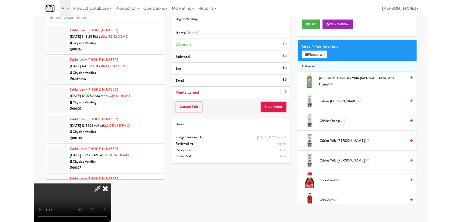
scroll to position [7165, 0]
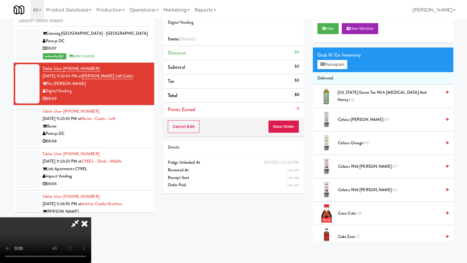
click at [91, 217] on video at bounding box center [45, 240] width 91 height 46
drag, startPoint x: 275, startPoint y: 173, endPoint x: 279, endPoint y: 136, distance: 37.3
click at [91, 217] on video at bounding box center [45, 240] width 91 height 46
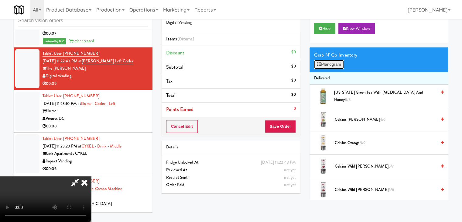
click at [329, 64] on button "Planogram" at bounding box center [329, 64] width 30 height 9
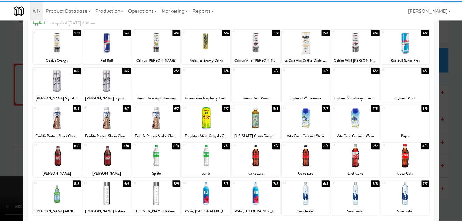
scroll to position [77, 0]
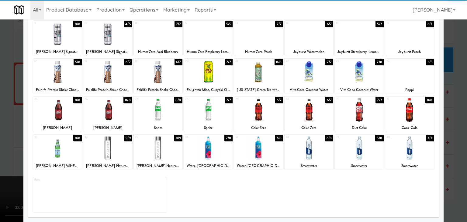
drag, startPoint x: 410, startPoint y: 81, endPoint x: 432, endPoint y: 83, distance: 22.0
click at [411, 81] on div at bounding box center [409, 71] width 49 height 23
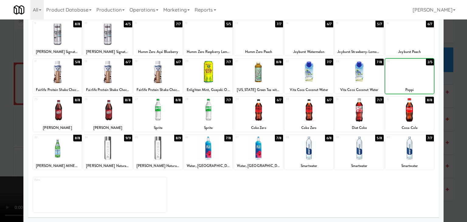
drag, startPoint x: 444, startPoint y: 86, endPoint x: 431, endPoint y: 88, distance: 12.4
click at [444, 86] on div at bounding box center [233, 111] width 467 height 222
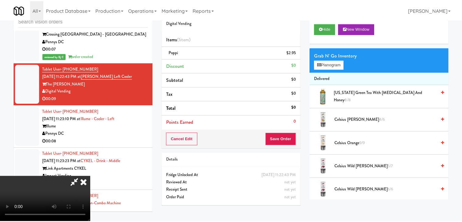
scroll to position [7187, 0]
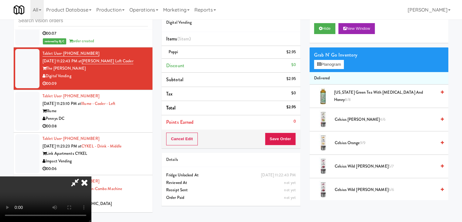
drag, startPoint x: 270, startPoint y: 139, endPoint x: 274, endPoint y: 140, distance: 3.5
click at [91, 176] on video at bounding box center [45, 199] width 91 height 46
click at [283, 140] on button "Save Order" at bounding box center [280, 139] width 31 height 13
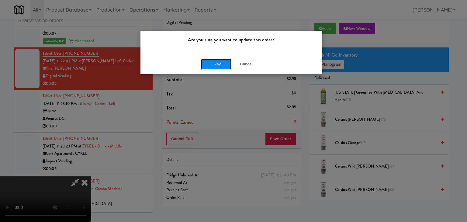
click at [219, 60] on button "Okay" at bounding box center [216, 64] width 30 height 11
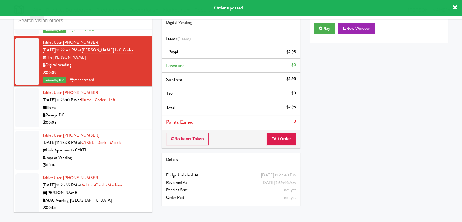
scroll to position [7218, 0]
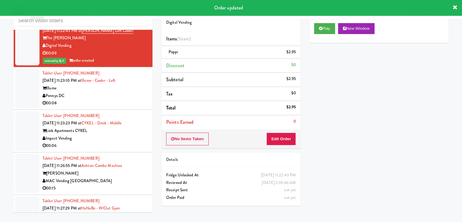
click at [126, 107] on div "00:08" at bounding box center [95, 103] width 105 height 8
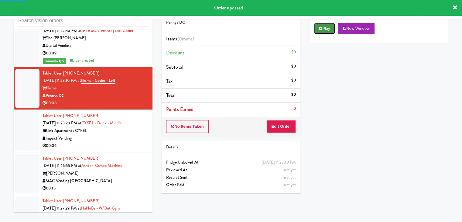
click at [330, 29] on button "Play" at bounding box center [324, 28] width 21 height 11
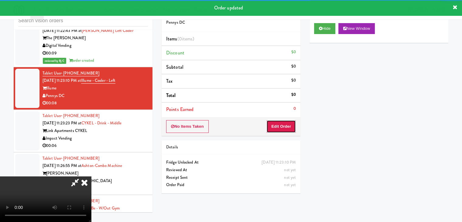
click at [283, 128] on button "Edit Order" at bounding box center [281, 126] width 29 height 13
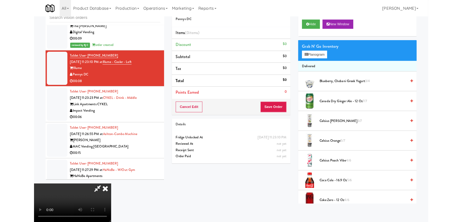
scroll to position [7195, 0]
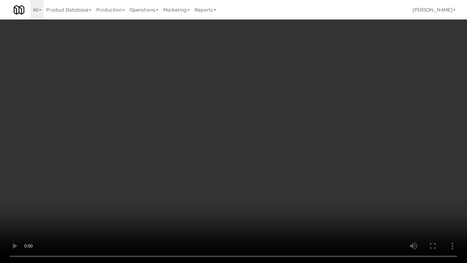
click at [268, 188] on video at bounding box center [233, 131] width 467 height 263
click at [267, 188] on video at bounding box center [233, 131] width 467 height 263
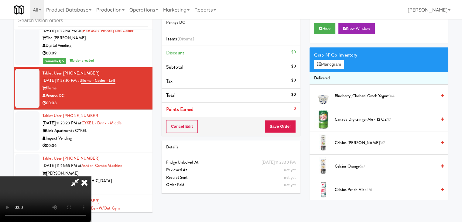
click at [91, 178] on video at bounding box center [45, 199] width 91 height 46
click at [91, 176] on video at bounding box center [45, 199] width 91 height 46
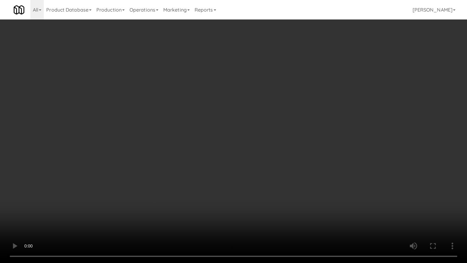
click at [279, 131] on video at bounding box center [233, 131] width 467 height 263
click at [280, 132] on video at bounding box center [233, 131] width 467 height 263
click at [280, 130] on video at bounding box center [233, 131] width 467 height 263
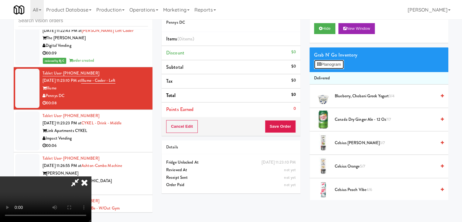
click at [333, 68] on button "Planogram" at bounding box center [329, 64] width 30 height 9
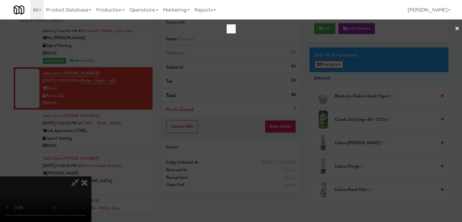
scroll to position [7195, 0]
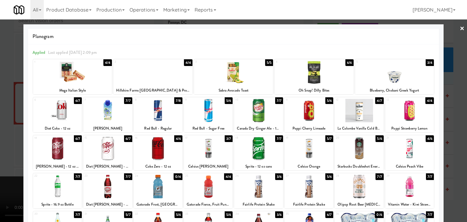
drag, startPoint x: 0, startPoint y: 156, endPoint x: 41, endPoint y: 157, distance: 41.3
click at [1, 156] on div at bounding box center [233, 111] width 467 height 222
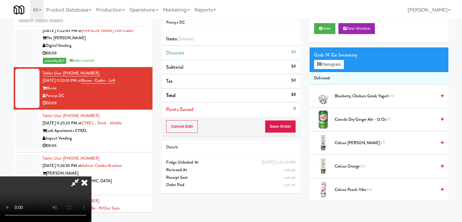
click at [91, 176] on video at bounding box center [45, 199] width 91 height 46
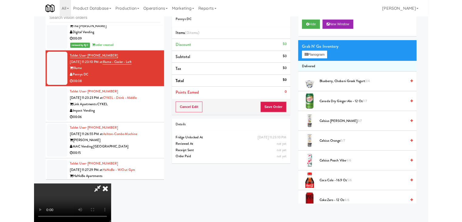
scroll to position [7195, 0]
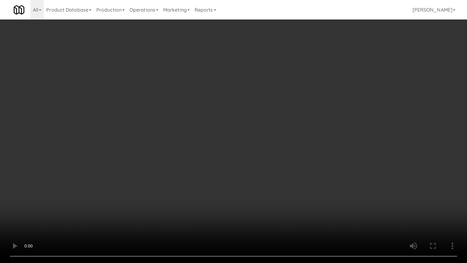
click at [188, 198] on video at bounding box center [233, 131] width 467 height 263
click at [209, 180] on video at bounding box center [233, 131] width 467 height 263
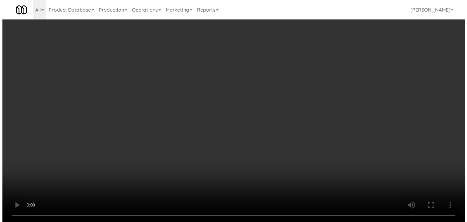
scroll to position [7218, 0]
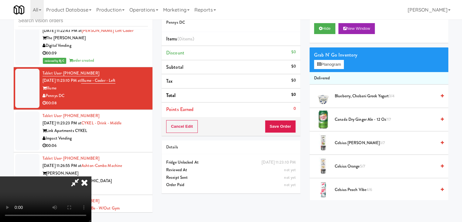
click at [326, 69] on div "Grab N' Go Inventory Planogram" at bounding box center [379, 59] width 139 height 25
click at [330, 65] on button "Planogram" at bounding box center [329, 64] width 30 height 9
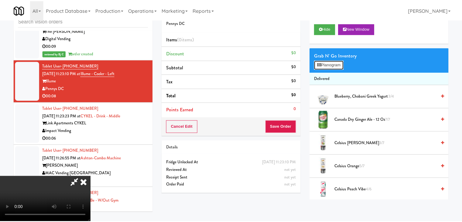
scroll to position [7195, 0]
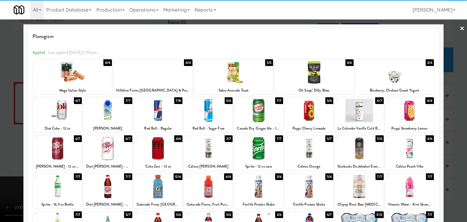
click at [52, 155] on div at bounding box center [57, 148] width 49 height 23
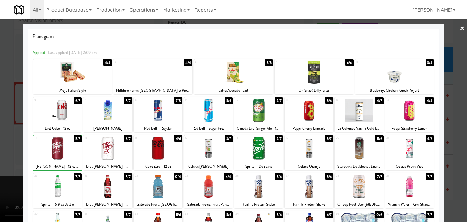
drag, startPoint x: 0, startPoint y: 157, endPoint x: 236, endPoint y: 138, distance: 236.4
click at [8, 155] on div at bounding box center [233, 111] width 467 height 222
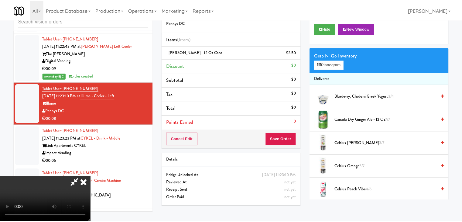
scroll to position [7218, 0]
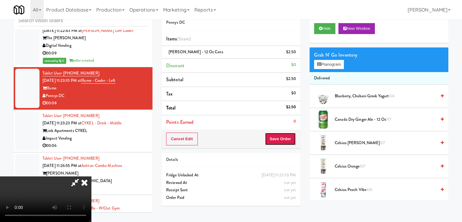
click at [291, 138] on button "Save Order" at bounding box center [280, 139] width 31 height 13
click at [290, 139] on button "Save Order" at bounding box center [280, 139] width 31 height 13
click at [290, 139] on body "Are you sure you want to update this order? Okay Cancel Okay Are you sure you w…" at bounding box center [231, 111] width 462 height 222
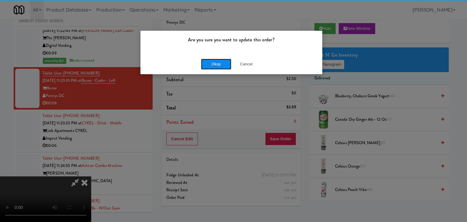
click at [218, 59] on button "Okay" at bounding box center [216, 64] width 30 height 11
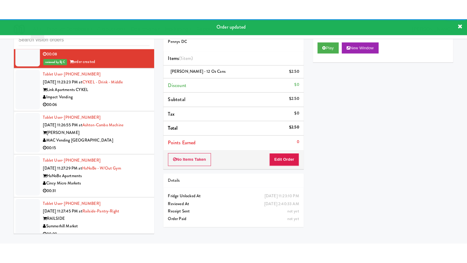
scroll to position [7339, 0]
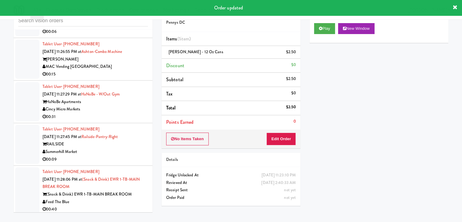
click at [120, 36] on div "00:06" at bounding box center [95, 32] width 105 height 8
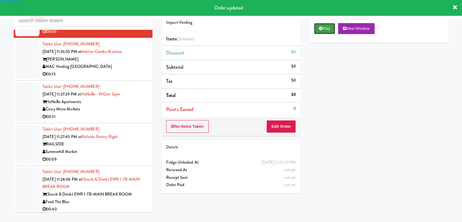
click at [332, 26] on button "Play" at bounding box center [324, 28] width 21 height 11
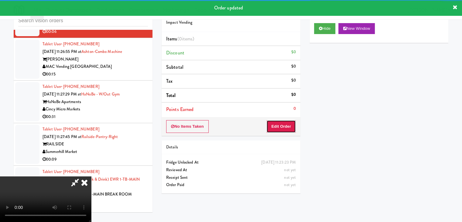
click at [278, 126] on button "Edit Order" at bounding box center [281, 126] width 29 height 13
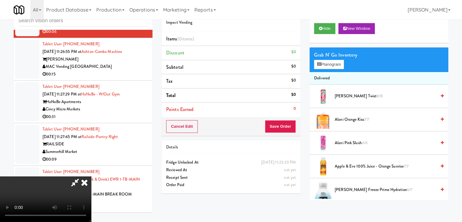
scroll to position [7309, 0]
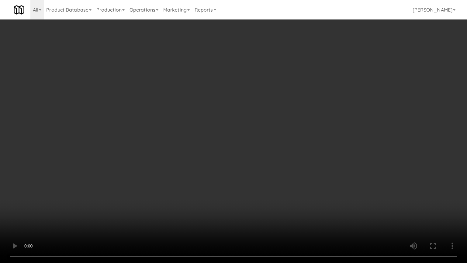
click at [286, 169] on video at bounding box center [233, 131] width 467 height 263
drag, startPoint x: 286, startPoint y: 169, endPoint x: 319, endPoint y: 88, distance: 87.6
click at [286, 167] on video at bounding box center [233, 131] width 467 height 263
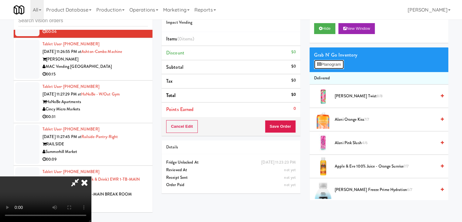
click at [336, 67] on button "Planogram" at bounding box center [329, 64] width 30 height 9
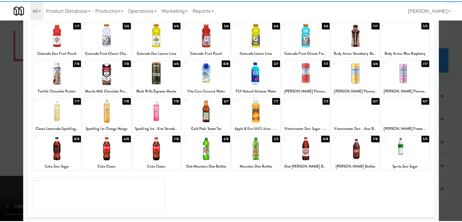
scroll to position [77, 0]
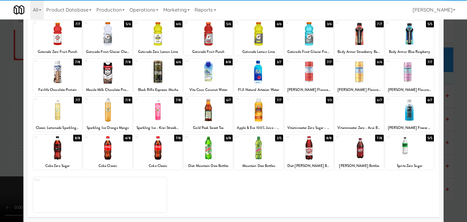
click at [162, 158] on div at bounding box center [158, 147] width 49 height 23
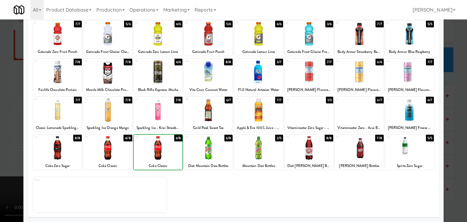
click at [11, 157] on div at bounding box center [233, 111] width 467 height 222
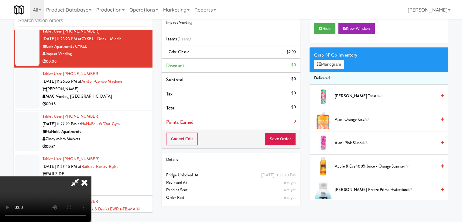
scroll to position [7339, 0]
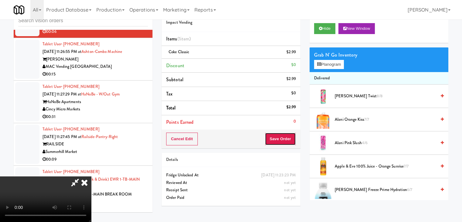
click at [290, 136] on button "Save Order" at bounding box center [280, 139] width 31 height 13
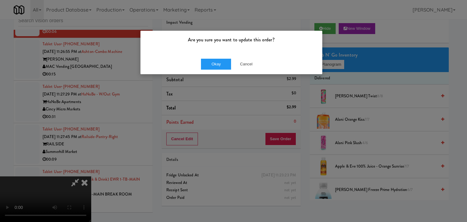
drag, startPoint x: 196, startPoint y: 58, endPoint x: 201, endPoint y: 61, distance: 5.6
click at [197, 59] on div "Okay Cancel" at bounding box center [231, 64] width 182 height 20
click at [201, 61] on div "Okay Cancel" at bounding box center [231, 64] width 182 height 20
click at [201, 61] on button "Okay" at bounding box center [216, 64] width 30 height 11
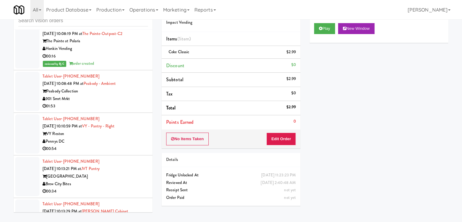
scroll to position [4512, 0]
